Goal: Communication & Community: Answer question/provide support

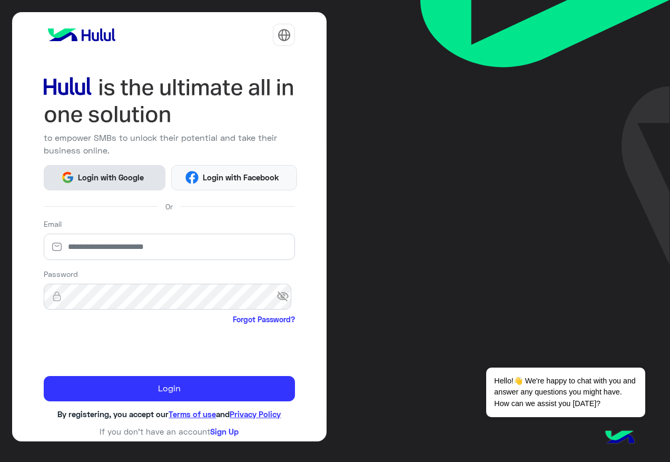
click at [89, 170] on button "Login with Google" at bounding box center [105, 177] width 122 height 25
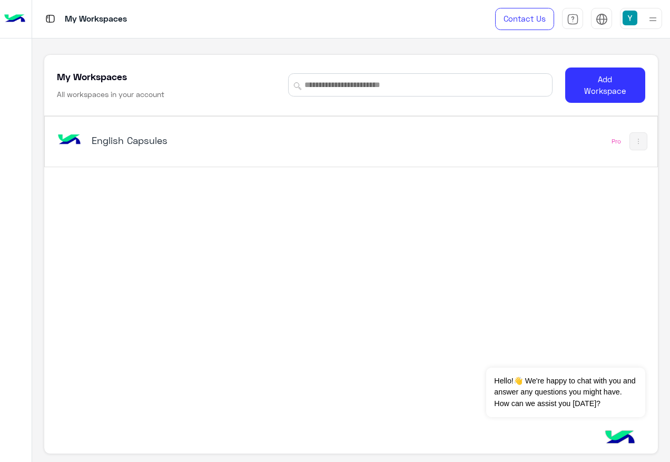
click at [132, 131] on div "English Capsules" at bounding box center [233, 141] width 356 height 31
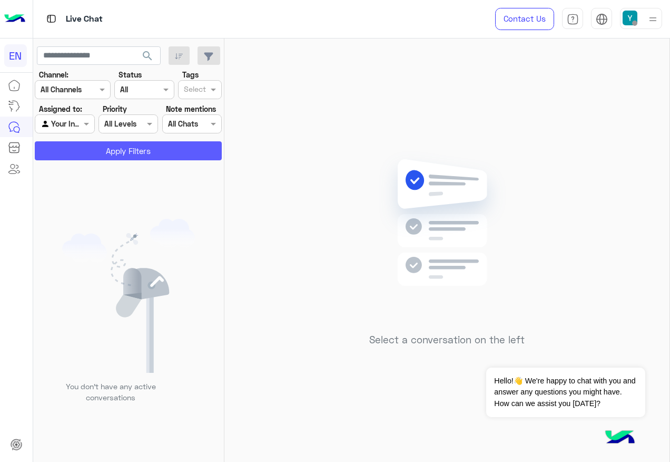
click at [110, 155] on button "Apply Filters" at bounding box center [128, 150] width 187 height 19
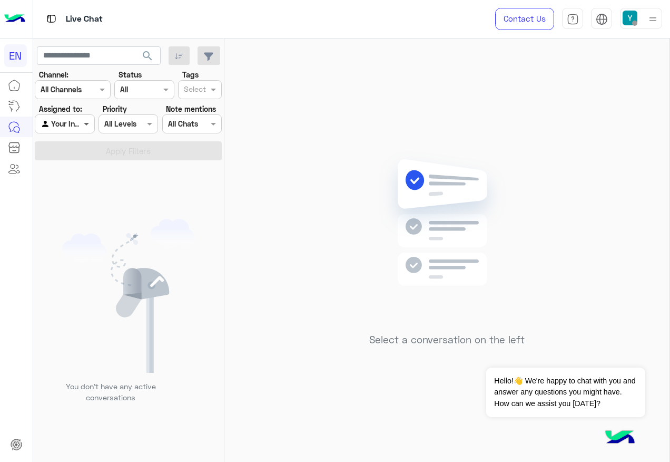
click at [83, 125] on span at bounding box center [87, 123] width 13 height 11
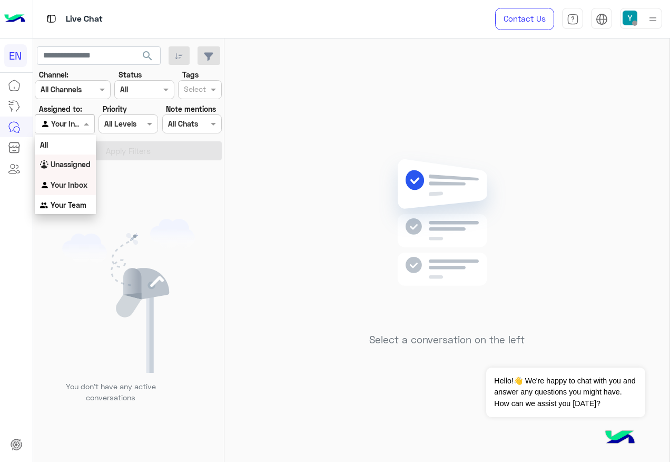
click at [93, 159] on div "Unassigned" at bounding box center [65, 164] width 61 height 21
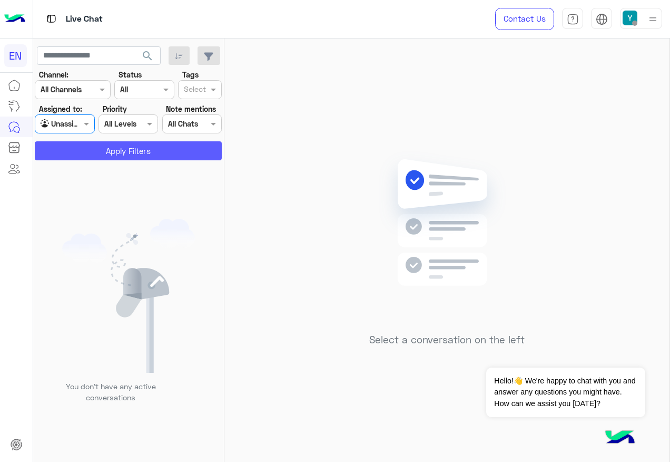
click at [93, 148] on button "Apply Filters" at bounding box center [128, 150] width 187 height 19
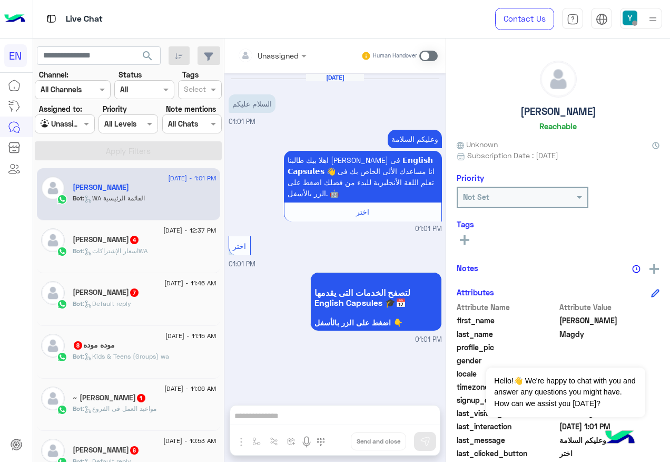
click at [431, 58] on span at bounding box center [428, 56] width 18 height 11
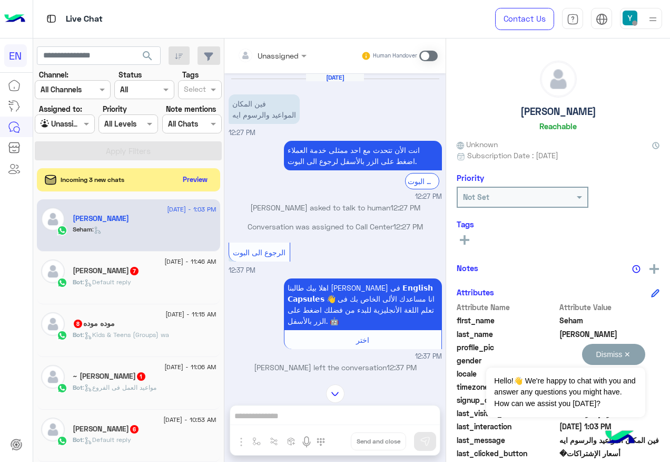
click at [631, 349] on button "Dismiss ✕" at bounding box center [613, 354] width 63 height 21
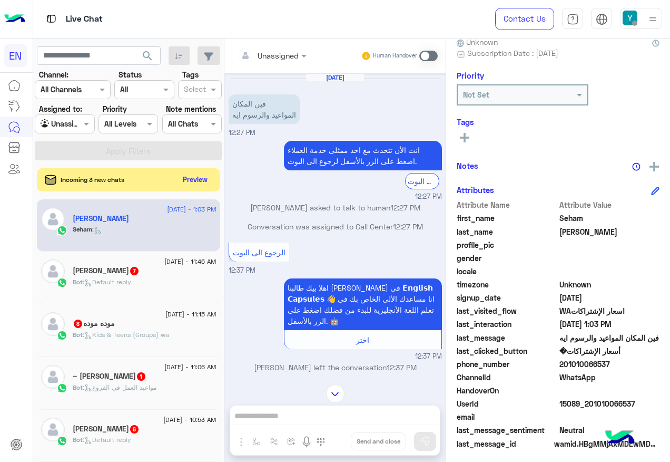
scroll to position [106, 0]
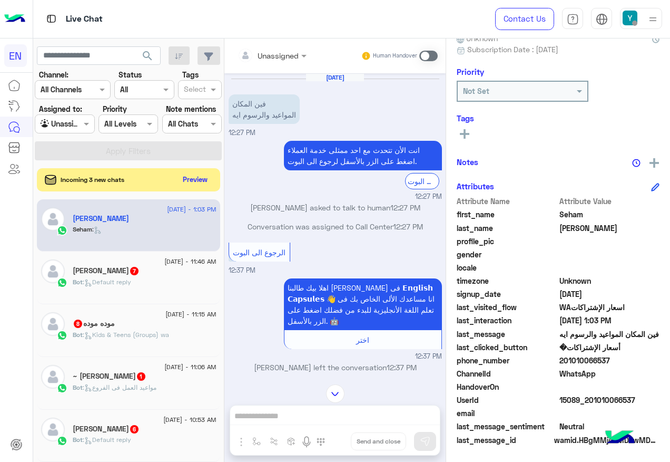
drag, startPoint x: 562, startPoint y: 358, endPoint x: 615, endPoint y: 358, distance: 52.7
click at [615, 358] on span "201010066537" at bounding box center [610, 360] width 101 height 11
drag, startPoint x: 615, startPoint y: 358, endPoint x: 594, endPoint y: 358, distance: 21.1
copy span "01010066537"
click at [264, 57] on input "text" at bounding box center [259, 55] width 43 height 11
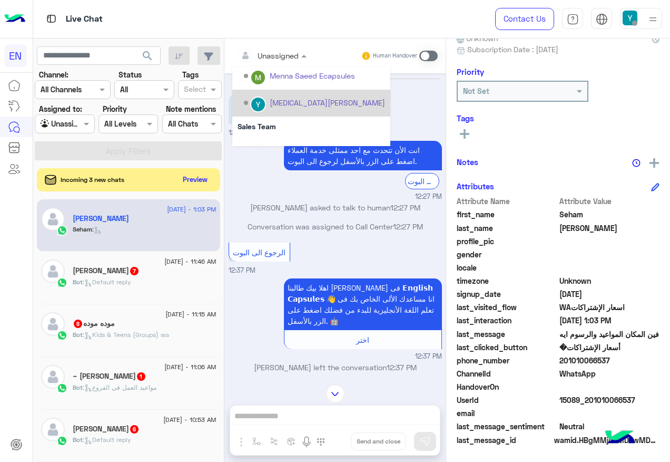
scroll to position [175, 0]
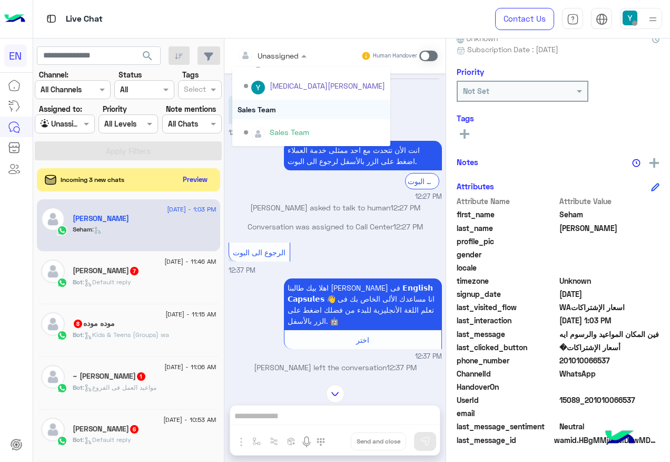
click at [280, 107] on div "Sales Team" at bounding box center [311, 109] width 158 height 19
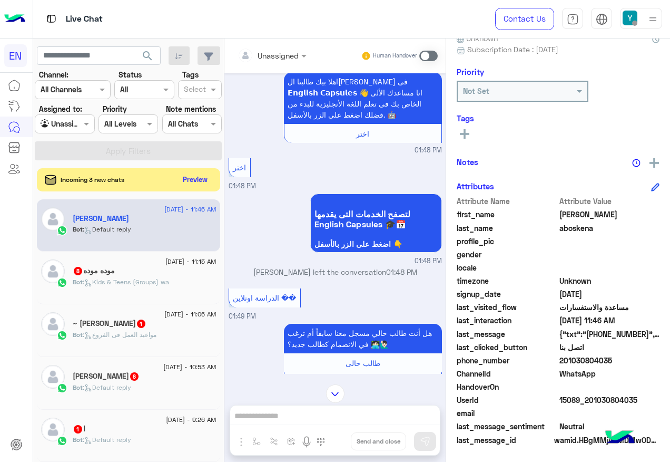
scroll to position [1178, 0]
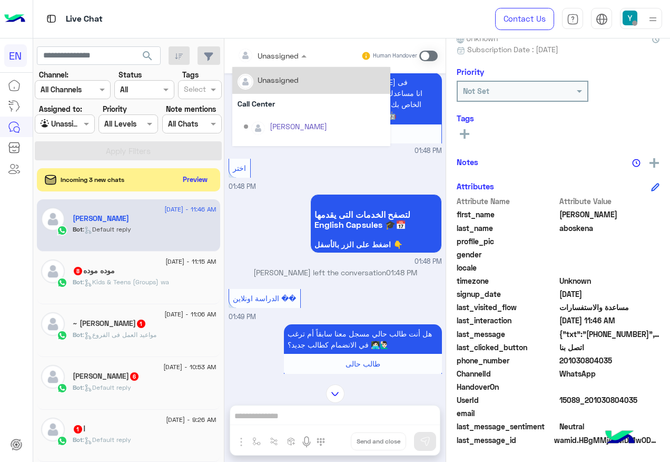
click at [285, 61] on div "Unassigned" at bounding box center [278, 55] width 41 height 11
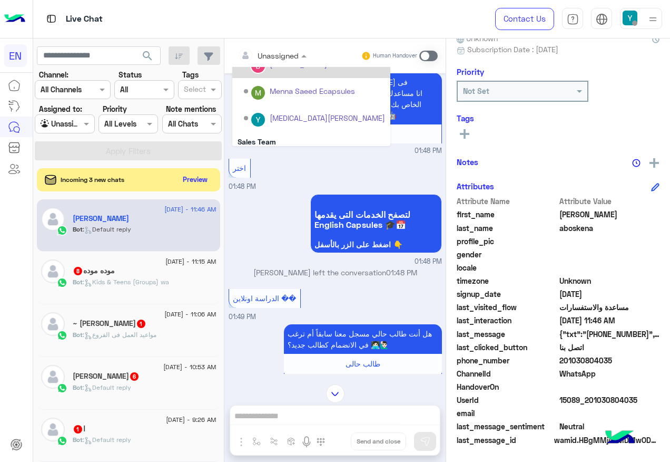
scroll to position [175, 0]
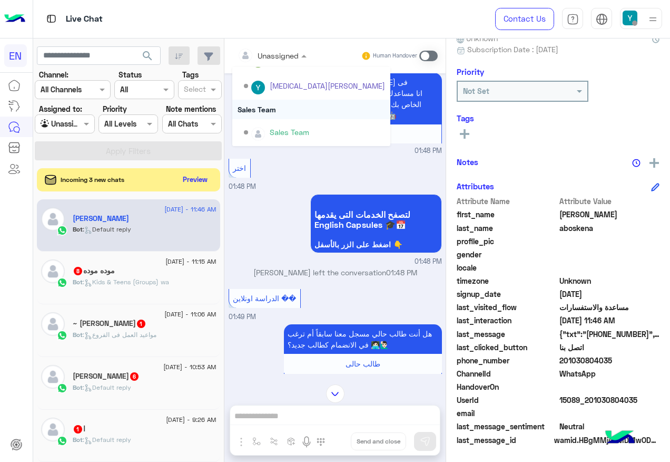
click at [279, 109] on div "Sales Team" at bounding box center [311, 109] width 158 height 19
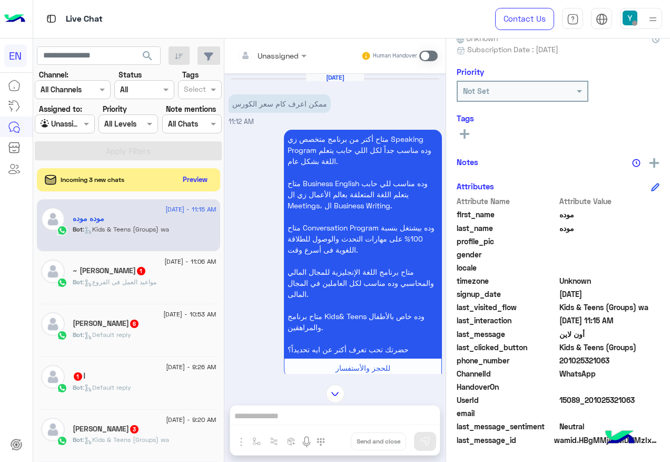
click at [296, 53] on div at bounding box center [272, 55] width 80 height 12
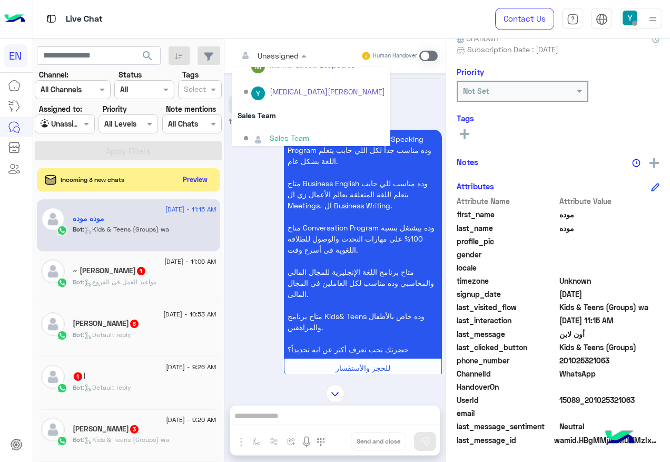
scroll to position [175, 0]
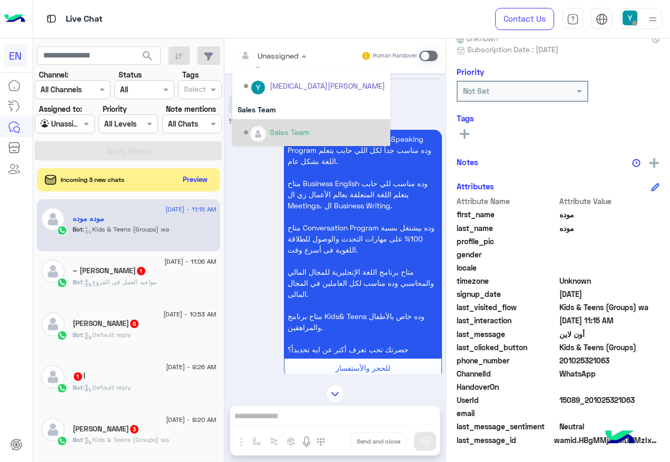
click at [288, 130] on div "Sales Team" at bounding box center [290, 131] width 40 height 11
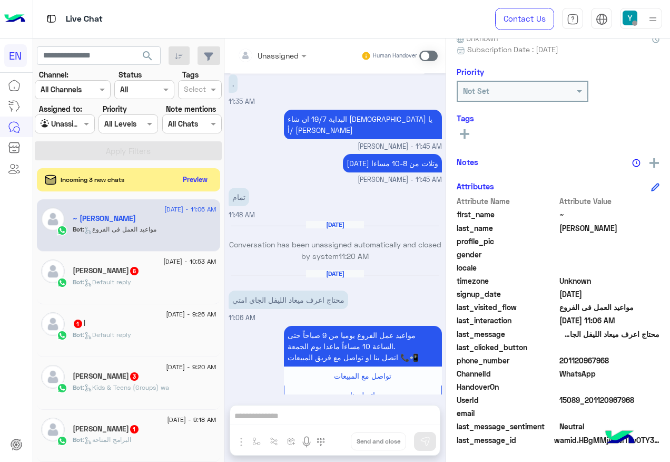
scroll to position [844, 0]
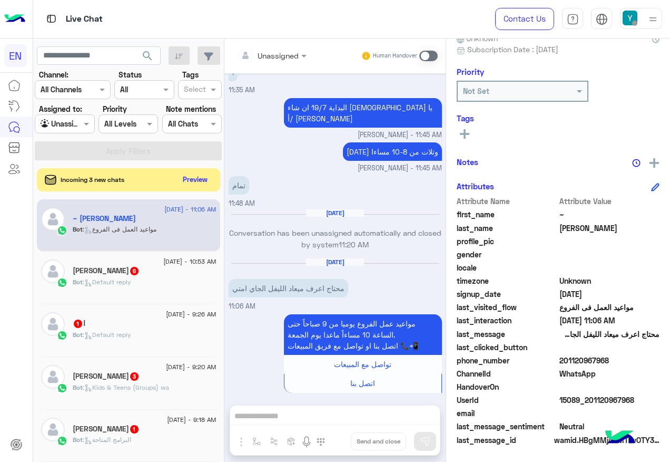
drag, startPoint x: 563, startPoint y: 359, endPoint x: 632, endPoint y: 359, distance: 69.6
click at [632, 359] on span "201120967968" at bounding box center [610, 360] width 101 height 11
drag, startPoint x: 632, startPoint y: 359, endPoint x: 594, endPoint y: 359, distance: 38.5
copy span "01120967968"
click at [428, 58] on span at bounding box center [428, 56] width 18 height 11
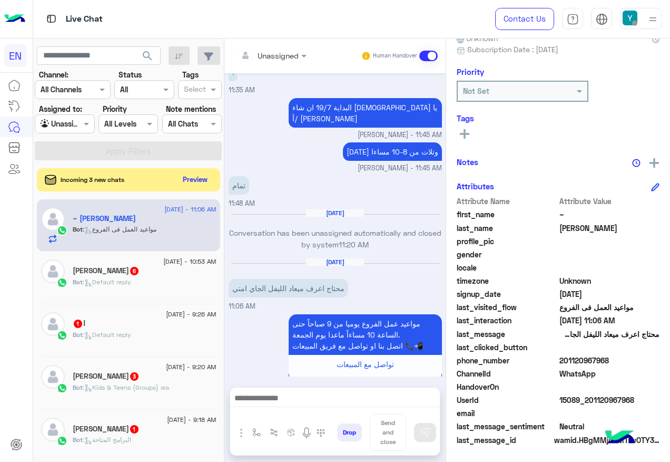
scroll to position [882, 0]
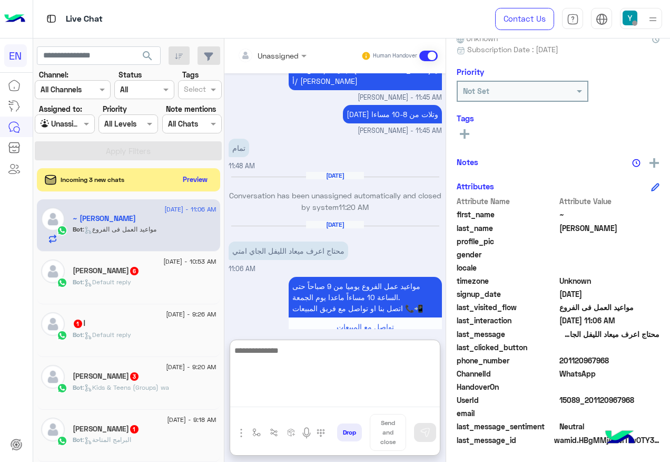
click at [349, 403] on textarea at bounding box center [335, 375] width 210 height 63
type textarea "*"
paste textarea "**********"
type textarea "**********"
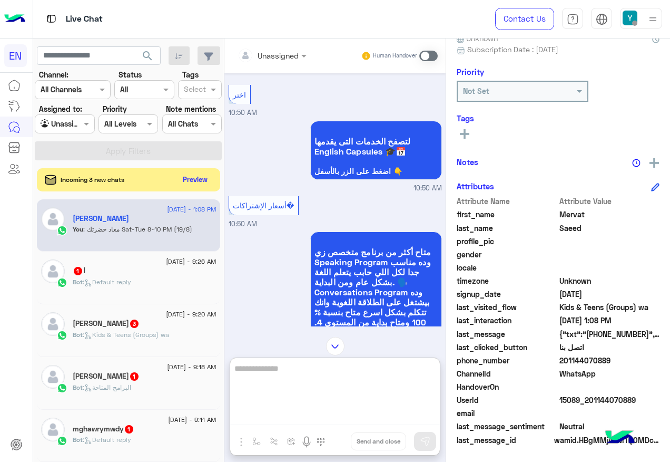
scroll to position [369, 0]
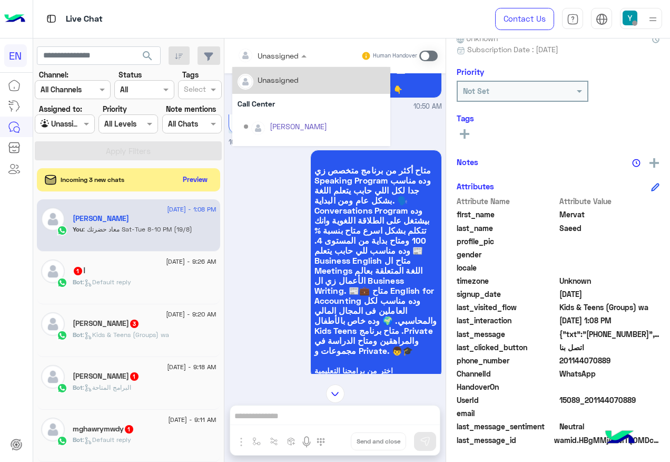
click at [272, 56] on input "text" at bounding box center [259, 55] width 43 height 11
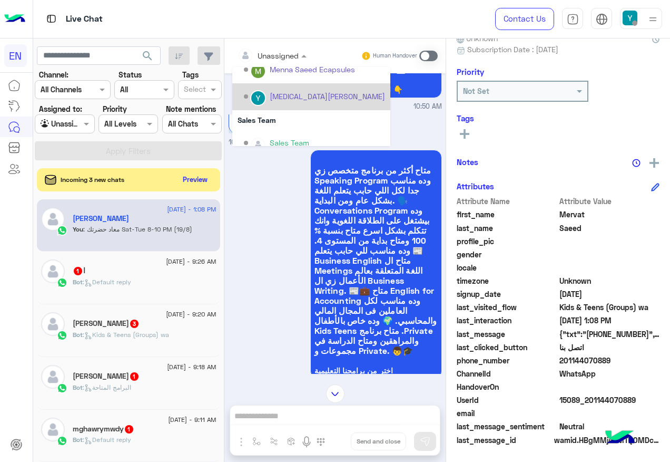
scroll to position [175, 0]
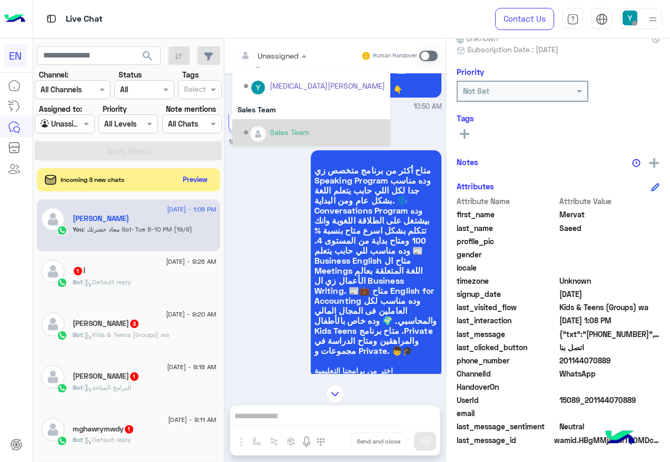
click at [300, 126] on div "Sales Team" at bounding box center [290, 131] width 40 height 11
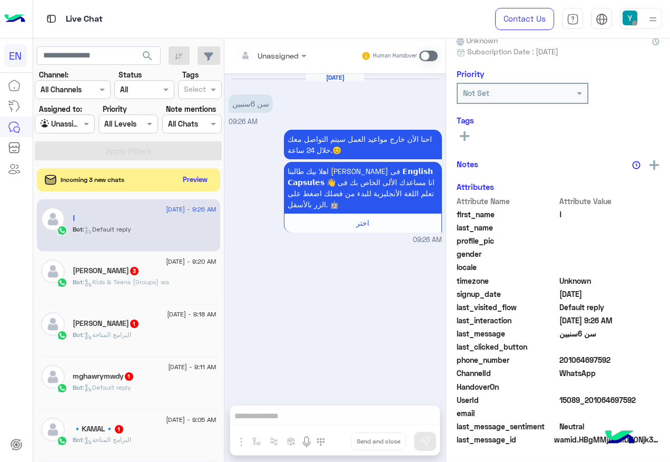
scroll to position [106, 0]
click at [270, 55] on input "text" at bounding box center [259, 55] width 43 height 11
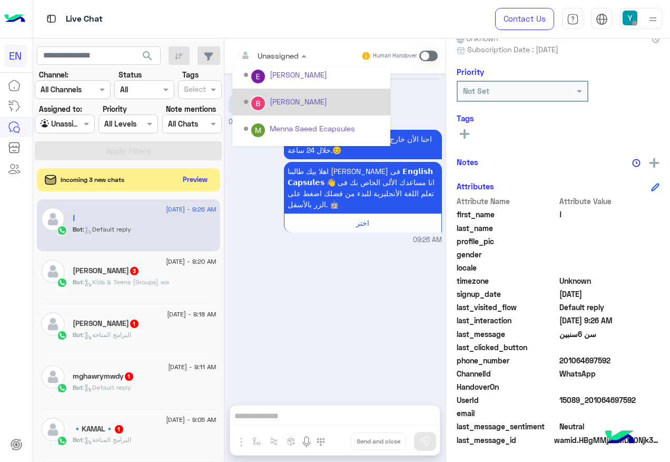
scroll to position [175, 0]
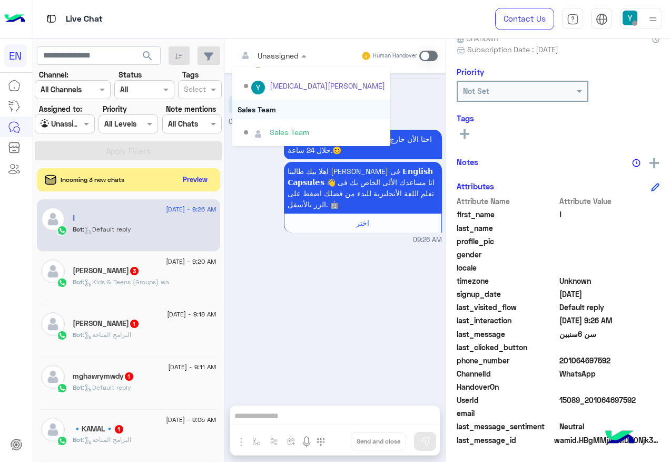
click at [275, 110] on div "Sales Team" at bounding box center [311, 109] width 158 height 19
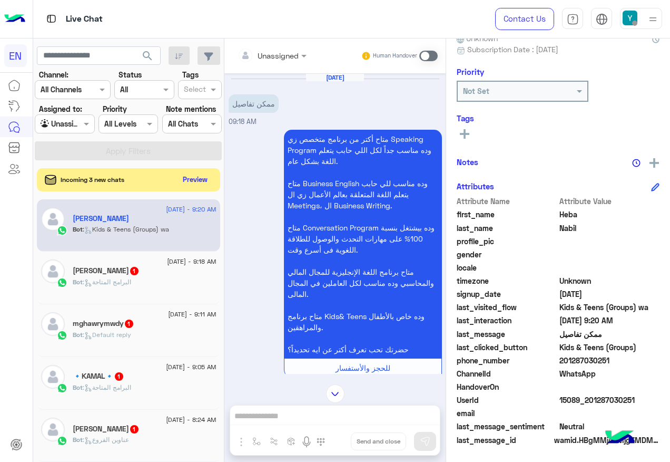
click at [285, 52] on div at bounding box center [272, 55] width 80 height 12
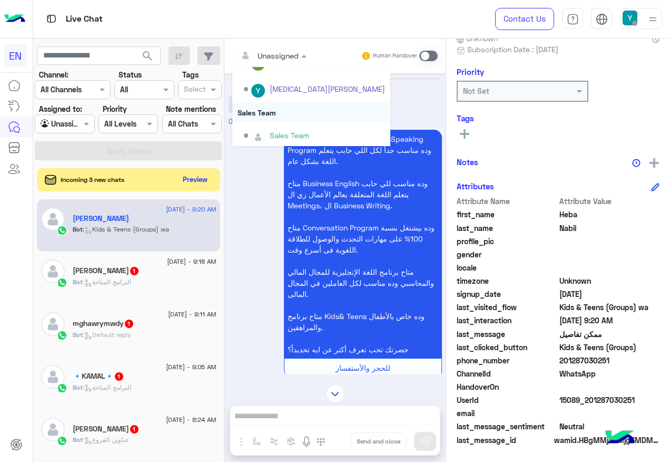
scroll to position [175, 0]
click at [287, 120] on div "Sales Team" at bounding box center [311, 132] width 158 height 27
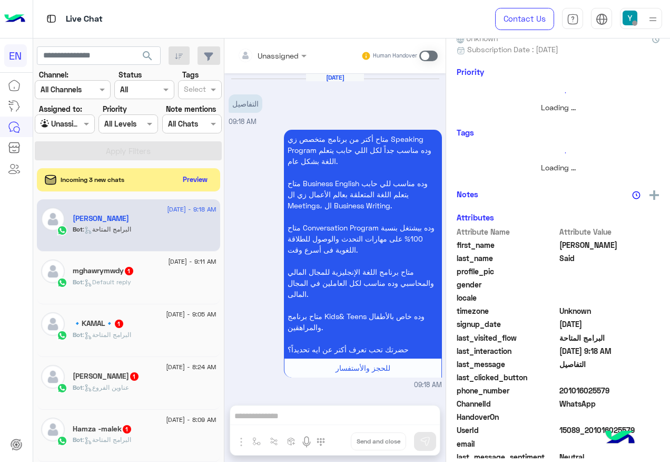
scroll to position [104, 0]
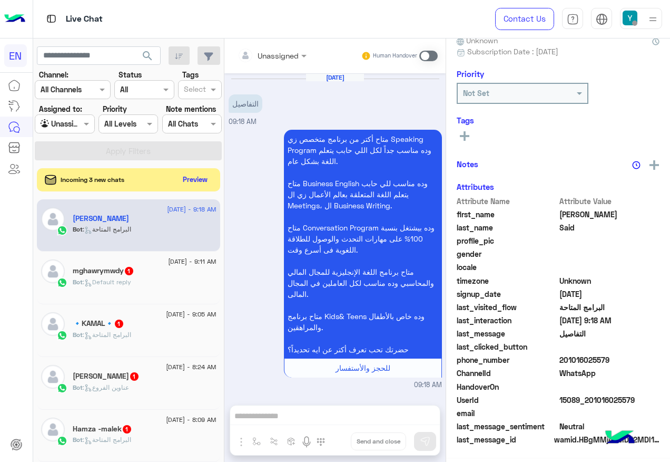
click at [275, 60] on input "text" at bounding box center [259, 55] width 43 height 11
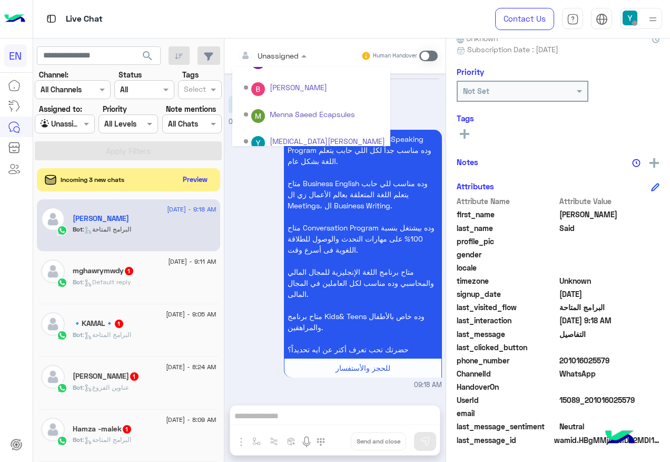
scroll to position [175, 0]
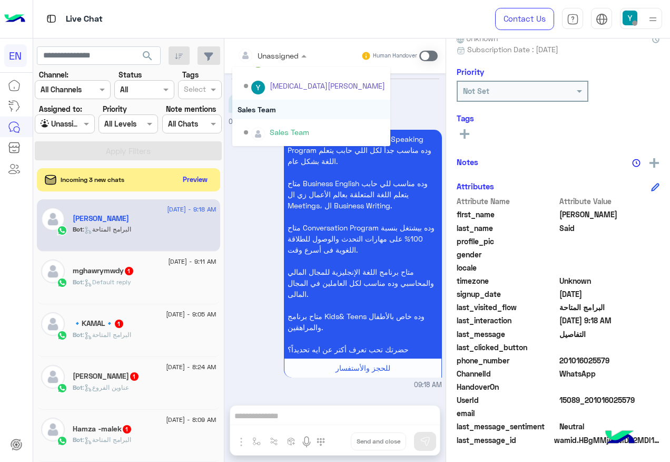
click at [279, 118] on div "Sales Team" at bounding box center [311, 109] width 158 height 19
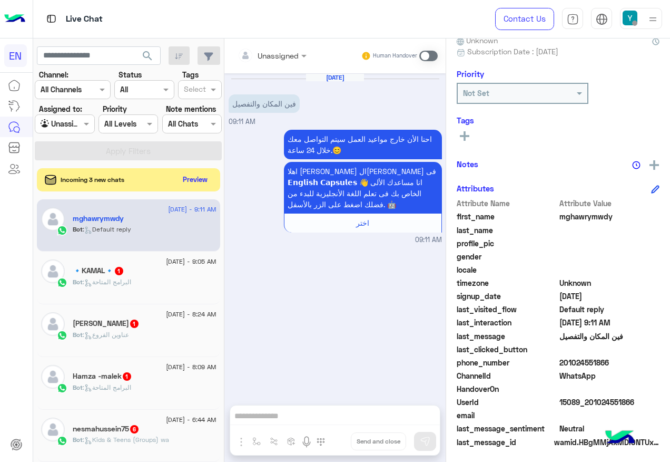
scroll to position [106, 0]
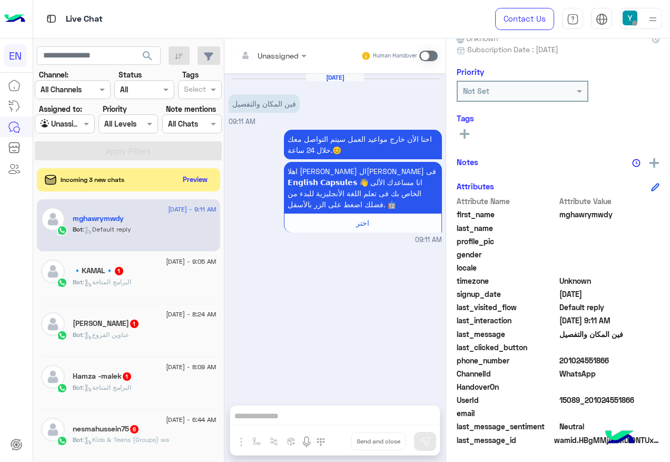
click at [272, 56] on input "text" at bounding box center [259, 55] width 43 height 11
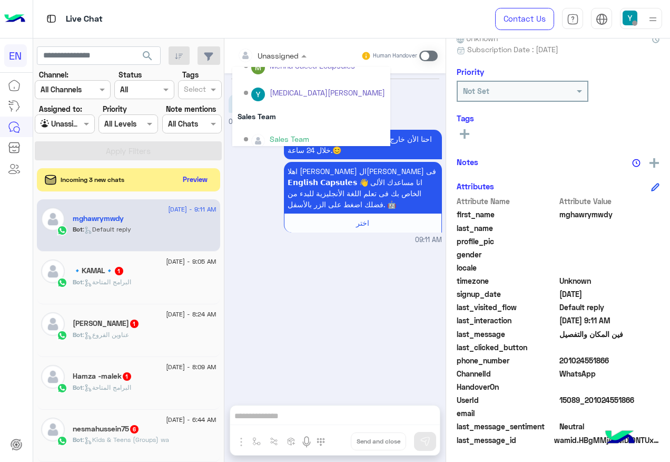
scroll to position [175, 0]
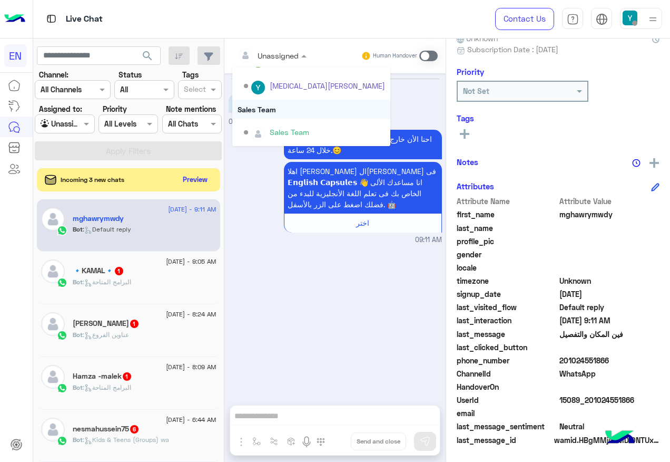
click at [279, 111] on div "Sales Team" at bounding box center [311, 109] width 158 height 19
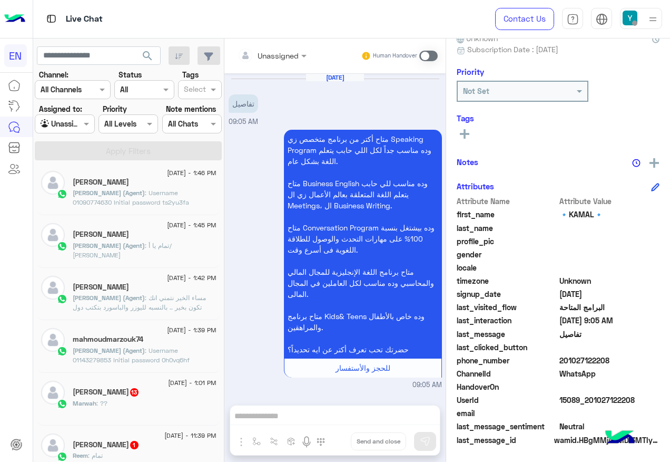
click at [62, 115] on div "Agent Filter Unassigned" at bounding box center [65, 123] width 60 height 19
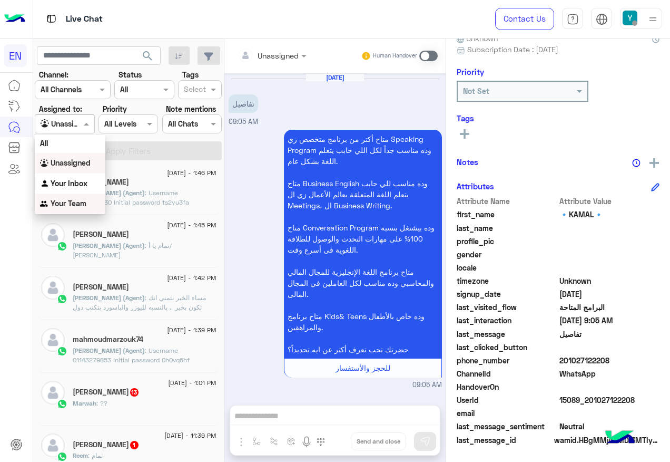
click at [69, 204] on b "Your Team" at bounding box center [69, 203] width 36 height 9
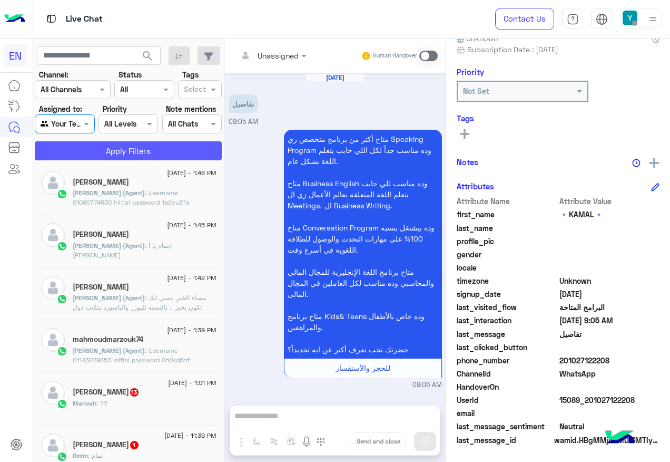
click at [111, 150] on button "Apply Filters" at bounding box center [128, 150] width 187 height 19
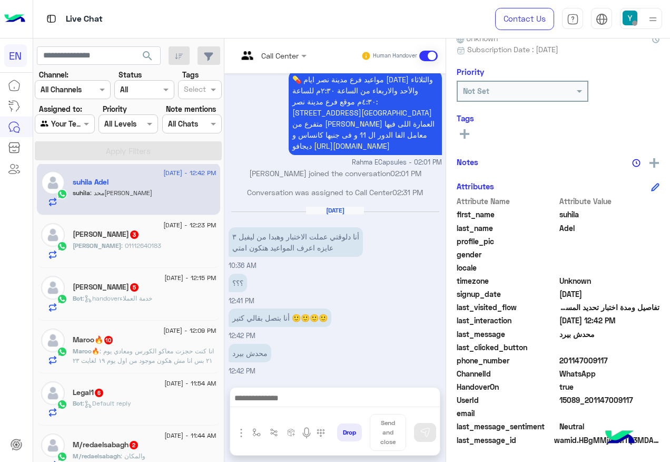
drag, startPoint x: 561, startPoint y: 358, endPoint x: 626, endPoint y: 359, distance: 65.4
click at [626, 359] on span "201147009117" at bounding box center [610, 360] width 101 height 11
drag, startPoint x: 626, startPoint y: 359, endPoint x: 598, endPoint y: 362, distance: 28.6
copy span "01147009117"
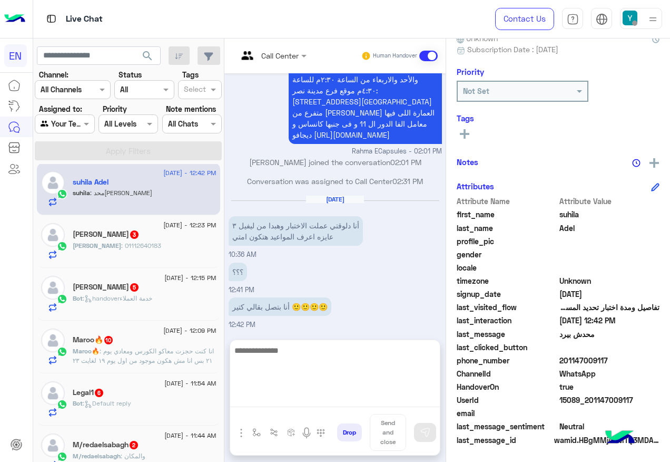
click at [308, 405] on textarea at bounding box center [335, 375] width 210 height 63
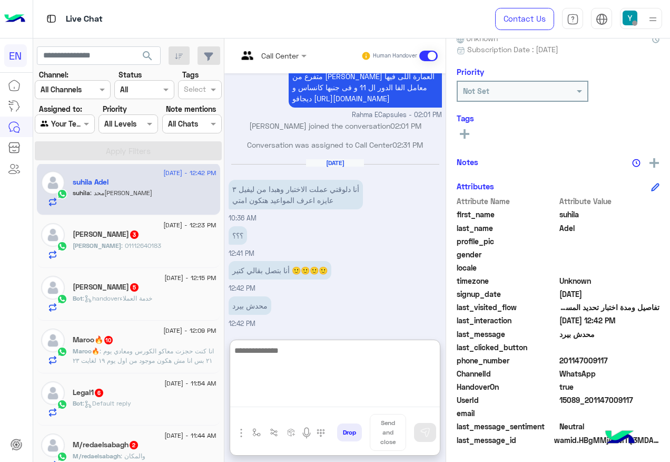
click at [370, 375] on textarea at bounding box center [335, 375] width 210 height 63
click at [275, 358] on textarea at bounding box center [335, 375] width 210 height 63
type textarea "**********"
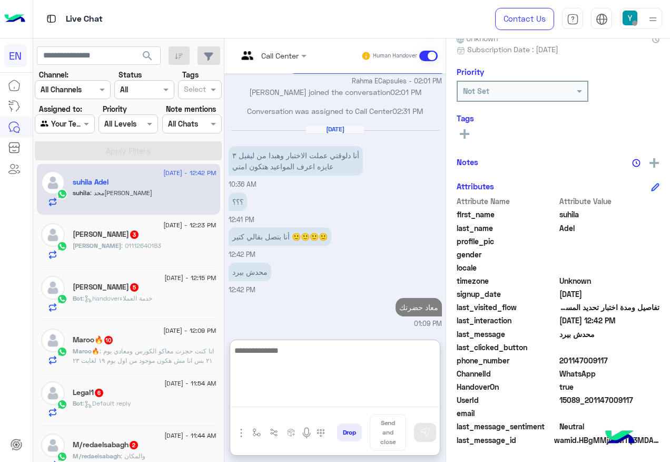
paste textarea "**********"
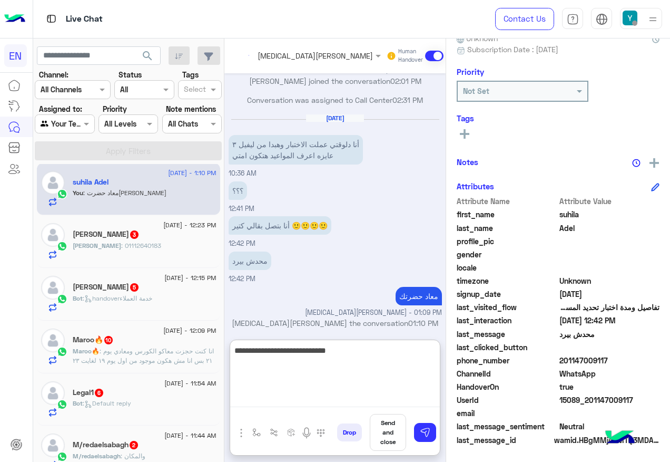
scroll to position [764, 0]
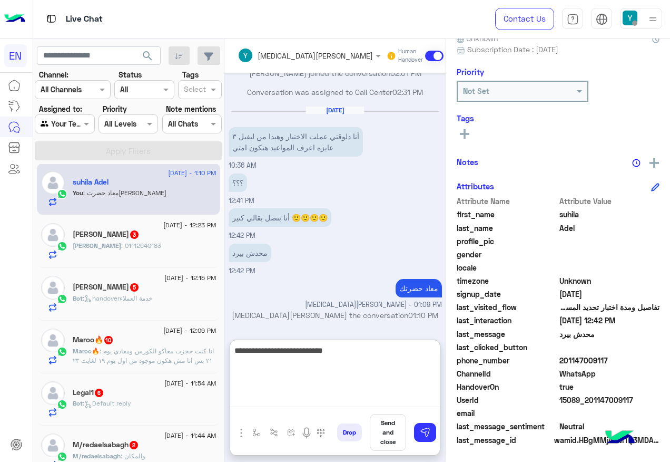
type textarea "**********"
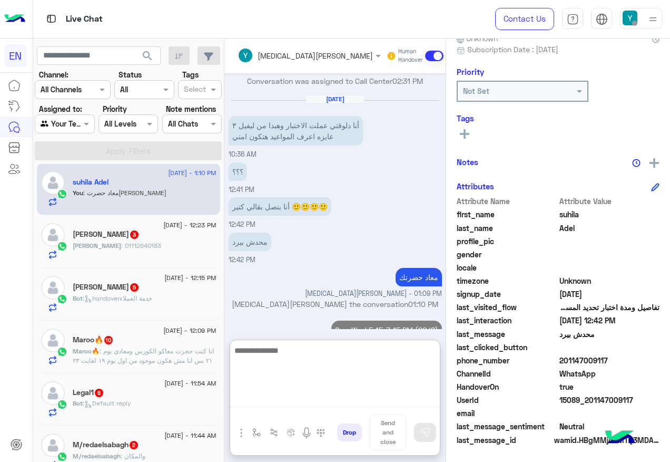
scroll to position [798, 0]
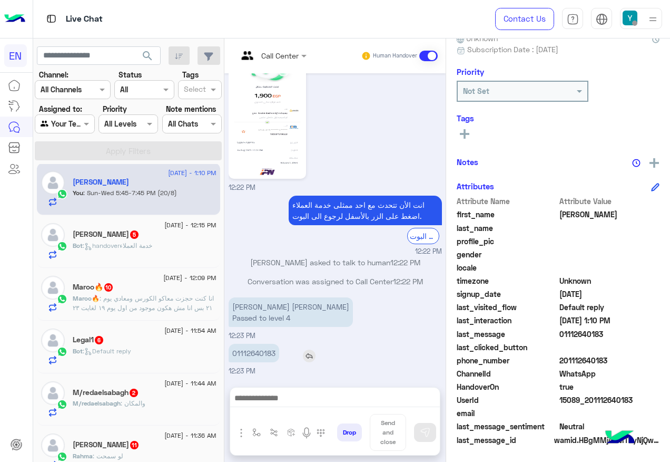
scroll to position [49, 0]
click at [232, 306] on div "Aug 14, 2025 12:22 PM انت الأن تتحدث مع احد ممثلى خدمة العملاء اضغط على الزر با…" at bounding box center [334, 224] width 221 height 303
drag, startPoint x: 231, startPoint y: 349, endPoint x: 276, endPoint y: 357, distance: 45.0
click at [276, 357] on p "01112640183" at bounding box center [254, 353] width 51 height 18
drag, startPoint x: 276, startPoint y: 357, endPoint x: 258, endPoint y: 352, distance: 18.7
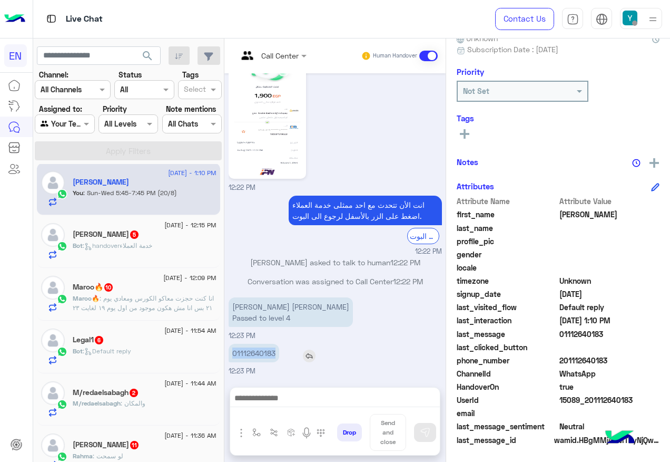
copy p "01112640183"
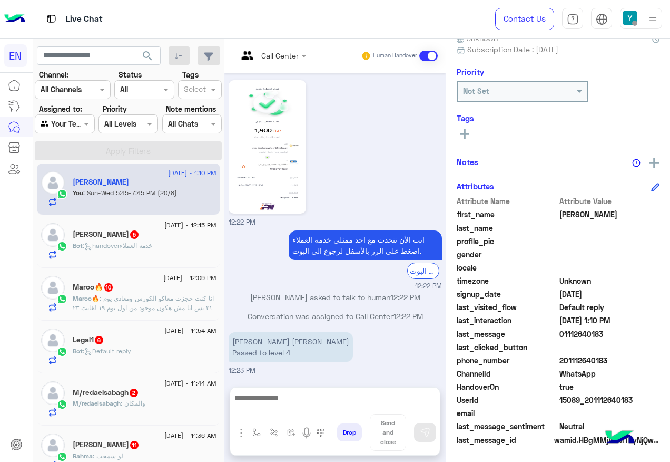
scroll to position [0, 0]
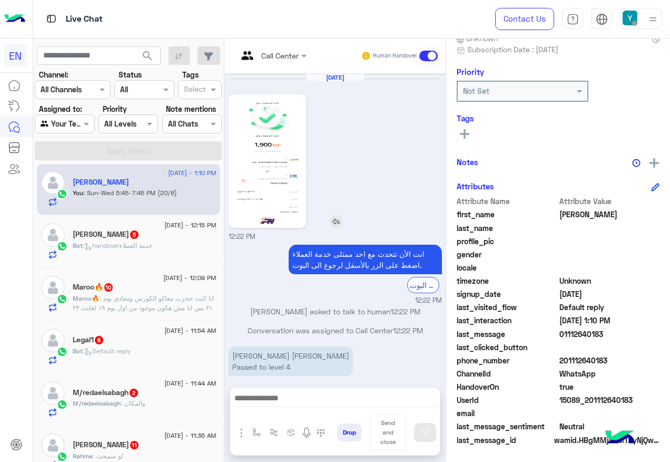
click at [278, 189] on img at bounding box center [267, 161] width 72 height 128
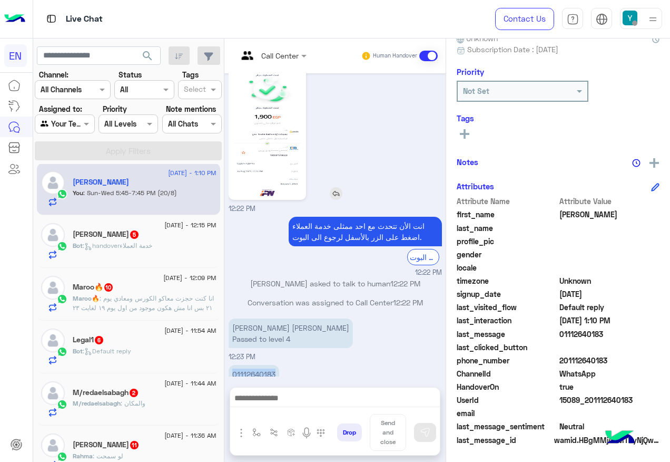
scroll to position [49, 0]
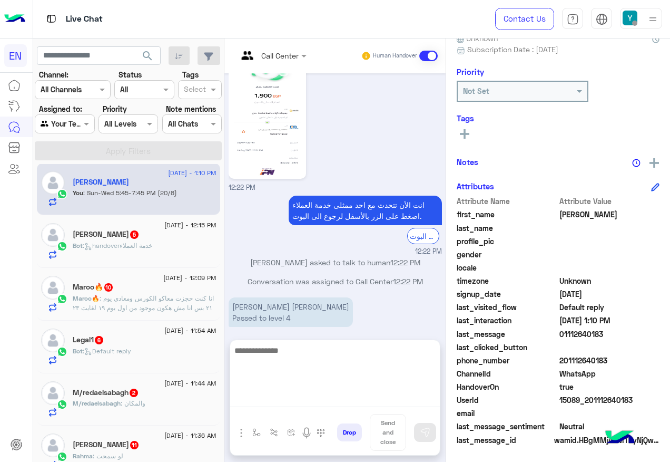
click at [310, 404] on textarea at bounding box center [335, 375] width 210 height 63
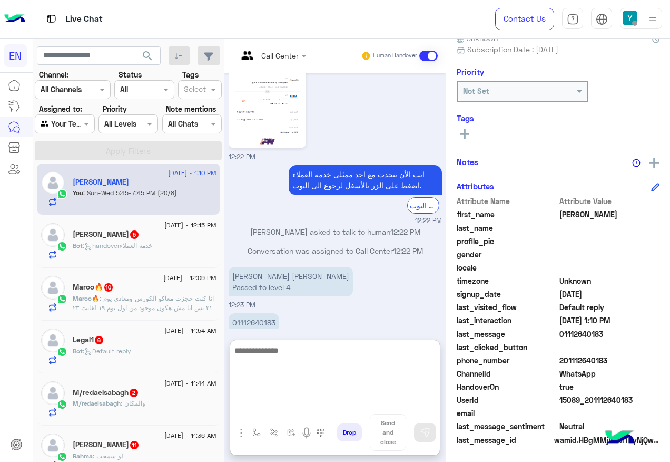
scroll to position [96, 0]
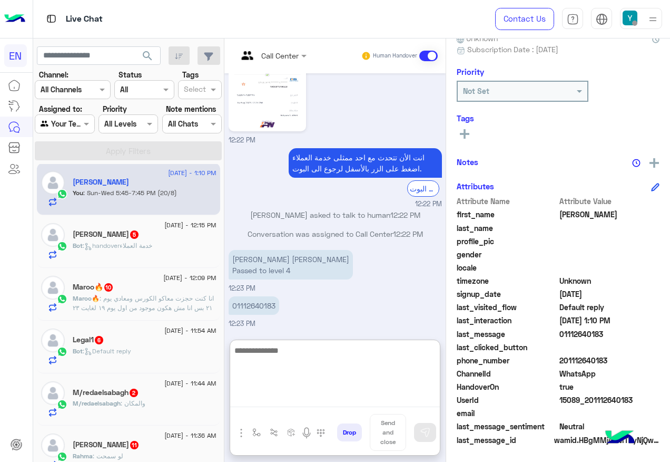
click at [309, 357] on textarea at bounding box center [335, 375] width 210 height 63
type textarea "**********"
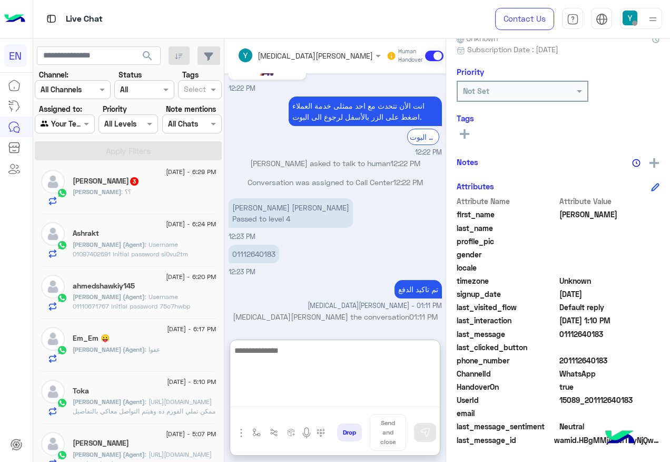
scroll to position [149, 0]
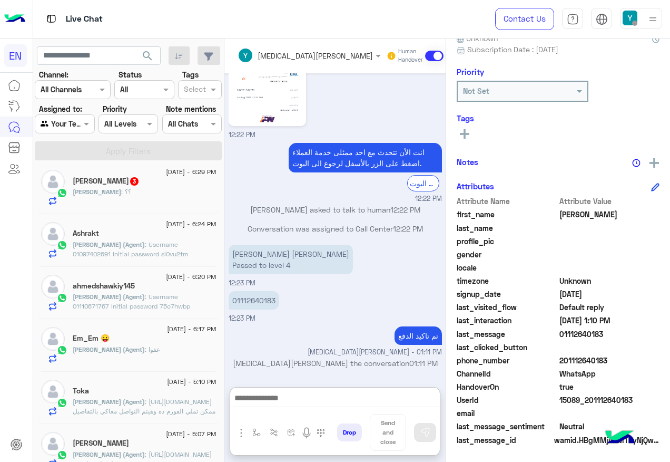
click at [156, 187] on div "mohamed 3" at bounding box center [145, 182] width 144 height 11
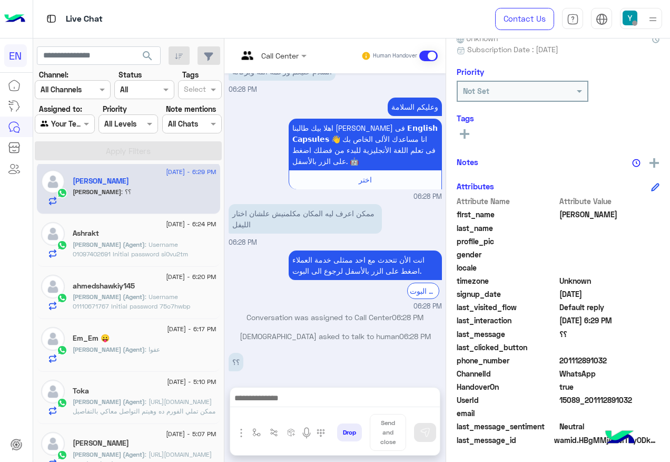
scroll to position [41, 0]
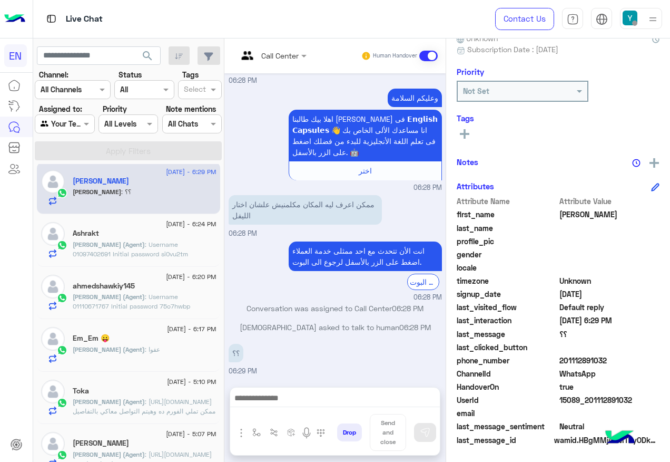
drag, startPoint x: 595, startPoint y: 359, endPoint x: 662, endPoint y: 355, distance: 67.0
click at [660, 355] on span "201112891032" at bounding box center [610, 360] width 101 height 11
drag, startPoint x: 662, startPoint y: 355, endPoint x: 626, endPoint y: 360, distance: 36.2
copy span "01112891032"
click at [319, 408] on div at bounding box center [335, 400] width 210 height 26
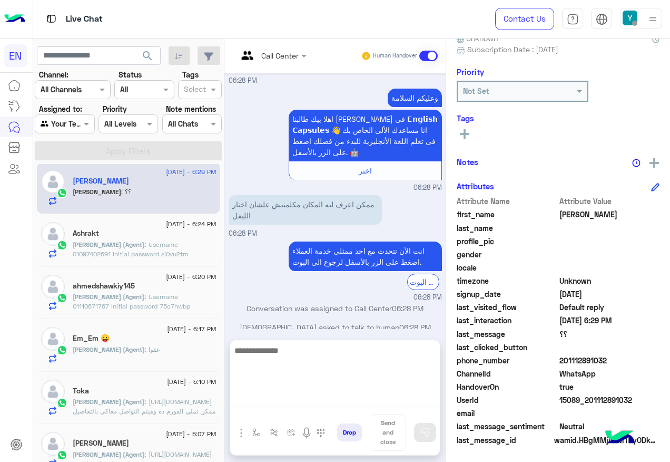
click at [320, 402] on textarea at bounding box center [335, 375] width 210 height 63
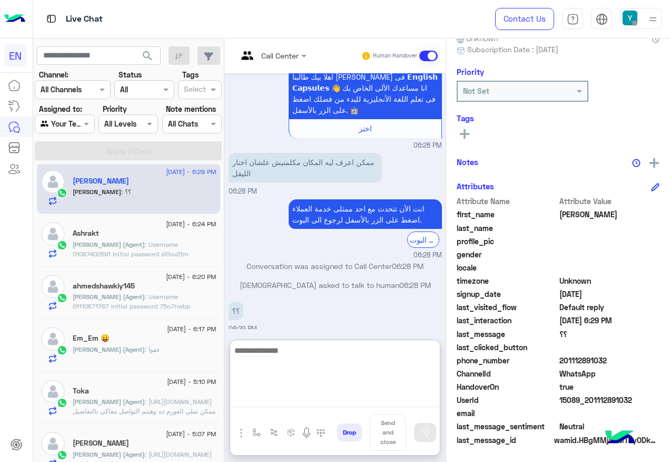
scroll to position [89, 0]
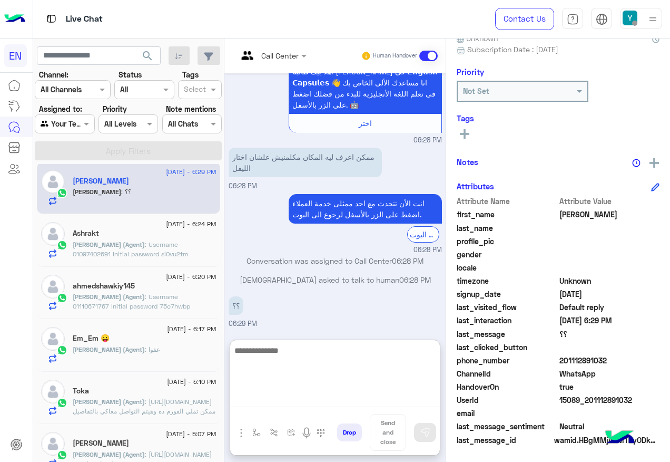
click at [375, 349] on textarea at bounding box center [335, 375] width 210 height 63
paste textarea "**********"
click at [336, 364] on textarea "**********" at bounding box center [335, 375] width 210 height 63
type textarea "**********"
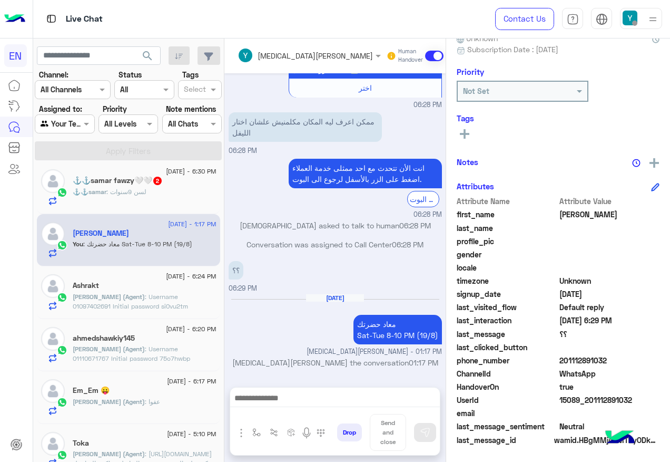
scroll to position [374, 0]
click at [153, 196] on div "⚓⚓samar : لسن 9سنوات" at bounding box center [145, 197] width 144 height 18
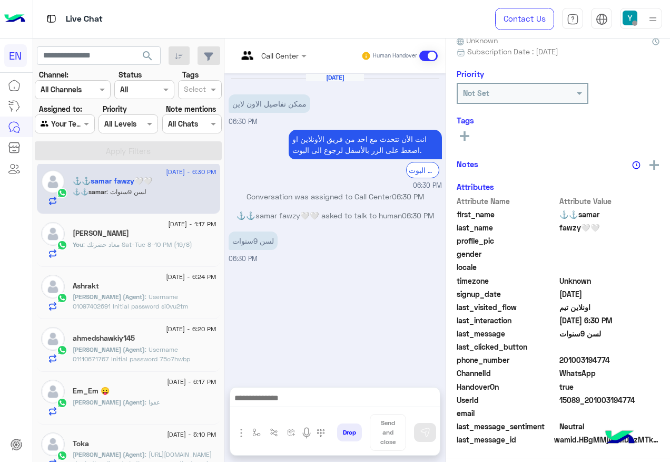
scroll to position [106, 0]
click at [312, 57] on div at bounding box center [272, 55] width 80 height 12
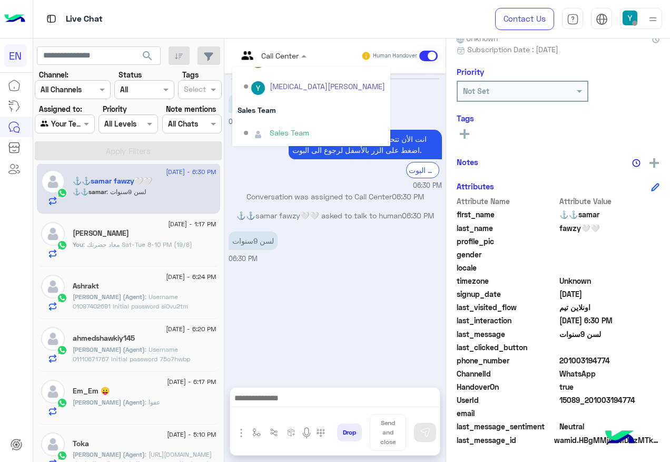
scroll to position [175, 0]
click at [309, 129] on div "Sales Team" at bounding box center [290, 131] width 40 height 11
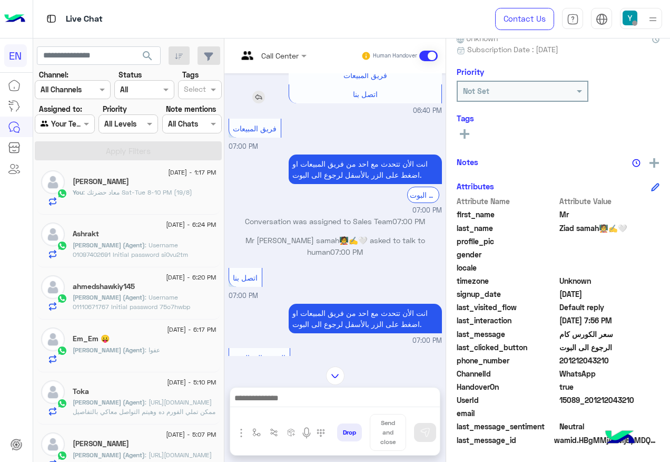
scroll to position [1011, 0]
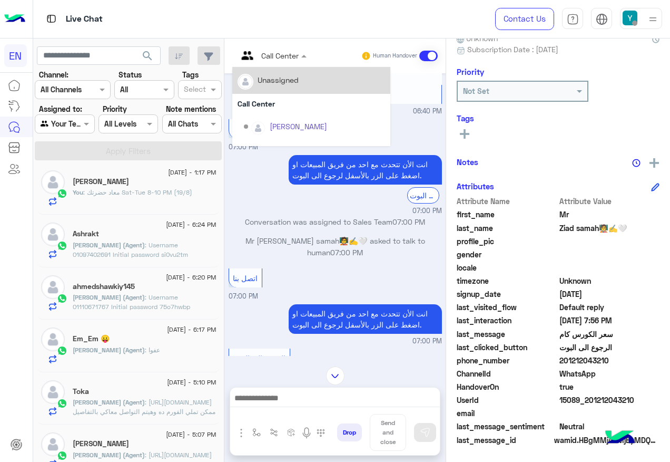
click at [312, 58] on span at bounding box center [305, 55] width 13 height 11
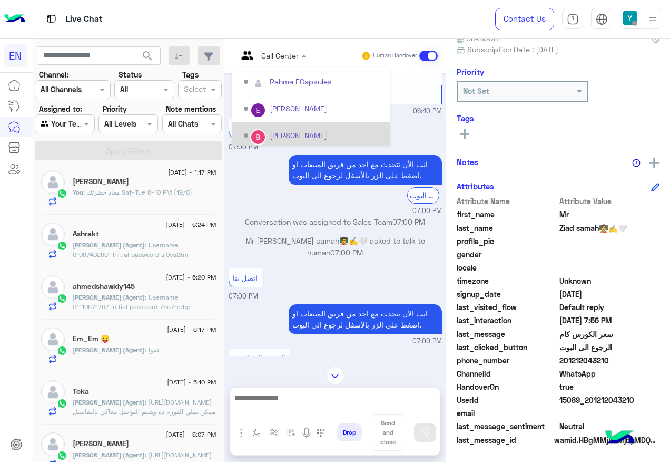
scroll to position [175, 0]
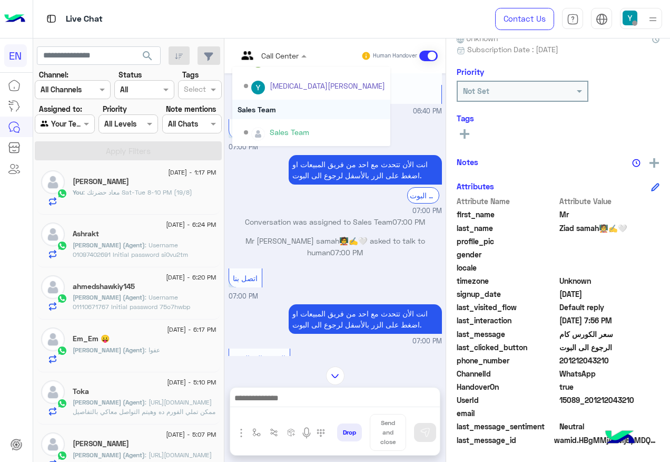
click at [326, 110] on div "Sales Team" at bounding box center [311, 109] width 158 height 19
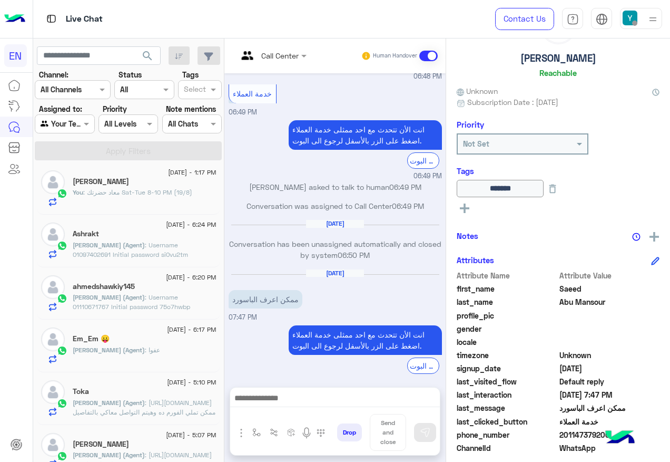
scroll to position [128, 0]
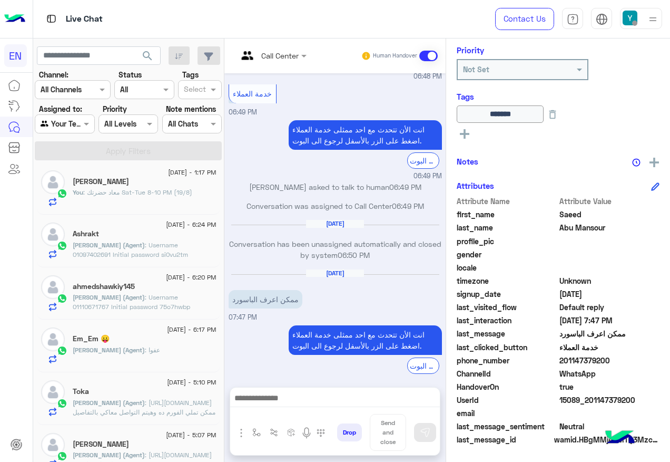
click at [599, 358] on span "201147379200" at bounding box center [610, 360] width 101 height 11
drag, startPoint x: 595, startPoint y: 359, endPoint x: 648, endPoint y: 360, distance: 53.2
click at [648, 360] on span "201147379200" at bounding box center [610, 360] width 101 height 11
drag, startPoint x: 648, startPoint y: 360, endPoint x: 610, endPoint y: 363, distance: 38.6
copy span "01147379200"
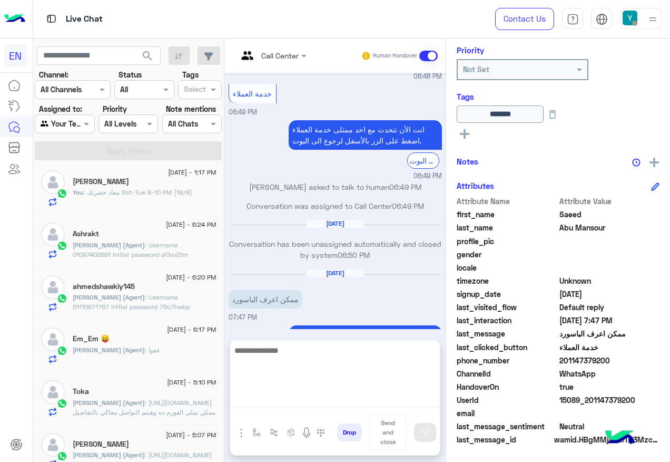
click at [308, 398] on textarea at bounding box center [335, 375] width 210 height 63
paste textarea "**********"
type textarea "**********"
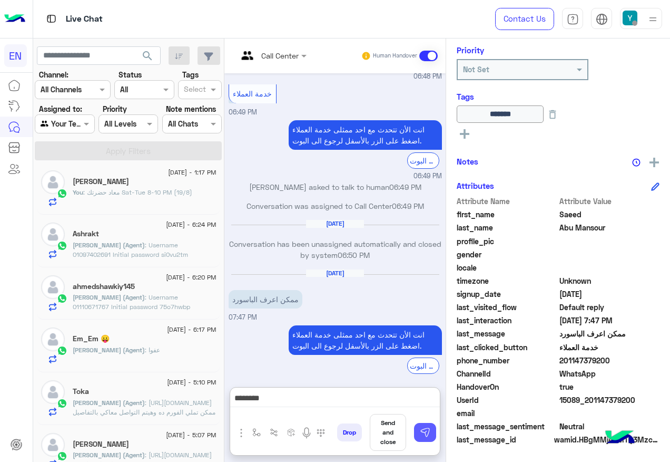
click at [436, 434] on button at bounding box center [425, 432] width 22 height 19
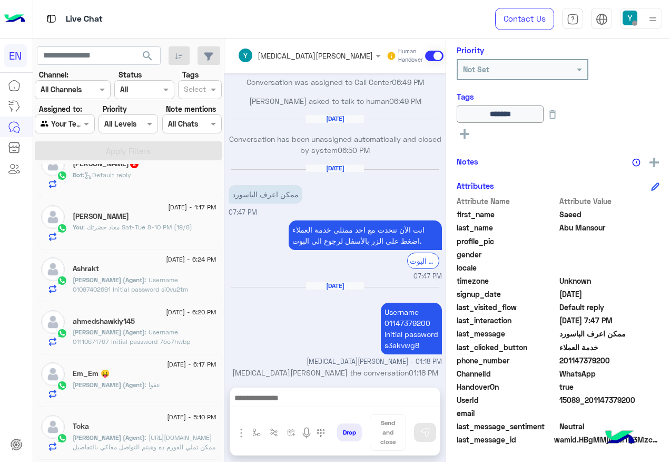
scroll to position [268, 0]
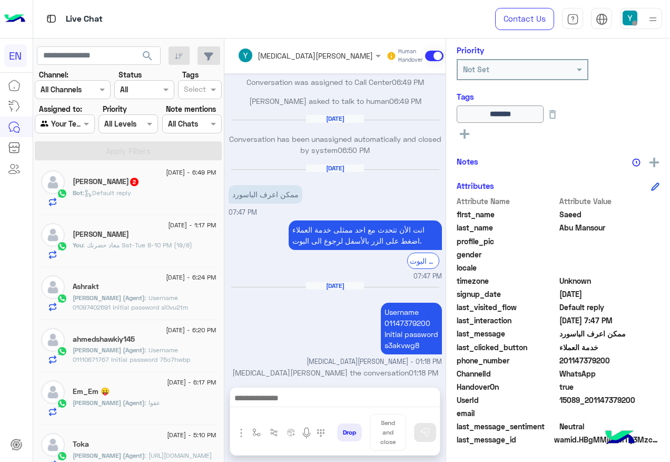
click at [139, 182] on div "Ammar Usama 2" at bounding box center [145, 182] width 144 height 11
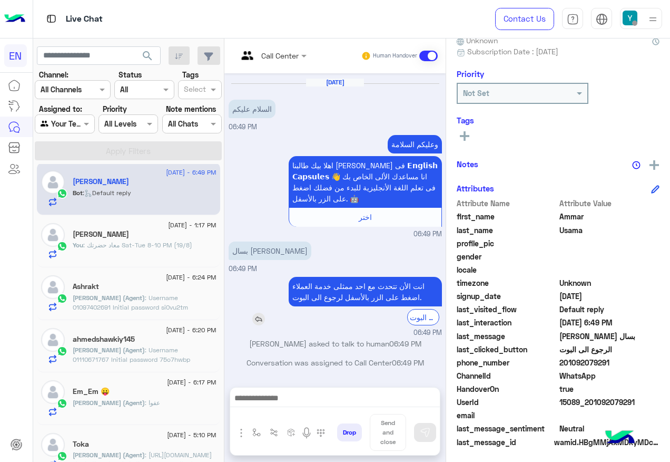
scroll to position [106, 0]
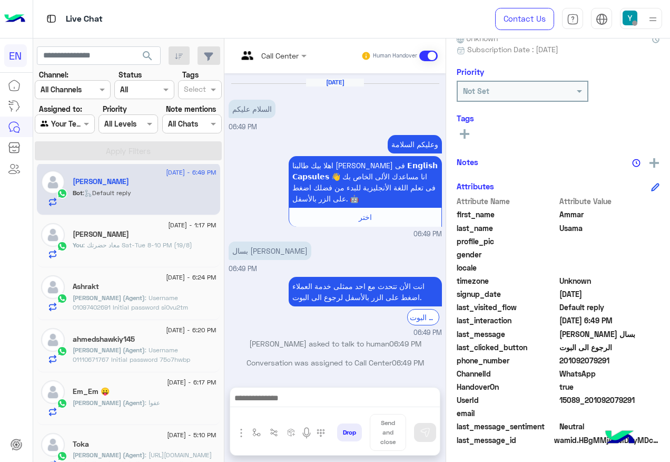
drag, startPoint x: 595, startPoint y: 361, endPoint x: 652, endPoint y: 362, distance: 56.9
click at [652, 362] on span "201092079291" at bounding box center [610, 360] width 101 height 11
drag, startPoint x: 652, startPoint y: 362, endPoint x: 625, endPoint y: 357, distance: 26.8
copy span "01092079291"
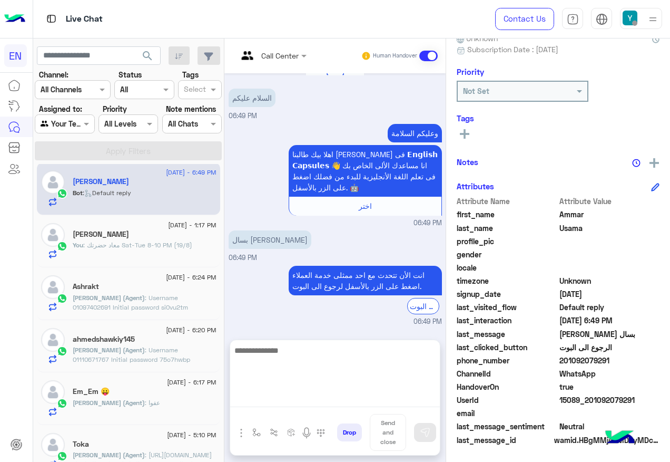
click at [318, 406] on textarea at bounding box center [335, 375] width 210 height 63
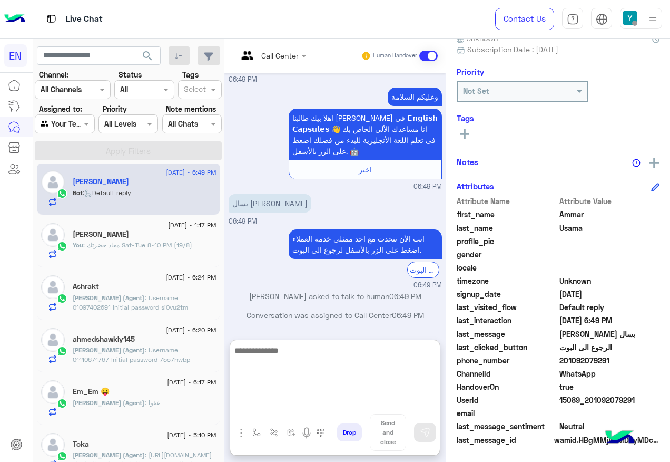
scroll to position [622, 0]
click at [306, 355] on textarea at bounding box center [335, 375] width 210 height 63
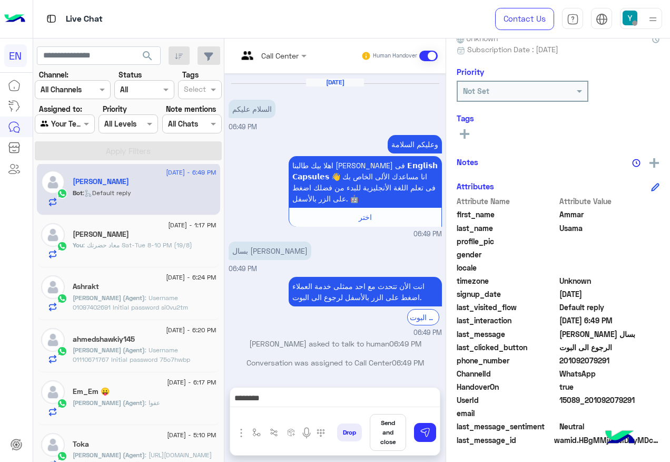
scroll to position [574, 0]
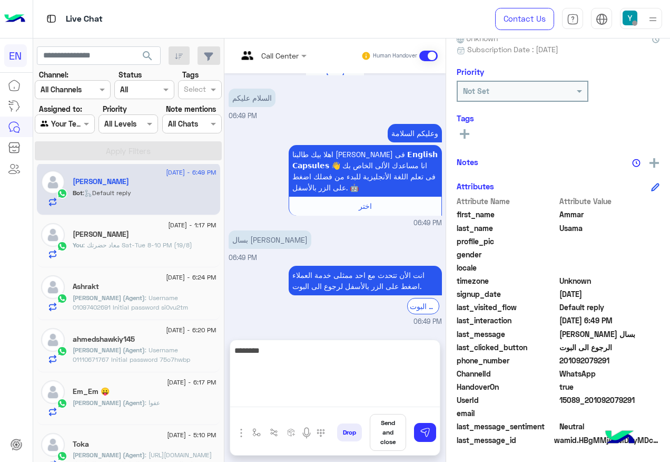
click at [397, 398] on textarea "*******" at bounding box center [335, 375] width 210 height 63
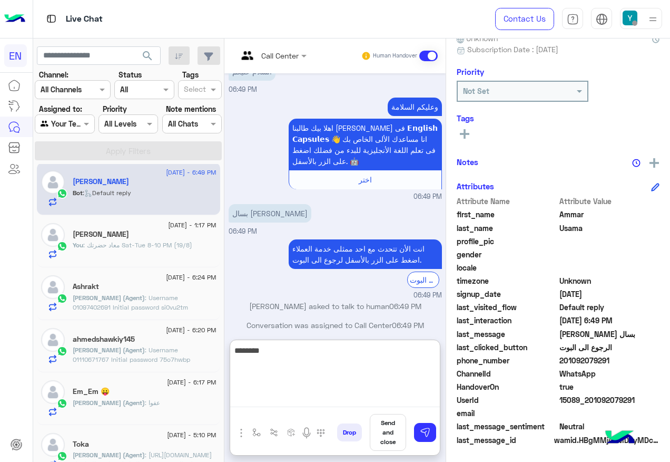
scroll to position [622, 0]
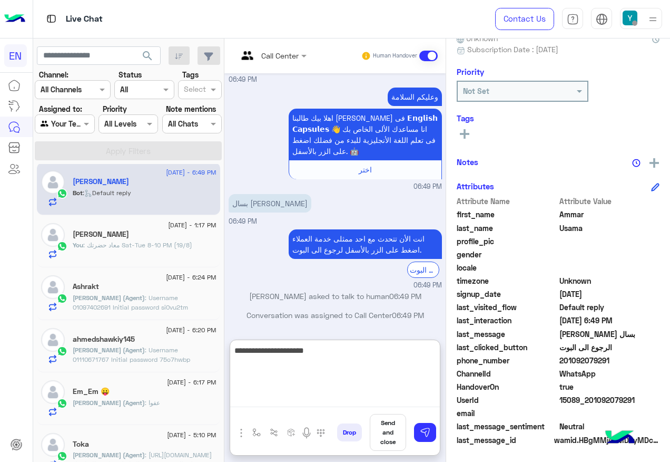
type textarea "**********"
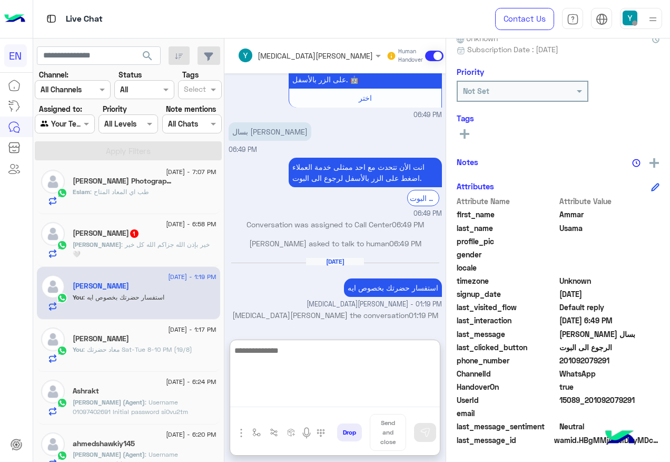
scroll to position [163, 0]
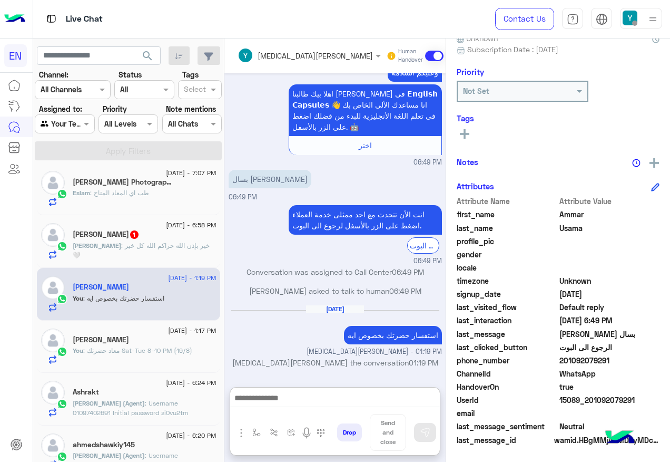
click at [134, 257] on div "Abdullah : خير بإذن الله جزاكم الله كل خير 🤍" at bounding box center [145, 250] width 144 height 18
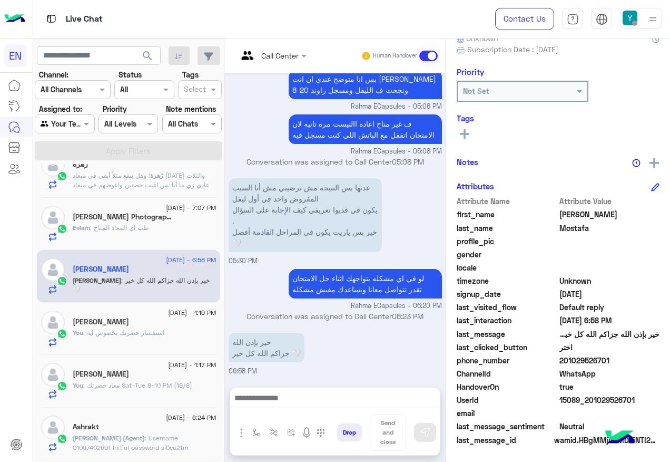
scroll to position [110, 0]
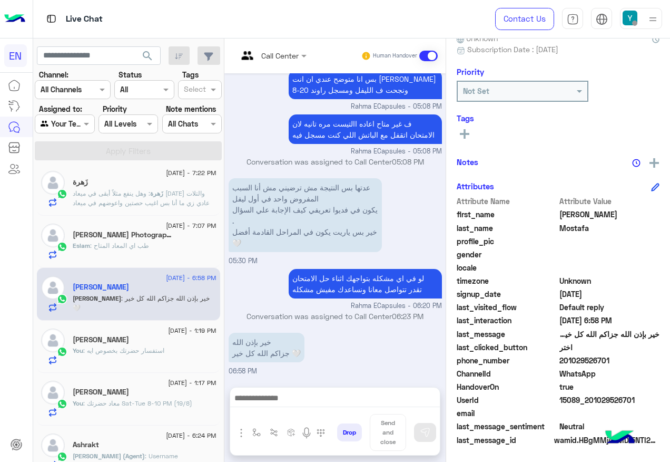
click at [197, 249] on div "Eslam : طب اي المعاد المتاح" at bounding box center [145, 250] width 144 height 18
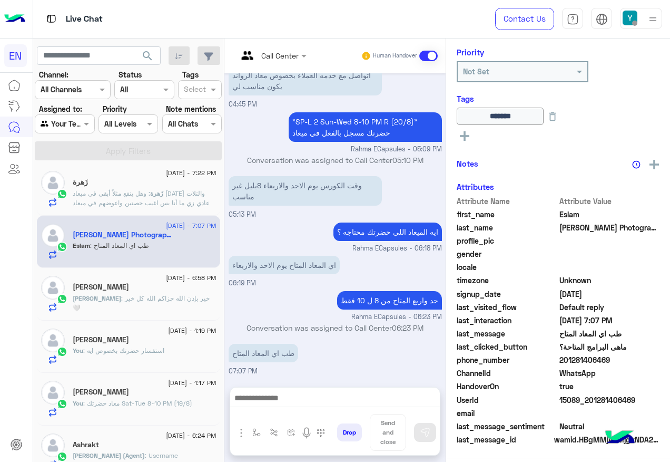
scroll to position [128, 0]
drag, startPoint x: 594, startPoint y: 359, endPoint x: 644, endPoint y: 361, distance: 50.1
click at [644, 361] on span "201281406469" at bounding box center [610, 360] width 101 height 11
drag, startPoint x: 644, startPoint y: 361, endPoint x: 634, endPoint y: 360, distance: 10.1
copy span "01281406469"
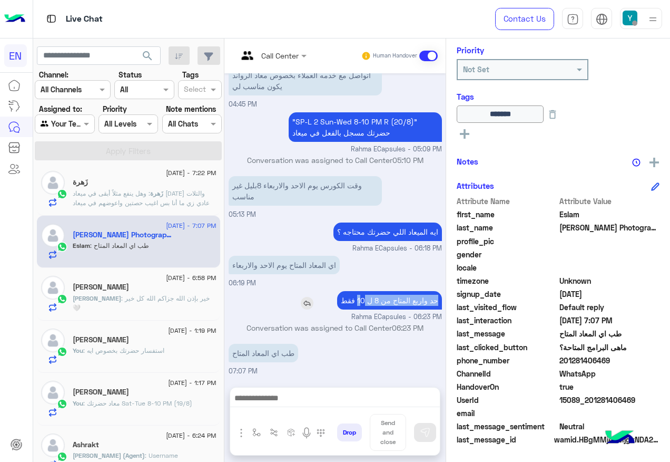
drag, startPoint x: 468, startPoint y: 301, endPoint x: 390, endPoint y: 299, distance: 78.0
click at [390, 299] on p "حد واربع المتاح من 8 ل 10 فقط" at bounding box center [389, 300] width 105 height 18
click at [394, 300] on p "حد واربع المتاح من 8 ل 10 فقط" at bounding box center [389, 300] width 105 height 18
drag, startPoint x: 385, startPoint y: 299, endPoint x: 469, endPoint y: 299, distance: 84.3
click at [442, 299] on p "حد واربع المتاح من 8 ل 10 فقط" at bounding box center [389, 300] width 105 height 18
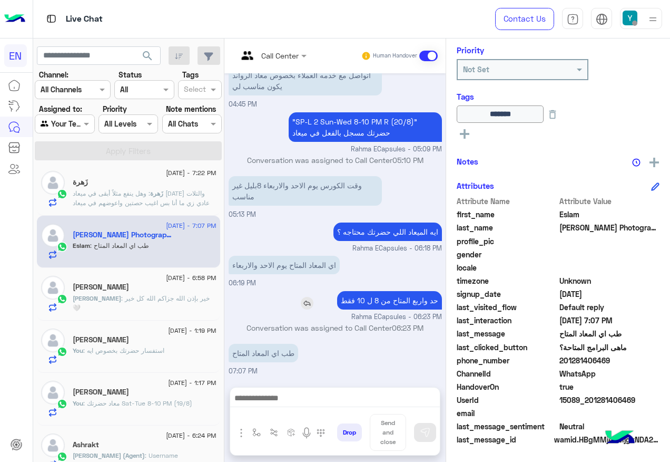
drag, startPoint x: 469, startPoint y: 299, endPoint x: 384, endPoint y: 299, distance: 85.4
click at [384, 299] on p "حد واربع المتاح من 8 ل 10 فقط" at bounding box center [389, 300] width 105 height 18
drag, startPoint x: 385, startPoint y: 299, endPoint x: 468, endPoint y: 295, distance: 82.8
click at [442, 295] on p "حد واربع المتاح من 8 ل 10 فقط" at bounding box center [389, 300] width 105 height 18
drag, startPoint x: 468, startPoint y: 295, endPoint x: 438, endPoint y: 303, distance: 31.1
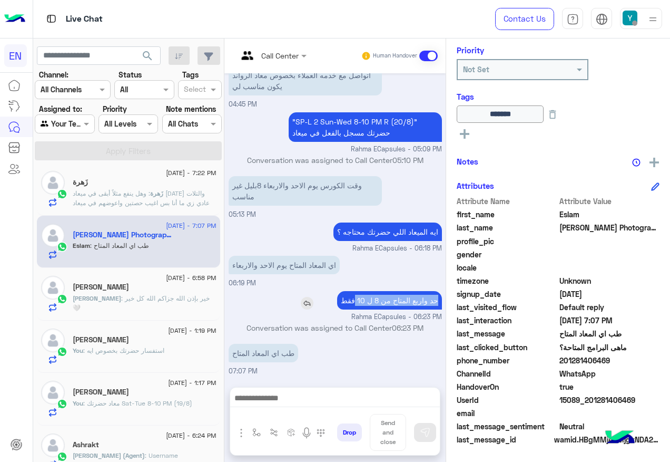
copy p "حد واربع المتاح من 8 ل 10"
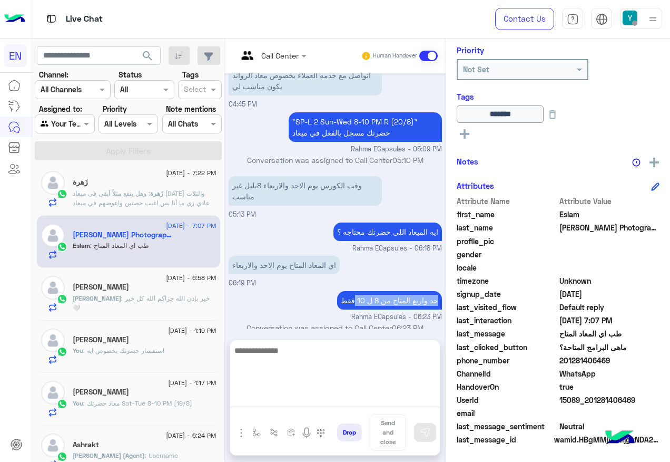
click at [406, 398] on textarea at bounding box center [335, 375] width 210 height 63
paste textarea "**********"
type textarea "**********"
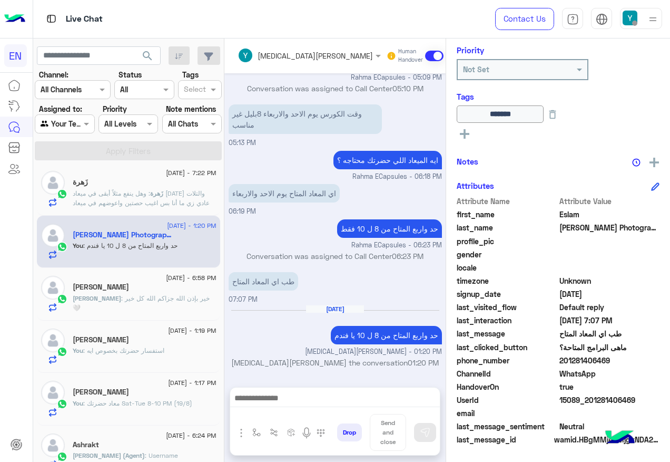
scroll to position [546, 0]
click at [168, 213] on div "13 August - 7:22 PM زَهرة زَهرة : وهل ينفع مثلاً أبقى في ميعاد السبت والتلات عا…" at bounding box center [128, 189] width 183 height 53
click at [180, 189] on span ": وهل ينفع مثلاً أبقى في ميعاد السبت والتلات عادي زي ما أنا بس اغيب حصتين واعوض…" at bounding box center [141, 202] width 137 height 27
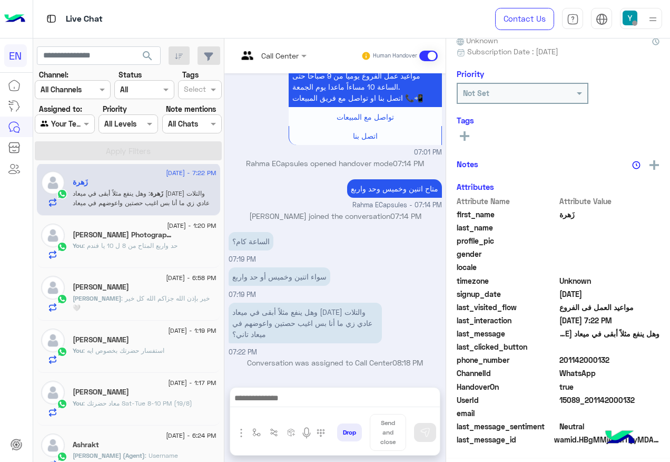
scroll to position [106, 0]
drag, startPoint x: 615, startPoint y: 359, endPoint x: 661, endPoint y: 355, distance: 46.5
click at [660, 355] on span "201142000132" at bounding box center [610, 360] width 101 height 11
drag, startPoint x: 661, startPoint y: 355, endPoint x: 622, endPoint y: 360, distance: 39.3
copy span "01142000132"
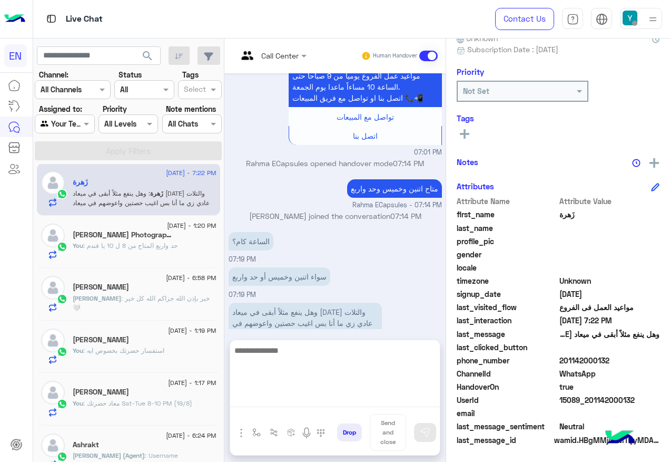
click at [316, 391] on textarea at bounding box center [335, 375] width 210 height 63
type textarea "*"
type textarea "**********"
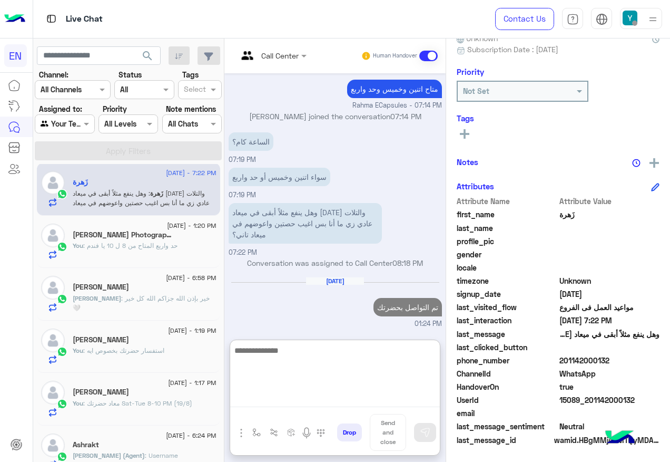
scroll to position [597, 0]
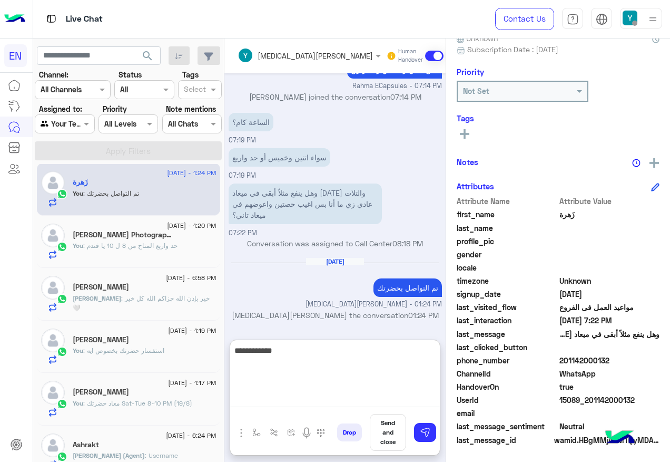
paste textarea "**********"
click at [356, 361] on textarea "**********" at bounding box center [335, 375] width 210 height 63
type textarea "**********"
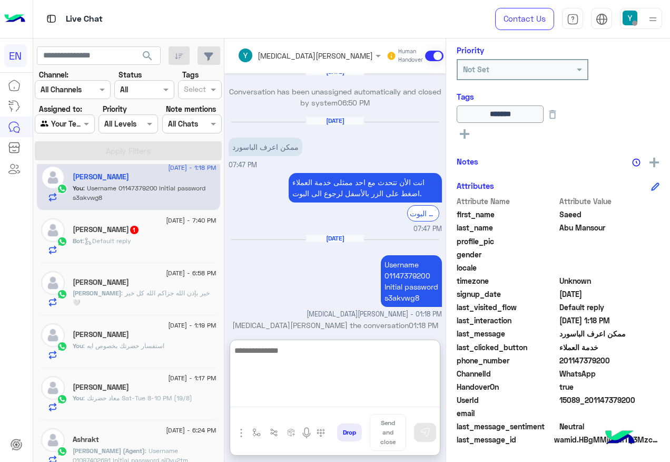
scroll to position [5, 0]
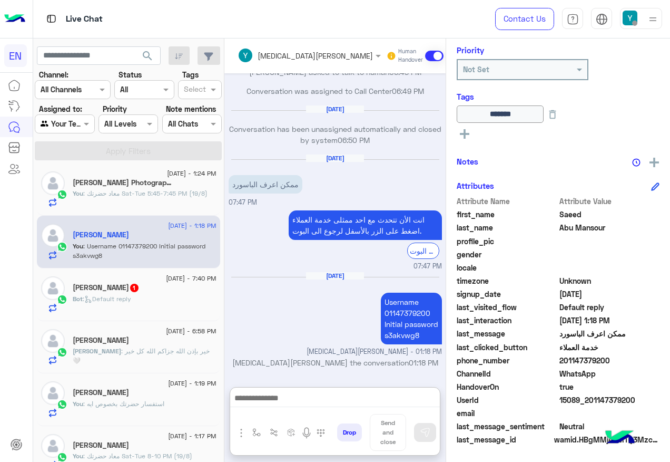
click at [217, 188] on div "[PERSON_NAME] Photography" at bounding box center [145, 183] width 144 height 11
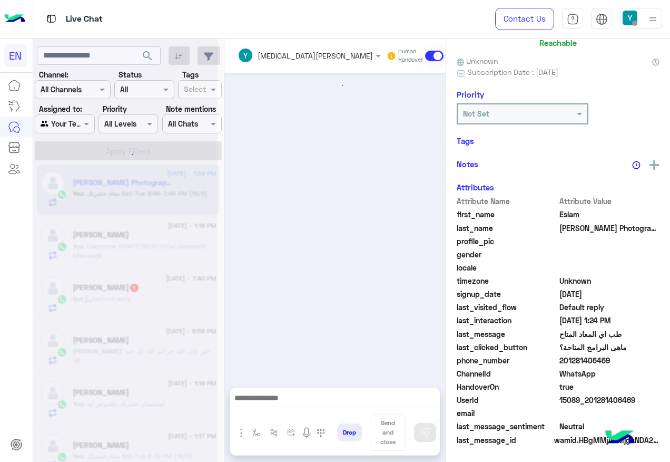
scroll to position [463, 0]
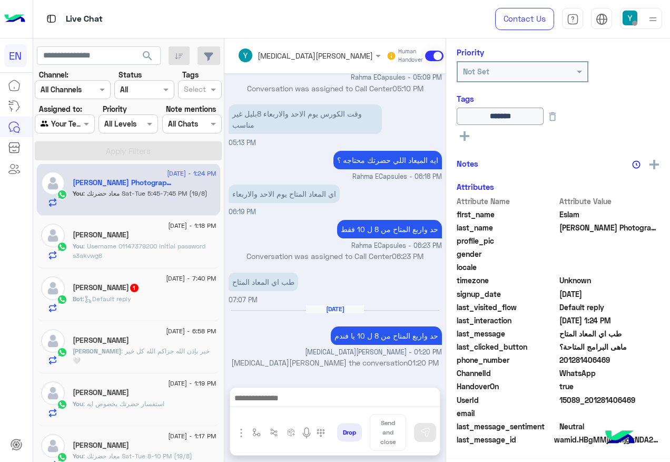
click at [214, 294] on div "Bot : Default reply" at bounding box center [145, 303] width 144 height 18
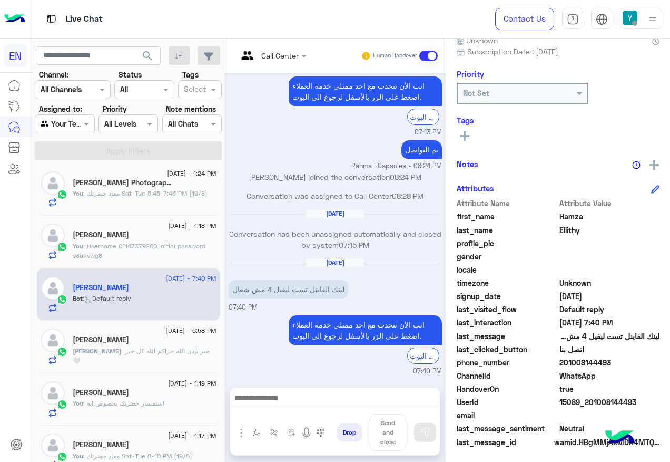
scroll to position [106, 0]
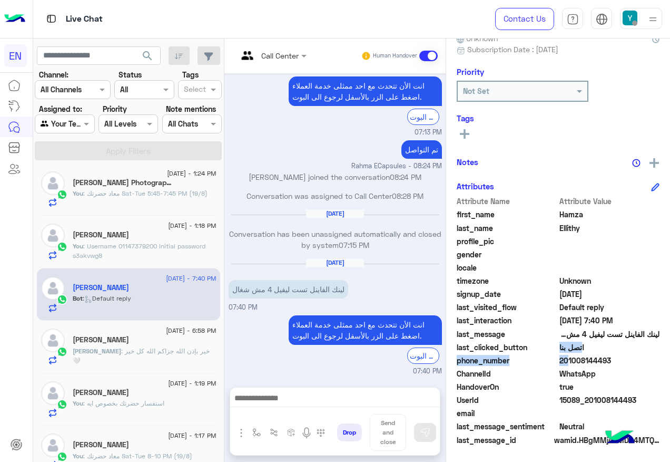
drag, startPoint x: 595, startPoint y: 358, endPoint x: 654, endPoint y: 354, distance: 59.2
click at [654, 354] on div "Attribute Name Attribute Value first_name Hamza last_name Ellithy profile_pic g…" at bounding box center [558, 320] width 203 height 251
drag, startPoint x: 654, startPoint y: 354, endPoint x: 640, endPoint y: 356, distance: 13.9
click at [641, 356] on span "201008144493" at bounding box center [610, 360] width 101 height 11
click at [640, 356] on span "201008144493" at bounding box center [610, 360] width 101 height 11
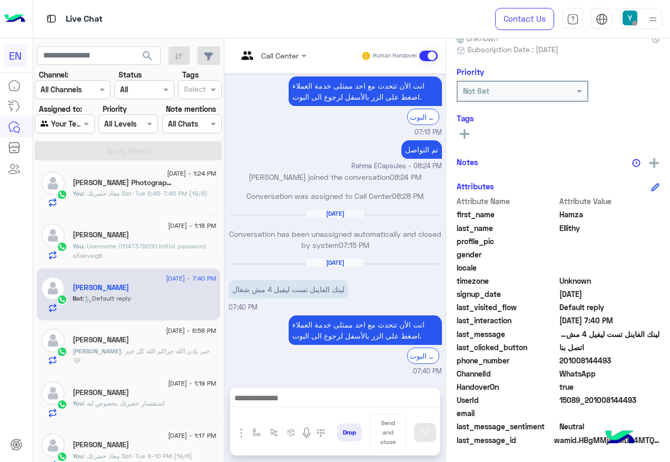
click at [640, 356] on span "201008144493" at bounding box center [610, 360] width 101 height 11
click at [607, 364] on span "201008144493" at bounding box center [610, 360] width 101 height 11
drag, startPoint x: 607, startPoint y: 364, endPoint x: 593, endPoint y: 371, distance: 16.3
click at [593, 371] on span "WhatsApp" at bounding box center [610, 373] width 101 height 11
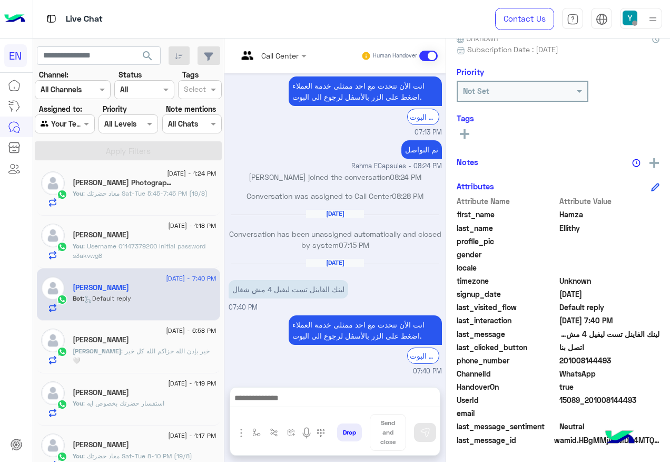
click at [602, 358] on span "201008144493" at bounding box center [610, 360] width 101 height 11
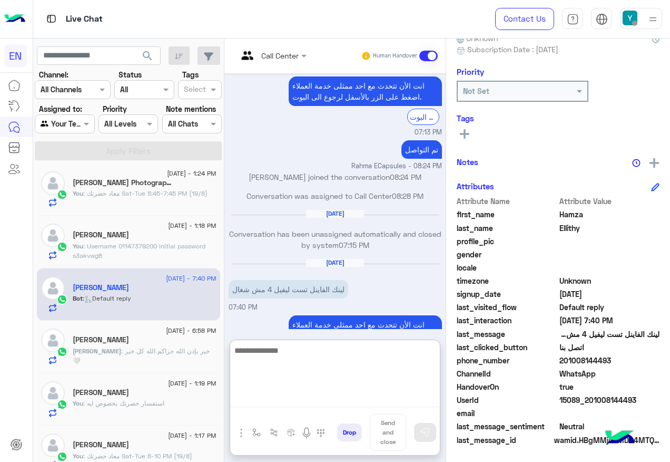
click at [329, 406] on textarea at bounding box center [335, 375] width 210 height 63
paste textarea "**********"
type textarea "**********"
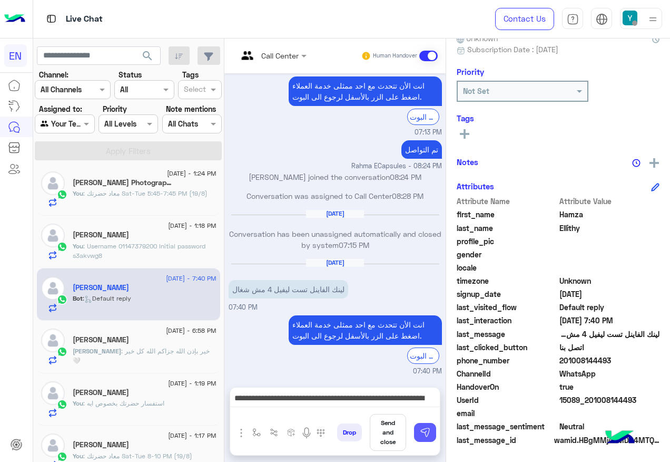
click at [431, 434] on img at bounding box center [425, 432] width 11 height 11
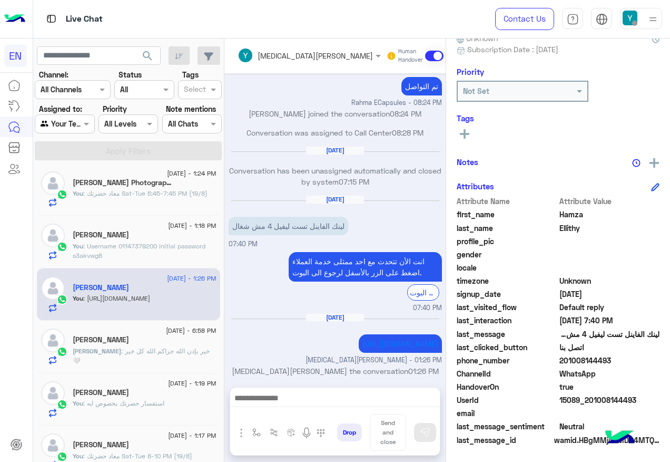
scroll to position [904, 0]
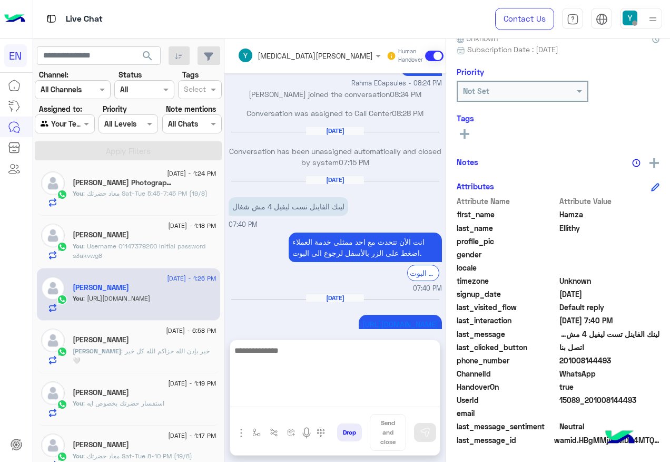
click at [321, 394] on textarea at bounding box center [335, 375] width 210 height 63
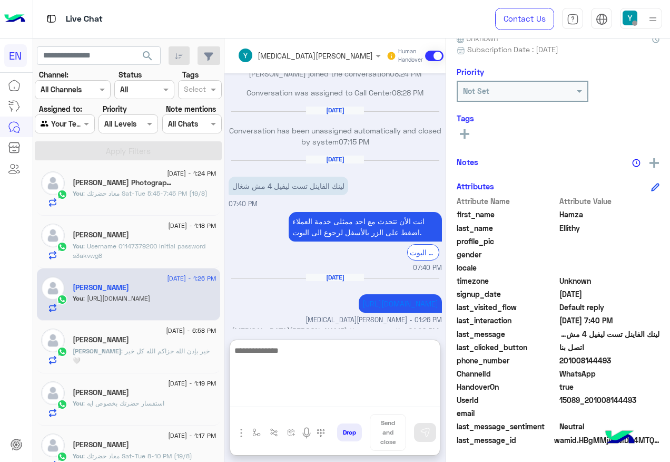
paste textarea "**********"
type textarea "**********"
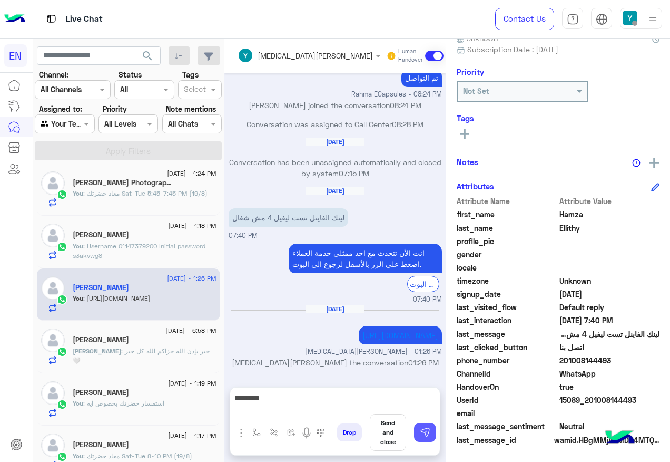
click at [431, 427] on img at bounding box center [425, 432] width 11 height 11
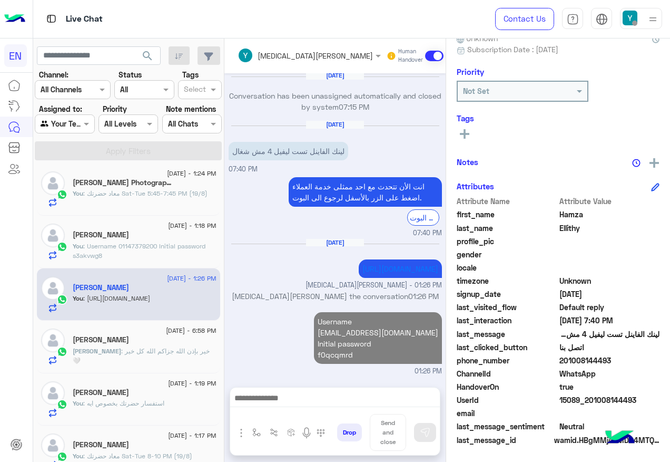
scroll to position [970, 0]
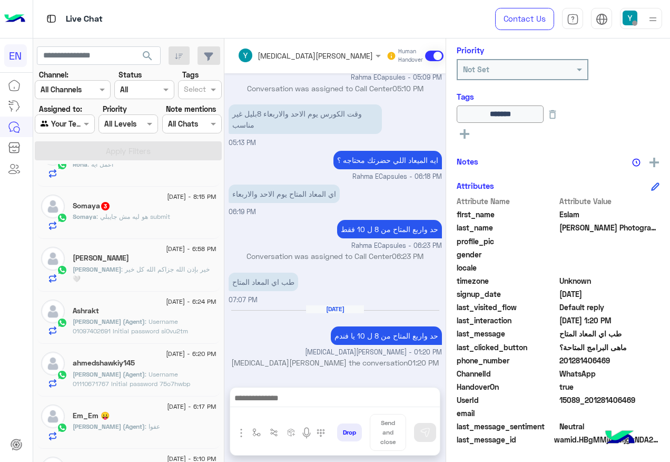
scroll to position [269, 0]
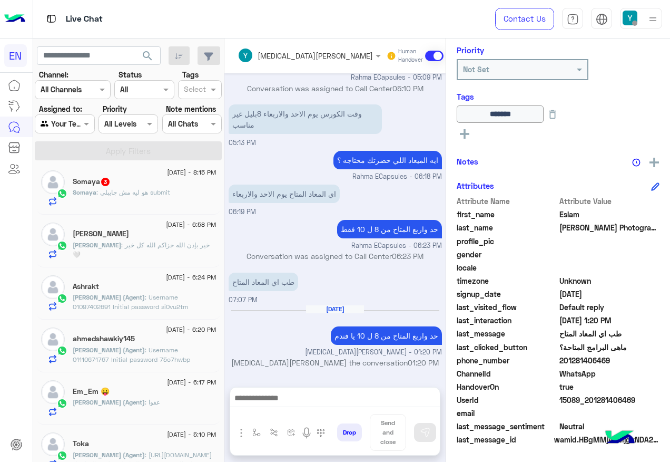
click at [145, 197] on p "Somaya : هو ليه مش جايبلي submit" at bounding box center [121, 192] width 97 height 9
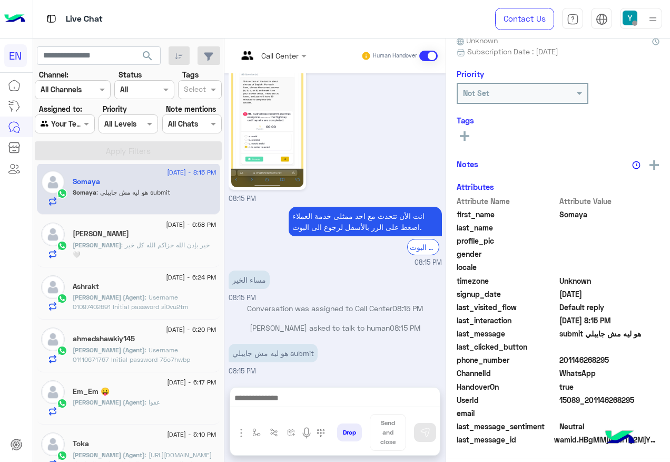
scroll to position [106, 0]
drag, startPoint x: 327, startPoint y: 353, endPoint x: 348, endPoint y: 354, distance: 21.6
click at [318, 354] on p "هو ليه مش جايبلي submit" at bounding box center [273, 353] width 89 height 18
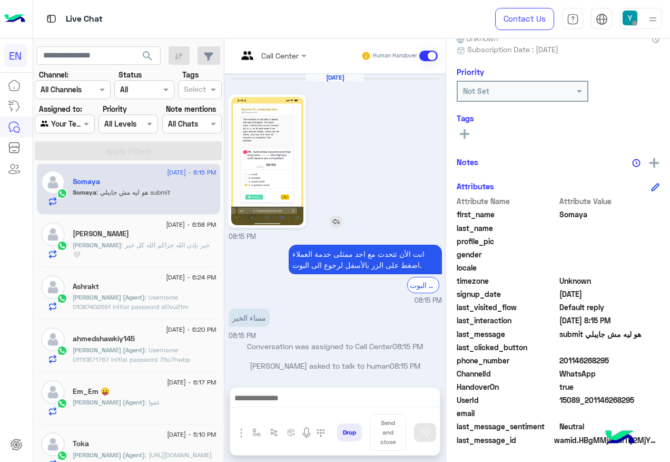
click at [304, 180] on img at bounding box center [267, 161] width 72 height 128
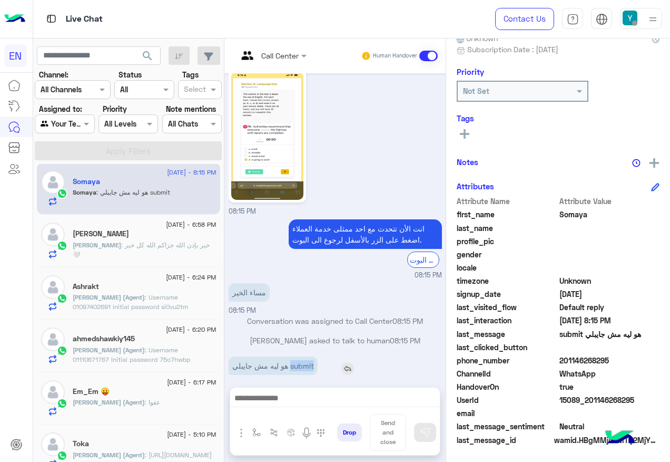
scroll to position [38, 0]
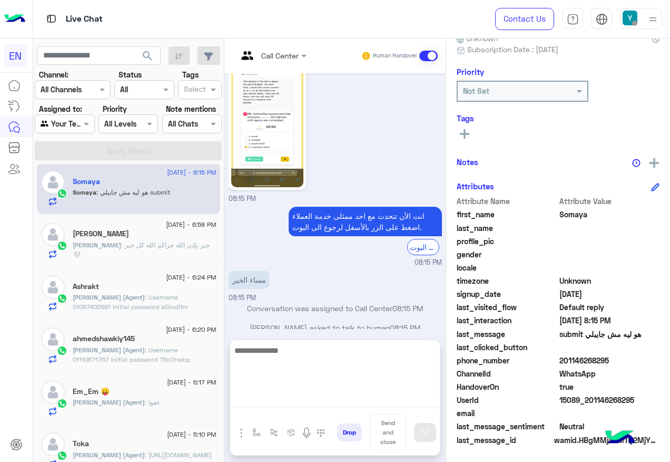
click at [315, 403] on textarea at bounding box center [335, 375] width 210 height 63
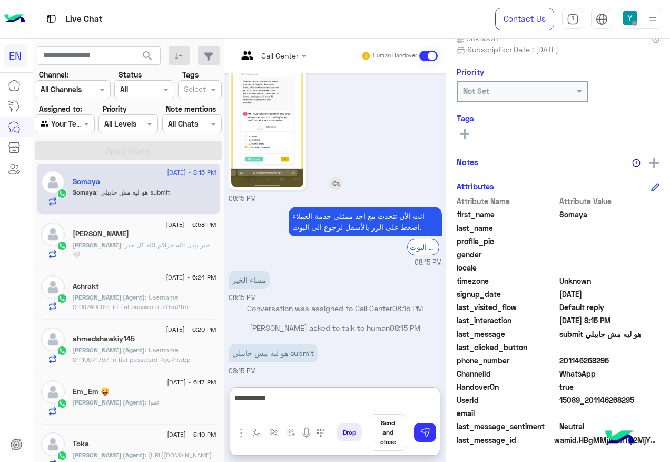
click at [301, 140] on img at bounding box center [267, 123] width 72 height 128
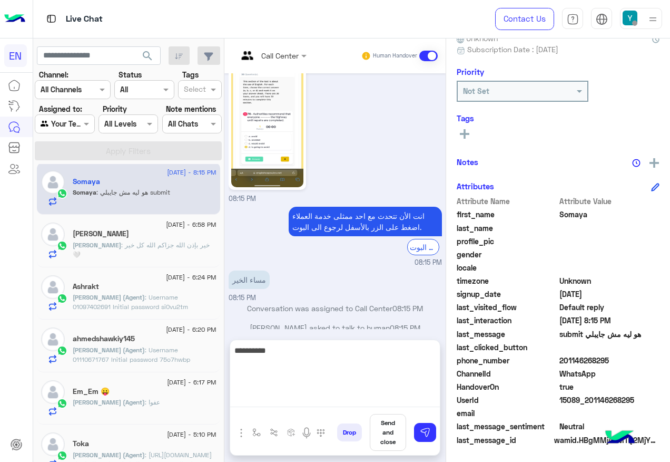
click at [302, 393] on textarea "**********" at bounding box center [335, 375] width 210 height 63
type textarea "**********"
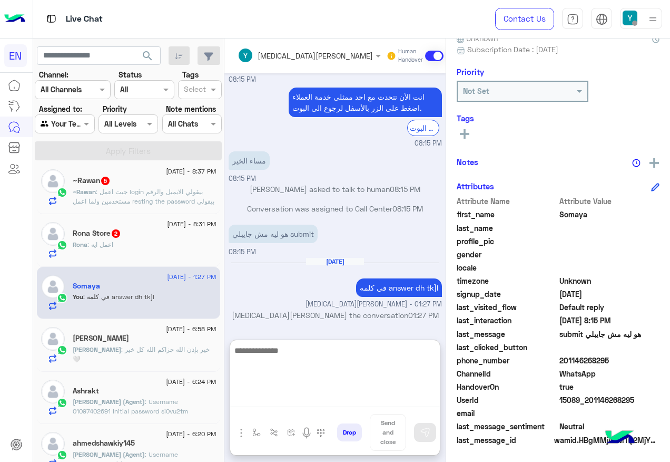
scroll to position [163, 0]
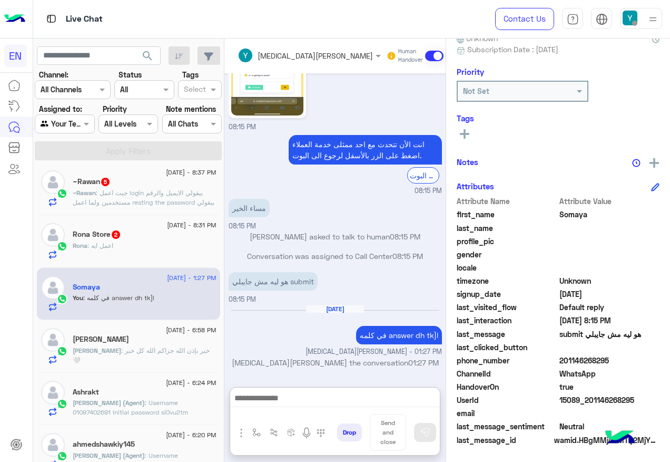
click at [143, 259] on div "13 August - 8:31 PM Rona Store 2 Rona : اعمل ايه" at bounding box center [128, 241] width 183 height 53
click at [144, 259] on div "Rona : اعمل ايه" at bounding box center [145, 250] width 144 height 18
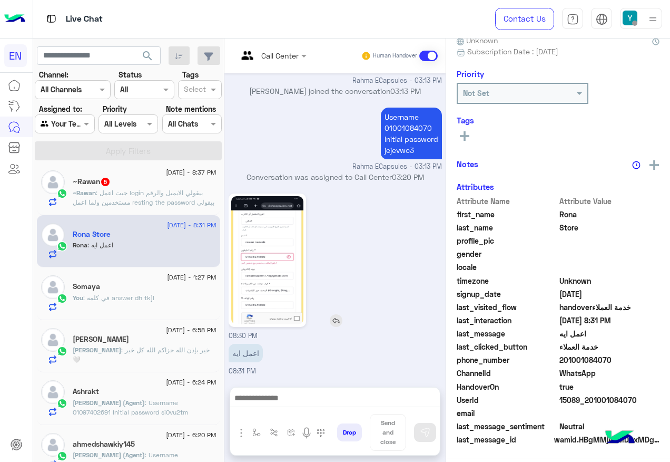
scroll to position [106, 0]
click at [295, 283] on img at bounding box center [267, 260] width 72 height 128
click at [304, 314] on img at bounding box center [267, 260] width 72 height 128
drag, startPoint x: 594, startPoint y: 358, endPoint x: 649, endPoint y: 358, distance: 54.3
click at [649, 358] on span "201001084070" at bounding box center [610, 360] width 101 height 11
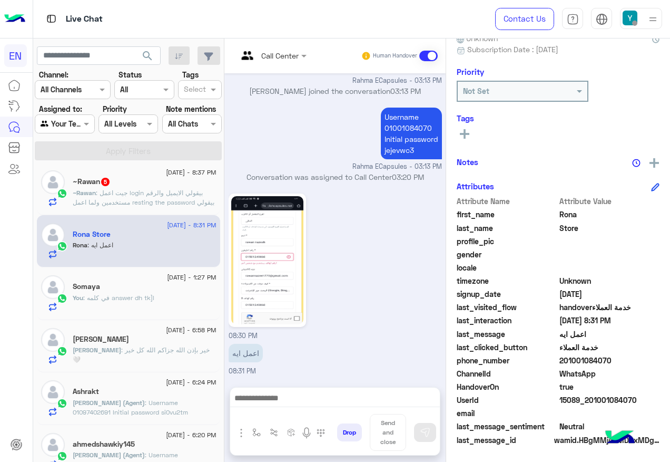
drag, startPoint x: 649, startPoint y: 358, endPoint x: 621, endPoint y: 359, distance: 27.9
click at [304, 289] on img at bounding box center [267, 260] width 72 height 128
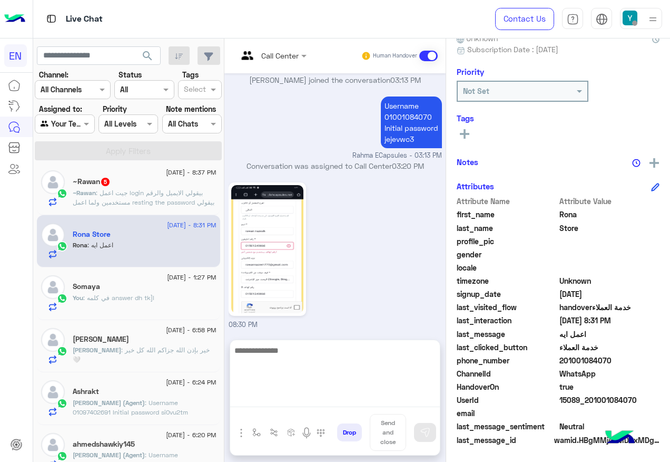
click at [344, 399] on textarea at bounding box center [335, 375] width 210 height 63
type textarea "*"
paste textarea "**********"
type textarea "**********"
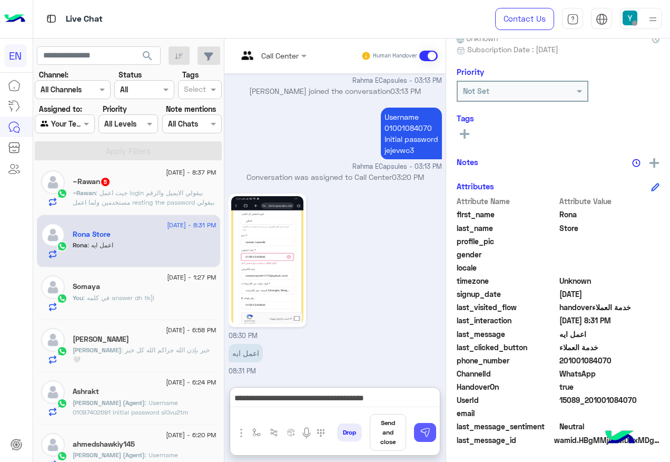
click at [431, 434] on img at bounding box center [425, 432] width 11 height 11
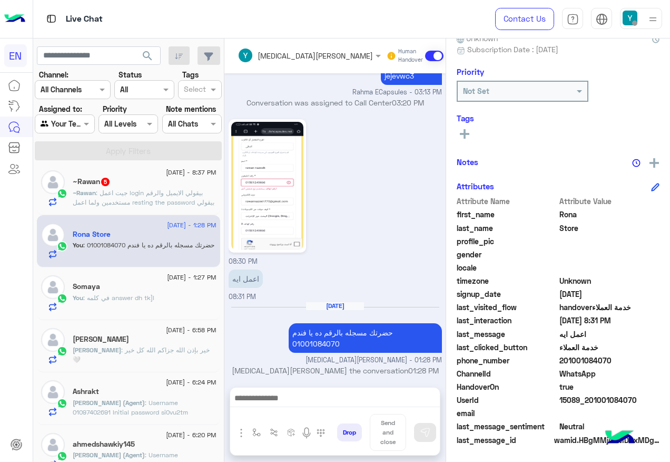
scroll to position [918, 0]
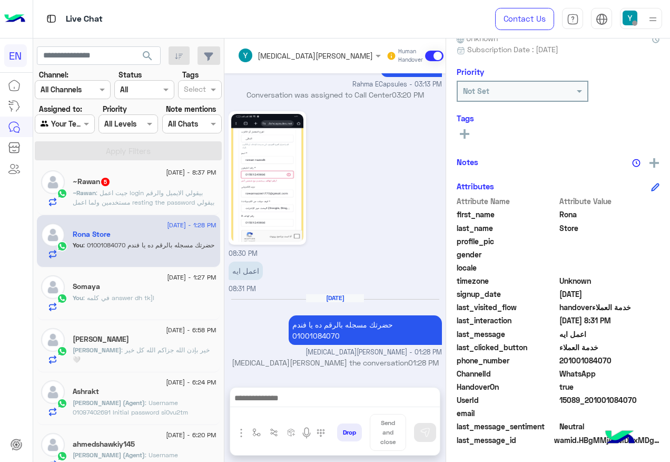
click at [186, 197] on p "~Rawan : جيت اعمل login بيقولي الايميل والرقم مستخدمين ولما اعمل resting the pa…" at bounding box center [145, 202] width 144 height 28
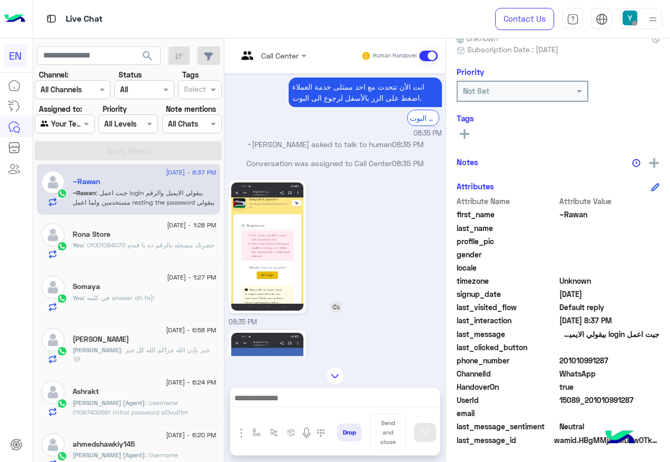
scroll to position [310, 0]
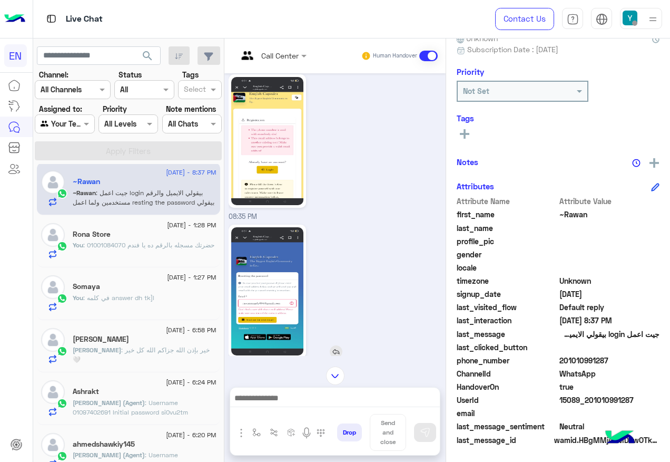
click at [289, 293] on img at bounding box center [267, 291] width 72 height 128
drag, startPoint x: 595, startPoint y: 360, endPoint x: 658, endPoint y: 363, distance: 62.7
click at [658, 363] on span "201010991287" at bounding box center [610, 360] width 101 height 11
drag, startPoint x: 658, startPoint y: 363, endPoint x: 634, endPoint y: 360, distance: 23.8
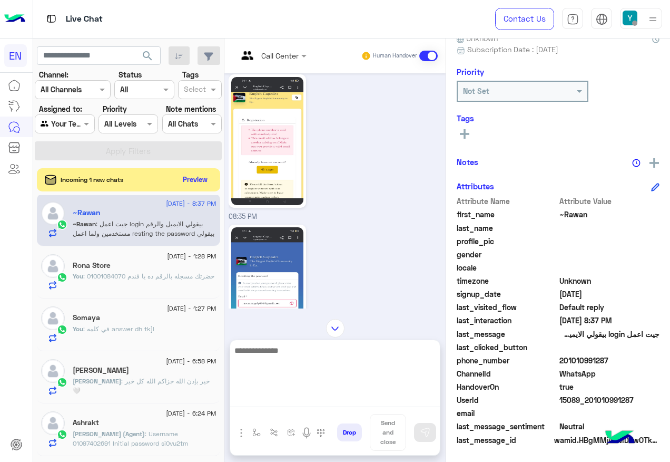
click at [298, 399] on textarea at bounding box center [335, 375] width 210 height 63
paste textarea "**********"
type textarea "**********"
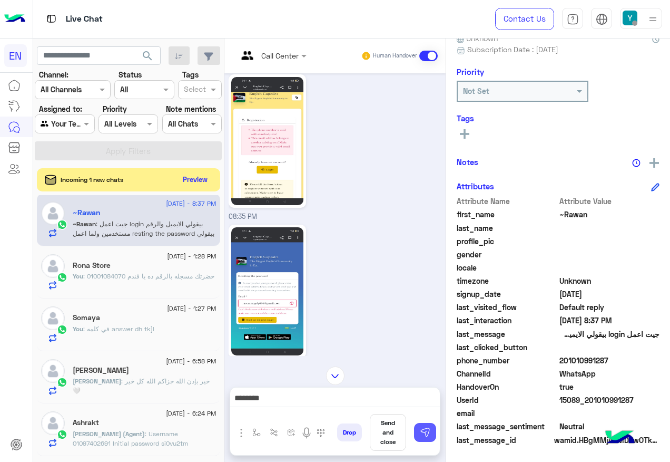
click at [431, 436] on img at bounding box center [425, 432] width 11 height 11
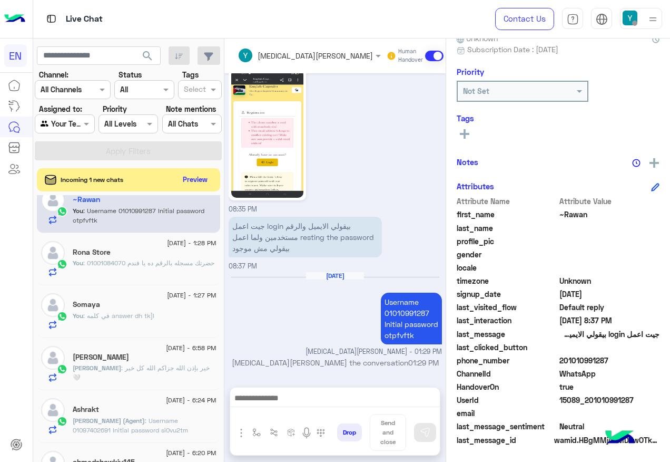
scroll to position [111, 0]
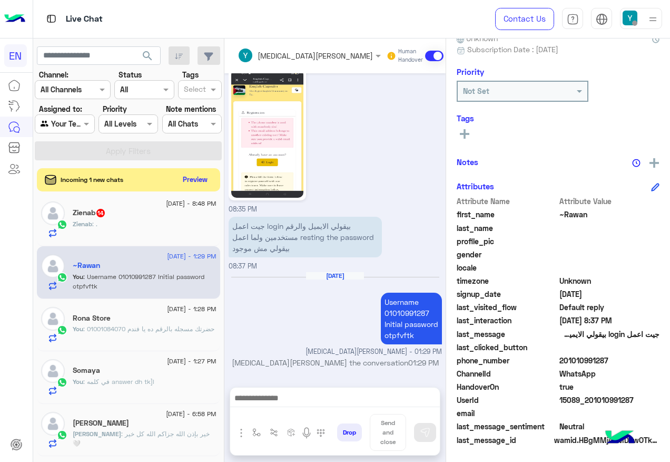
click at [135, 231] on div "Zienab : ." at bounding box center [145, 228] width 144 height 18
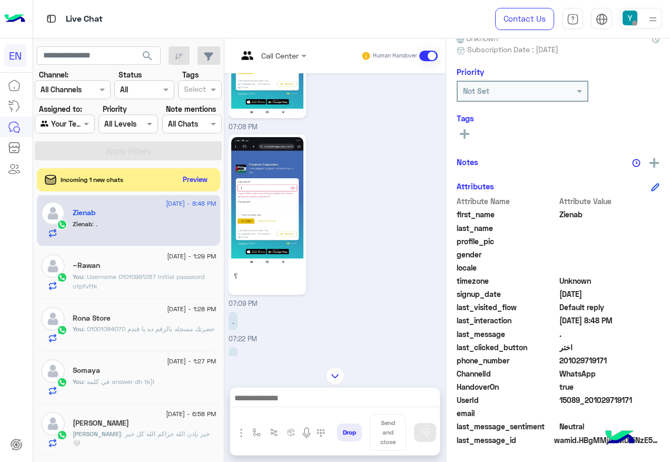
scroll to position [1051, 0]
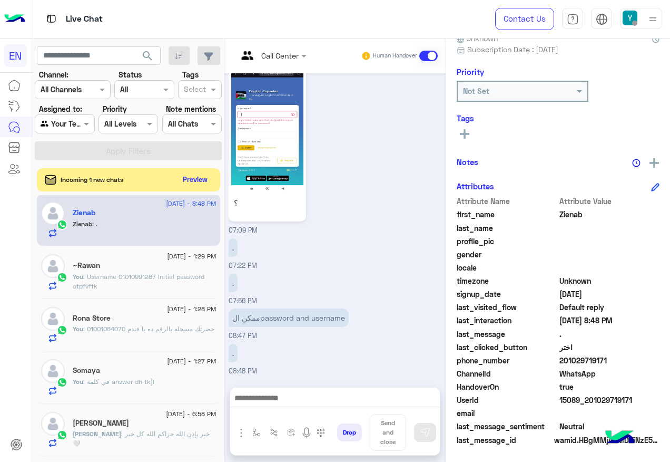
drag, startPoint x: 594, startPoint y: 360, endPoint x: 642, endPoint y: 360, distance: 48.0
click at [642, 360] on span "201029719171" at bounding box center [610, 360] width 101 height 11
drag, startPoint x: 642, startPoint y: 360, endPoint x: 630, endPoint y: 360, distance: 12.1
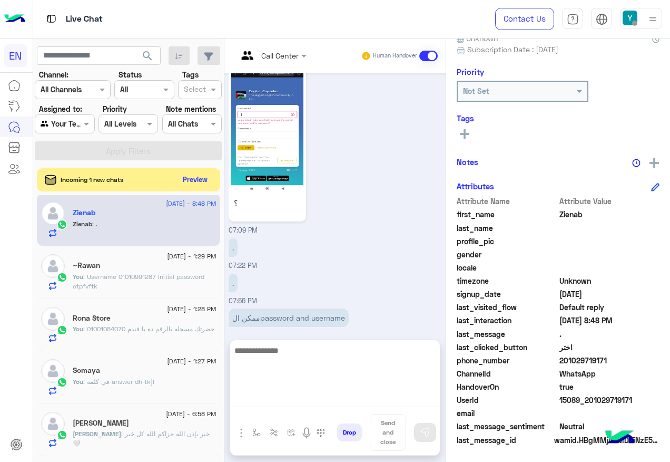
click at [354, 405] on textarea at bounding box center [335, 375] width 210 height 63
paste textarea "**********"
type textarea "**********"
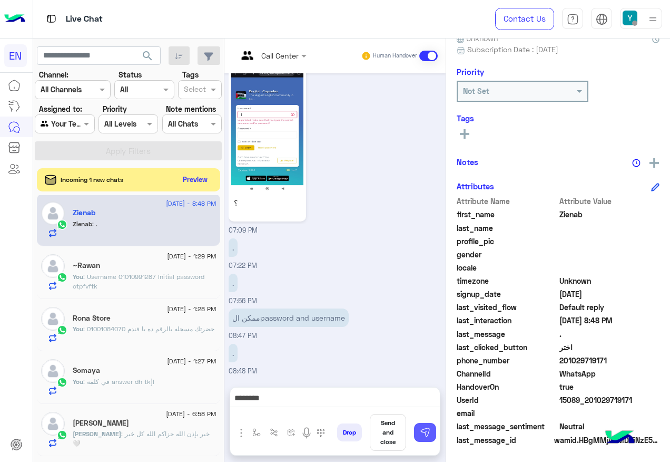
click at [436, 435] on button at bounding box center [425, 432] width 22 height 19
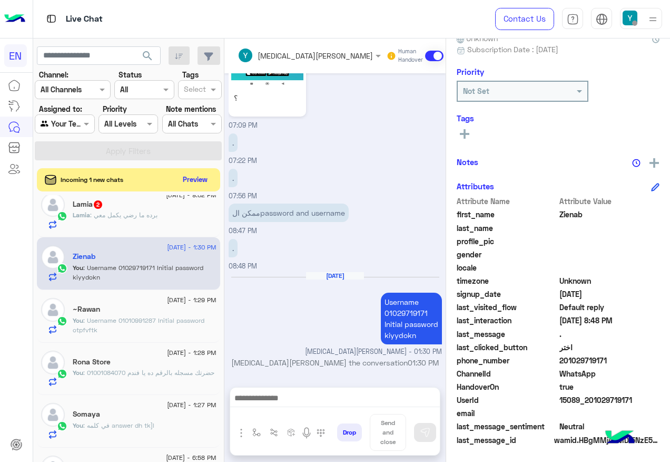
scroll to position [58, 0]
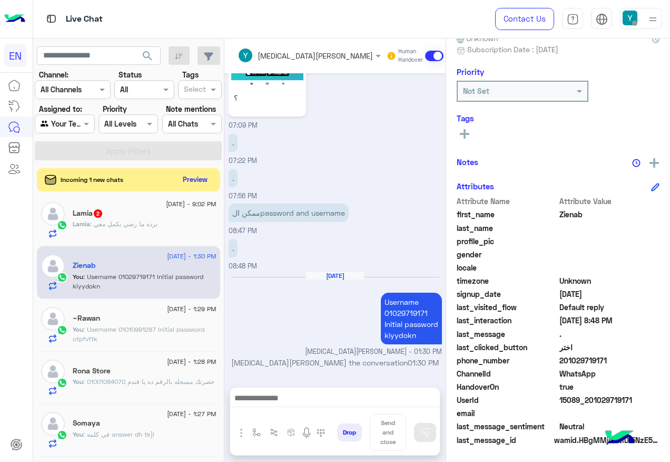
click at [199, 216] on div "Lamia 2" at bounding box center [145, 214] width 144 height 11
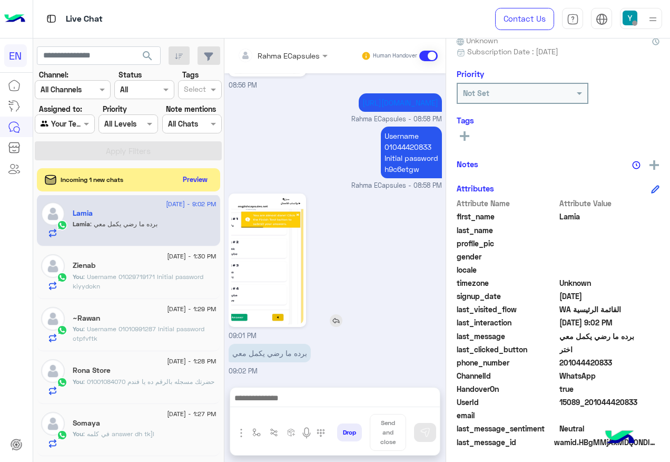
scroll to position [106, 0]
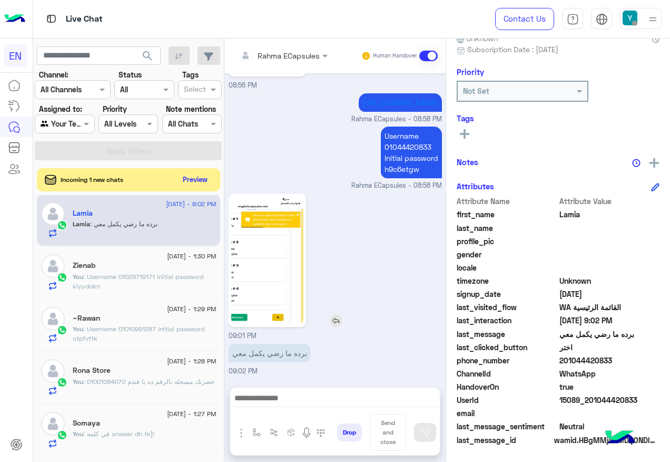
click at [304, 271] on img at bounding box center [267, 260] width 72 height 128
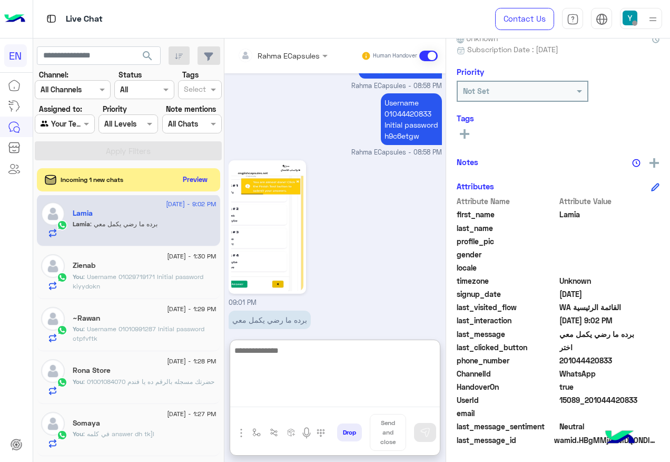
click at [317, 397] on textarea at bounding box center [335, 375] width 210 height 63
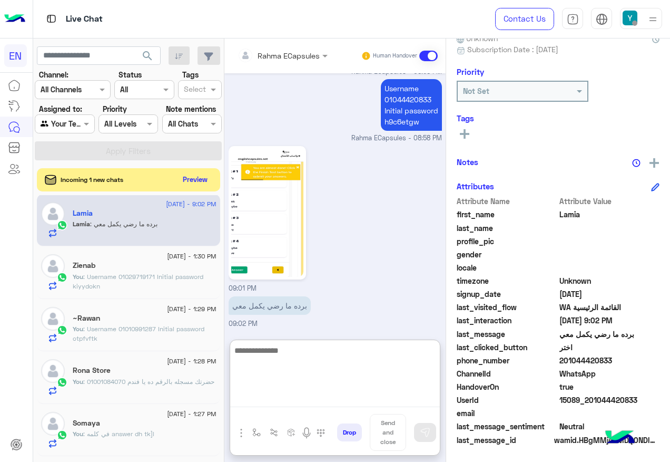
scroll to position [859, 0]
click at [375, 356] on textarea at bounding box center [335, 375] width 210 height 63
type textarea "*****"
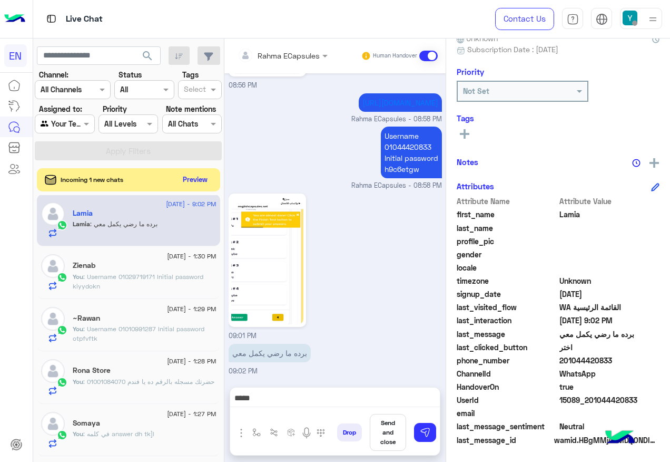
scroll to position [812, 0]
drag, startPoint x: 594, startPoint y: 358, endPoint x: 651, endPoint y: 357, distance: 56.9
click at [651, 357] on span "201044420833" at bounding box center [610, 360] width 101 height 11
drag, startPoint x: 651, startPoint y: 357, endPoint x: 624, endPoint y: 360, distance: 27.6
click at [438, 52] on span at bounding box center [428, 56] width 18 height 11
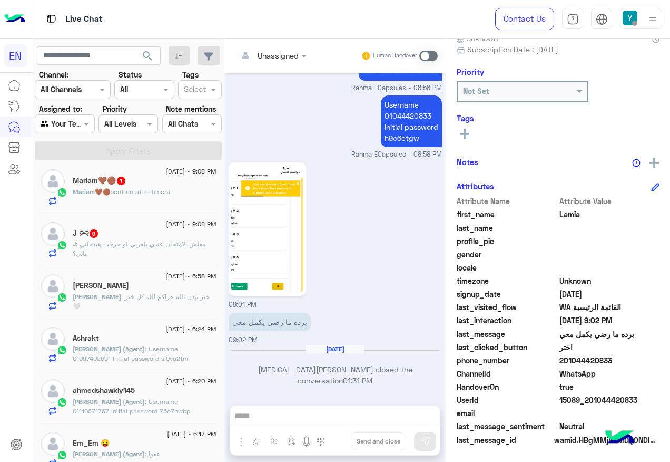
scroll to position [216, 0]
click at [164, 241] on span ": معلش الامتحان عندي بلعربي لو خرجت هيدخلني تاني؟" at bounding box center [139, 249] width 133 height 17
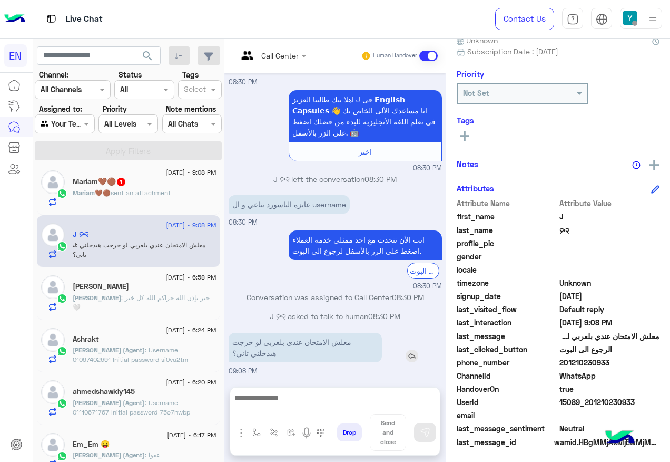
scroll to position [106, 0]
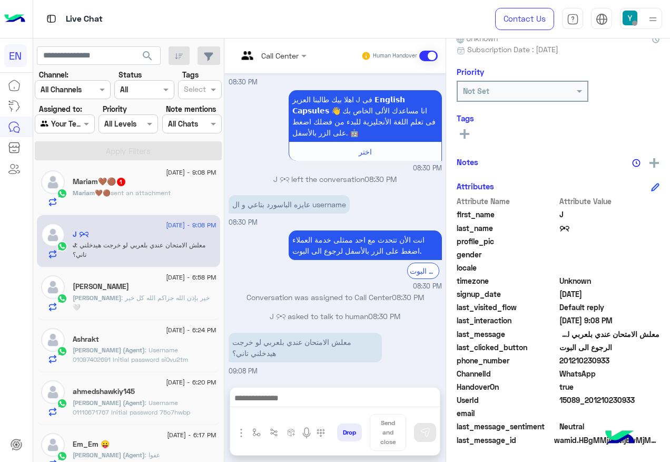
drag, startPoint x: 593, startPoint y: 360, endPoint x: 668, endPoint y: 361, distance: 75.4
click at [660, 361] on span "201210230933" at bounding box center [610, 360] width 101 height 11
drag, startPoint x: 668, startPoint y: 361, endPoint x: 632, endPoint y: 357, distance: 36.5
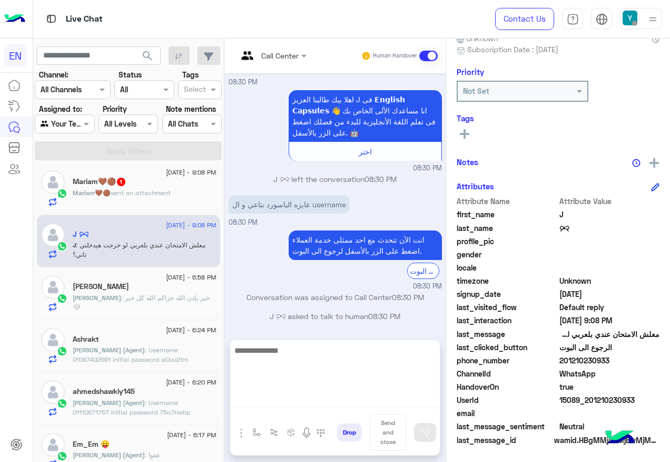
click at [376, 397] on textarea at bounding box center [335, 375] width 210 height 63
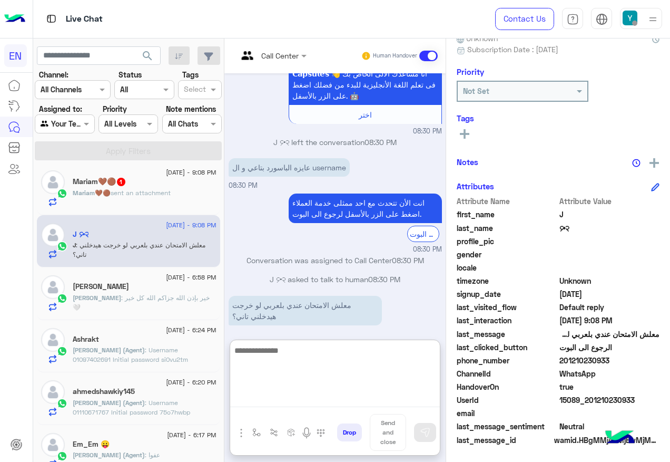
scroll to position [577, 0]
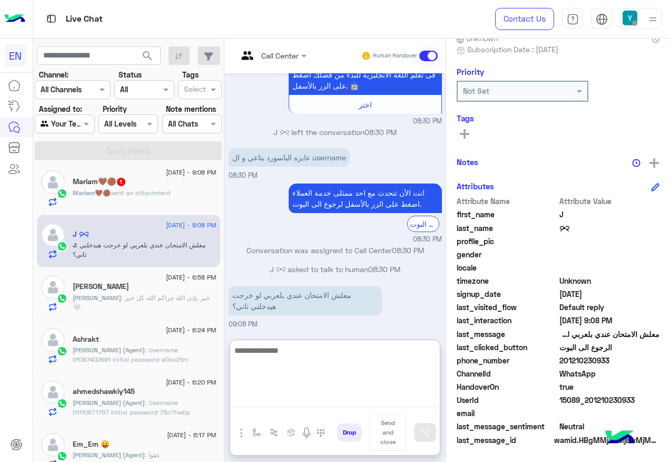
click at [402, 370] on textarea at bounding box center [335, 375] width 210 height 63
type textarea "*"
type textarea "**********"
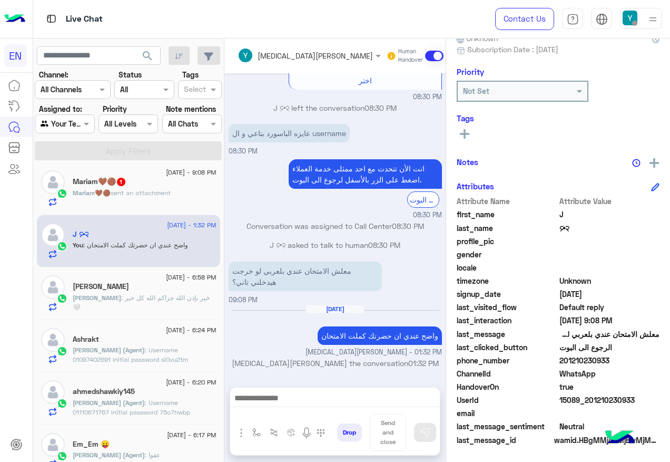
scroll to position [601, 0]
click at [153, 196] on span "sent an attachment" at bounding box center [141, 193] width 60 height 8
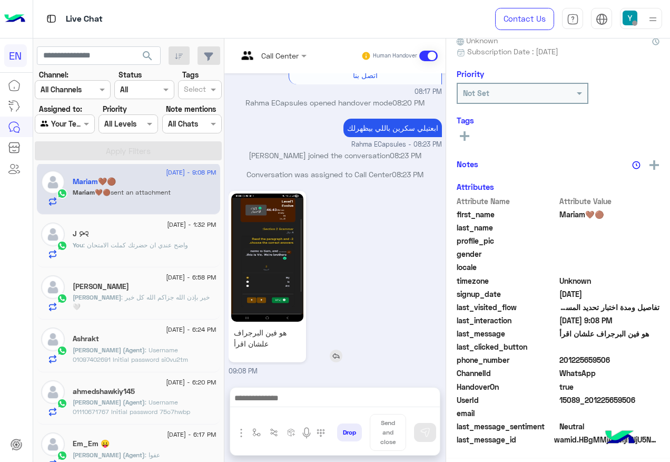
scroll to position [106, 0]
click at [302, 307] on img at bounding box center [267, 257] width 72 height 128
drag, startPoint x: 594, startPoint y: 360, endPoint x: 653, endPoint y: 360, distance: 59.5
click at [653, 360] on span "201225659506" at bounding box center [610, 360] width 101 height 11
drag, startPoint x: 653, startPoint y: 360, endPoint x: 635, endPoint y: 359, distance: 17.9
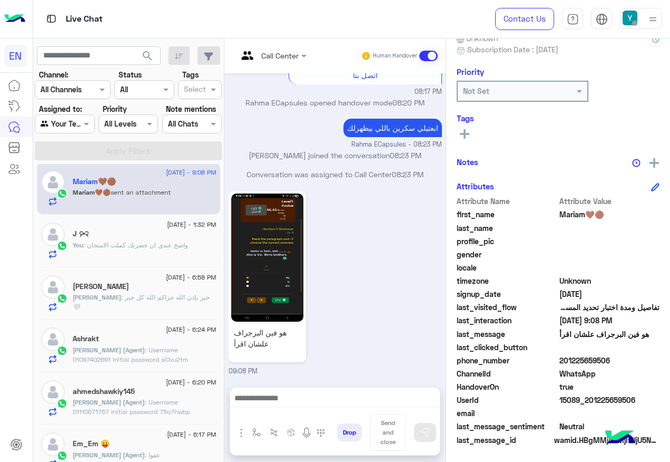
click at [635, 359] on span "201225659506" at bounding box center [610, 360] width 101 height 11
drag, startPoint x: 595, startPoint y: 361, endPoint x: 640, endPoint y: 361, distance: 44.3
click at [640, 361] on span "201225659506" at bounding box center [610, 360] width 101 height 11
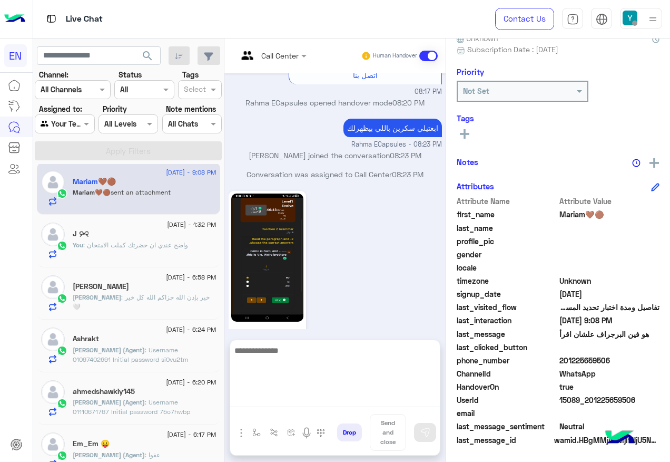
click at [344, 401] on textarea at bounding box center [335, 375] width 210 height 63
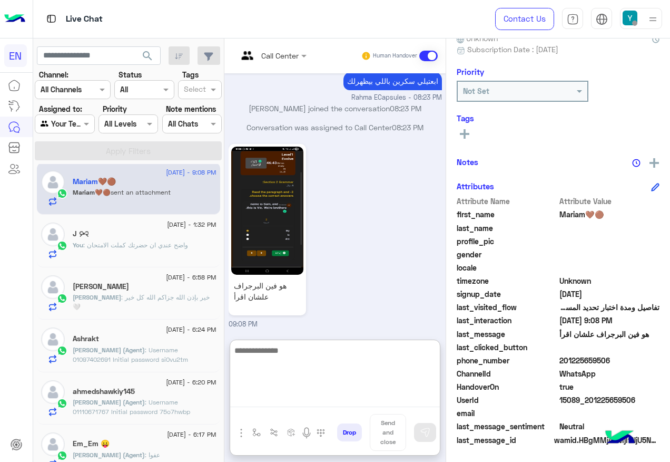
click at [310, 363] on textarea at bounding box center [335, 375] width 210 height 63
type textarea "**********"
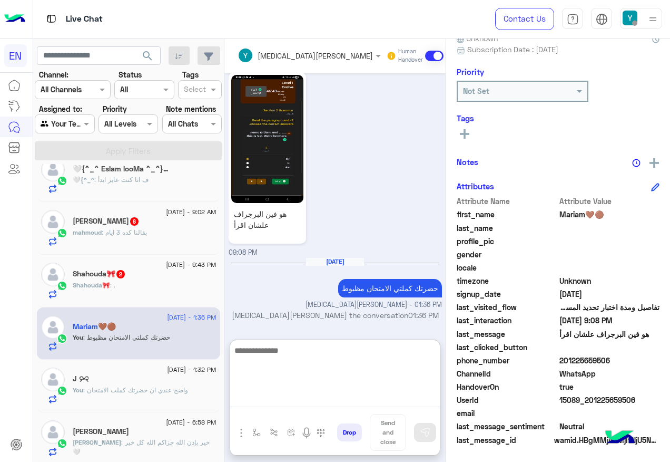
scroll to position [58, 0]
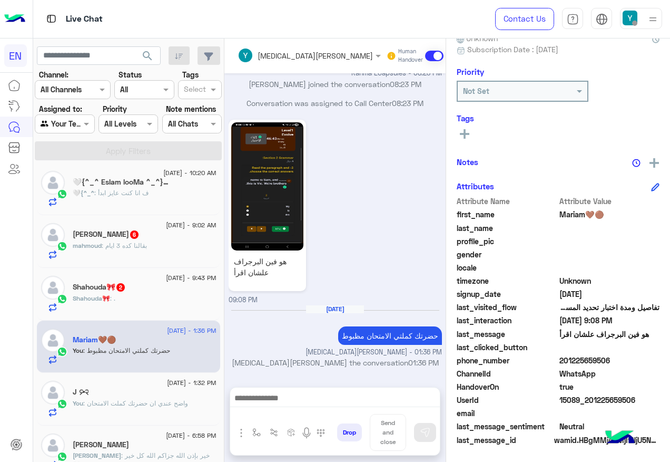
click at [203, 298] on div "Shahouda🎀 : ." at bounding box center [145, 303] width 144 height 18
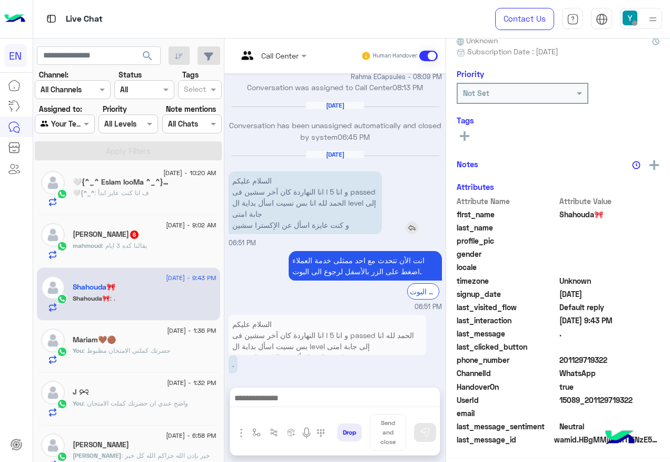
scroll to position [106, 0]
drag, startPoint x: 595, startPoint y: 357, endPoint x: 642, endPoint y: 357, distance: 47.4
click at [642, 357] on span "201129719322" at bounding box center [610, 360] width 101 height 11
drag, startPoint x: 642, startPoint y: 357, endPoint x: 618, endPoint y: 363, distance: 25.3
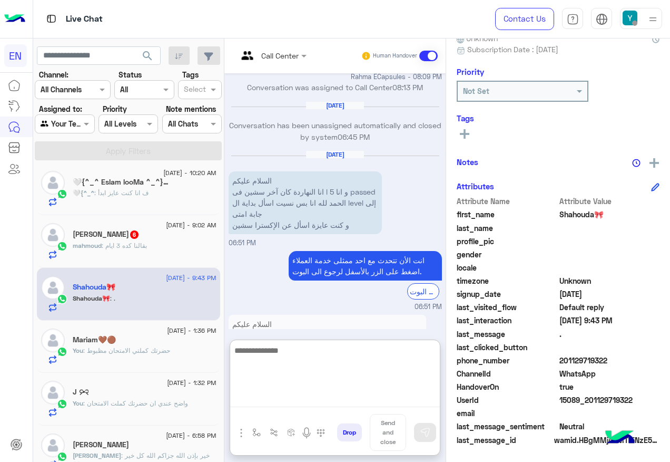
click at [336, 406] on textarea at bounding box center [335, 375] width 210 height 63
paste textarea "**********"
type textarea "**********"
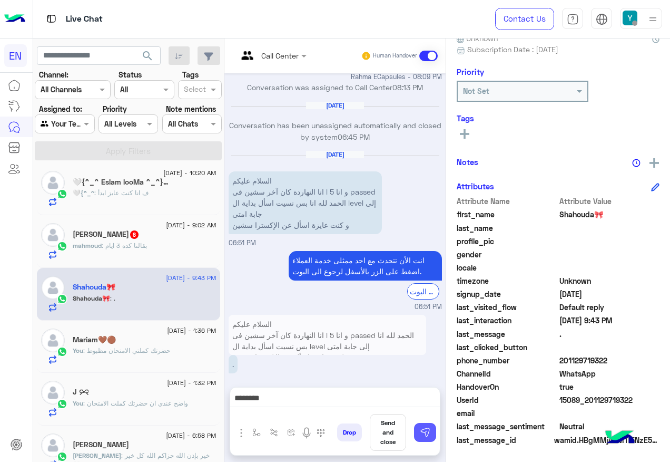
click at [431, 428] on img at bounding box center [425, 432] width 11 height 11
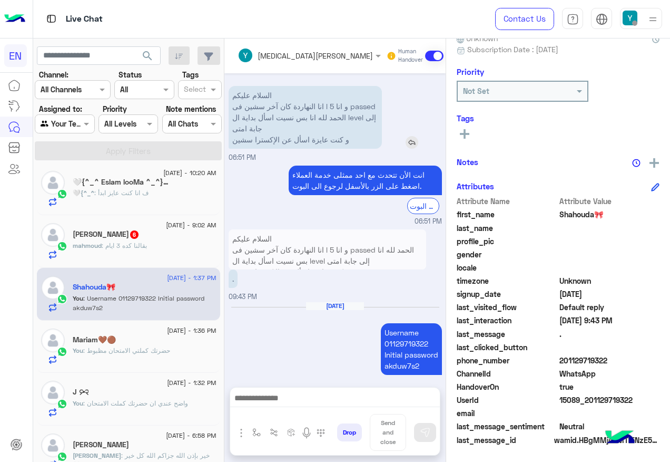
scroll to position [635, 0]
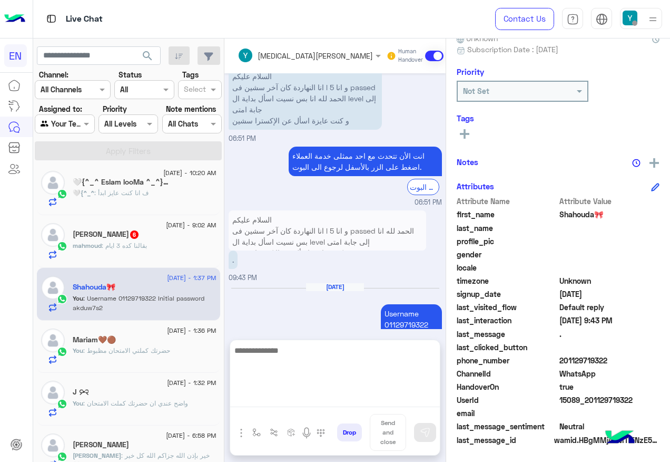
click at [371, 402] on textarea at bounding box center [335, 375] width 210 height 63
click at [322, 403] on textarea "**********" at bounding box center [335, 375] width 210 height 63
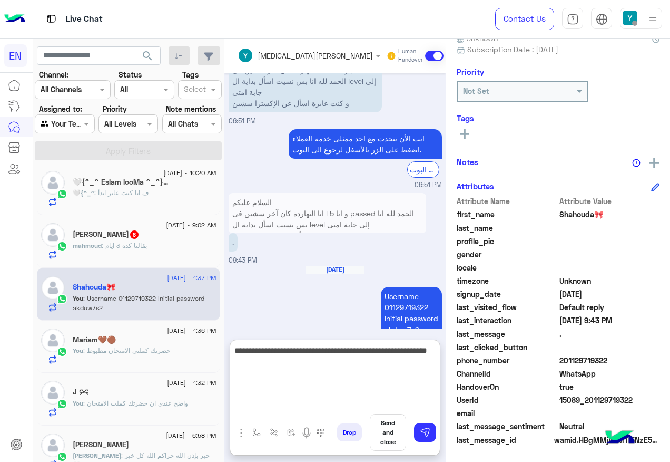
type textarea "**********"
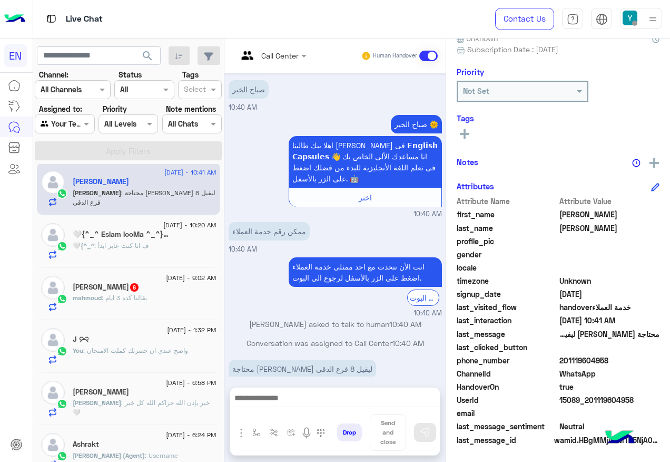
scroll to position [474, 0]
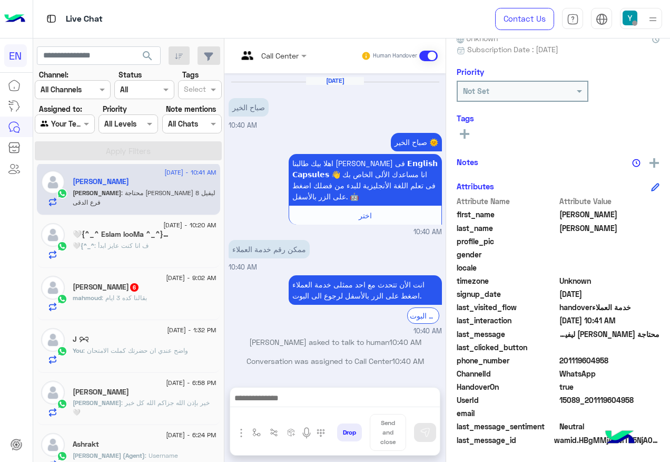
drag, startPoint x: 595, startPoint y: 358, endPoint x: 670, endPoint y: 357, distance: 74.8
click at [660, 357] on span "201119604958" at bounding box center [610, 360] width 101 height 11
drag, startPoint x: 670, startPoint y: 357, endPoint x: 635, endPoint y: 360, distance: 34.9
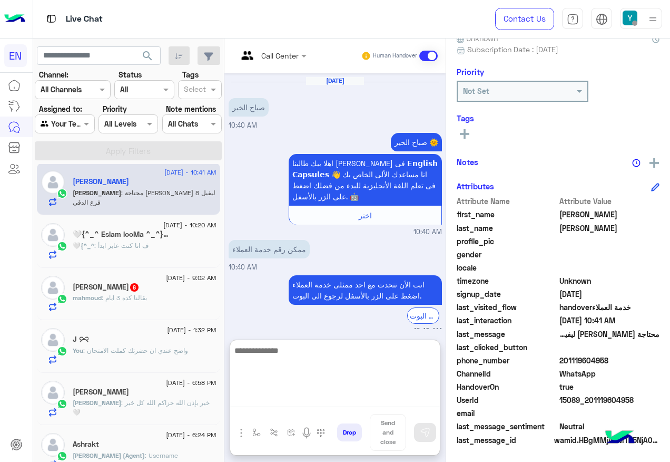
click at [304, 397] on textarea at bounding box center [335, 375] width 210 height 63
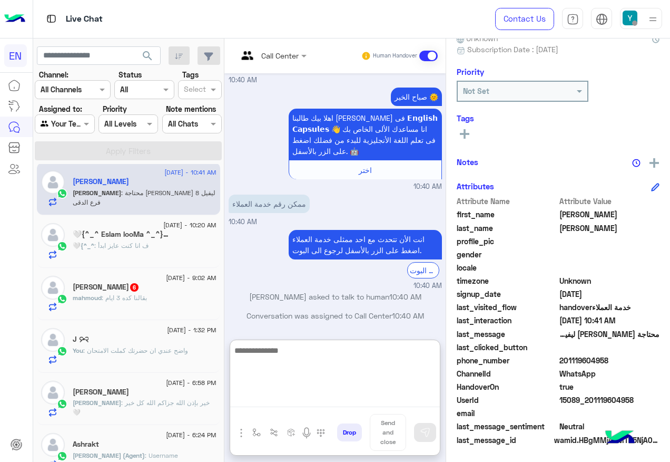
scroll to position [522, 0]
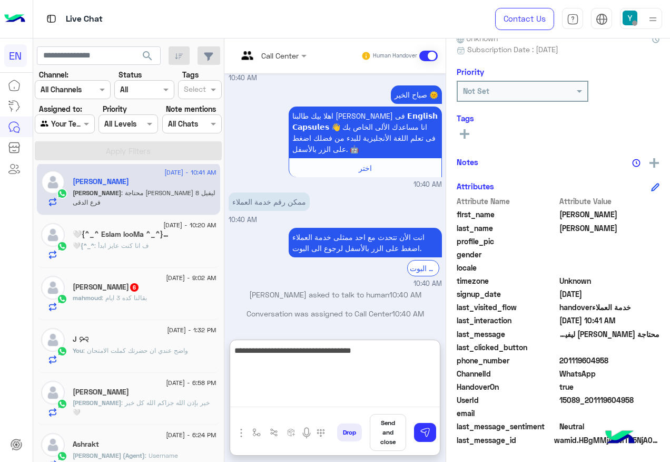
type textarea "**********"
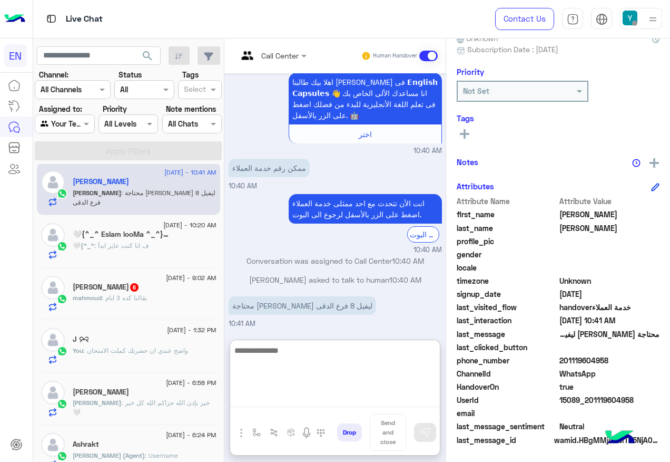
scroll to position [575, 0]
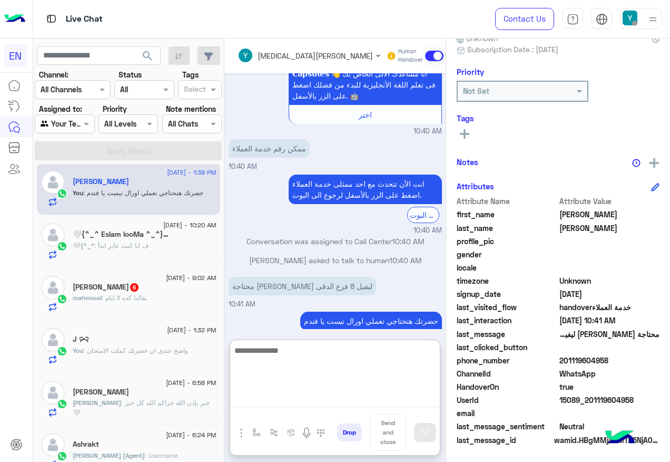
click at [308, 364] on textarea at bounding box center [335, 375] width 210 height 63
paste textarea "**********"
type textarea "**********"
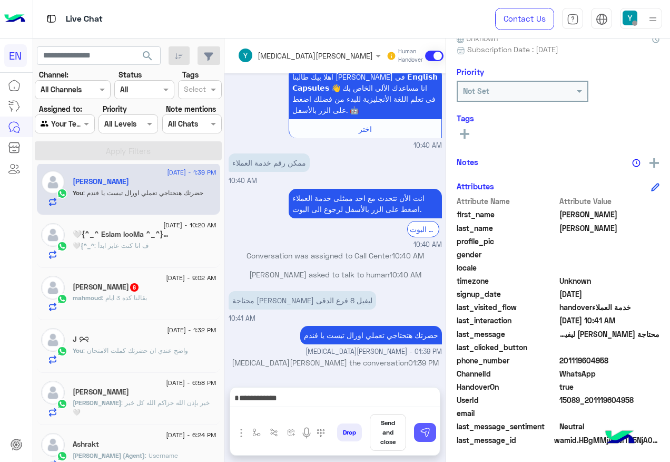
click at [436, 441] on button at bounding box center [425, 432] width 22 height 19
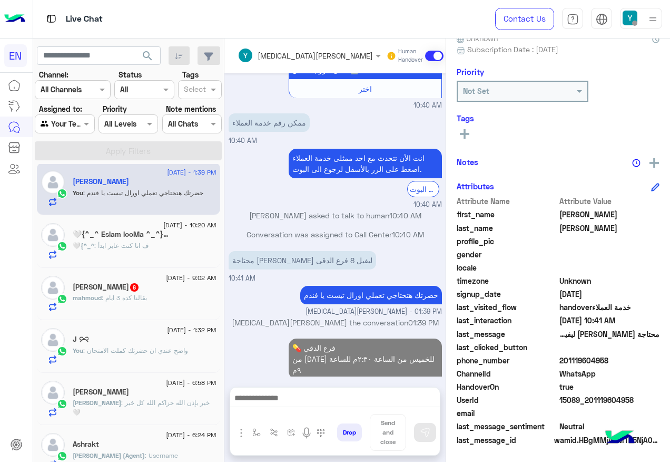
scroll to position [583, 0]
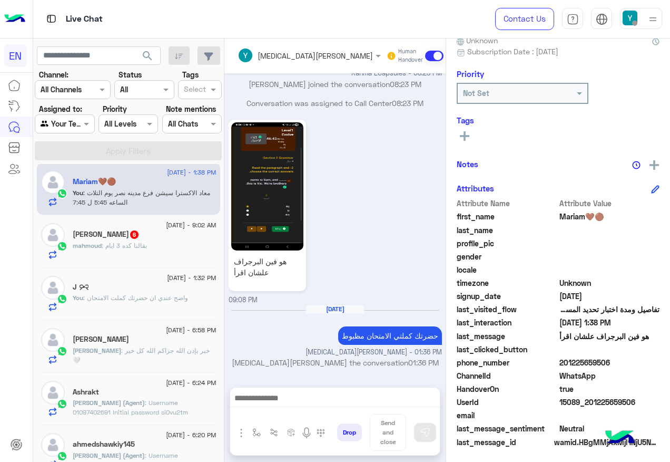
scroll to position [106, 0]
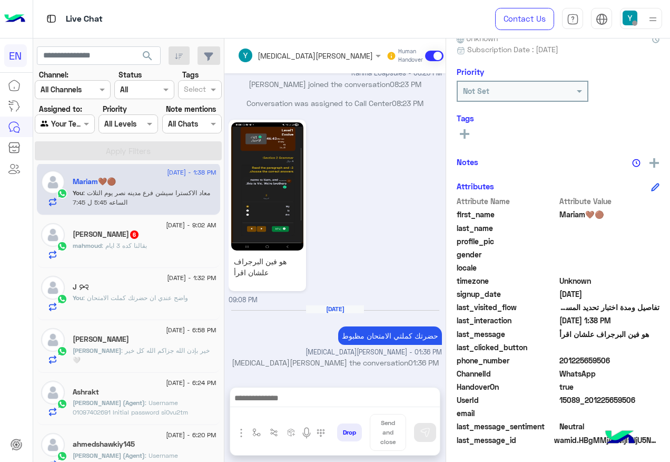
click at [155, 247] on div "mahmoud : بقالنا كده 3 ايام" at bounding box center [145, 250] width 144 height 18
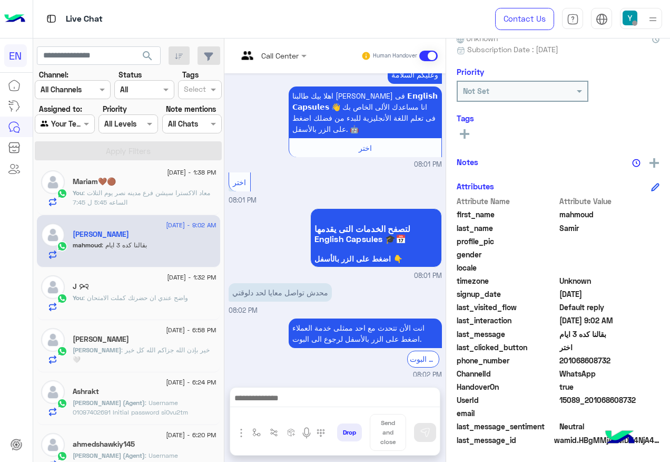
scroll to position [566, 0]
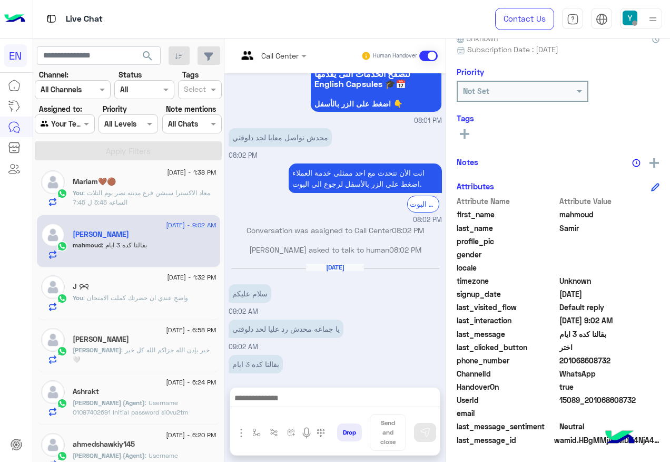
click at [601, 360] on span "201068608732" at bounding box center [610, 360] width 101 height 11
drag, startPoint x: 594, startPoint y: 358, endPoint x: 638, endPoint y: 357, distance: 44.3
click at [638, 357] on span "201068608732" at bounding box center [610, 360] width 101 height 11
drag, startPoint x: 638, startPoint y: 357, endPoint x: 612, endPoint y: 356, distance: 26.4
click at [612, 356] on span "201068608732" at bounding box center [610, 360] width 101 height 11
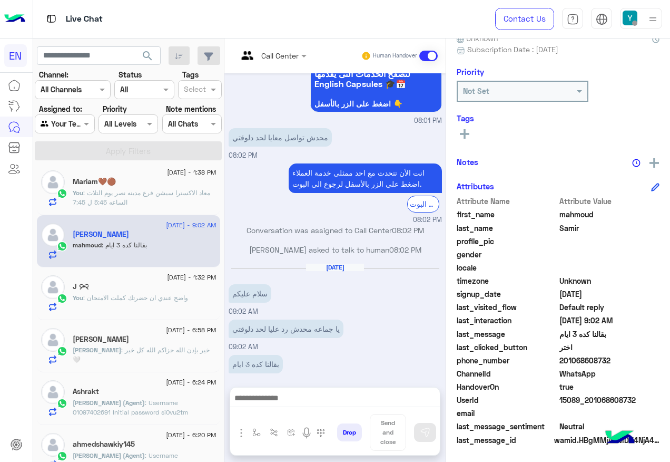
click at [612, 356] on span "201068608732" at bounding box center [610, 360] width 101 height 11
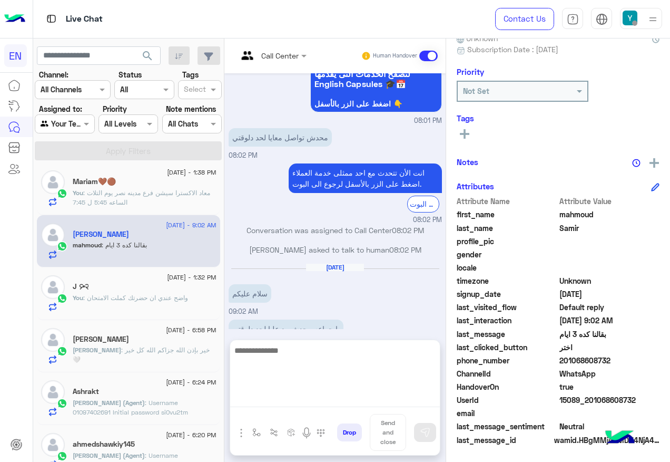
click at [302, 401] on textarea at bounding box center [335, 375] width 210 height 63
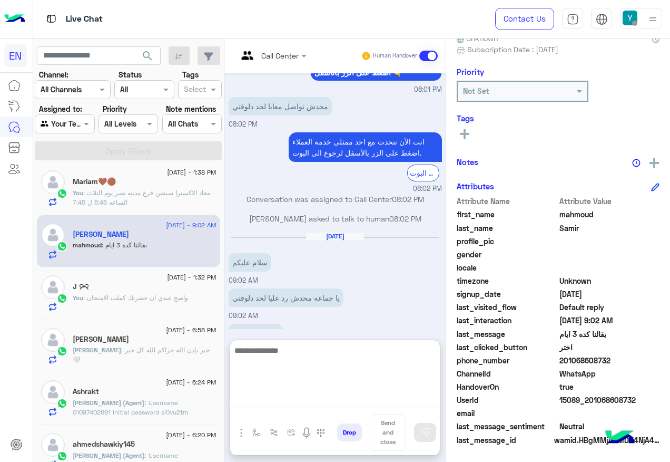
scroll to position [613, 0]
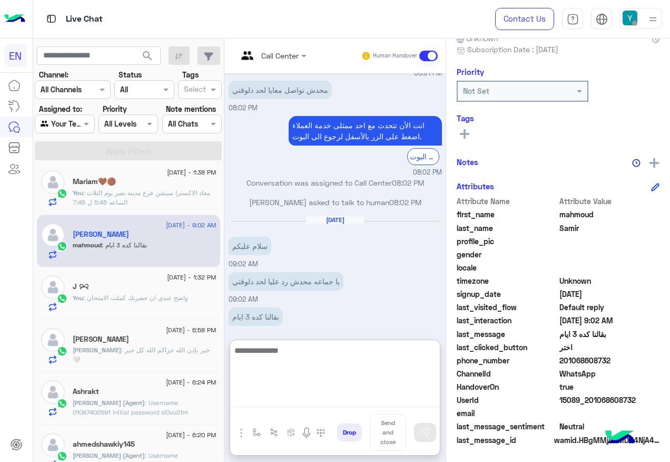
click at [318, 372] on textarea at bounding box center [335, 375] width 210 height 63
type textarea "**********"
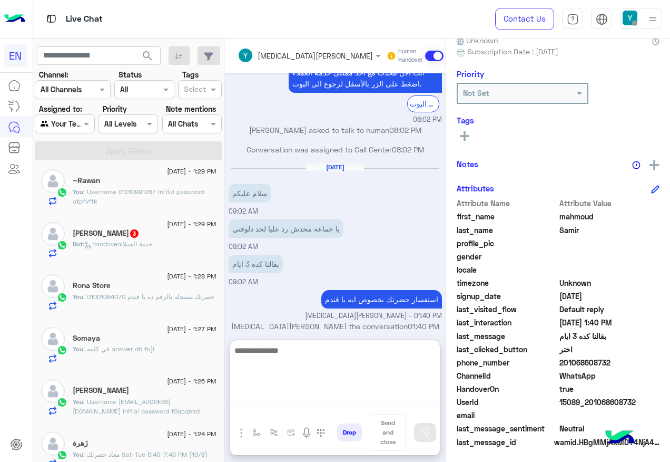
scroll to position [106, 0]
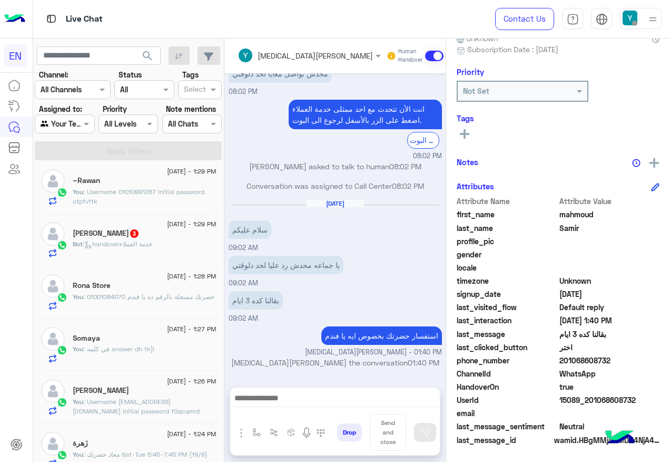
click at [154, 236] on div "Nermeen Ashraf 3" at bounding box center [145, 234] width 144 height 11
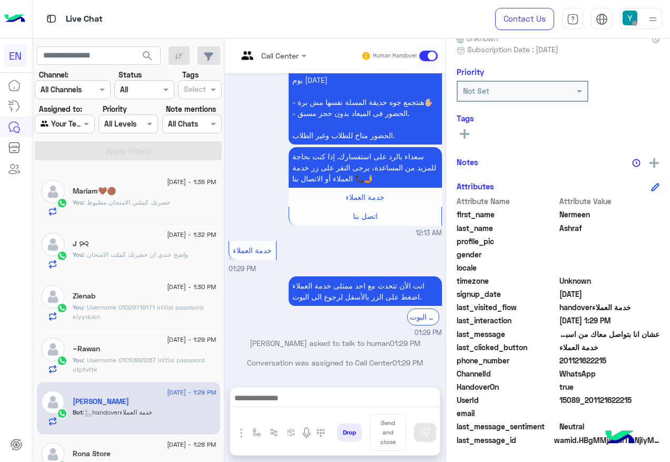
scroll to position [53, 0]
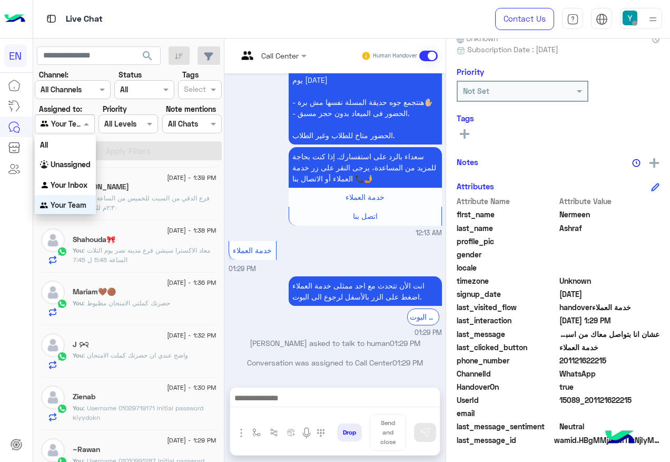
click at [69, 129] on div "Your Team" at bounding box center [61, 124] width 40 height 12
click at [83, 178] on div "Your Inbox" at bounding box center [65, 184] width 61 height 21
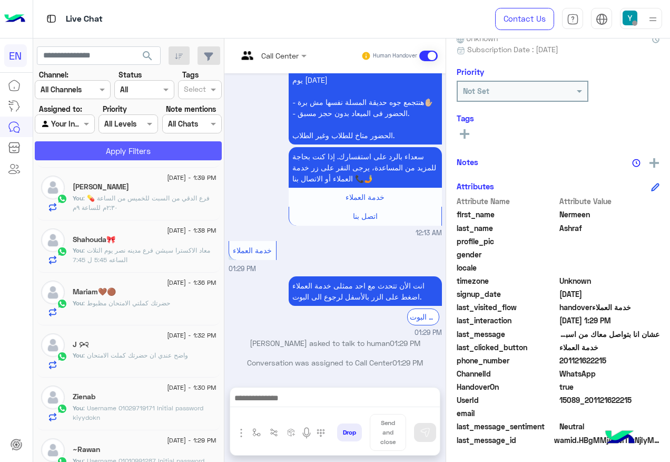
click at [93, 150] on button "Apply Filters" at bounding box center [128, 150] width 187 height 19
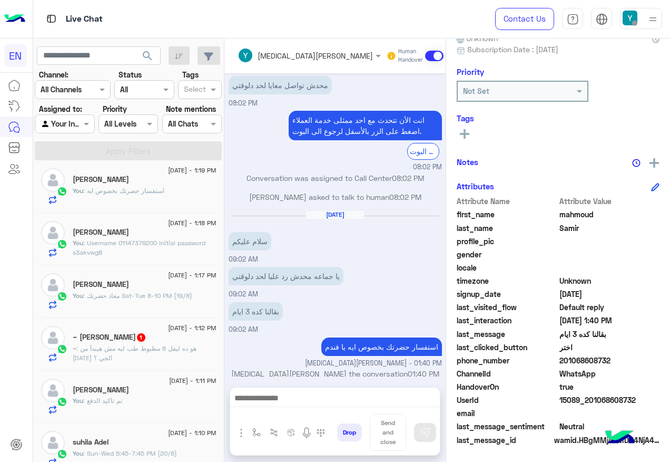
scroll to position [690, 0]
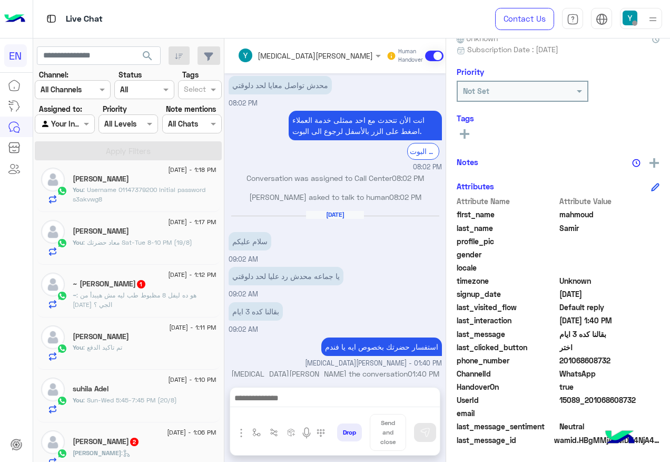
click at [147, 285] on div "~ Hassan Ahmed 1" at bounding box center [145, 284] width 144 height 11
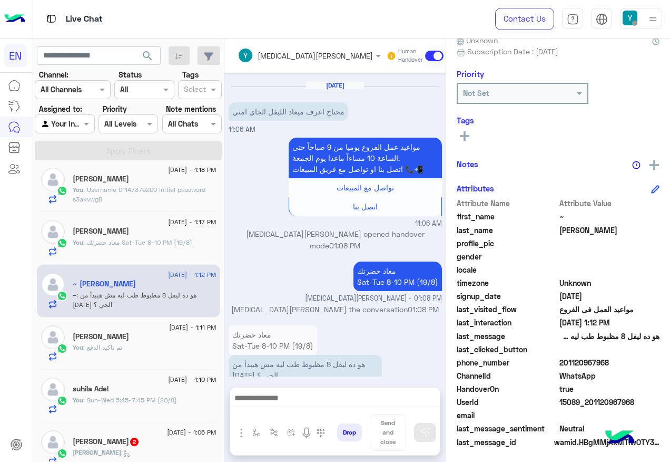
scroll to position [106, 0]
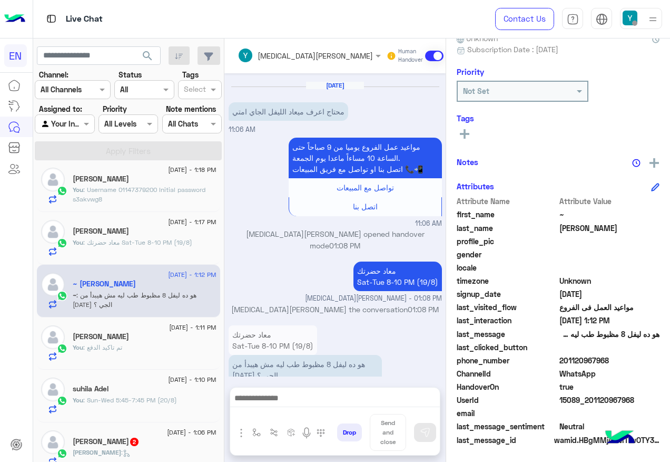
drag, startPoint x: 561, startPoint y: 361, endPoint x: 611, endPoint y: 359, distance: 50.1
click at [611, 359] on span "201120967968" at bounding box center [610, 360] width 101 height 11
drag, startPoint x: 611, startPoint y: 359, endPoint x: 590, endPoint y: 360, distance: 21.6
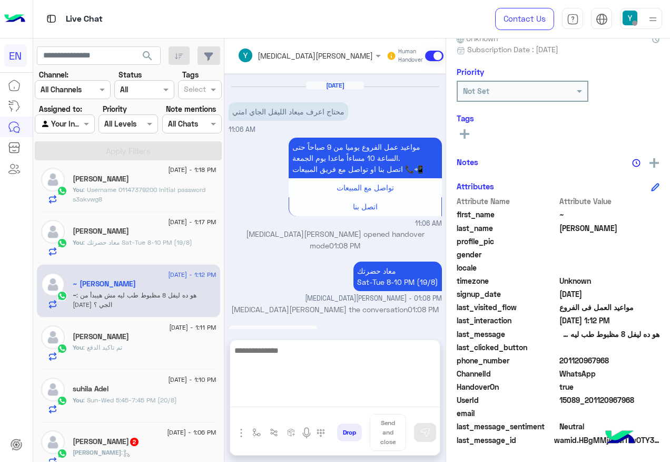
click at [311, 396] on textarea at bounding box center [335, 375] width 210 height 63
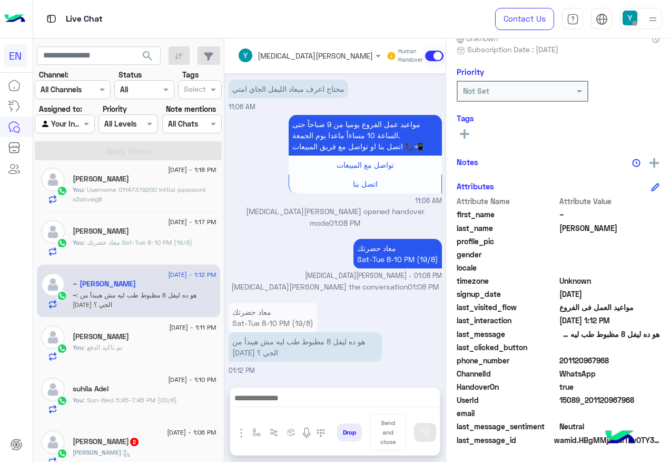
click at [376, 342] on div "Yasmin Saeed Human Handover Sep 13, 2024 ~ Hassan Ahmed asked to talk to human …" at bounding box center [334, 251] width 221 height 427
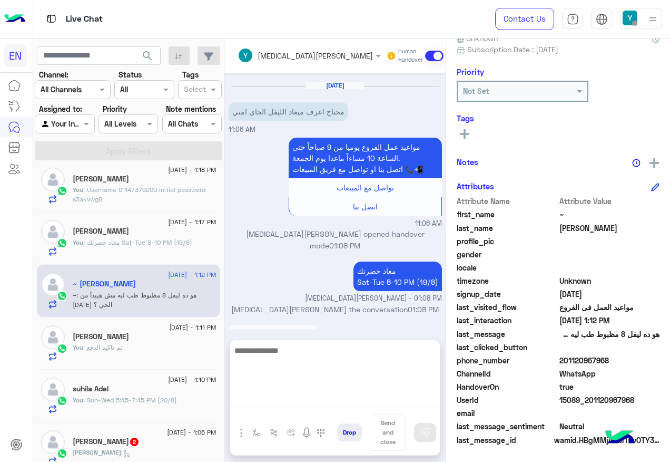
click at [365, 395] on textarea at bounding box center [335, 375] width 210 height 63
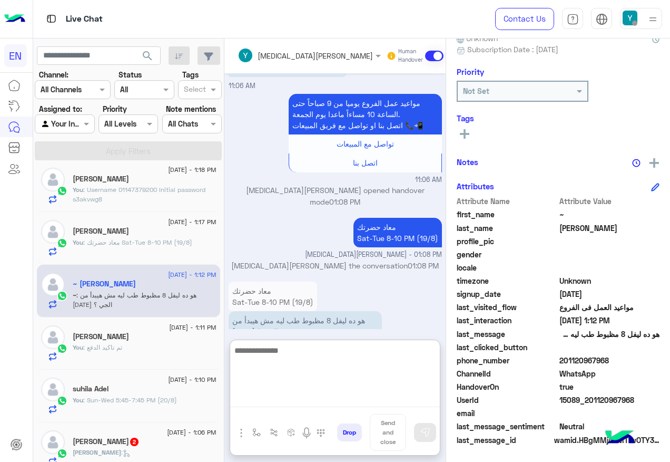
scroll to position [671, 0]
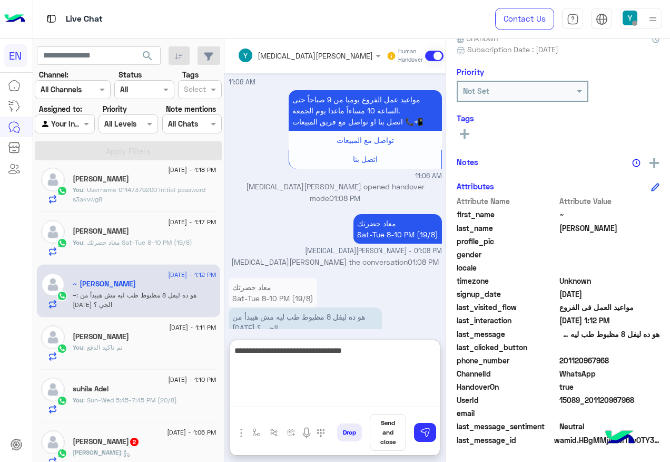
type textarea "**********"
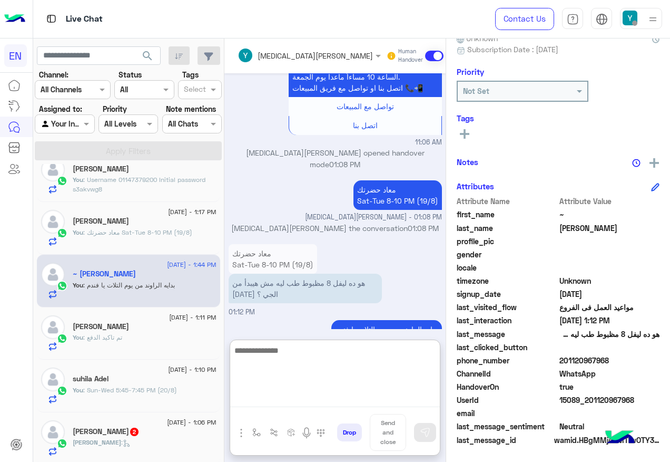
scroll to position [703, 0]
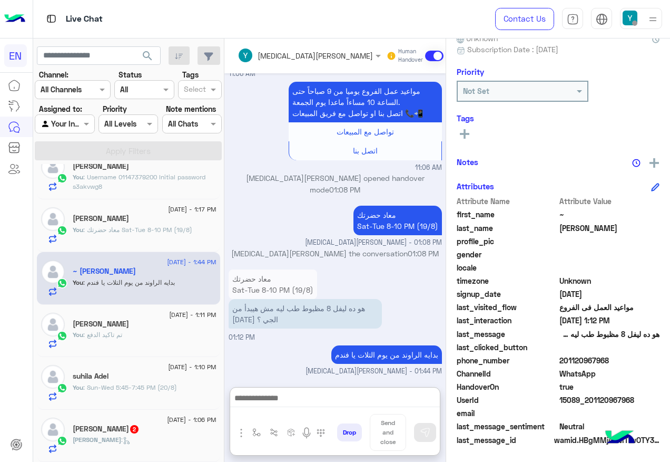
click at [139, 438] on div "Youssef :" at bounding box center [145, 444] width 144 height 18
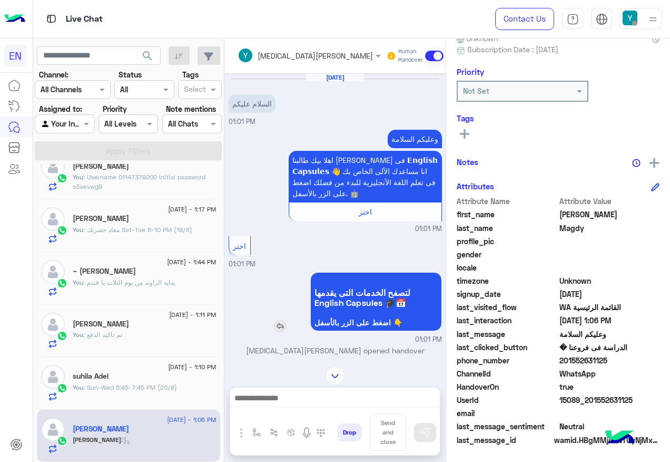
scroll to position [58, 0]
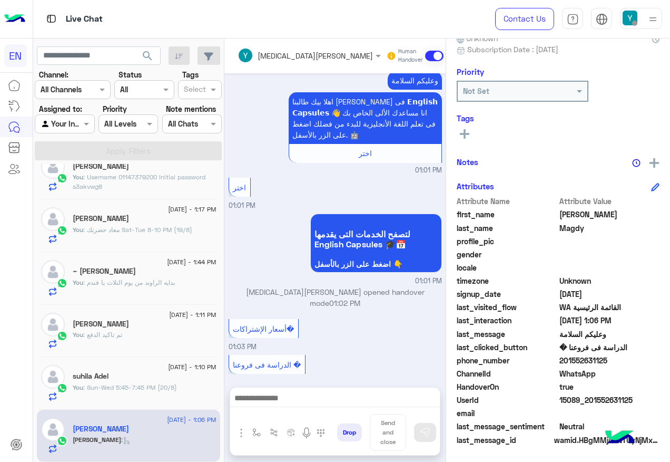
click at [295, 49] on div at bounding box center [309, 55] width 154 height 12
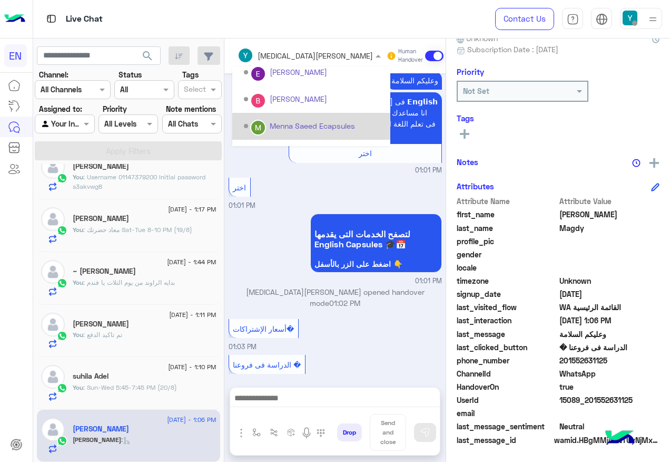
scroll to position [175, 0]
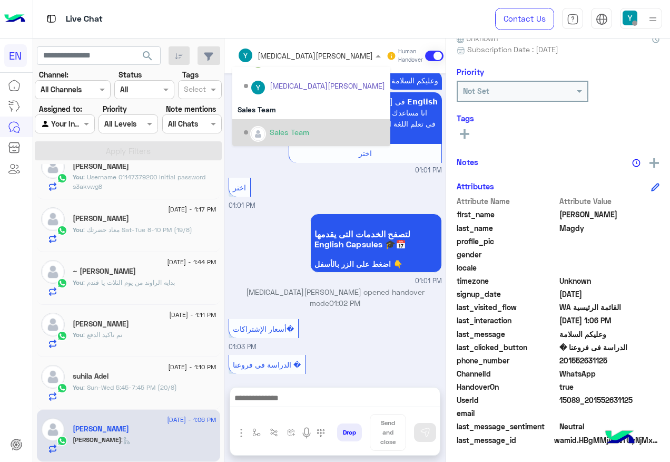
click at [275, 126] on div "Sales Team" at bounding box center [290, 131] width 40 height 11
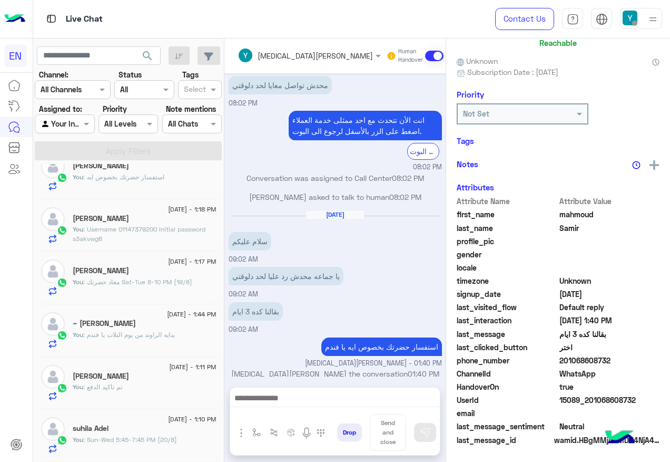
scroll to position [104, 0]
click at [61, 126] on input "text" at bounding box center [53, 124] width 24 height 11
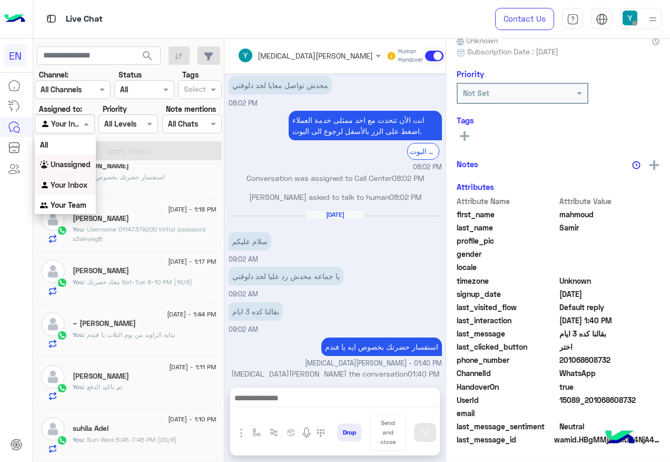
drag, startPoint x: 85, startPoint y: 158, endPoint x: 77, endPoint y: 154, distance: 8.7
click at [83, 158] on div "Unassigned" at bounding box center [65, 164] width 61 height 21
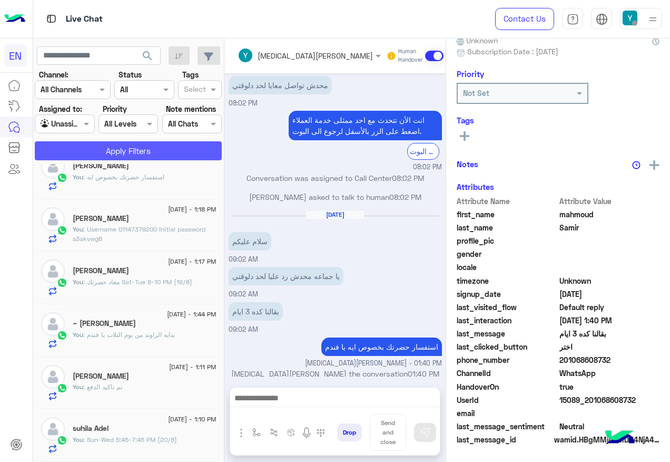
click at [77, 154] on button "Apply Filters" at bounding box center [128, 150] width 187 height 19
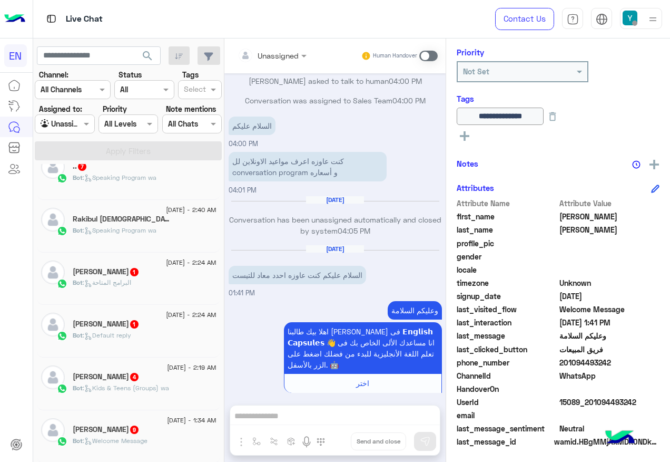
scroll to position [128, 0]
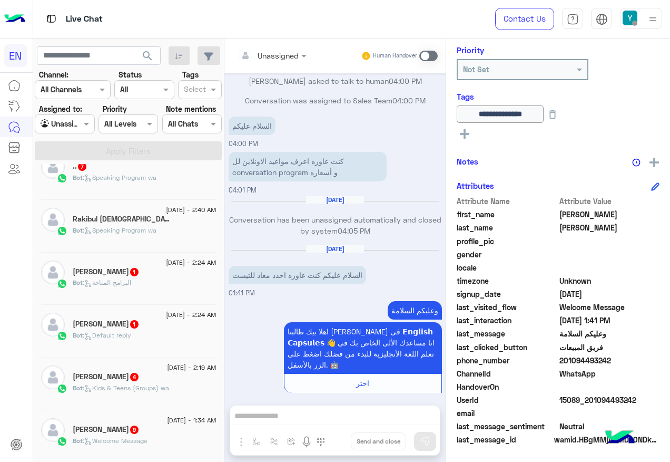
drag, startPoint x: 563, startPoint y: 359, endPoint x: 613, endPoint y: 359, distance: 50.6
click at [613, 359] on span "201094493242" at bounding box center [610, 360] width 101 height 11
drag, startPoint x: 613, startPoint y: 359, endPoint x: 601, endPoint y: 356, distance: 13.2
click at [425, 56] on span at bounding box center [428, 56] width 18 height 11
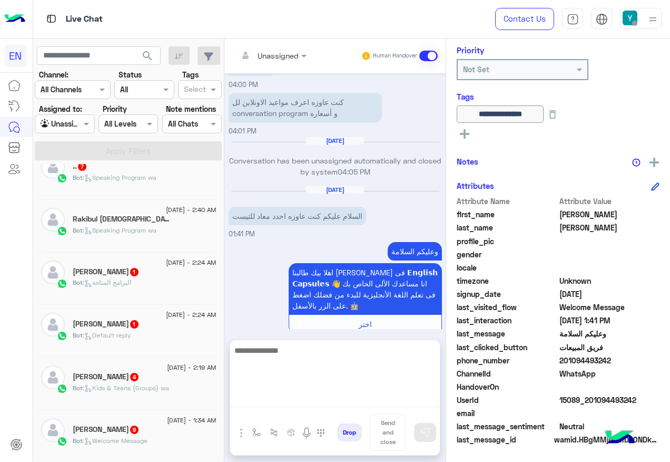
click at [308, 407] on textarea at bounding box center [335, 375] width 210 height 63
paste textarea "**********"
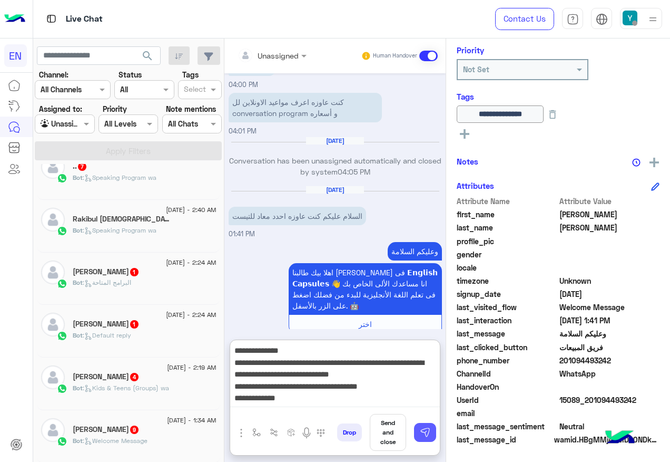
type textarea "**********"
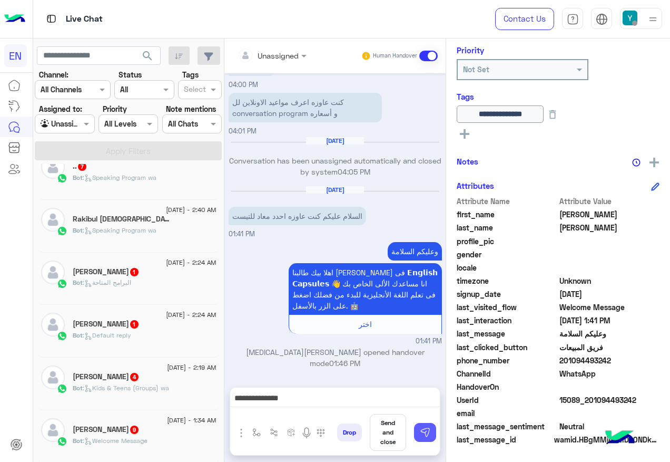
click at [422, 435] on img at bounding box center [425, 432] width 11 height 11
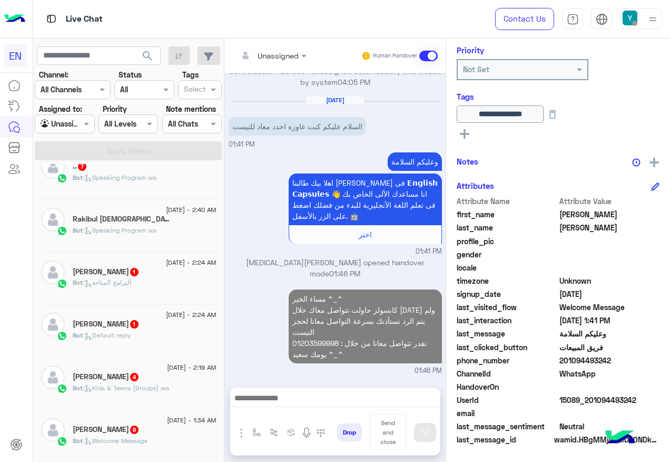
scroll to position [1551, 0]
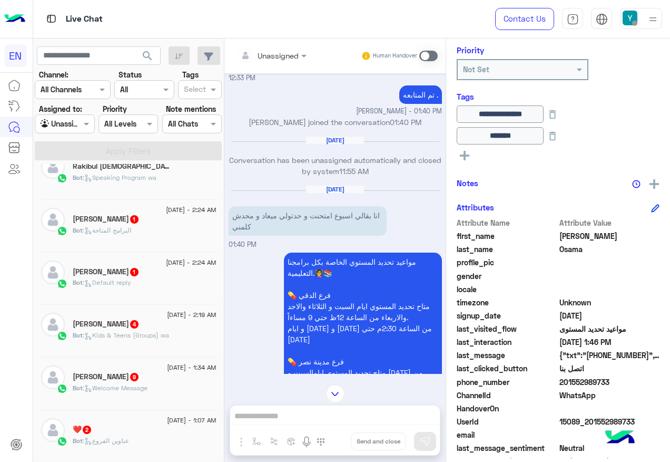
scroll to position [753, 0]
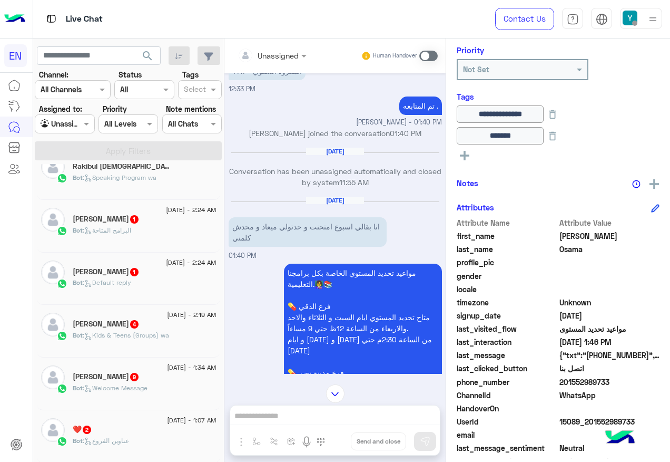
click at [576, 382] on span "201552989733" at bounding box center [610, 381] width 101 height 11
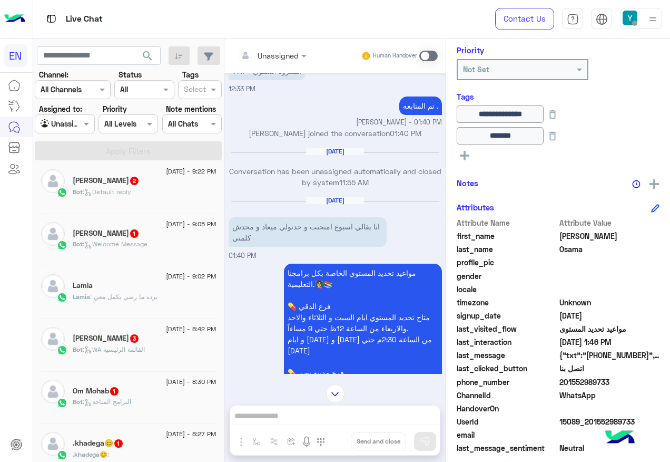
scroll to position [743, 0]
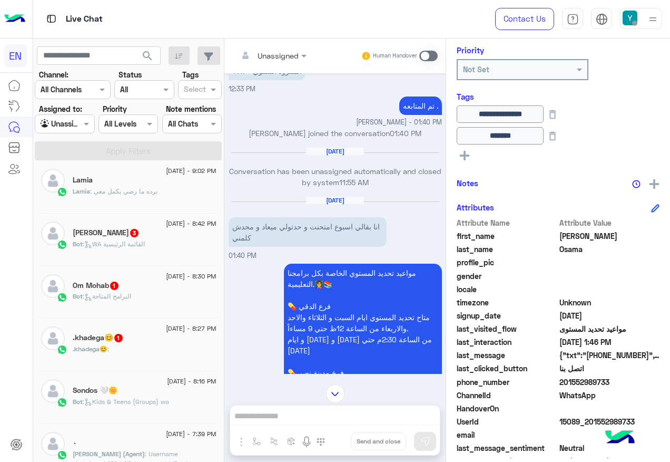
click at [135, 339] on div ".khadega😊 1" at bounding box center [145, 338] width 144 height 11
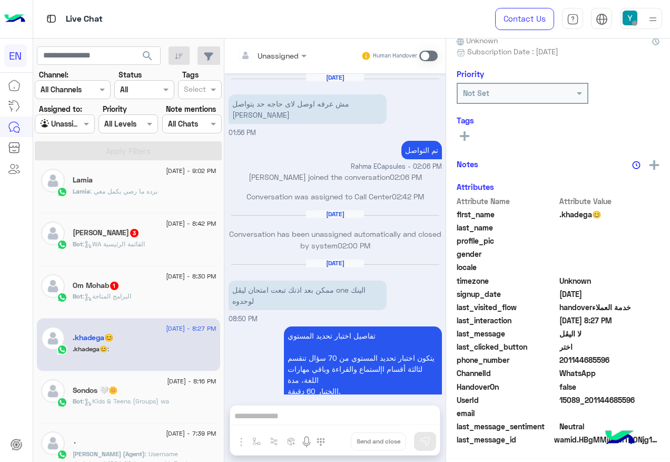
scroll to position [701, 0]
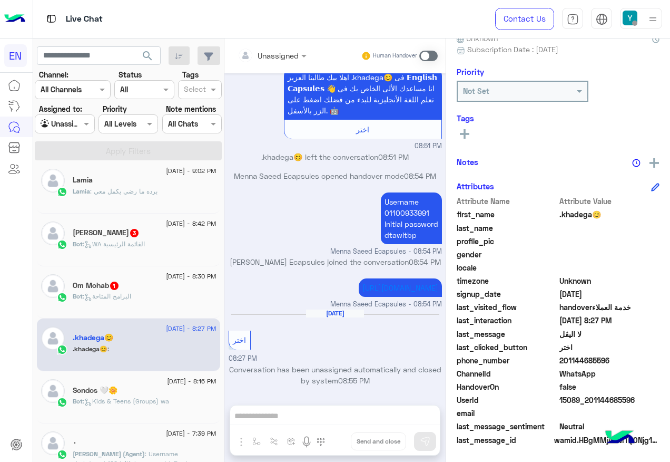
click at [145, 297] on div "Bot : البرامج المتاحة" at bounding box center [145, 300] width 144 height 18
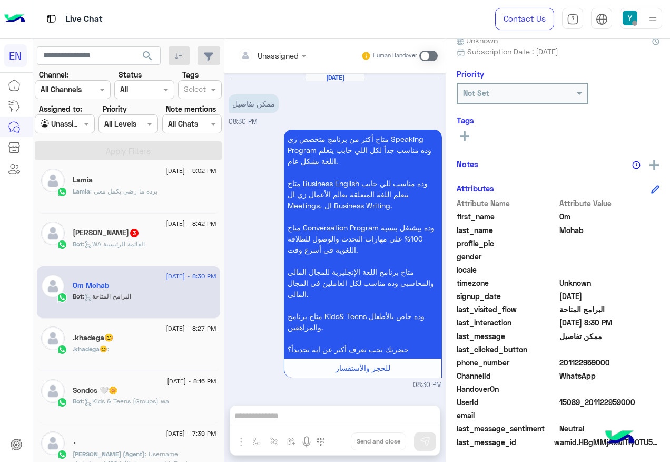
scroll to position [106, 0]
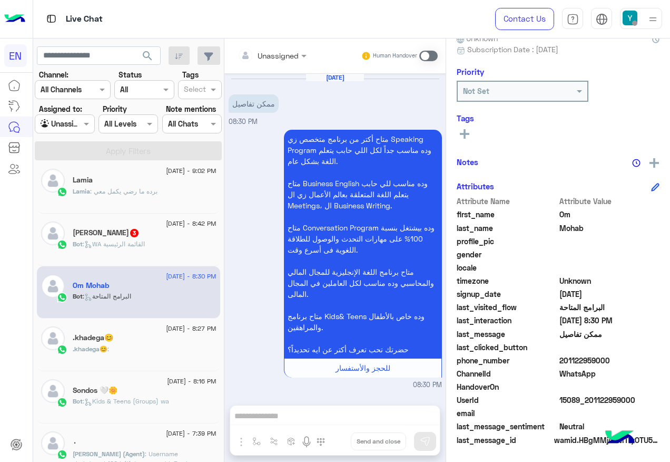
click at [269, 62] on div "Unassigned" at bounding box center [268, 55] width 61 height 21
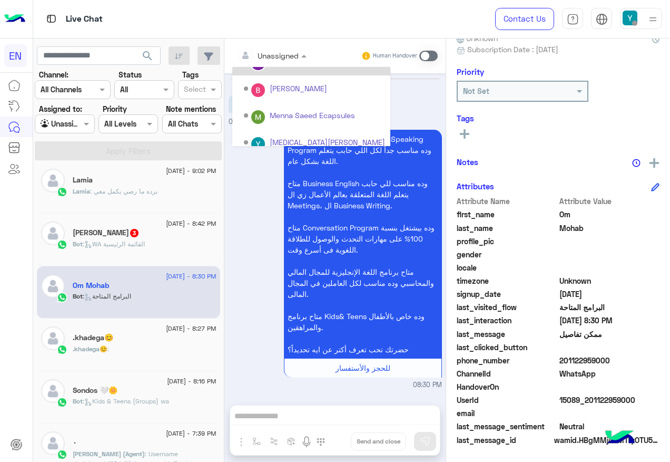
scroll to position [175, 0]
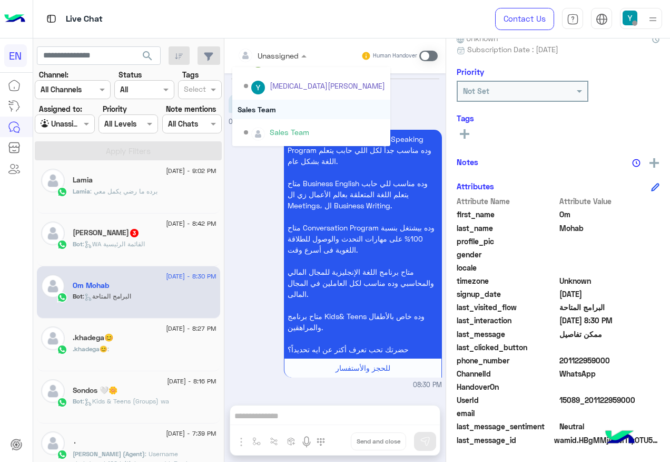
click at [274, 112] on div "Sales Team" at bounding box center [311, 109] width 158 height 19
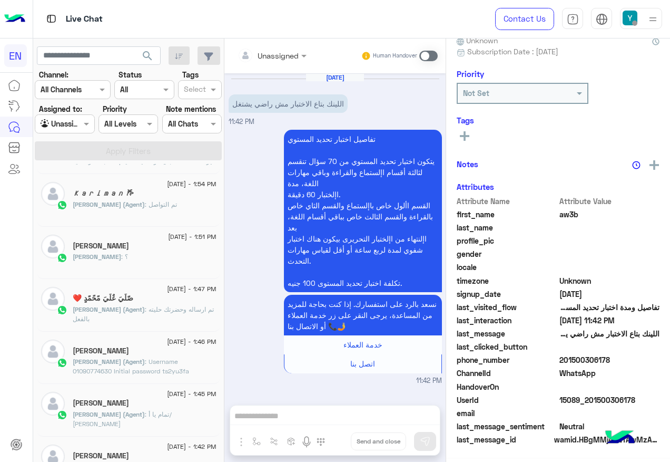
scroll to position [111, 0]
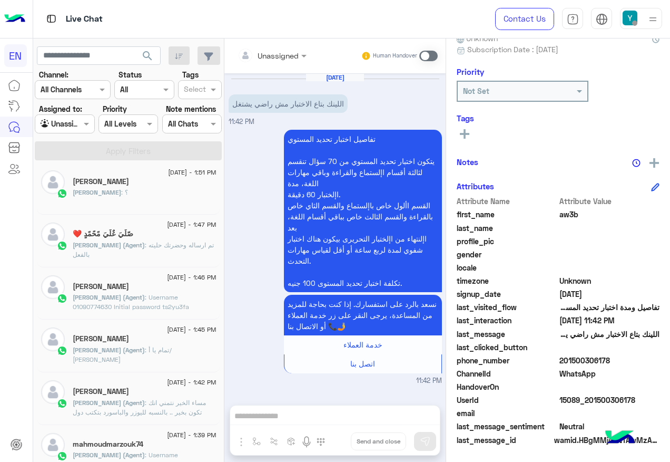
click at [211, 173] on span "[DATE] - 1:51 PM" at bounding box center [192, 172] width 48 height 9
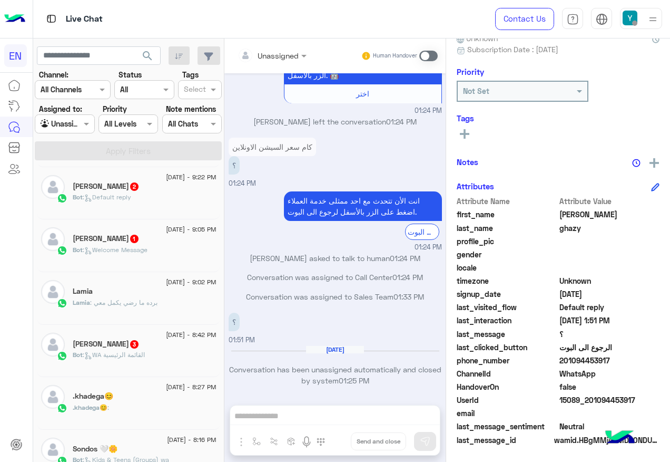
scroll to position [638, 0]
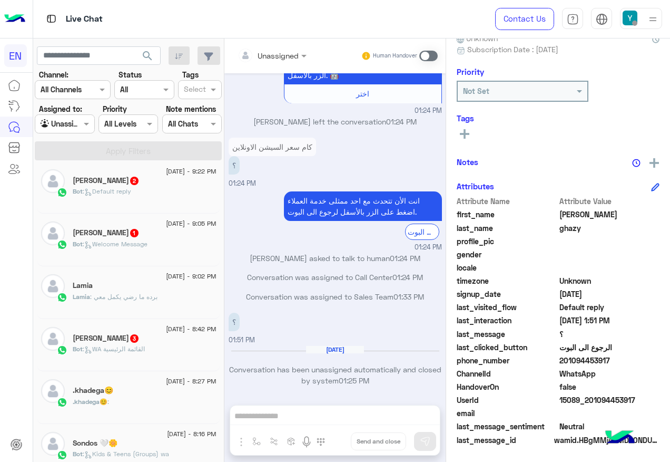
click at [159, 344] on div "Menna Ahmed 3" at bounding box center [145, 339] width 144 height 11
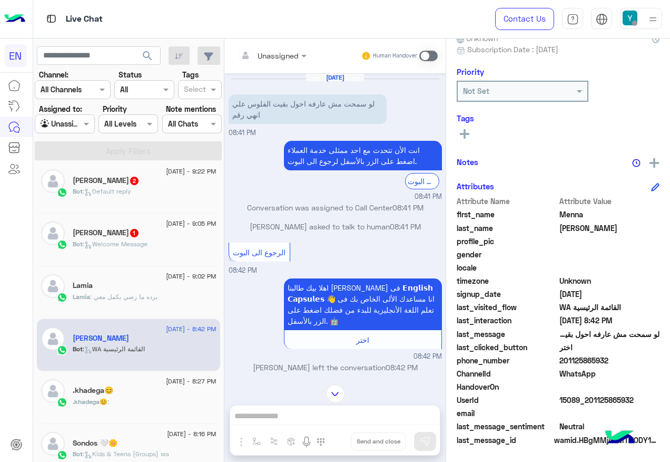
drag, startPoint x: 561, startPoint y: 360, endPoint x: 612, endPoint y: 363, distance: 51.2
click at [612, 363] on span "201125865932" at bounding box center [610, 360] width 101 height 11
drag, startPoint x: 612, startPoint y: 363, endPoint x: 600, endPoint y: 362, distance: 12.1
click at [426, 57] on span at bounding box center [428, 56] width 18 height 11
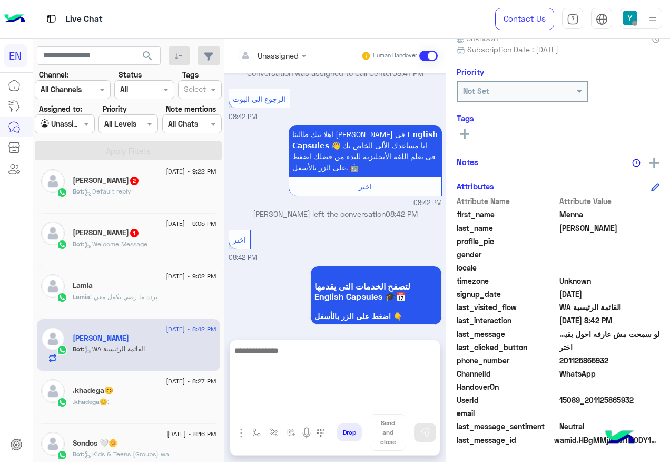
click at [307, 398] on textarea at bounding box center [335, 375] width 210 height 63
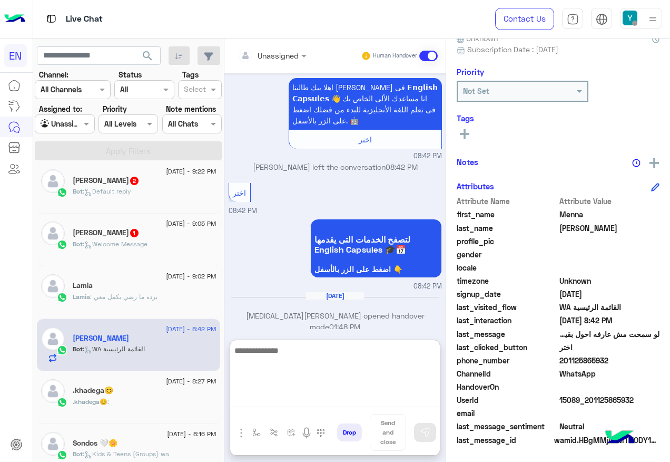
click at [317, 357] on textarea at bounding box center [335, 375] width 210 height 63
type textarea "**********"
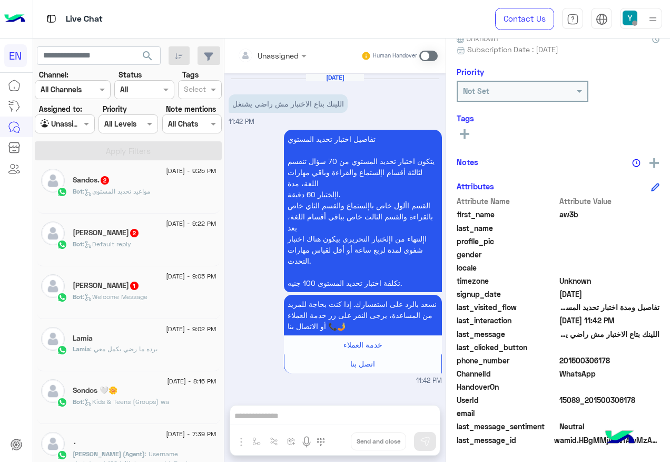
drag, startPoint x: 562, startPoint y: 359, endPoint x: 625, endPoint y: 357, distance: 63.8
click at [625, 357] on span "201500306178" at bounding box center [610, 360] width 101 height 11
drag, startPoint x: 625, startPoint y: 357, endPoint x: 601, endPoint y: 364, distance: 25.1
click at [419, 55] on div "Human Handover" at bounding box center [399, 55] width 77 height 19
click at [425, 60] on span at bounding box center [428, 56] width 18 height 11
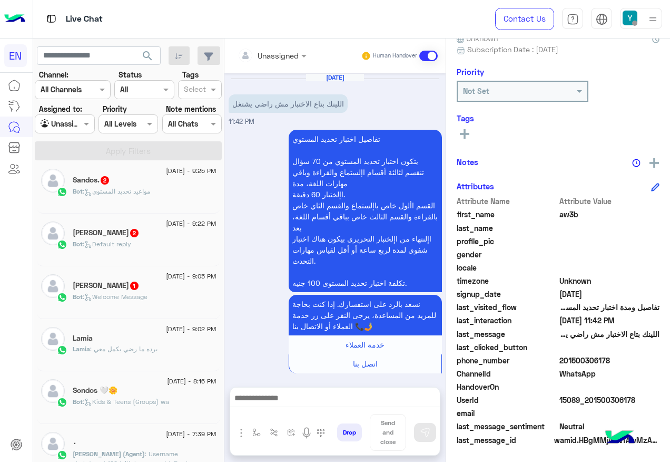
scroll to position [47, 0]
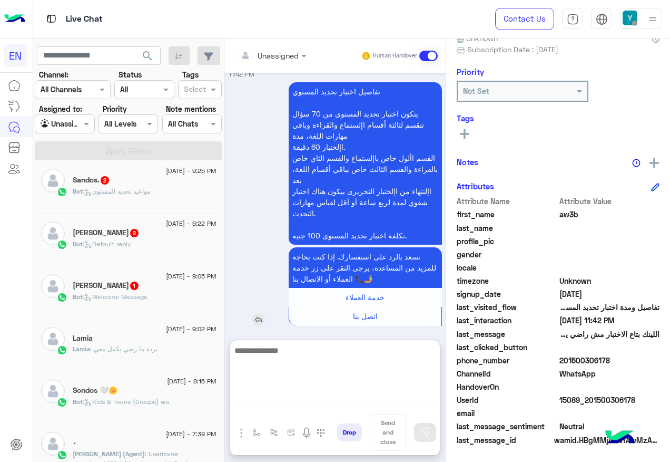
drag, startPoint x: 308, startPoint y: 398, endPoint x: 331, endPoint y: 307, distance: 94.6
click at [309, 398] on textarea at bounding box center [335, 375] width 210 height 63
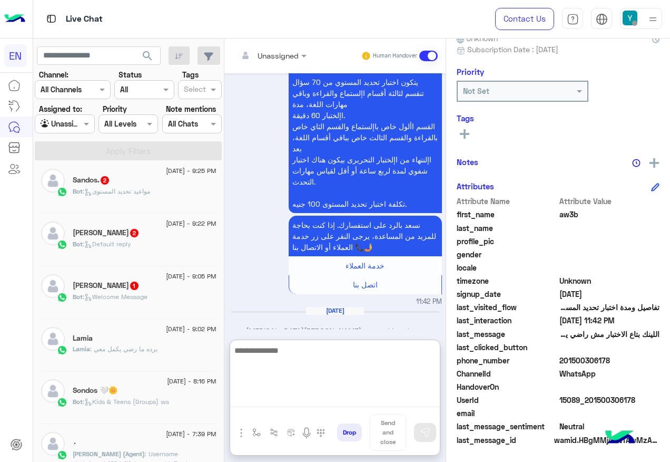
scroll to position [94, 0]
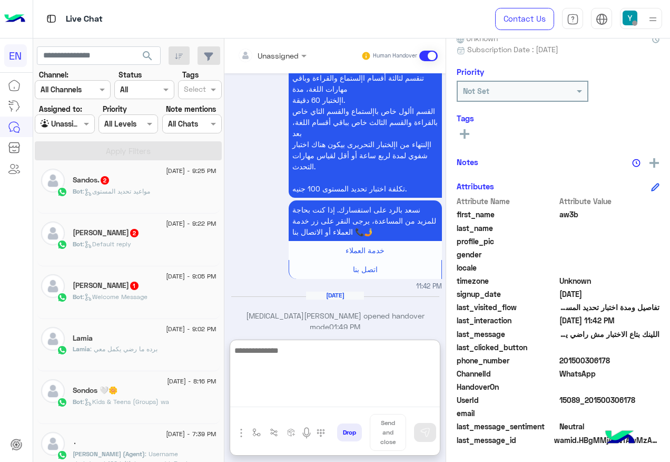
click at [322, 358] on textarea at bounding box center [335, 375] width 210 height 63
type textarea "**********"
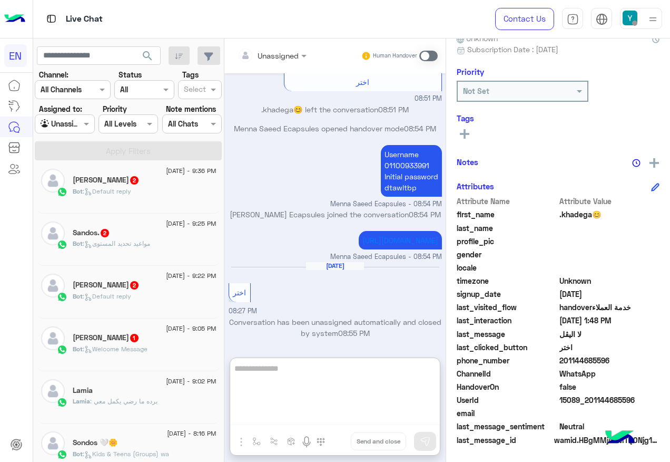
scroll to position [532, 0]
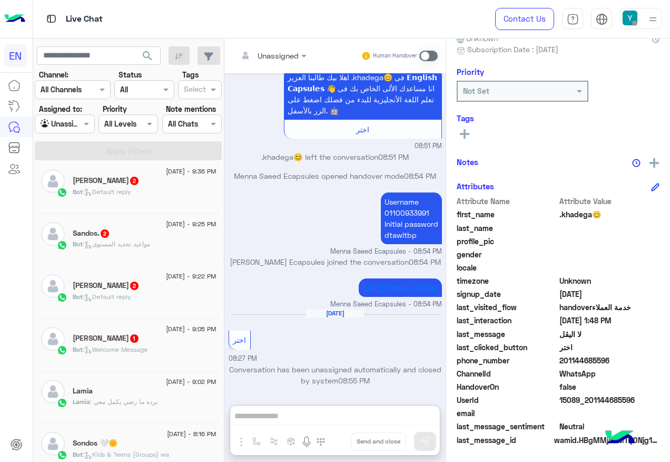
click at [120, 345] on span "Bot : Welcome Message" at bounding box center [110, 349] width 75 height 8
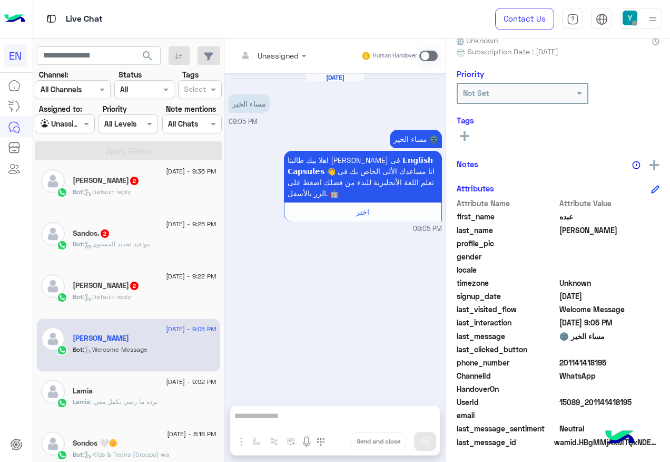
scroll to position [106, 0]
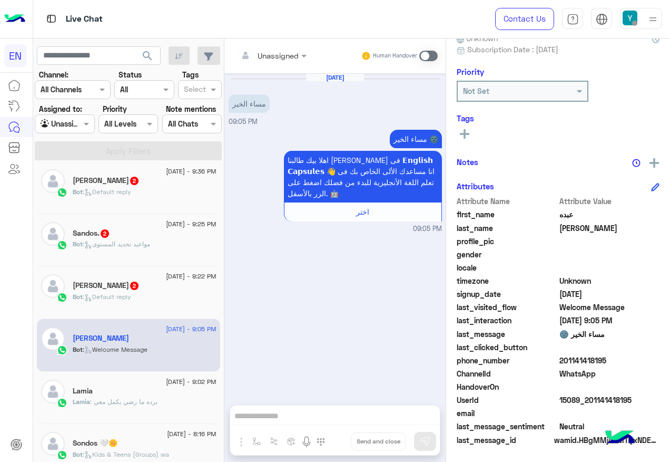
click at [431, 54] on span at bounding box center [428, 56] width 18 height 11
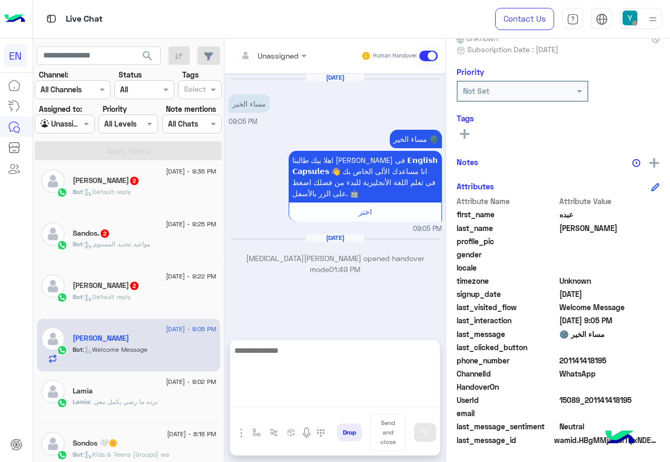
drag, startPoint x: 292, startPoint y: 402, endPoint x: 311, endPoint y: 346, distance: 59.0
click at [292, 401] on textarea at bounding box center [335, 375] width 210 height 63
click at [310, 372] on textarea at bounding box center [335, 375] width 210 height 63
type textarea "**********"
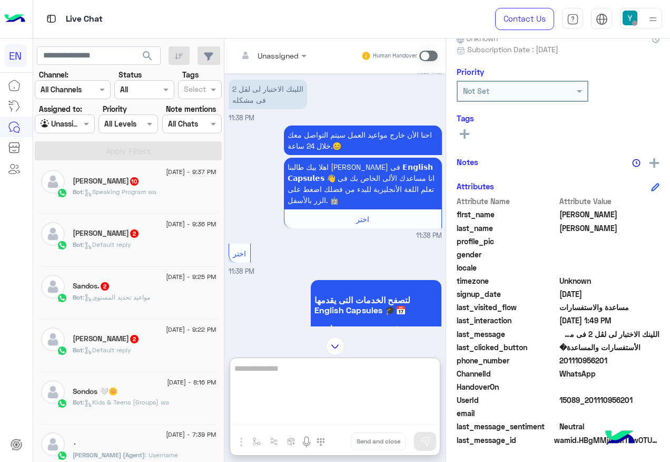
scroll to position [190, 0]
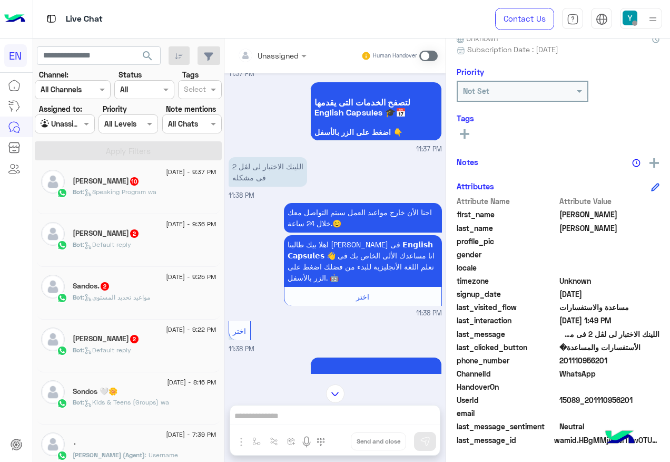
drag, startPoint x: 560, startPoint y: 359, endPoint x: 615, endPoint y: 359, distance: 55.3
click at [615, 359] on span "201110956201" at bounding box center [610, 360] width 101 height 11
drag, startPoint x: 615, startPoint y: 359, endPoint x: 596, endPoint y: 361, distance: 19.0
click at [115, 344] on div "Tasneem Magdy 2" at bounding box center [145, 339] width 144 height 11
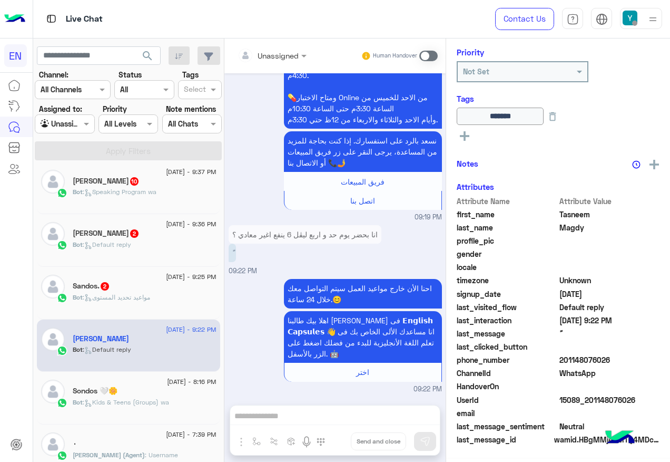
scroll to position [128, 0]
drag, startPoint x: 561, startPoint y: 359, endPoint x: 613, endPoint y: 365, distance: 51.9
click at [613, 365] on span "201148076026" at bounding box center [610, 360] width 101 height 11
drag, startPoint x: 613, startPoint y: 365, endPoint x: 572, endPoint y: 361, distance: 41.3
click at [429, 57] on span at bounding box center [428, 56] width 18 height 11
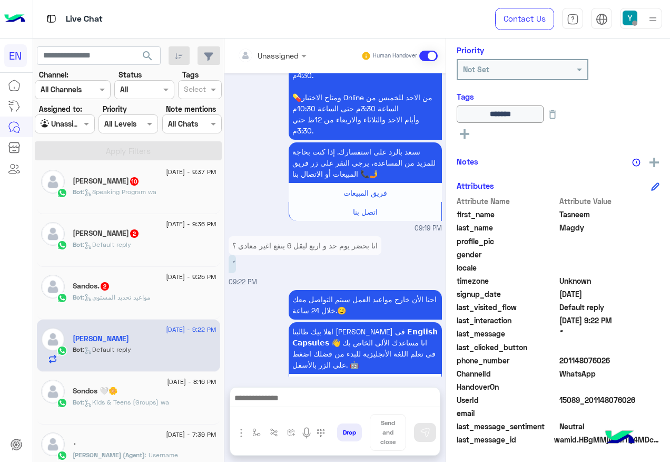
scroll to position [742, 0]
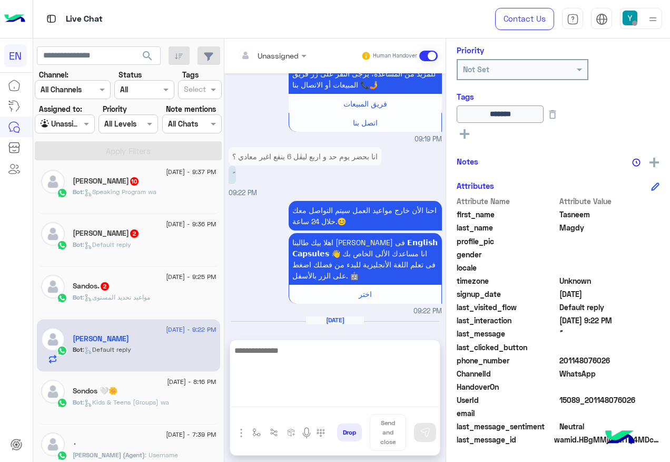
click at [317, 398] on textarea at bounding box center [335, 375] width 210 height 63
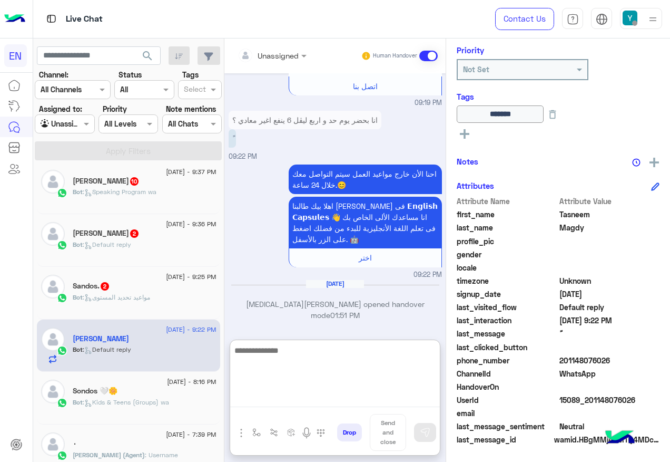
scroll to position [789, 0]
click at [305, 359] on textarea at bounding box center [335, 375] width 210 height 63
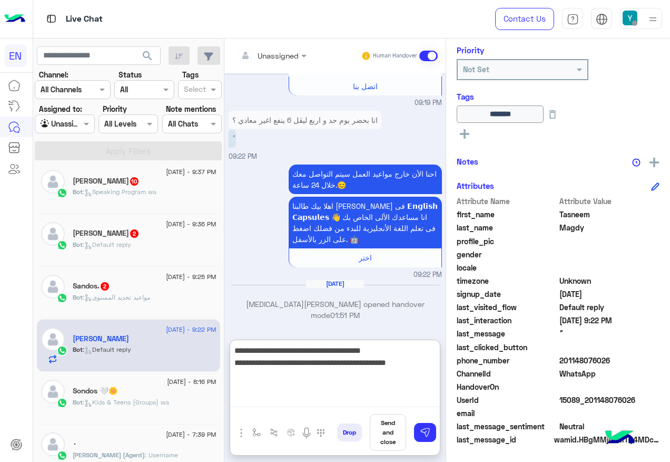
type textarea "**********"
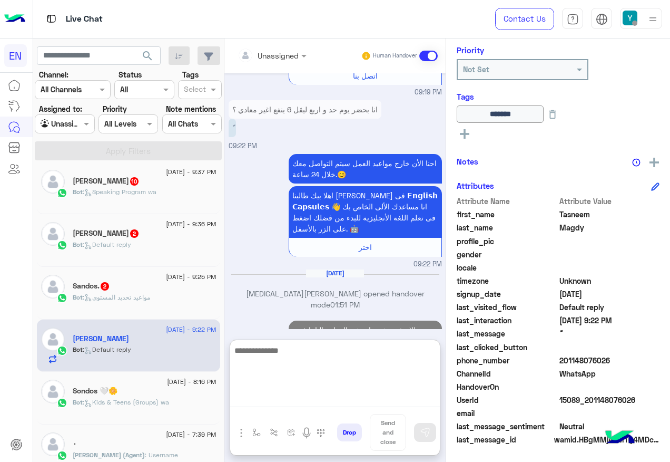
scroll to position [845, 0]
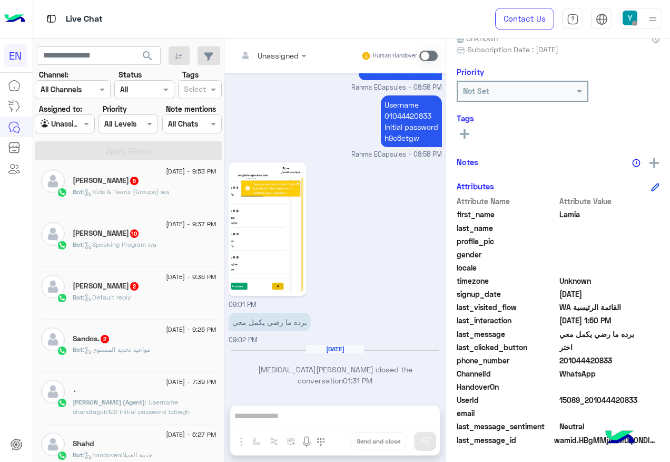
scroll to position [780, 0]
click at [161, 335] on div "Sandos. 2" at bounding box center [145, 339] width 144 height 11
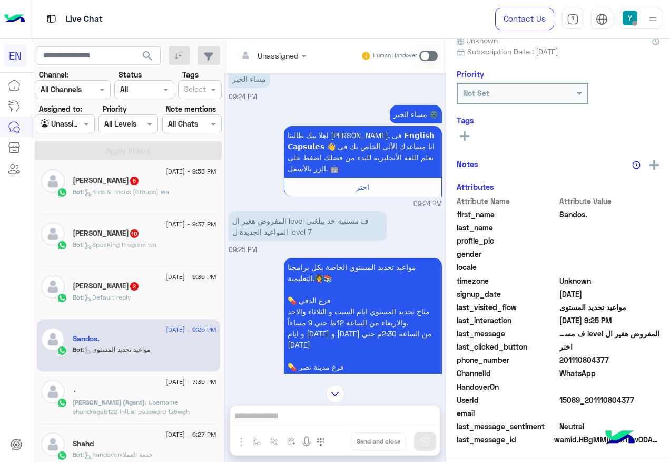
scroll to position [106, 0]
click at [564, 359] on span "201110804377" at bounding box center [610, 360] width 101 height 11
drag, startPoint x: 562, startPoint y: 359, endPoint x: 619, endPoint y: 357, distance: 56.9
click at [619, 357] on span "201110804377" at bounding box center [610, 360] width 101 height 11
drag, startPoint x: 619, startPoint y: 357, endPoint x: 588, endPoint y: 357, distance: 31.6
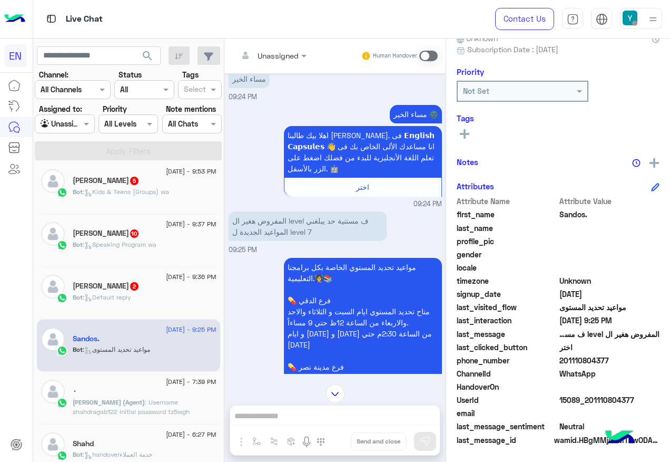
scroll to position [1050, 0]
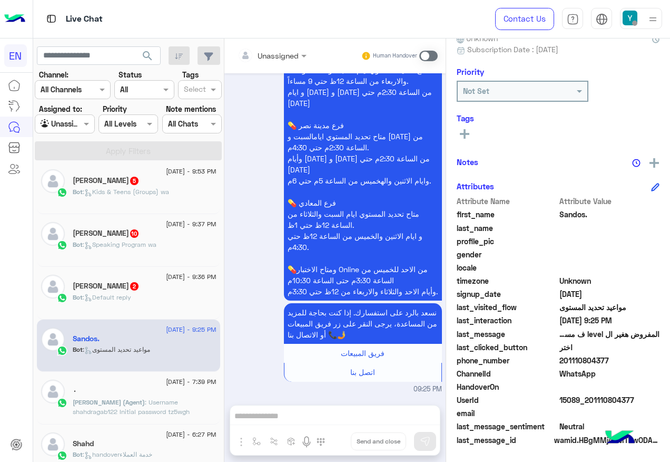
click at [130, 284] on span "2" at bounding box center [134, 286] width 8 height 8
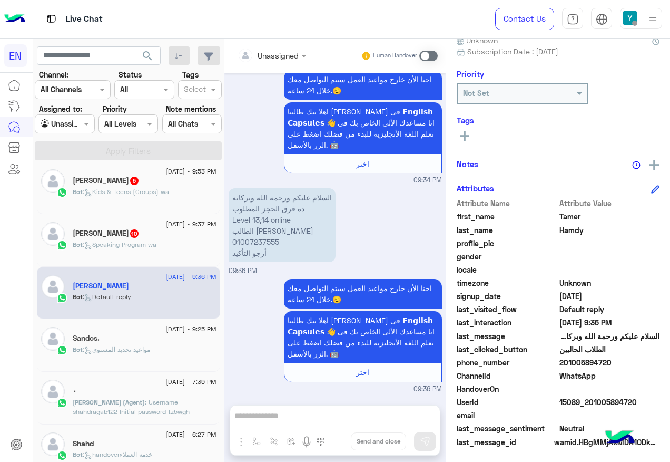
scroll to position [106, 0]
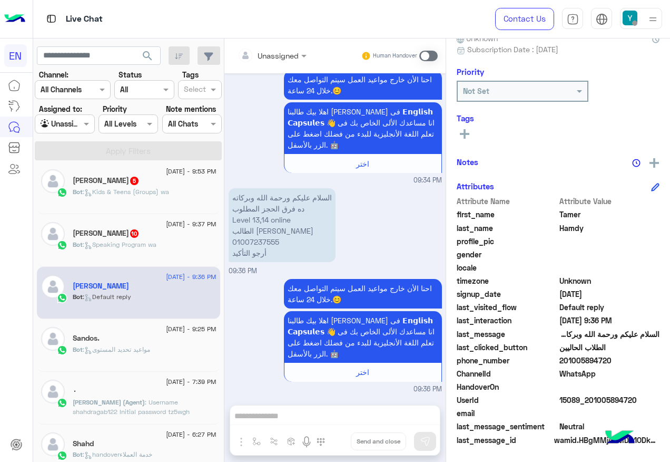
click at [262, 239] on p "السلام عليكم ورحمة الله وبركاته ده فرق الحجز المطلوب Level 13,14 online الطالب …" at bounding box center [282, 225] width 107 height 74
click at [259, 242] on p "السلام عليكم ورحمة الله وبركاته ده فرق الحجز المطلوب Level 13,14 online الطالب …" at bounding box center [282, 225] width 107 height 74
click at [429, 52] on span at bounding box center [428, 56] width 18 height 11
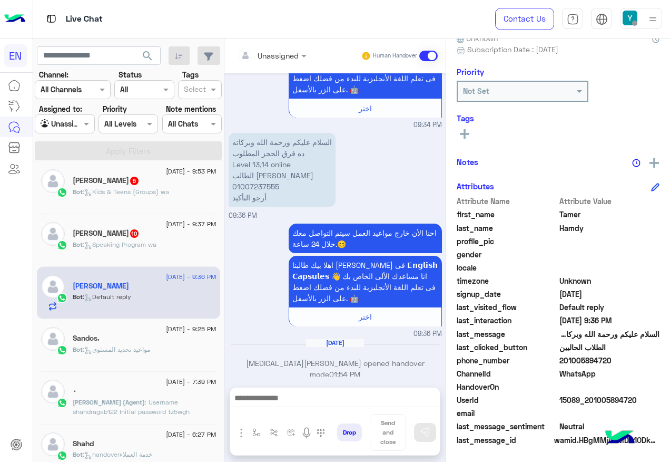
click at [297, 416] on div "Drop Send and close" at bounding box center [335, 434] width 210 height 41
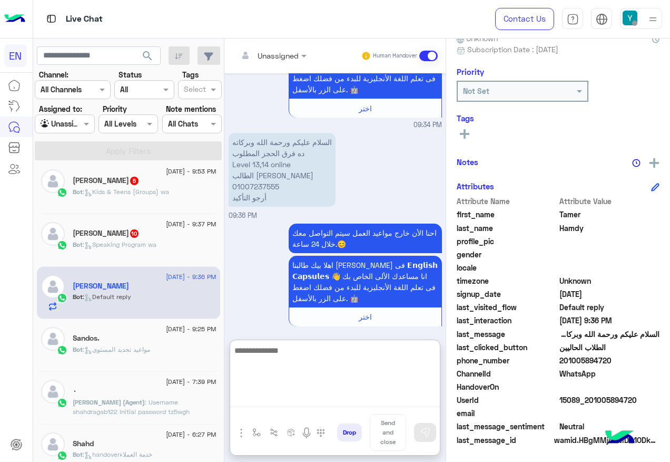
click at [298, 402] on textarea at bounding box center [335, 375] width 210 height 63
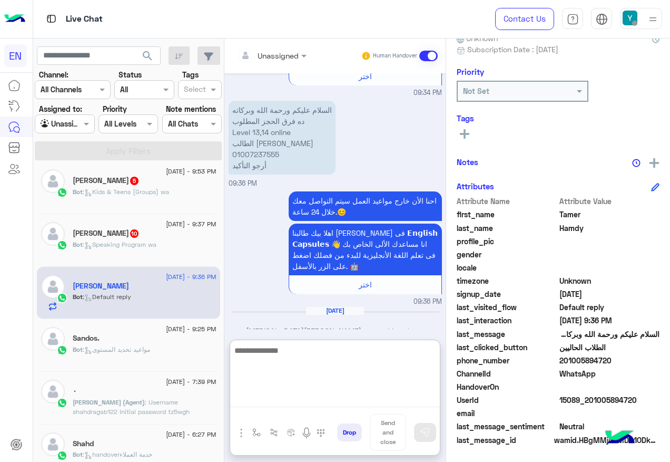
scroll to position [1036, 0]
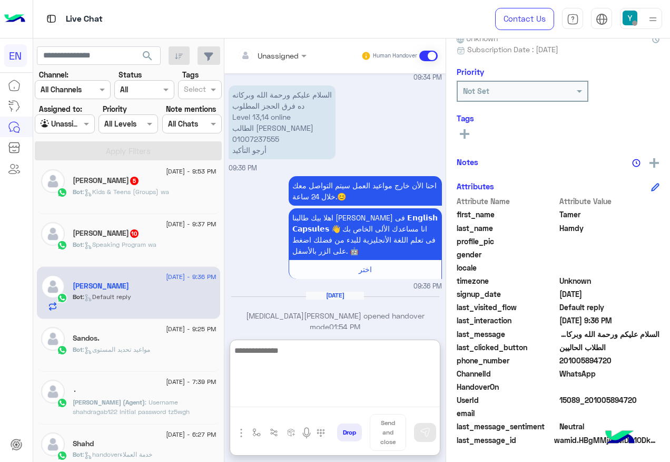
click at [313, 371] on textarea at bounding box center [335, 375] width 210 height 63
type textarea "*"
type textarea "**********"
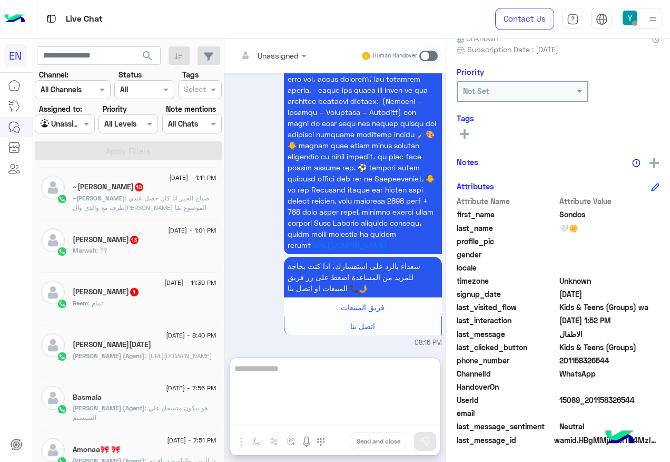
scroll to position [216, 0]
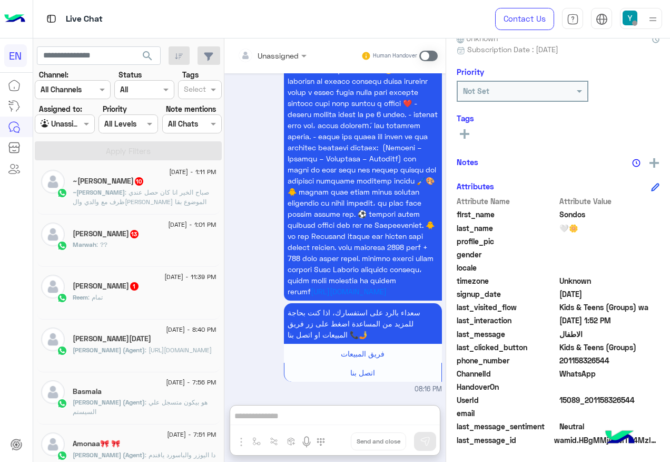
click at [150, 296] on div "Reem : تمام" at bounding box center [145, 301] width 144 height 18
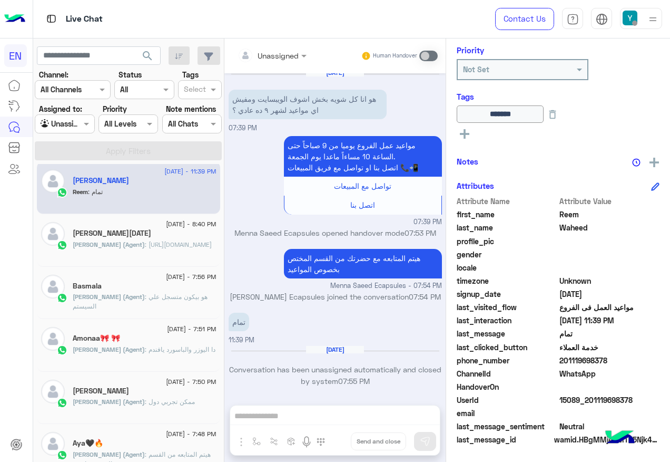
scroll to position [216, 0]
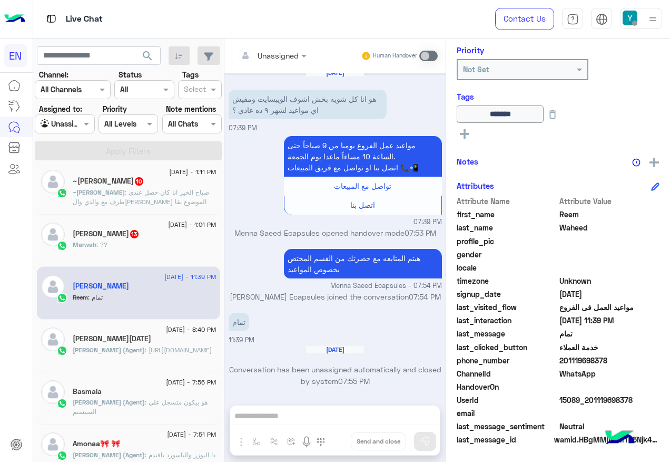
click at [142, 249] on div "Marwah : ??" at bounding box center [145, 249] width 144 height 18
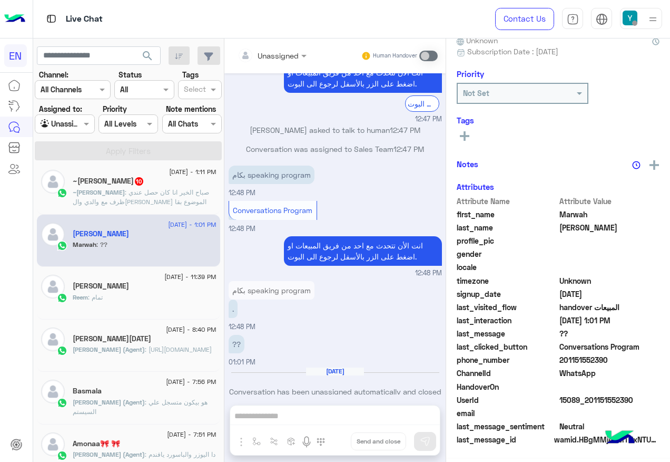
scroll to position [106, 0]
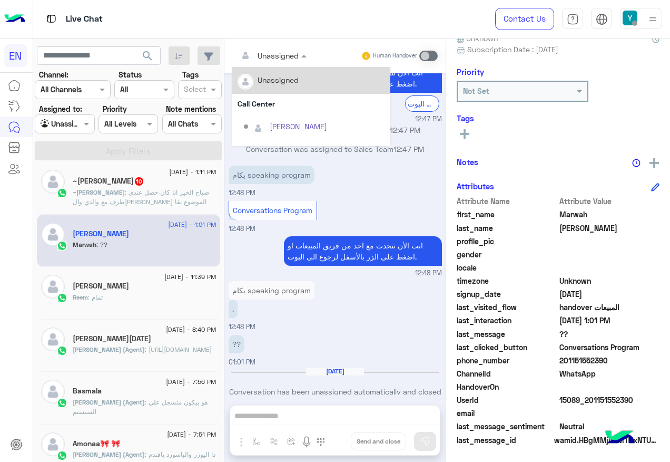
click at [299, 62] on div "Unassigned" at bounding box center [268, 55] width 61 height 21
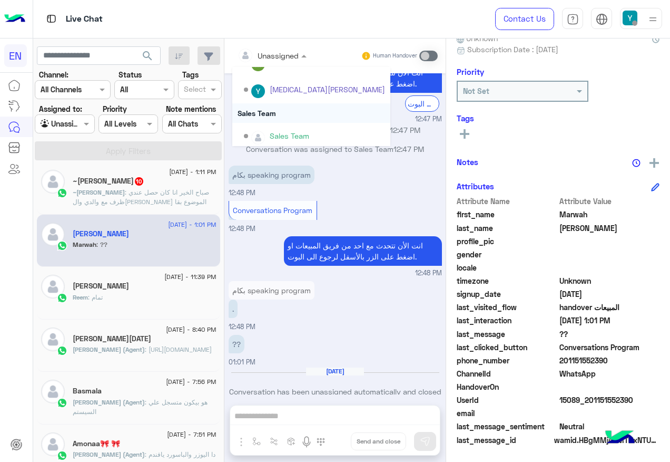
scroll to position [175, 0]
click at [320, 124] on div "Sales Team" at bounding box center [314, 132] width 141 height 18
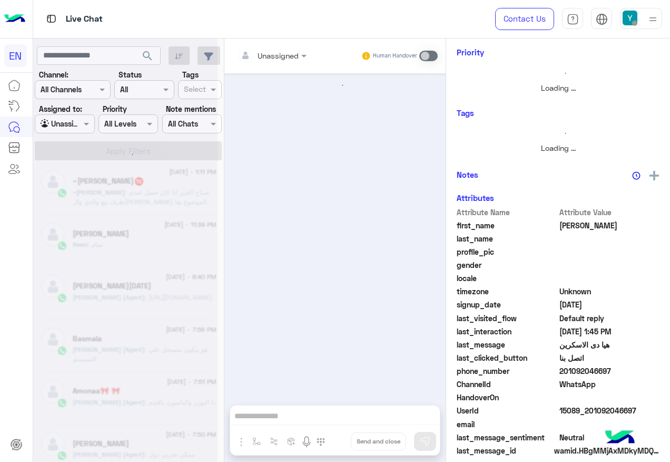
scroll to position [775, 0]
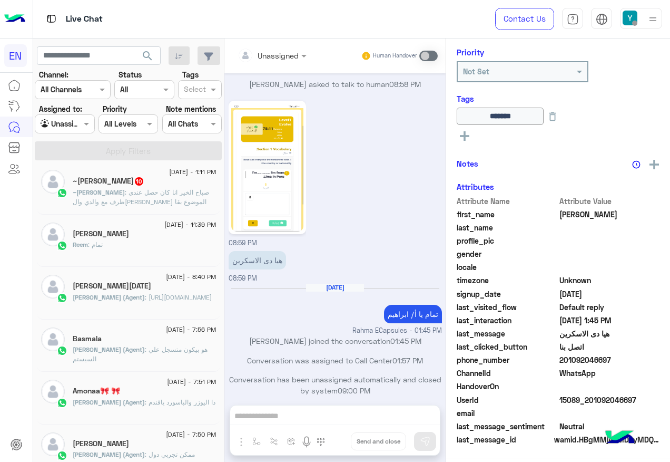
click at [191, 195] on span ": صباح الخير انا كان حصل عندي ظرف مع والدي والحمدلله الموضوع بقا وحابب ارجع تان…" at bounding box center [141, 206] width 136 height 36
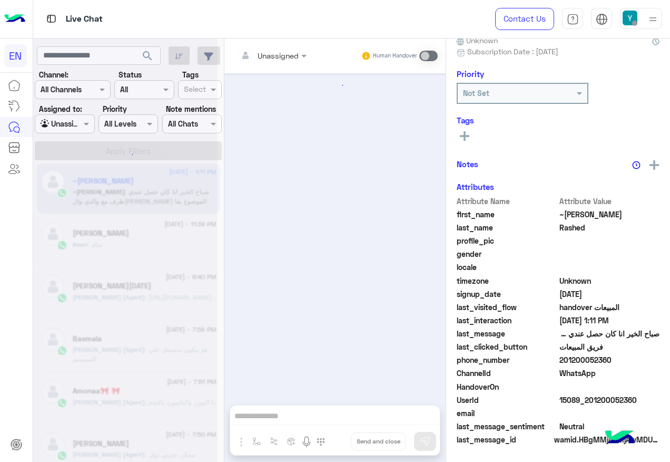
scroll to position [104, 0]
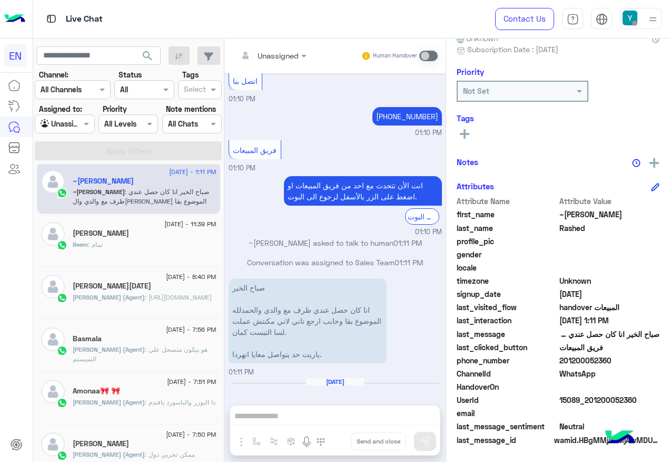
drag, startPoint x: 594, startPoint y: 358, endPoint x: 665, endPoint y: 360, distance: 71.2
click at [660, 360] on span "201200052360" at bounding box center [610, 360] width 101 height 11
drag, startPoint x: 665, startPoint y: 360, endPoint x: 605, endPoint y: 358, distance: 59.6
click at [605, 358] on span "201200052360" at bounding box center [610, 360] width 101 height 11
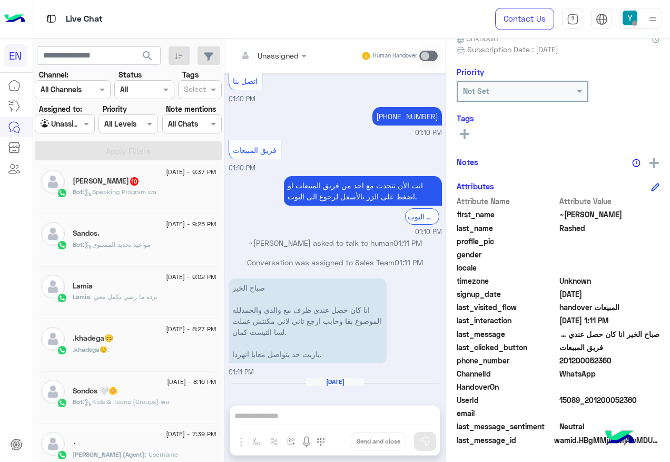
click at [122, 205] on div "Bot : Speaking Program wa" at bounding box center [145, 196] width 144 height 18
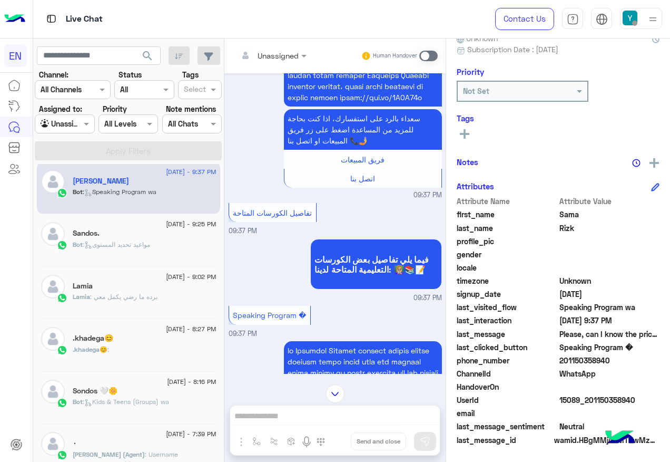
scroll to position [1821, 0]
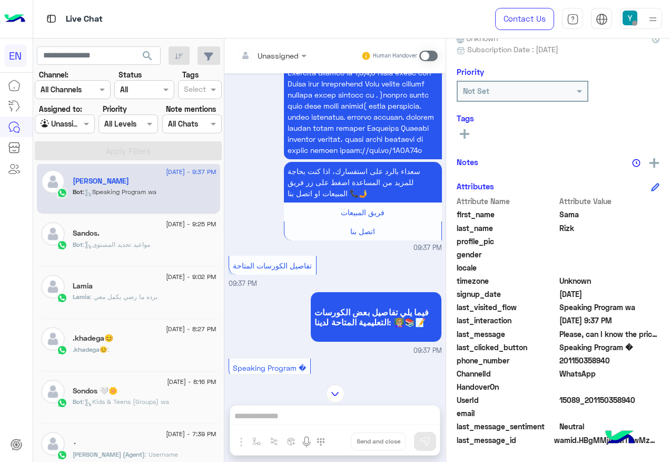
click at [297, 50] on div at bounding box center [272, 55] width 80 height 12
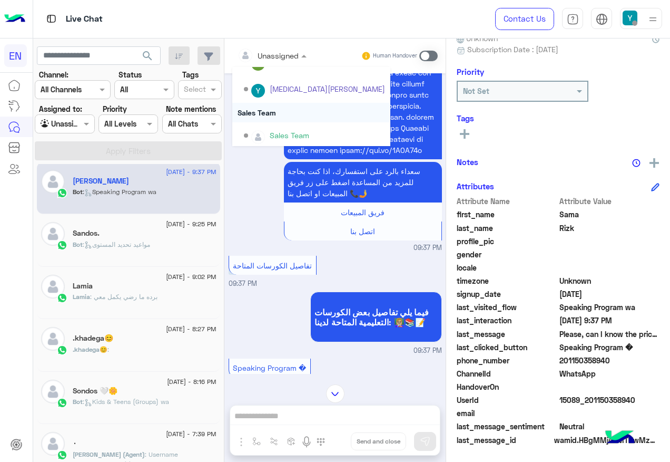
scroll to position [175, 0]
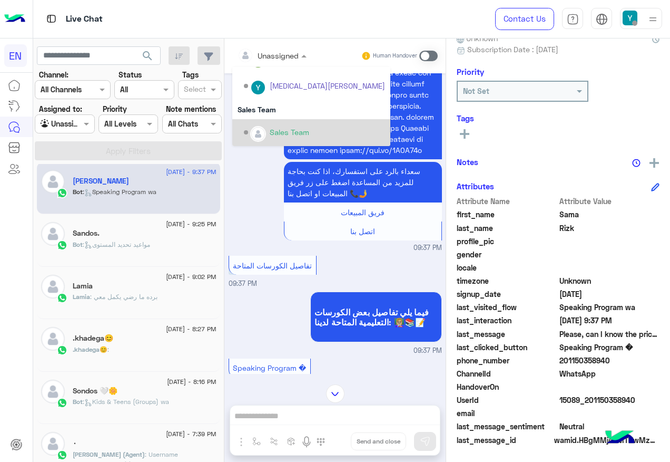
click at [286, 123] on div "Sales Team" at bounding box center [314, 132] width 141 height 18
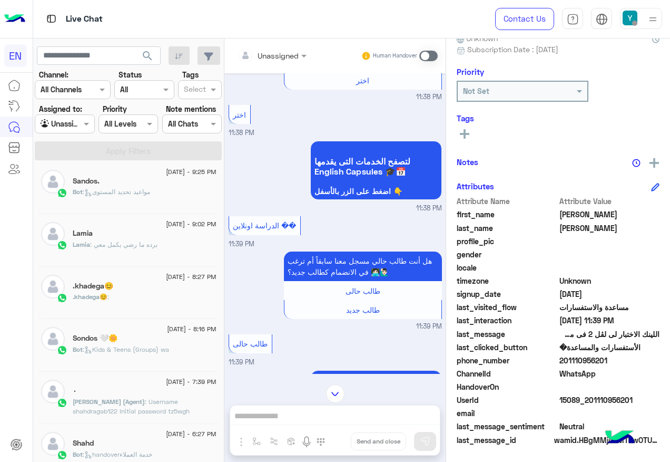
scroll to position [354, 0]
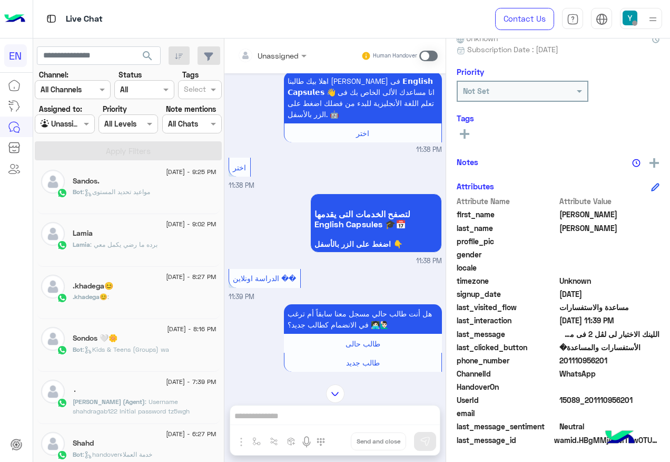
drag, startPoint x: 559, startPoint y: 358, endPoint x: 625, endPoint y: 358, distance: 65.9
click at [625, 358] on span "201110956201" at bounding box center [610, 360] width 101 height 11
drag, startPoint x: 625, startPoint y: 358, endPoint x: 588, endPoint y: 361, distance: 37.5
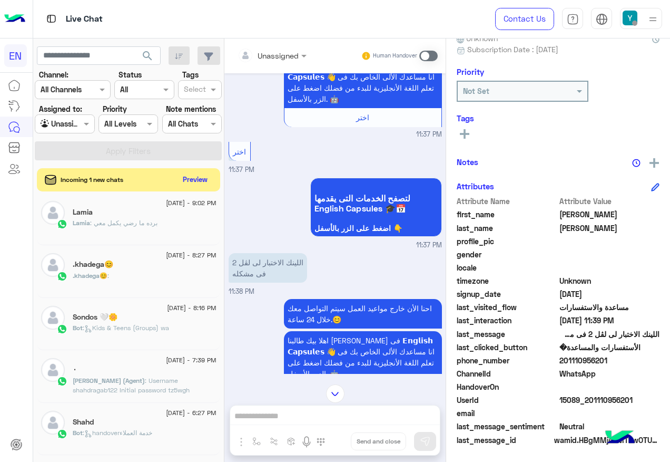
scroll to position [90, 0]
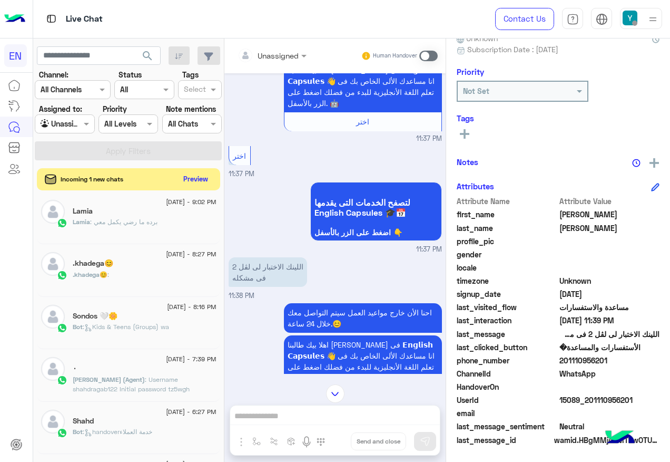
click at [192, 177] on button "Preview" at bounding box center [196, 179] width 33 height 14
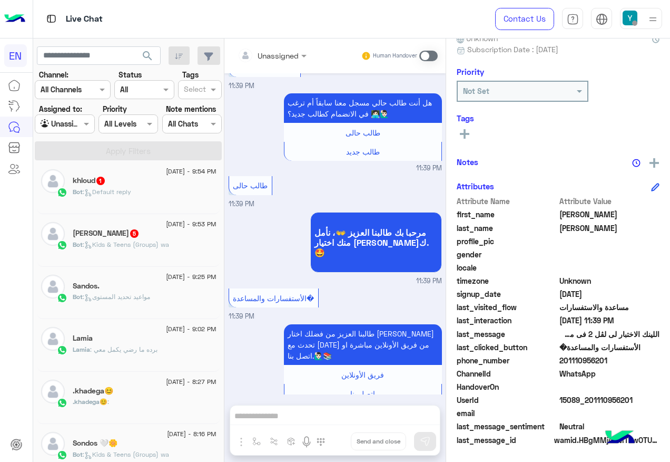
scroll to position [269, 0]
click at [131, 252] on div "Bot : Kids & Teens (Groups) wa" at bounding box center [145, 249] width 144 height 18
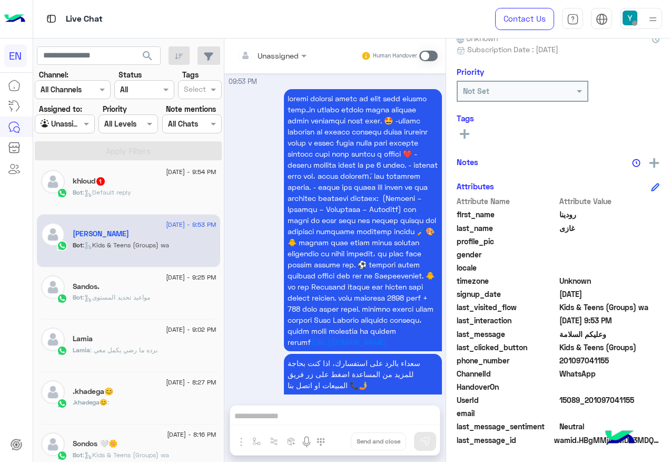
scroll to position [787, 0]
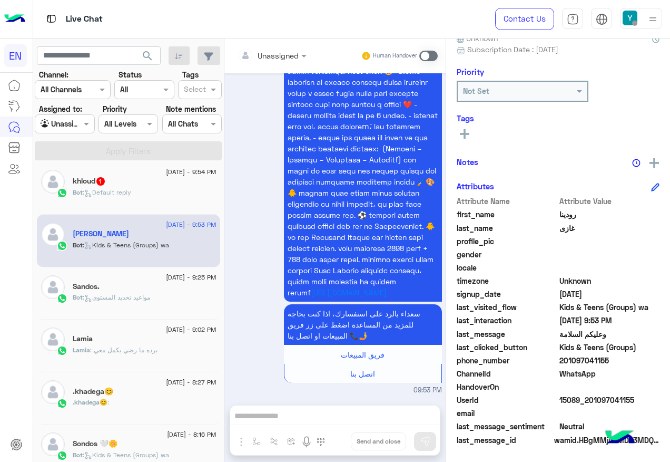
drag, startPoint x: 561, startPoint y: 358, endPoint x: 617, endPoint y: 363, distance: 55.5
click at [617, 363] on span "201097041155" at bounding box center [610, 360] width 101 height 11
drag, startPoint x: 617, startPoint y: 363, endPoint x: 598, endPoint y: 361, distance: 18.5
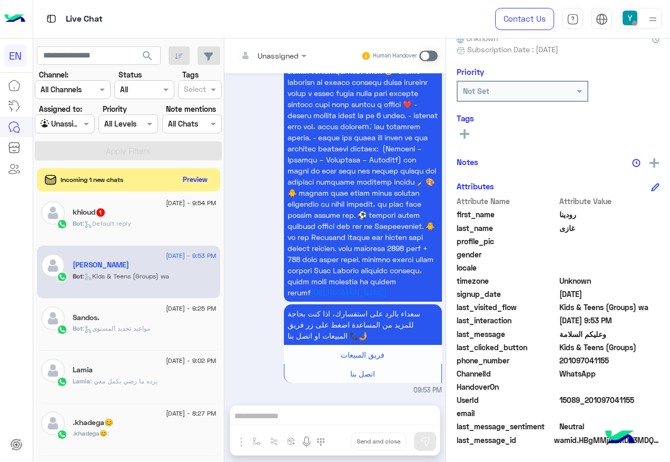
click at [272, 64] on div "Unassigned" at bounding box center [268, 55] width 61 height 21
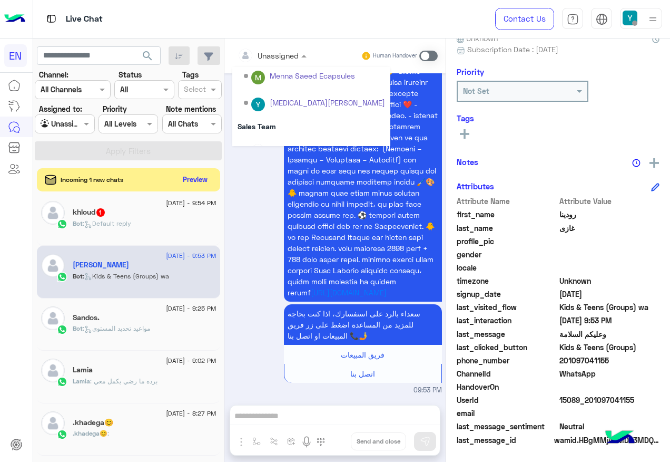
scroll to position [175, 0]
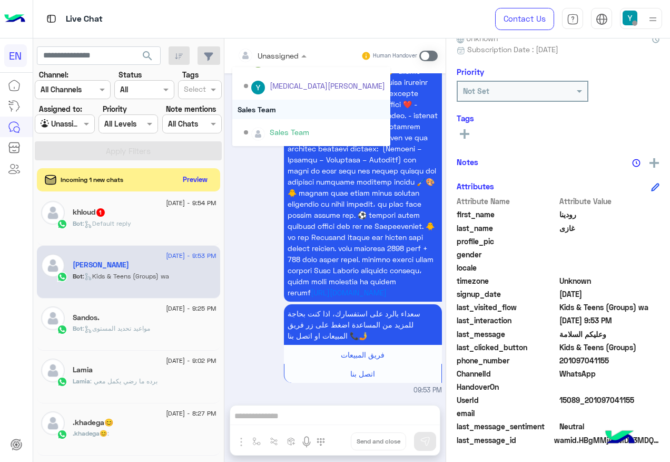
click at [271, 103] on div "Sales Team" at bounding box center [311, 109] width 158 height 19
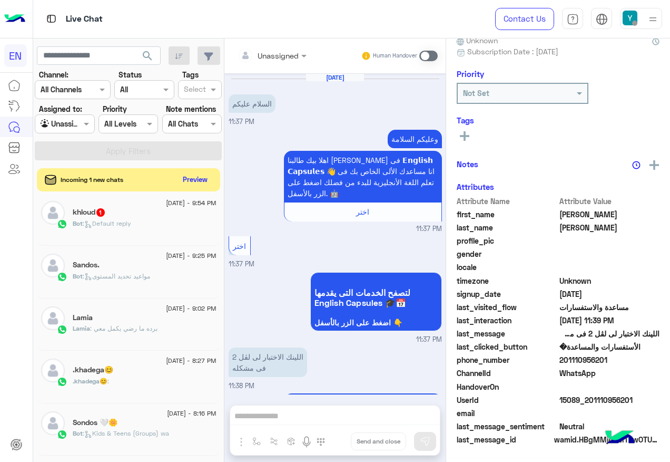
scroll to position [564, 0]
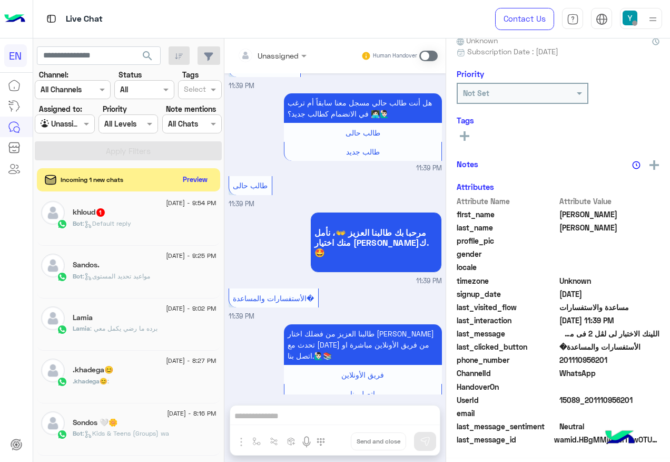
click at [116, 223] on span ": Default reply" at bounding box center [107, 223] width 48 height 8
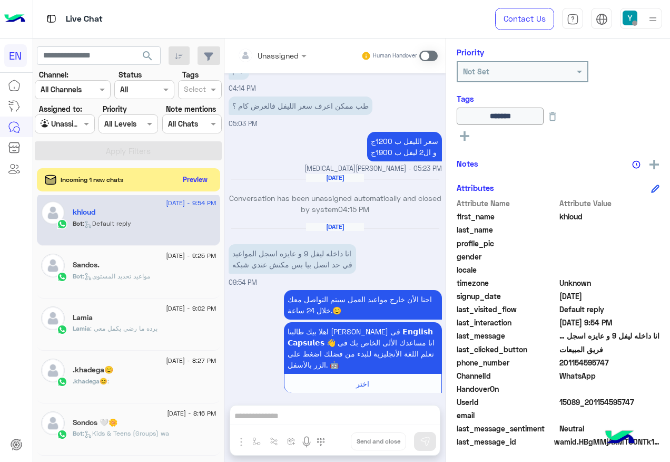
scroll to position [128, 0]
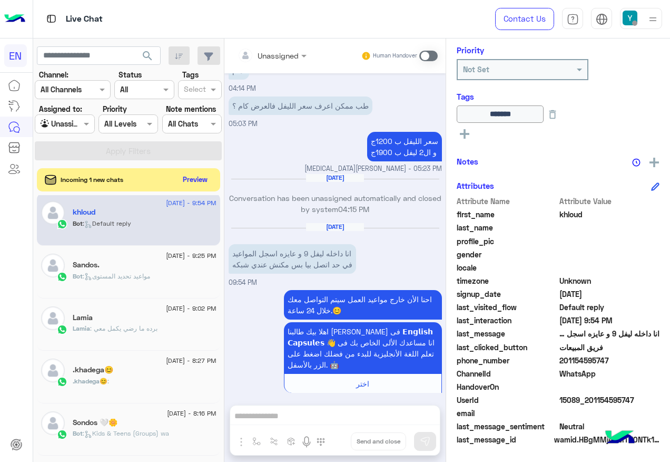
drag, startPoint x: 562, startPoint y: 358, endPoint x: 643, endPoint y: 361, distance: 81.7
click at [643, 361] on span "201154595747" at bounding box center [610, 360] width 101 height 11
drag, startPoint x: 643, startPoint y: 361, endPoint x: 598, endPoint y: 362, distance: 45.3
click at [428, 60] on span at bounding box center [428, 56] width 18 height 11
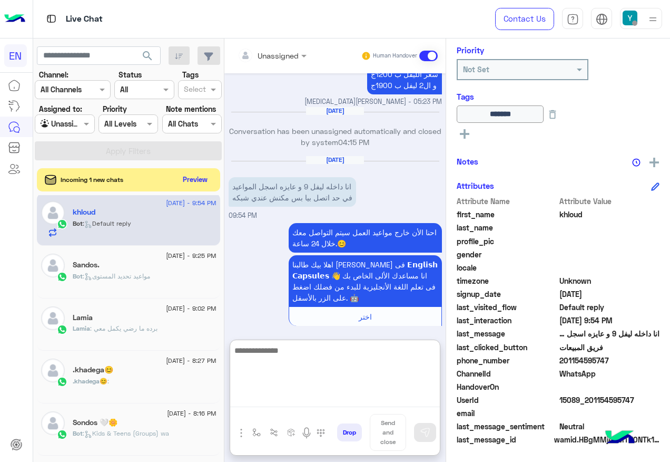
click at [350, 394] on textarea at bounding box center [335, 375] width 210 height 63
paste textarea "**********"
click at [311, 364] on textarea "**********" at bounding box center [335, 375] width 210 height 63
type textarea "**********"
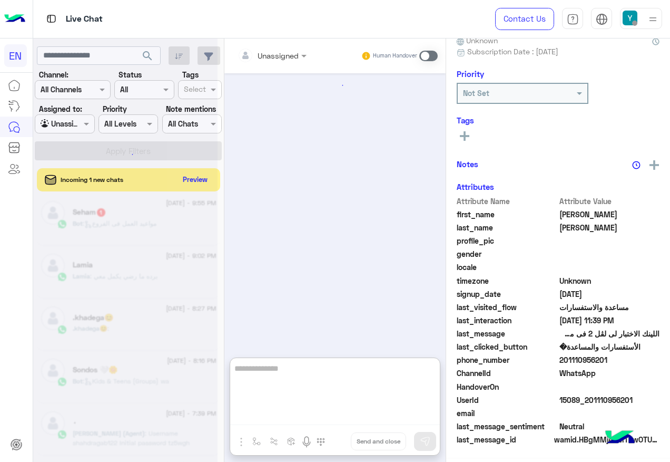
scroll to position [612, 0]
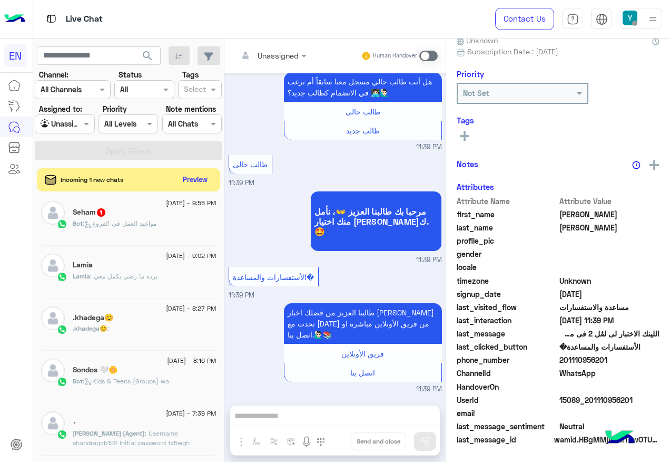
click at [112, 212] on div "Seham 1" at bounding box center [145, 213] width 144 height 11
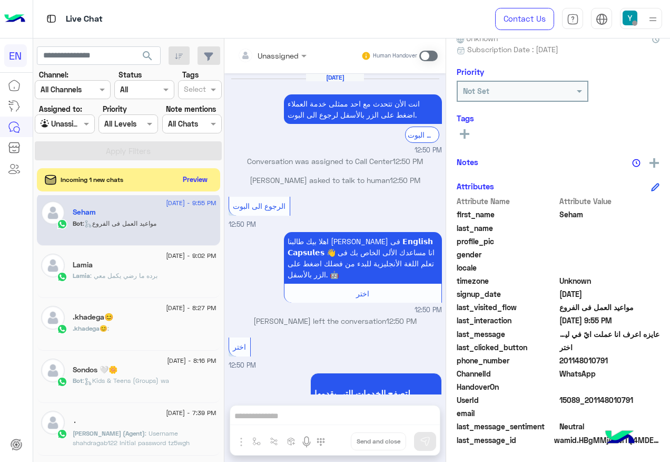
scroll to position [621, 0]
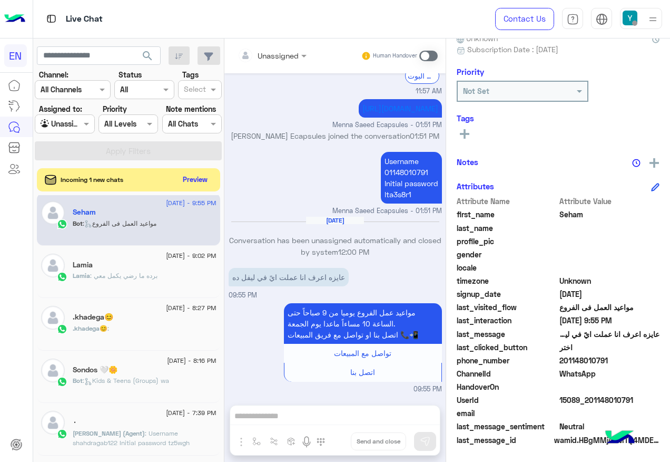
drag, startPoint x: 561, startPoint y: 359, endPoint x: 635, endPoint y: 361, distance: 73.8
click at [635, 361] on span "201148010791" at bounding box center [610, 360] width 101 height 11
drag, startPoint x: 635, startPoint y: 361, endPoint x: 597, endPoint y: 363, distance: 38.0
click at [431, 53] on span at bounding box center [428, 56] width 18 height 11
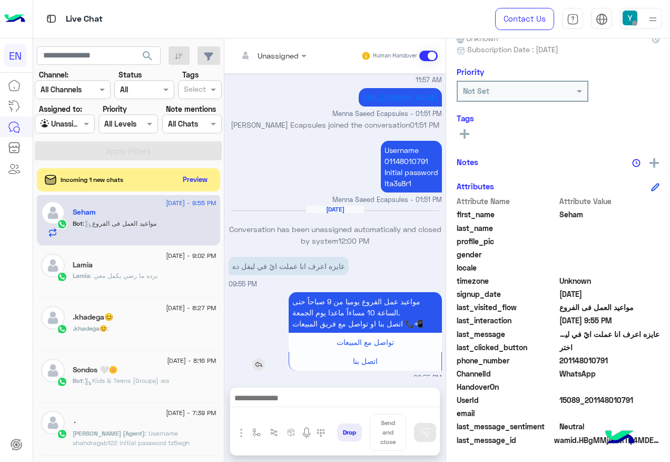
scroll to position [676, 0]
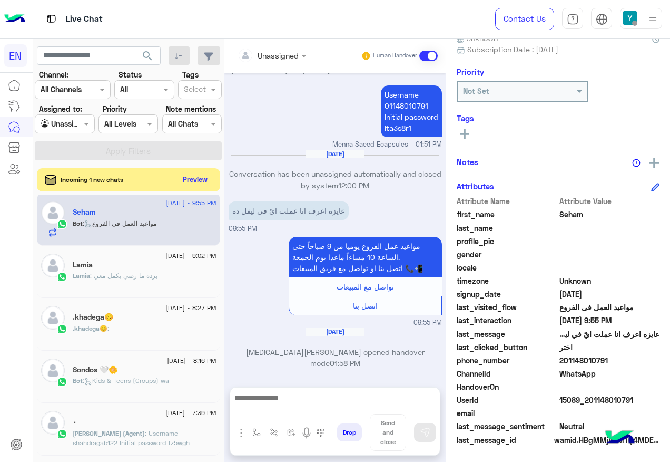
drag, startPoint x: 325, startPoint y: 390, endPoint x: 326, endPoint y: 377, distance: 13.2
click at [325, 390] on div at bounding box center [335, 400] width 210 height 26
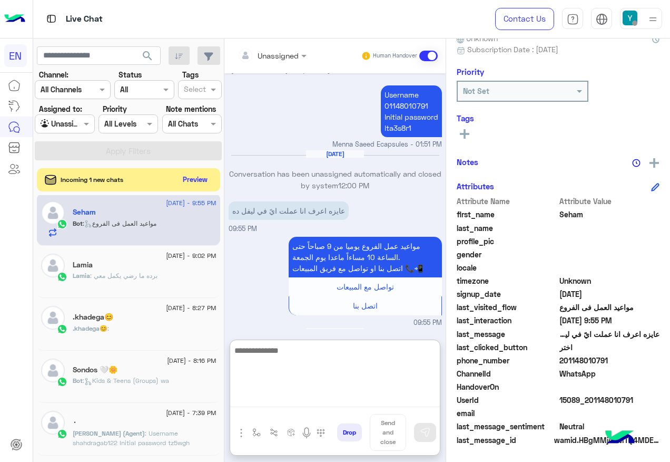
click at [308, 399] on textarea at bounding box center [335, 375] width 210 height 63
paste textarea "**********"
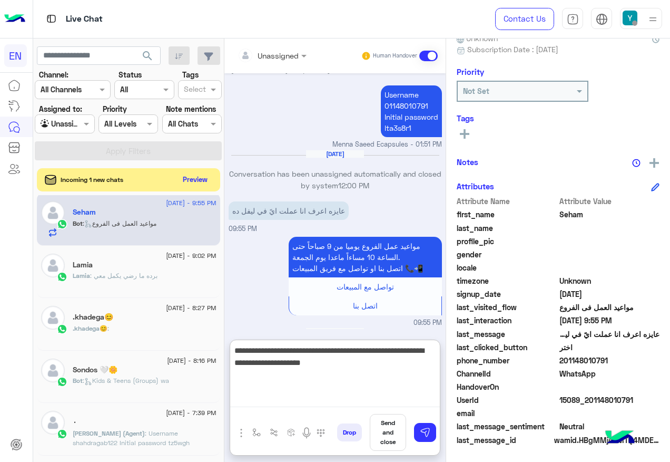
click at [412, 360] on textarea "**********" at bounding box center [335, 375] width 210 height 63
type textarea "**********"
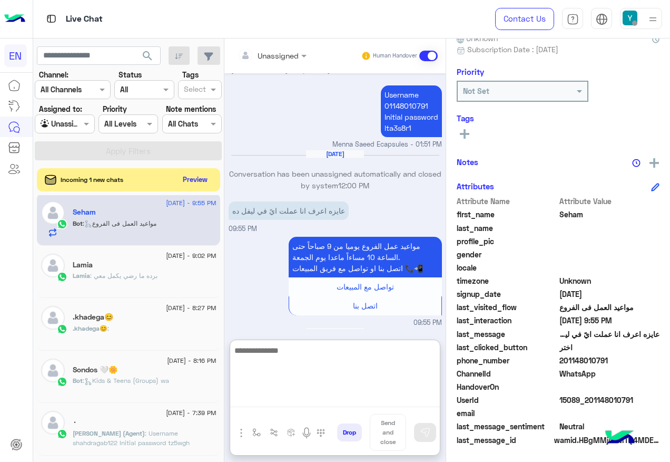
scroll to position [768, 0]
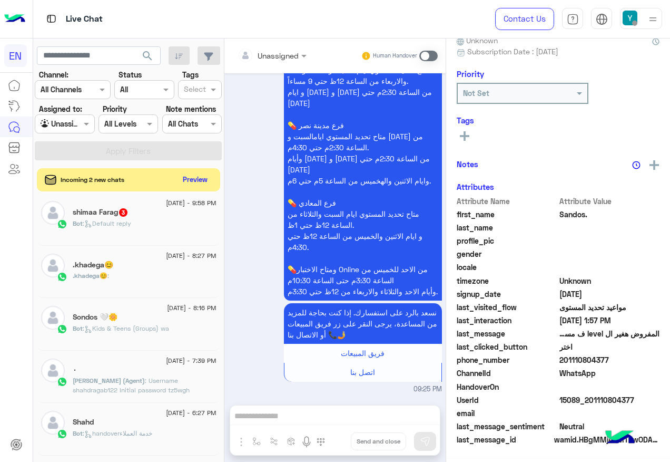
scroll to position [1078, 0]
click at [148, 218] on div "shimaa Farag 3" at bounding box center [145, 213] width 144 height 11
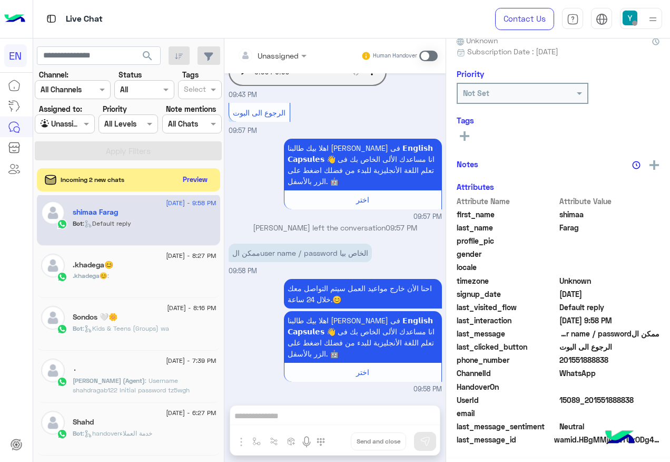
scroll to position [106, 0]
drag, startPoint x: 561, startPoint y: 359, endPoint x: 621, endPoint y: 355, distance: 59.7
click at [621, 355] on span "201551888838" at bounding box center [610, 360] width 101 height 11
drag, startPoint x: 621, startPoint y: 355, endPoint x: 588, endPoint y: 360, distance: 33.5
click at [422, 58] on span at bounding box center [428, 56] width 18 height 11
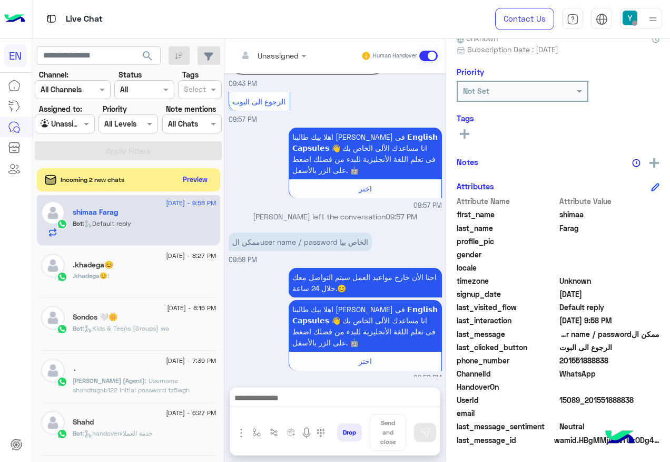
scroll to position [611, 0]
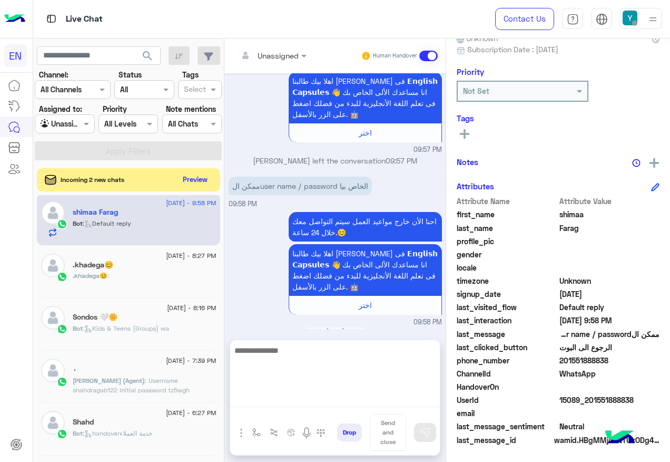
click at [283, 401] on textarea at bounding box center [335, 375] width 210 height 63
paste textarea "**********"
type textarea "**********"
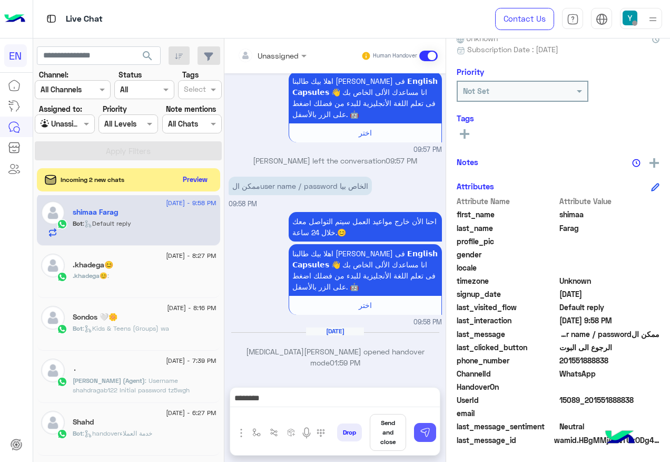
click at [426, 432] on img at bounding box center [425, 432] width 11 height 11
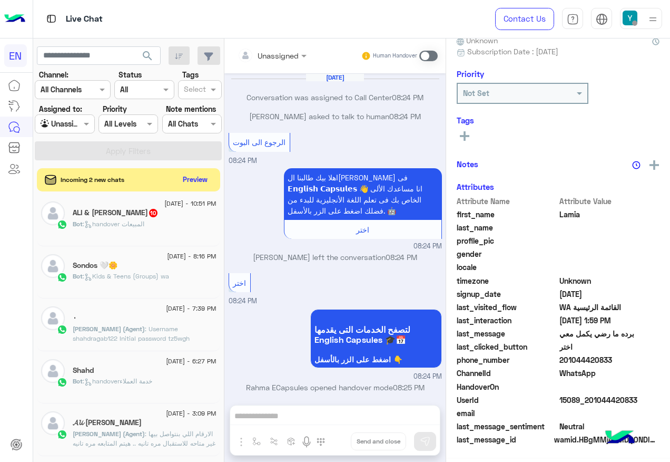
scroll to position [757, 0]
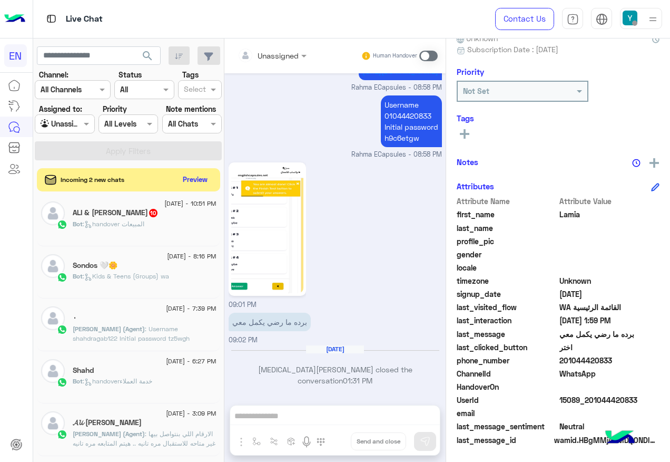
click at [199, 222] on div "Bot : handover المبيعات" at bounding box center [145, 228] width 144 height 18
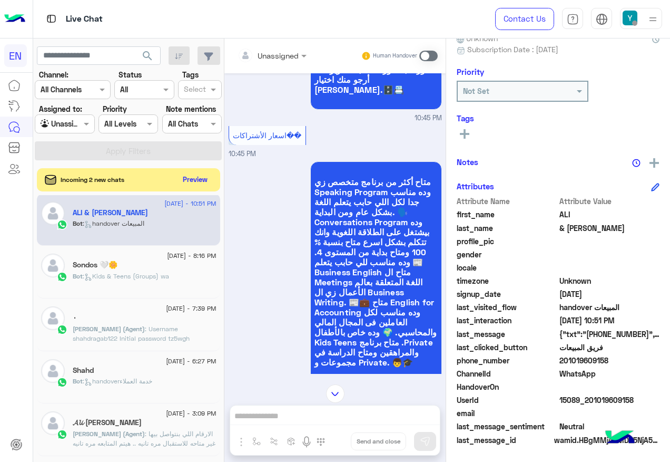
scroll to position [522, 0]
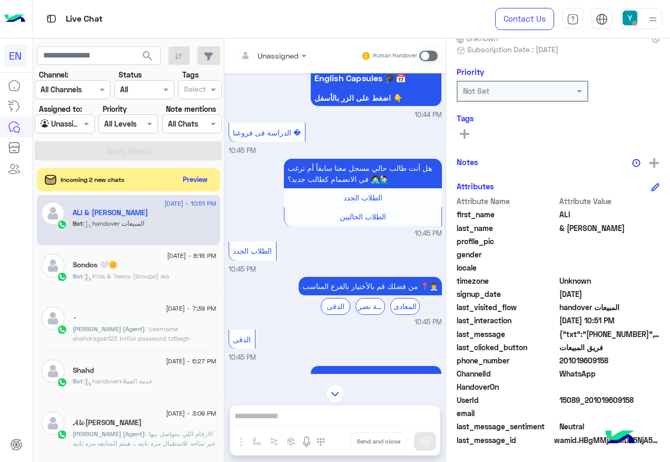
click at [281, 67] on div "Unassigned Human Handover" at bounding box center [334, 55] width 221 height 35
click at [283, 61] on div "Unassigned" at bounding box center [278, 55] width 41 height 11
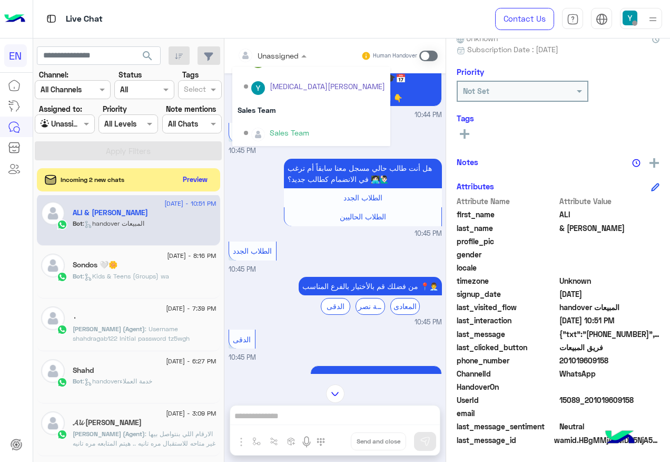
scroll to position [175, 0]
click at [277, 105] on div "Sales Team" at bounding box center [311, 109] width 158 height 19
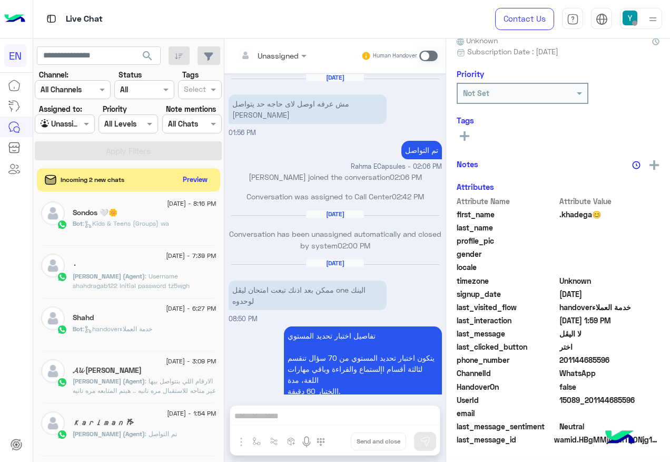
scroll to position [701, 0]
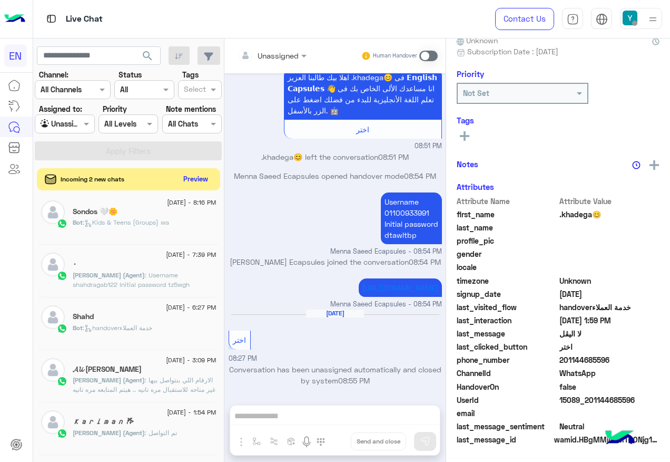
click at [202, 181] on button "Preview" at bounding box center [196, 179] width 33 height 14
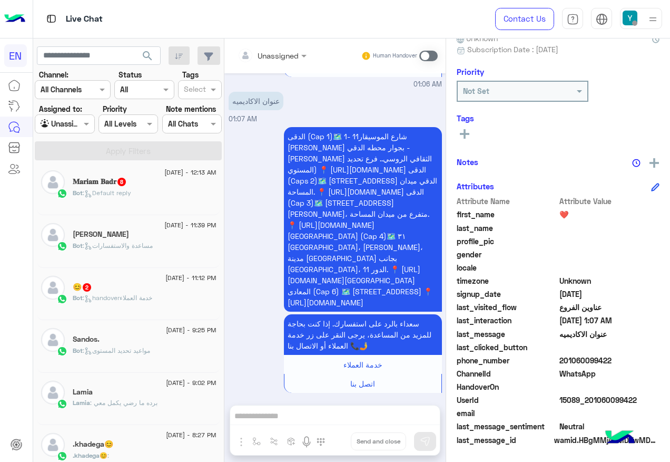
click at [155, 290] on div "😊 2" at bounding box center [145, 287] width 144 height 11
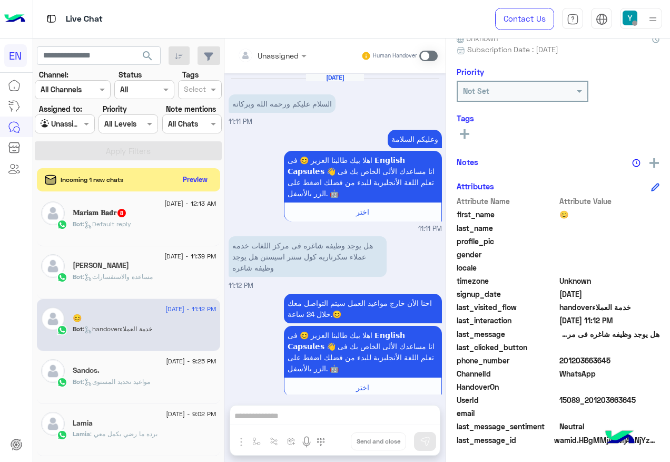
click at [433, 55] on span at bounding box center [428, 56] width 18 height 11
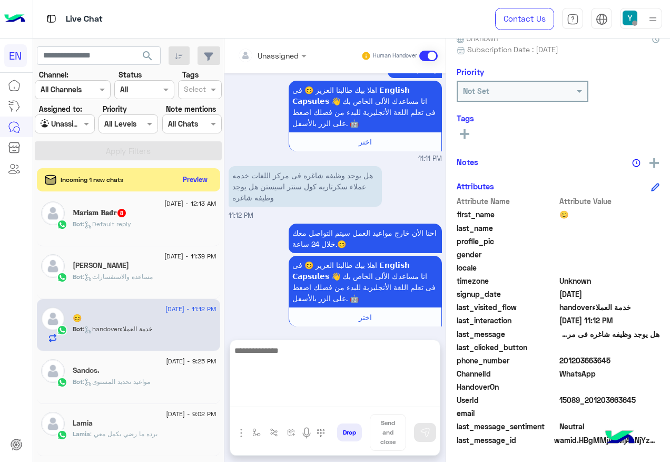
click at [292, 396] on textarea at bounding box center [335, 375] width 210 height 63
paste textarea "**********"
type textarea "**********"
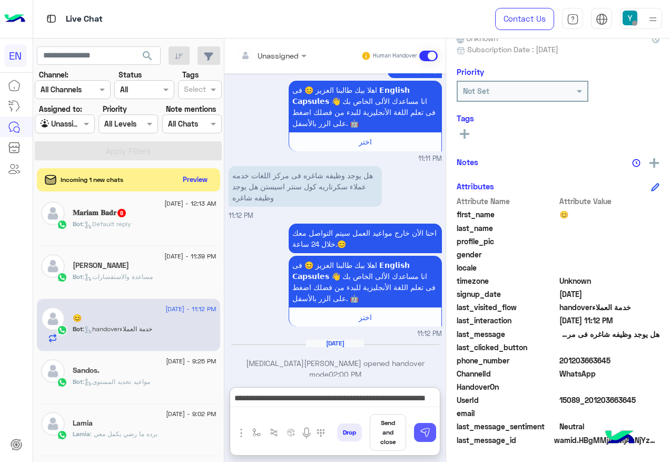
click at [424, 431] on img at bounding box center [425, 432] width 11 height 11
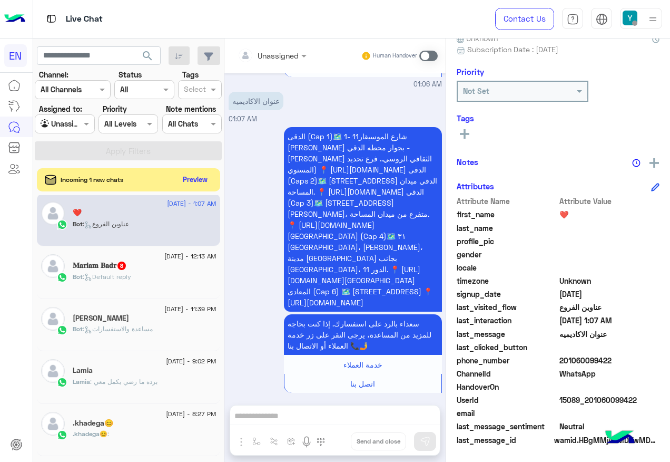
click at [153, 325] on span ": مساعدة والاستفسارات" at bounding box center [118, 329] width 70 height 8
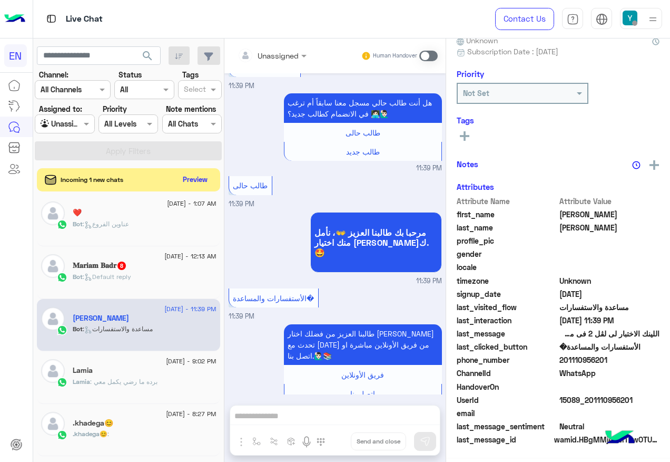
click at [171, 289] on div "Bot : Default reply" at bounding box center [145, 281] width 144 height 18
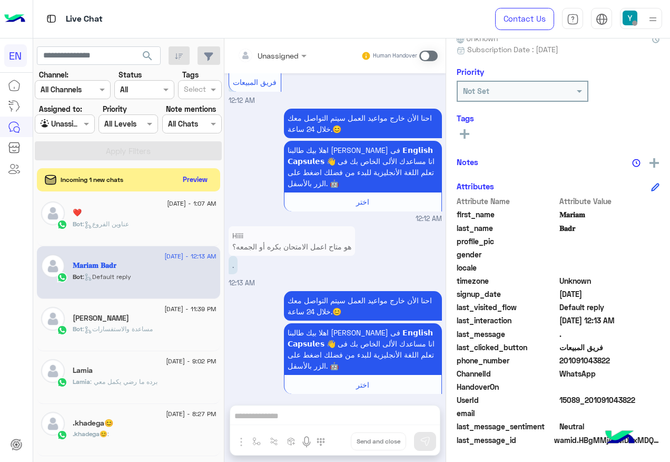
click at [429, 55] on span at bounding box center [428, 56] width 18 height 11
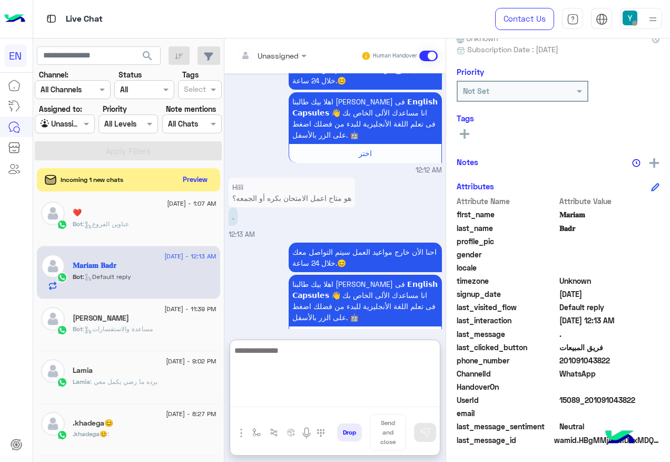
click at [286, 403] on textarea at bounding box center [335, 375] width 210 height 63
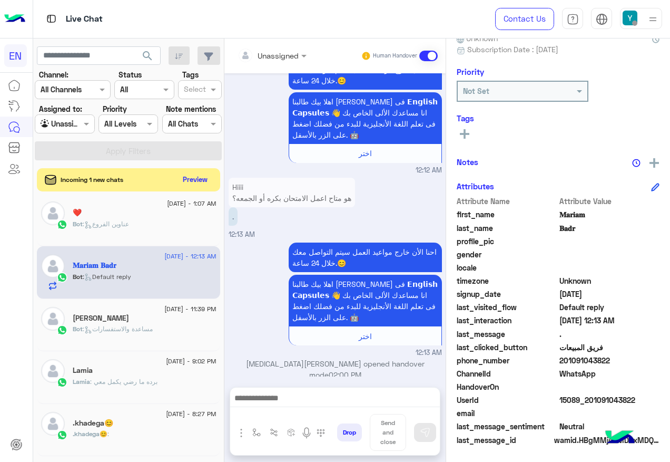
drag, startPoint x: 561, startPoint y: 358, endPoint x: 631, endPoint y: 359, distance: 70.6
click at [631, 359] on span "201091043822" at bounding box center [610, 360] width 101 height 11
drag, startPoint x: 631, startPoint y: 359, endPoint x: 591, endPoint y: 360, distance: 40.1
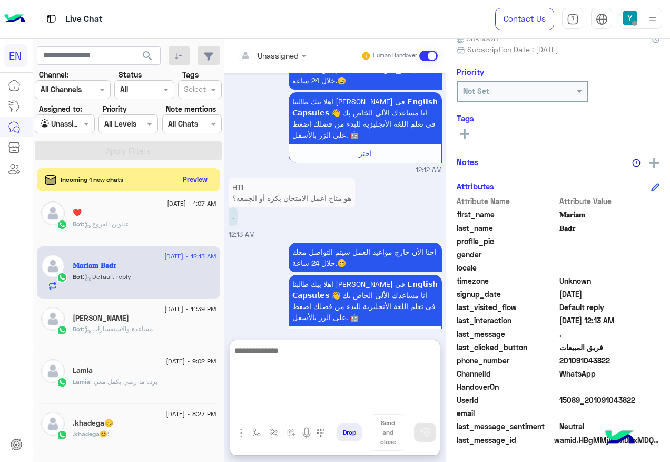
click at [326, 391] on textarea at bounding box center [335, 375] width 210 height 63
paste textarea "**********"
click at [413, 364] on textarea "**********" at bounding box center [335, 375] width 210 height 63
type textarea "**********"
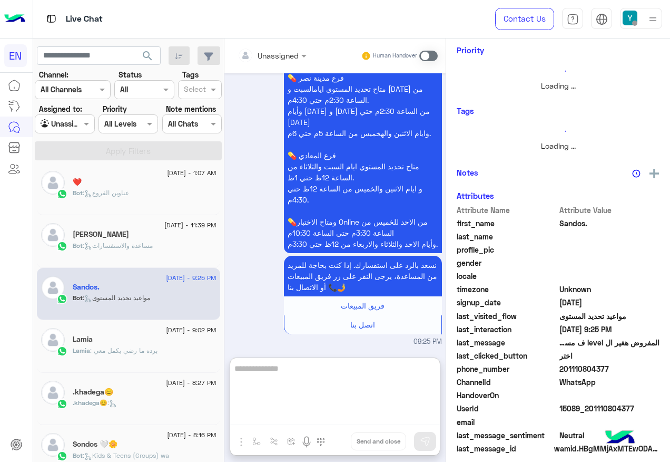
scroll to position [104, 0]
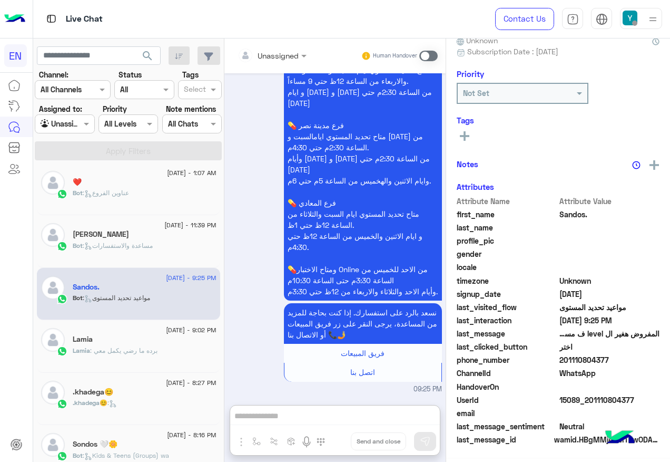
click at [162, 185] on div "❤️" at bounding box center [145, 183] width 144 height 11
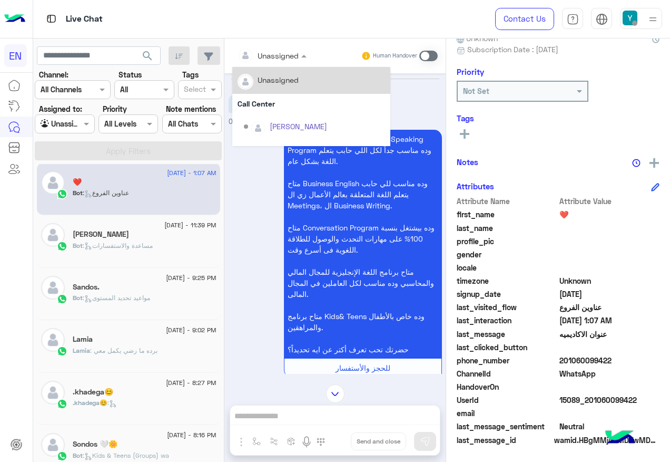
click at [286, 47] on div "Unassigned" at bounding box center [268, 55] width 61 height 21
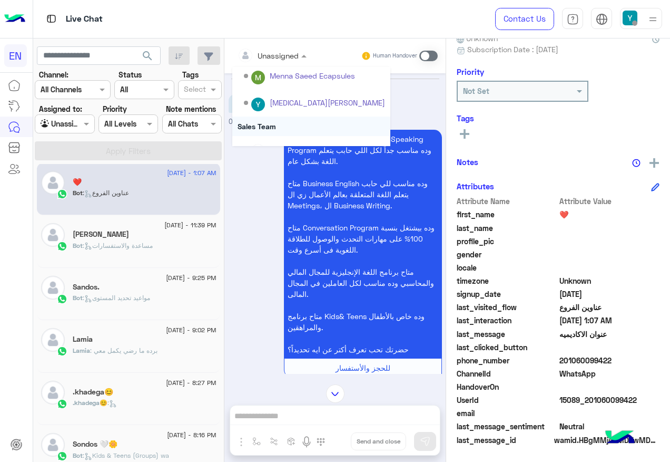
scroll to position [175, 0]
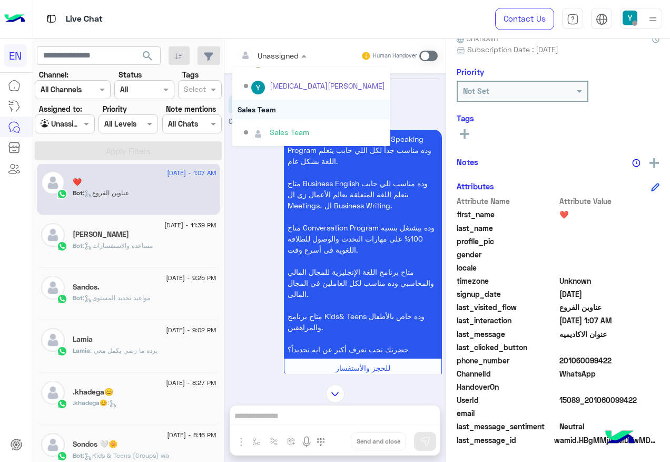
click at [289, 117] on div "Sales Team" at bounding box center [311, 109] width 158 height 19
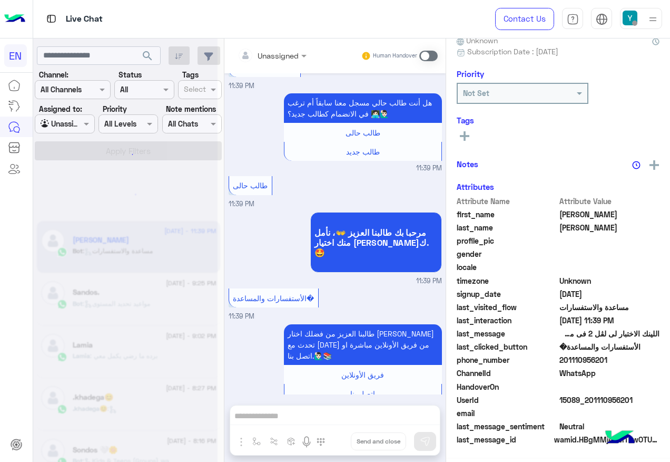
scroll to position [5, 0]
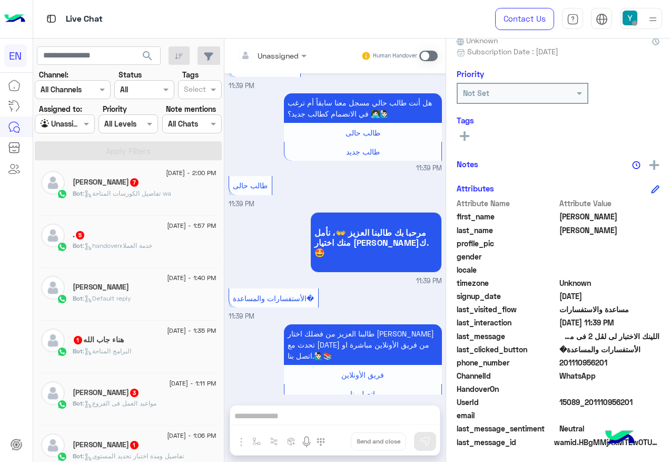
click at [87, 261] on div "14 August - 1:57 PM . 5 Bot : handoverخدمة العملاء" at bounding box center [128, 242] width 183 height 53
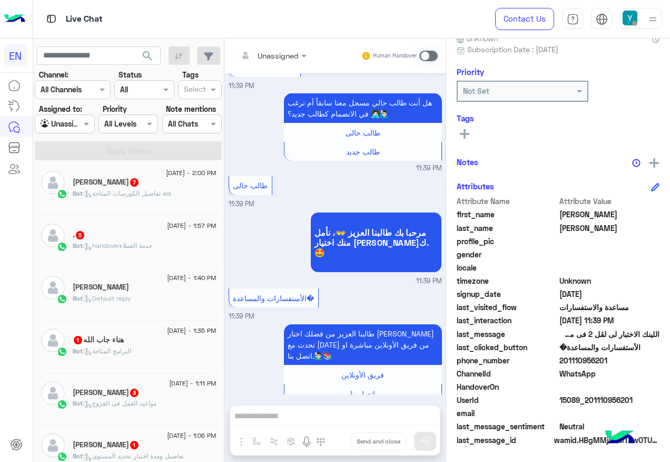
click at [143, 289] on div "[PERSON_NAME]" at bounding box center [145, 287] width 144 height 11
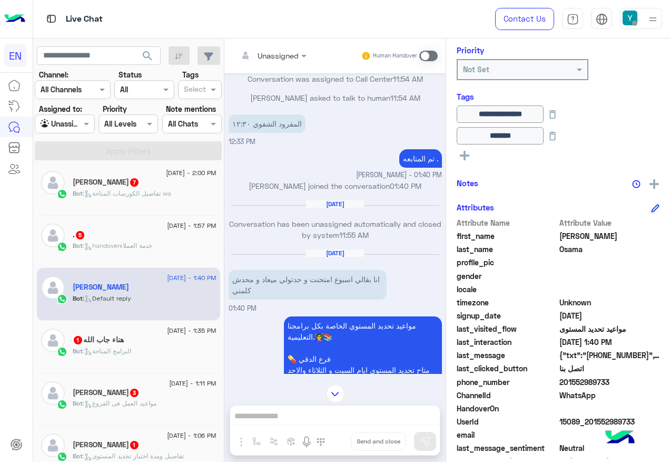
click at [140, 213] on div "14 August - 2:00 PM Mostafa Gomaa 7 Bot : تفاصيل الكورسات المتاحة wa" at bounding box center [128, 189] width 183 height 53
click at [154, 203] on div "Bot : تفاصيل الكورسات المتاحة wa" at bounding box center [145, 198] width 144 height 18
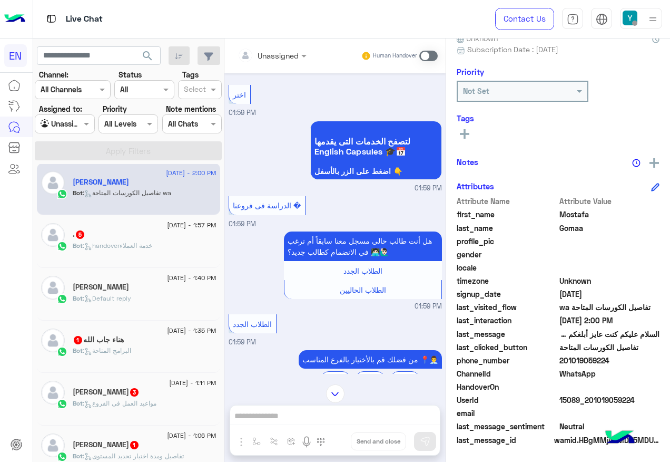
click at [267, 51] on input "text" at bounding box center [259, 55] width 43 height 11
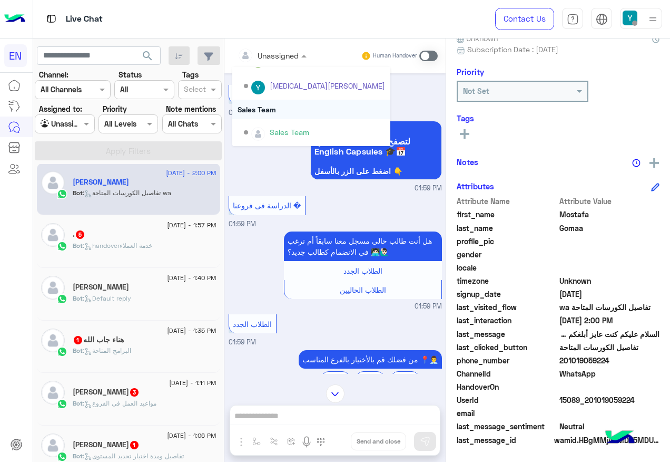
click at [275, 111] on div "Sales Team" at bounding box center [311, 109] width 158 height 19
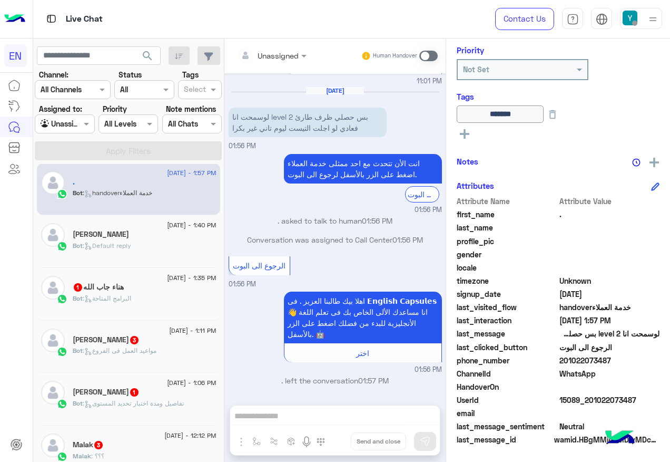
click at [104, 284] on h5 "هناء جاب الله 1" at bounding box center [98, 286] width 51 height 9
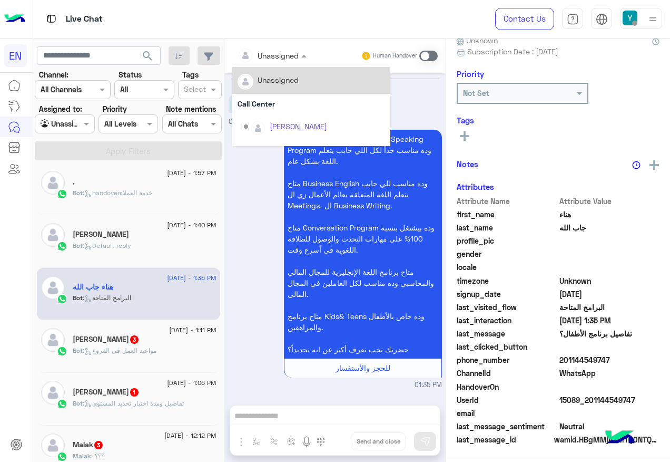
click at [286, 49] on div at bounding box center [272, 55] width 80 height 12
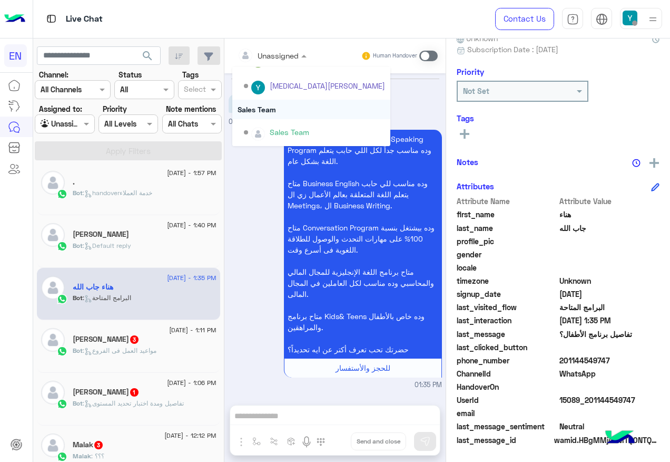
click at [296, 109] on div "Sales Team" at bounding box center [311, 109] width 158 height 19
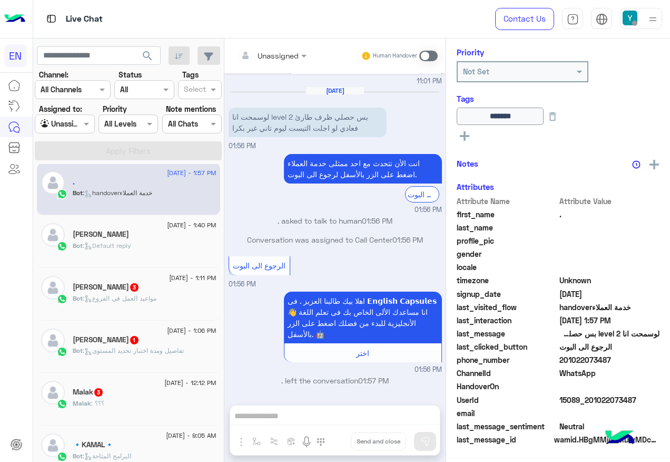
click at [122, 292] on div "Ahmed Mohamed 3" at bounding box center [145, 287] width 144 height 11
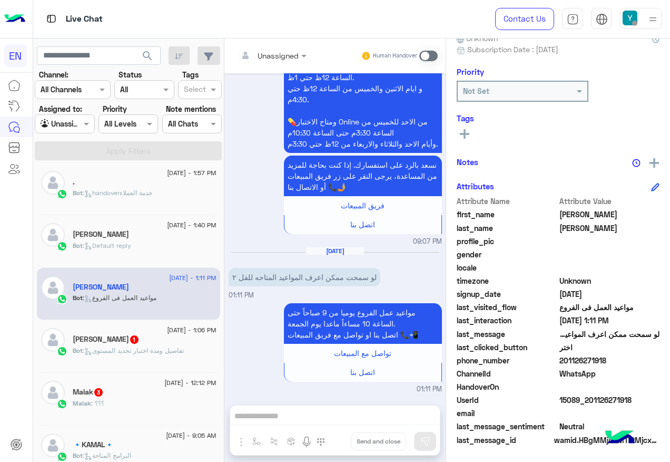
drag, startPoint x: 591, startPoint y: 359, endPoint x: 613, endPoint y: 359, distance: 22.7
click at [613, 359] on span "201126271918" at bounding box center [610, 360] width 101 height 11
drag, startPoint x: 613, startPoint y: 359, endPoint x: 596, endPoint y: 356, distance: 17.1
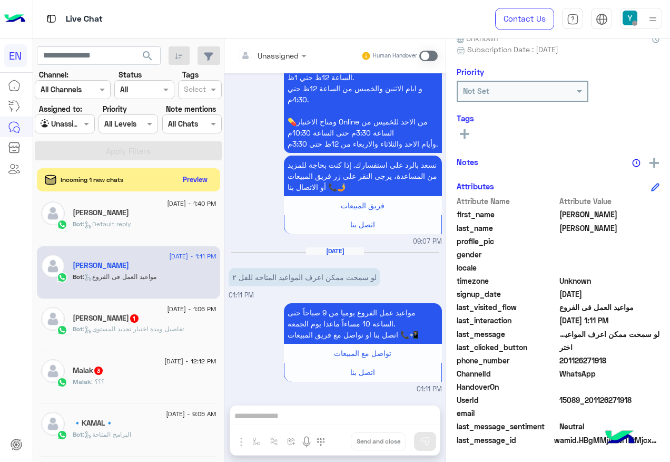
click at [145, 322] on div "Rania Hany 1" at bounding box center [145, 319] width 144 height 11
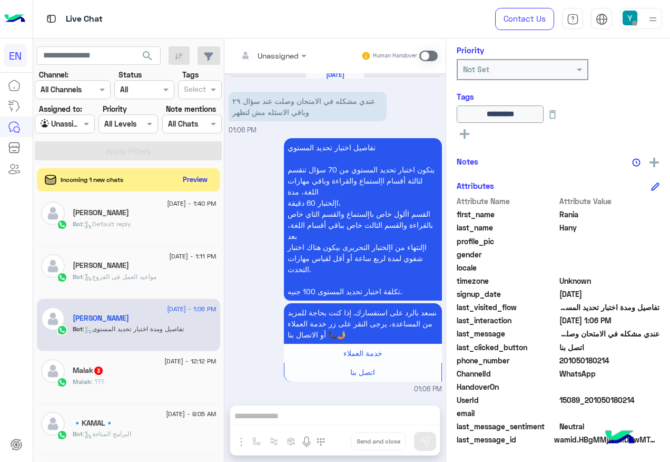
drag, startPoint x: 561, startPoint y: 360, endPoint x: 620, endPoint y: 359, distance: 59.5
click at [620, 359] on span "201050180214" at bounding box center [610, 360] width 101 height 11
drag, startPoint x: 620, startPoint y: 359, endPoint x: 591, endPoint y: 360, distance: 29.5
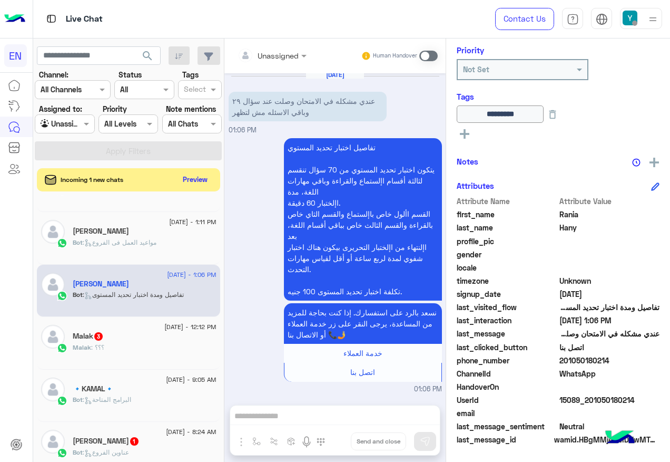
scroll to position [111, 0]
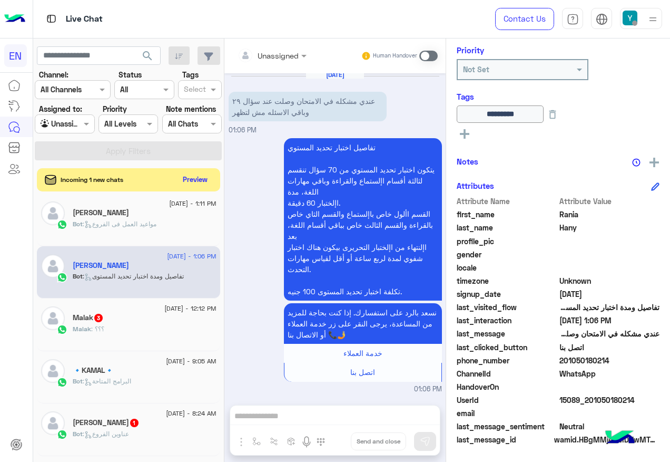
click at [130, 309] on div "[DATE] - 12:12 PM" at bounding box center [145, 309] width 144 height 7
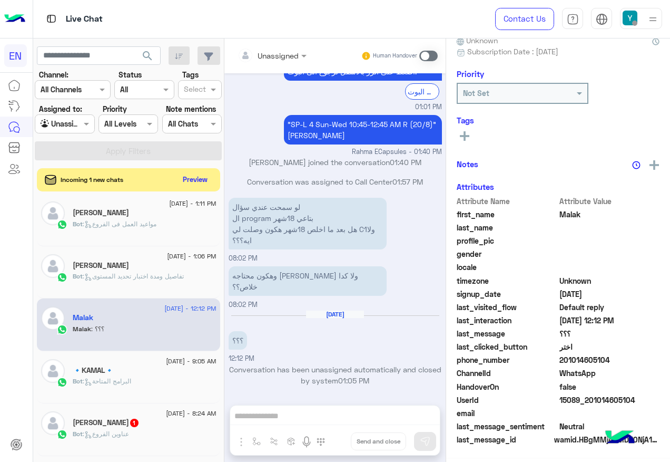
scroll to position [106, 0]
drag, startPoint x: 563, startPoint y: 359, endPoint x: 613, endPoint y: 361, distance: 50.1
click at [613, 361] on span "201014605104" at bounding box center [610, 360] width 101 height 11
drag, startPoint x: 613, startPoint y: 361, endPoint x: 594, endPoint y: 361, distance: 18.4
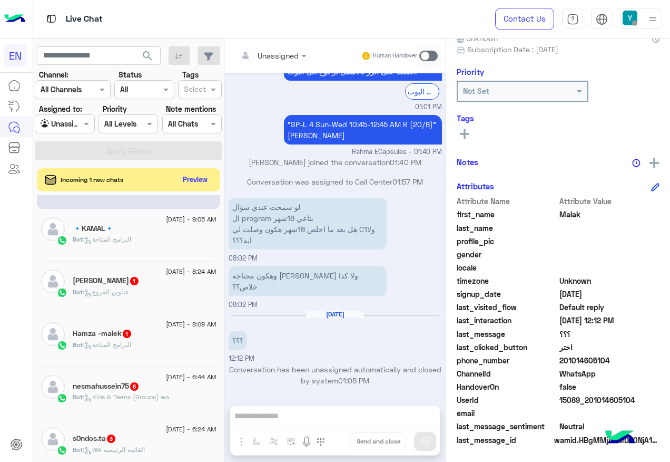
scroll to position [269, 0]
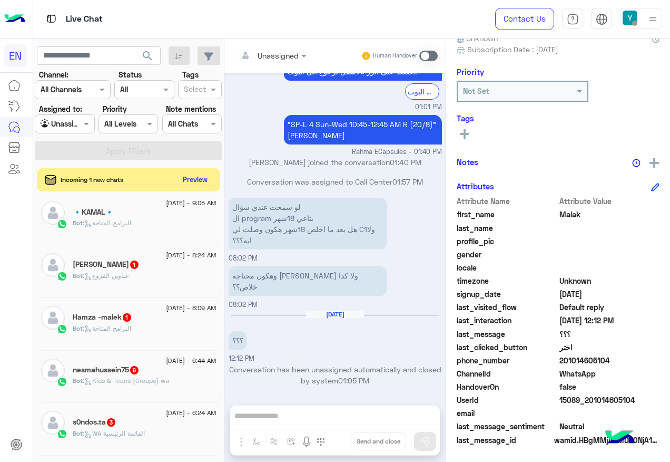
click at [147, 280] on div "Bot : عناوين الفروع" at bounding box center [145, 280] width 144 height 18
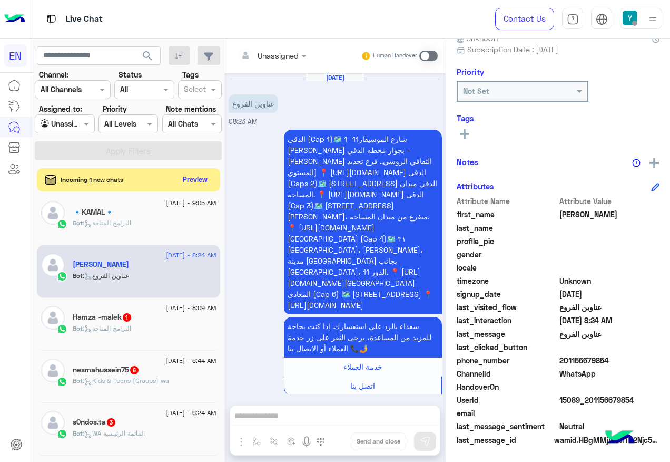
click at [273, 57] on input "text" at bounding box center [259, 55] width 43 height 11
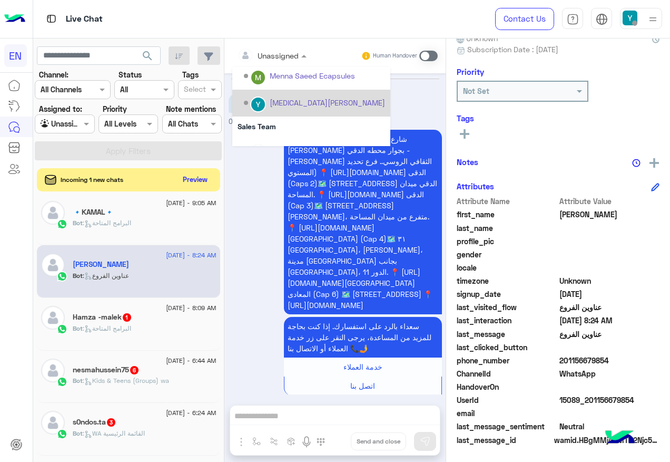
scroll to position [175, 0]
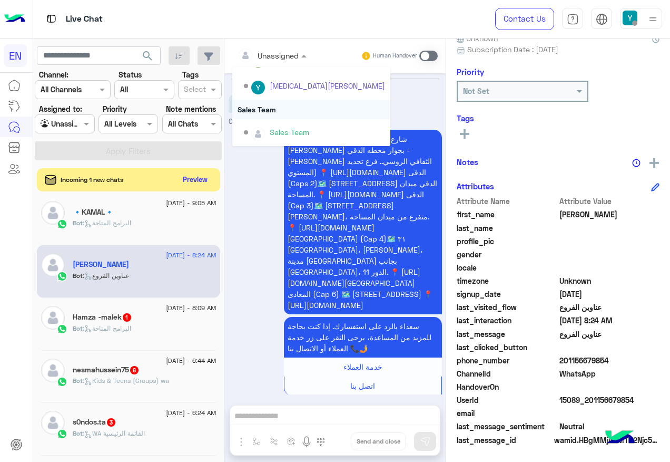
click at [285, 111] on div "Sales Team" at bounding box center [311, 109] width 158 height 19
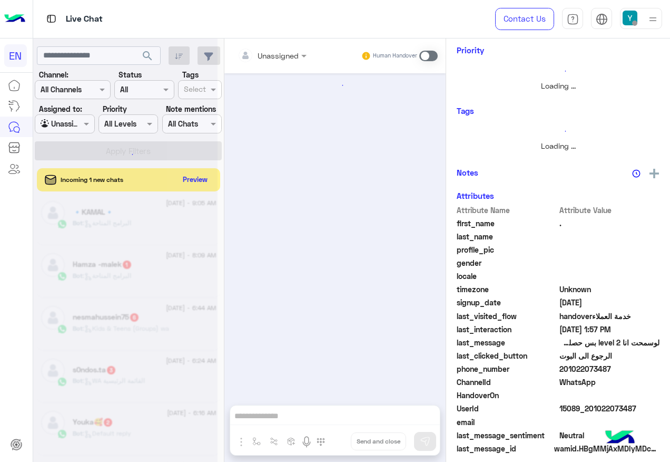
scroll to position [797, 0]
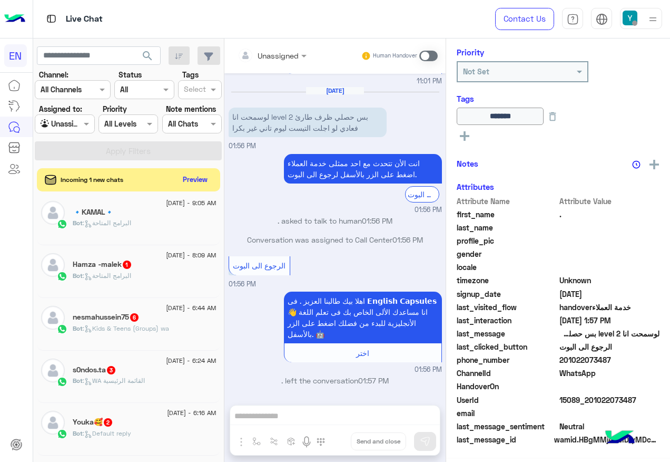
click at [155, 269] on div "Hamza -malek 1" at bounding box center [145, 265] width 144 height 11
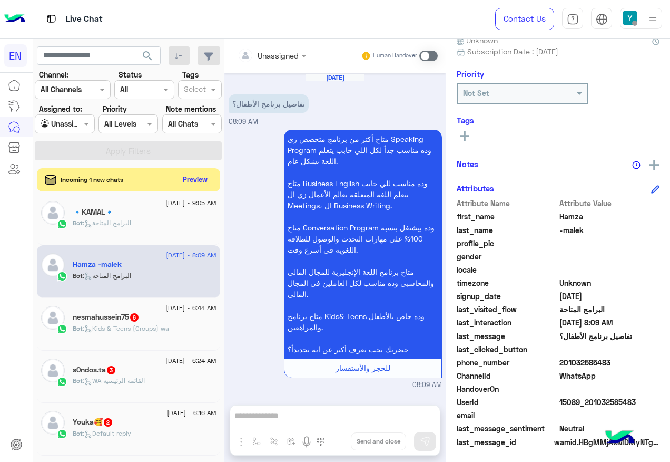
scroll to position [106, 0]
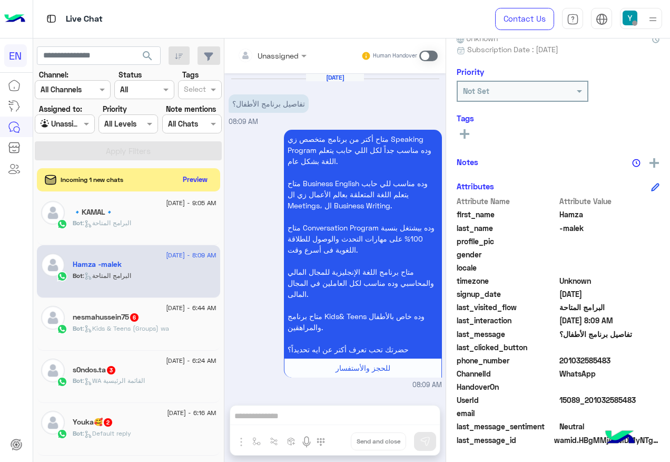
click at [279, 54] on input "text" at bounding box center [259, 55] width 43 height 11
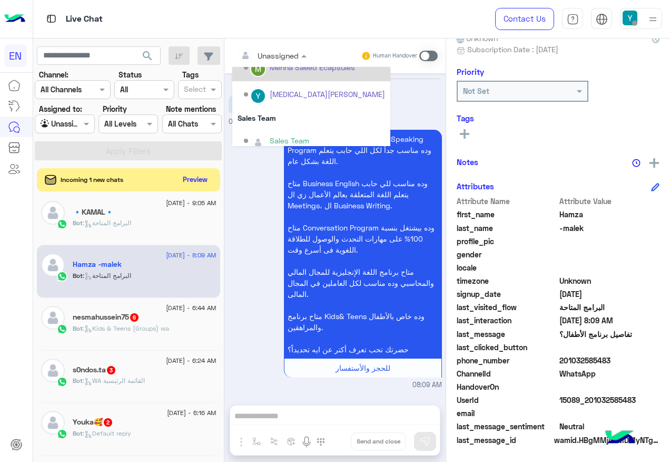
scroll to position [175, 0]
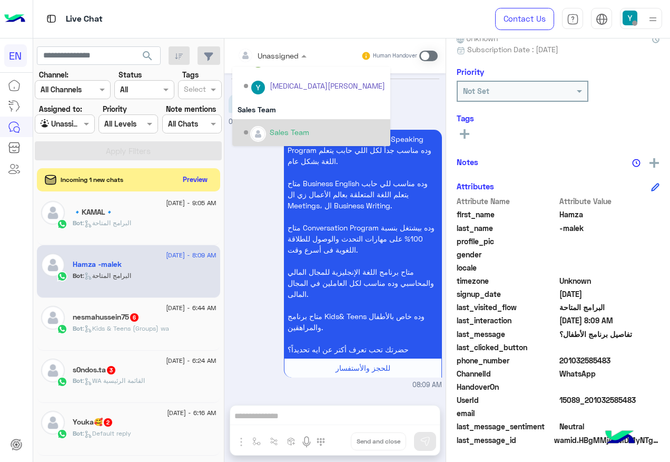
click at [288, 126] on div "Sales Team" at bounding box center [290, 131] width 40 height 11
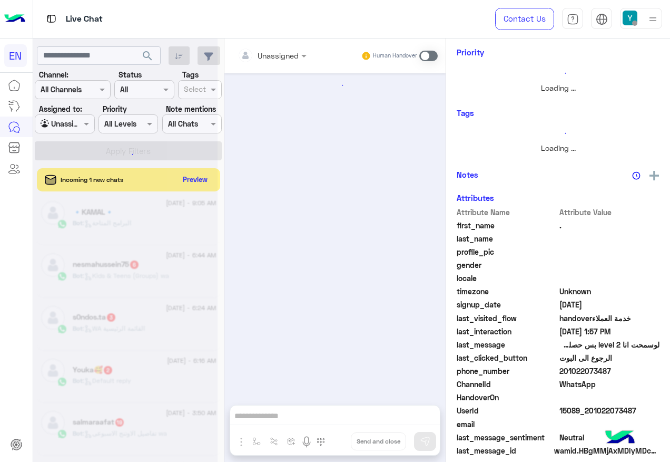
scroll to position [797, 0]
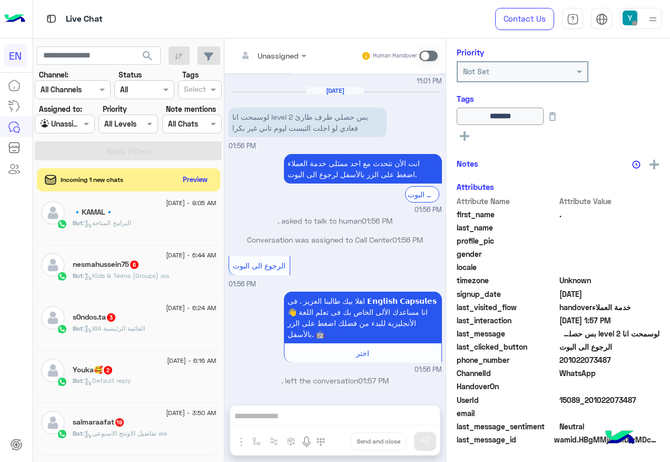
click at [134, 279] on p "Bot : Kids & Teens (Groups) wa" at bounding box center [121, 275] width 96 height 9
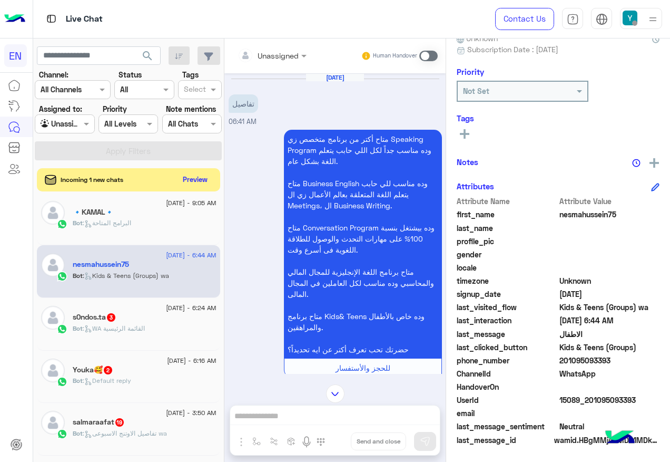
click at [277, 52] on input "text" at bounding box center [259, 55] width 43 height 11
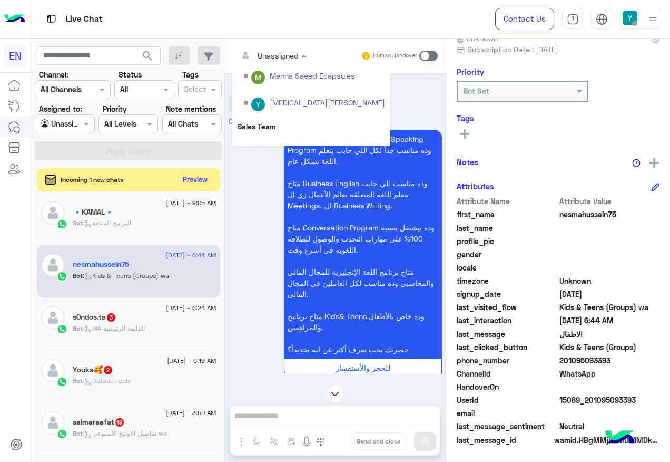
scroll to position [175, 0]
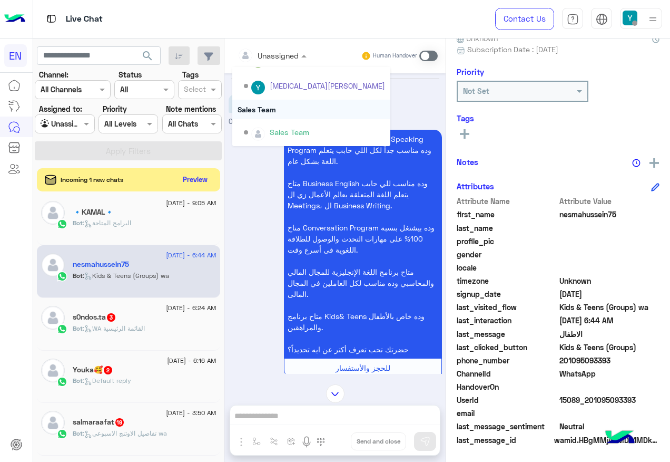
click at [272, 116] on div "Sales Team" at bounding box center [311, 109] width 158 height 19
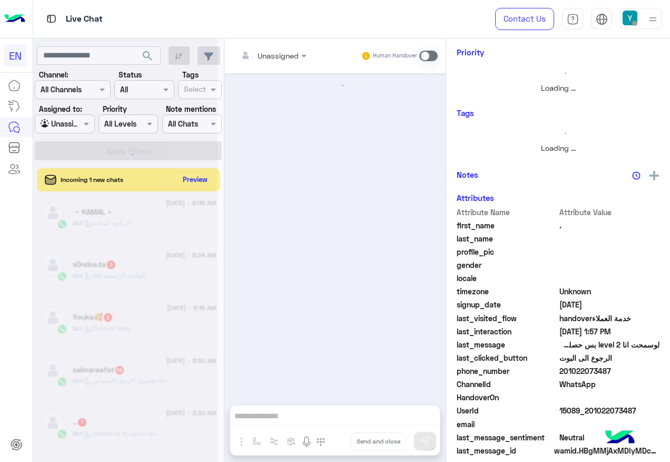
scroll to position [797, 0]
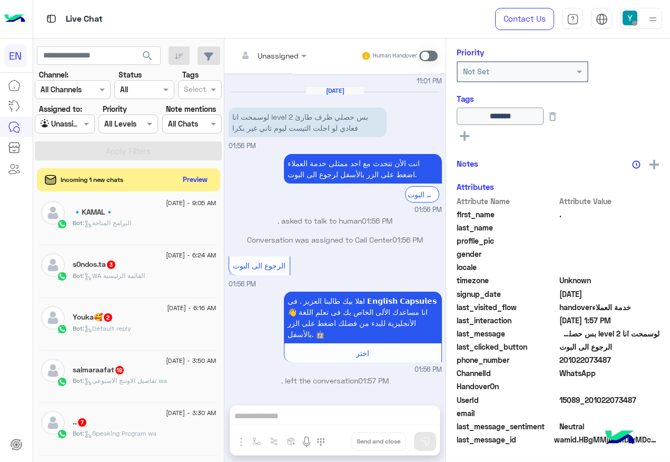
click at [170, 266] on div "s0ndos.ta 3" at bounding box center [145, 265] width 144 height 11
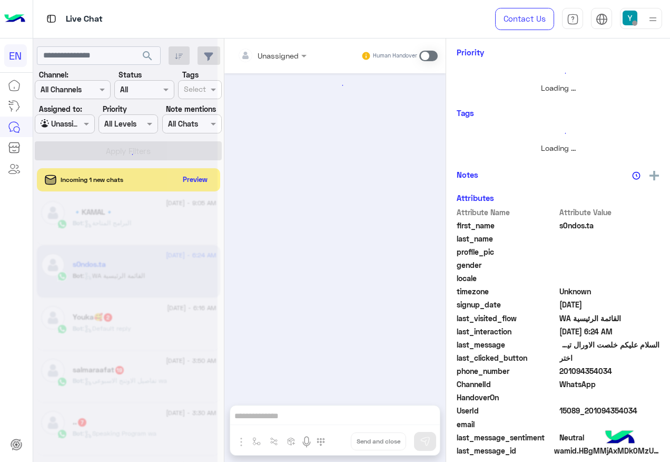
scroll to position [128, 0]
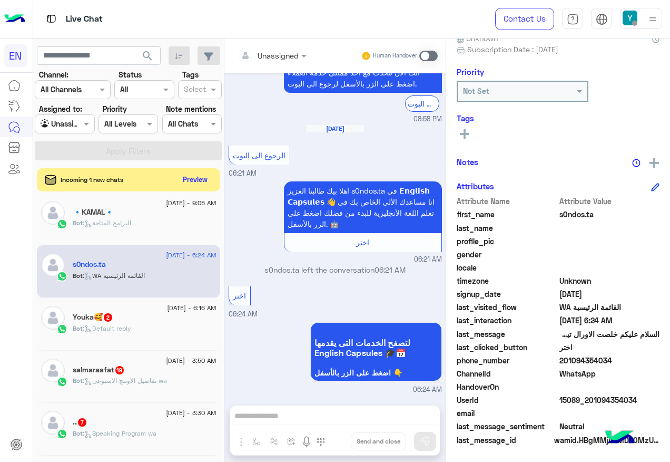
click at [128, 325] on span ": Default reply" at bounding box center [107, 328] width 48 height 8
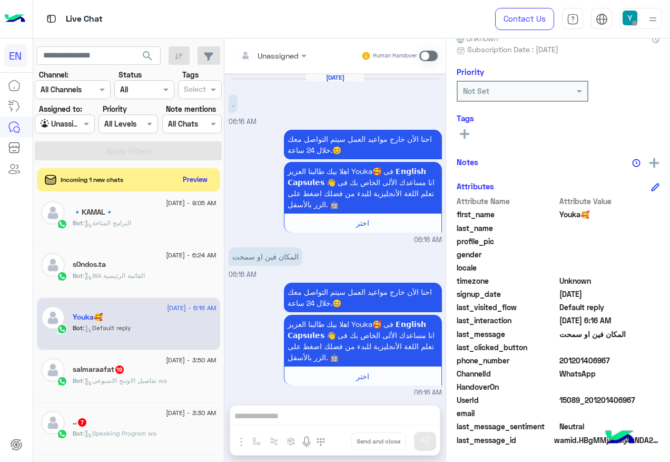
click at [278, 55] on input "text" at bounding box center [259, 55] width 43 height 11
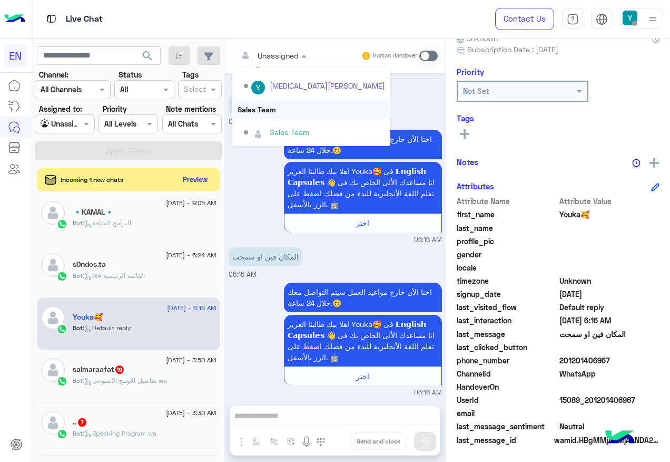
click at [276, 111] on div "Sales Team" at bounding box center [311, 109] width 158 height 19
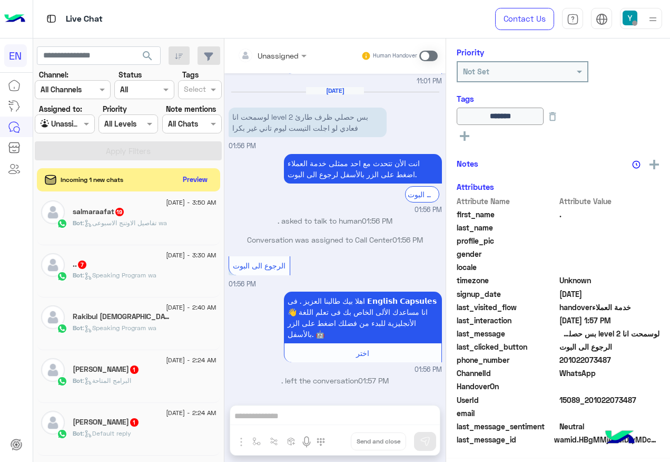
click at [157, 246] on div "14 August - 3:30 AM .. 7 Bot : Speaking Program wa" at bounding box center [128, 271] width 183 height 53
click at [162, 236] on div "Bot : تفاصيل الاوتنج الاسبوعى wa" at bounding box center [145, 227] width 144 height 18
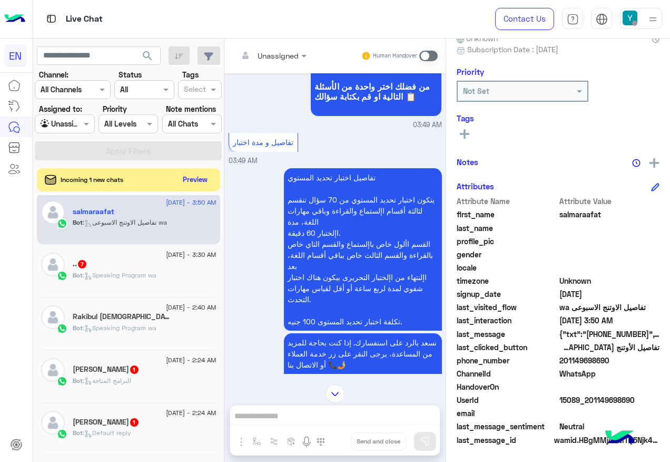
click at [286, 70] on div "Unassigned Human Handover" at bounding box center [334, 55] width 221 height 35
click at [286, 57] on div at bounding box center [272, 55] width 80 height 12
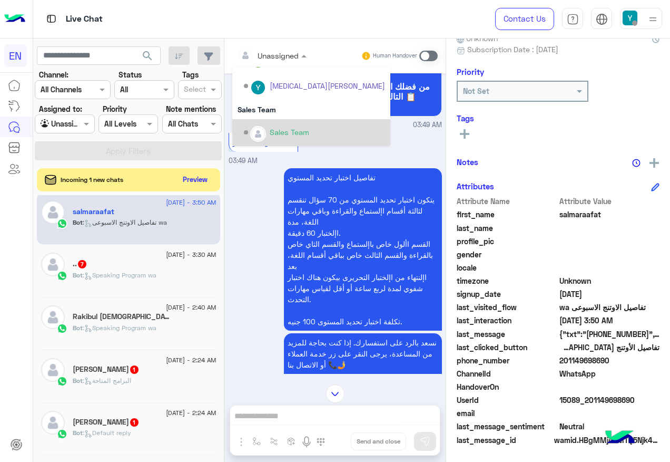
click at [283, 121] on div "Sales Team" at bounding box center [311, 132] width 158 height 27
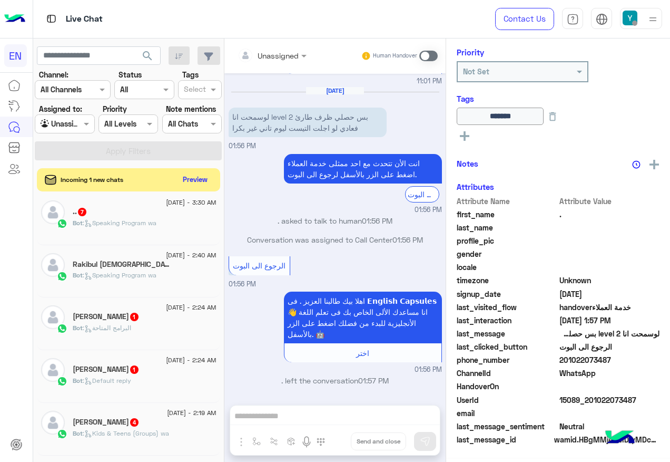
click at [114, 216] on div ".. 7" at bounding box center [145, 212] width 144 height 11
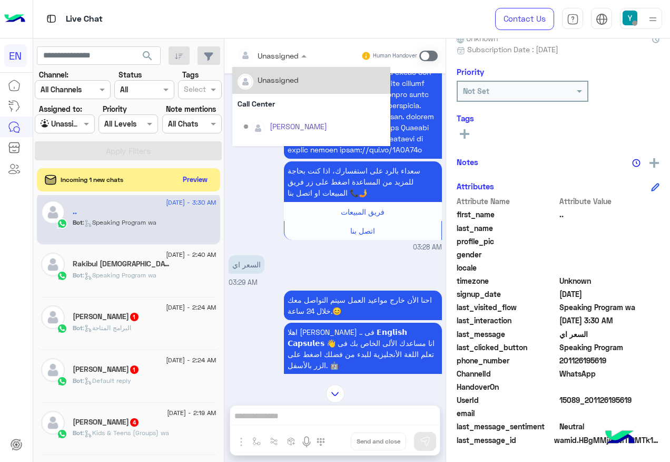
drag, startPoint x: 282, startPoint y: 52, endPoint x: 278, endPoint y: 74, distance: 22.0
click at [282, 52] on div at bounding box center [272, 55] width 80 height 12
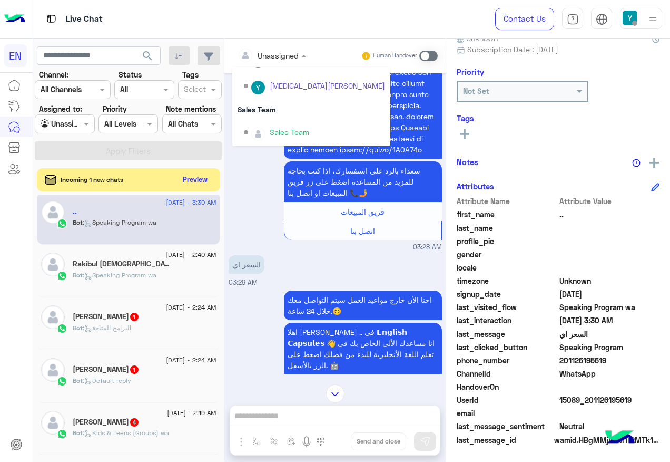
click at [278, 118] on div "Sales Team" at bounding box center [311, 109] width 158 height 19
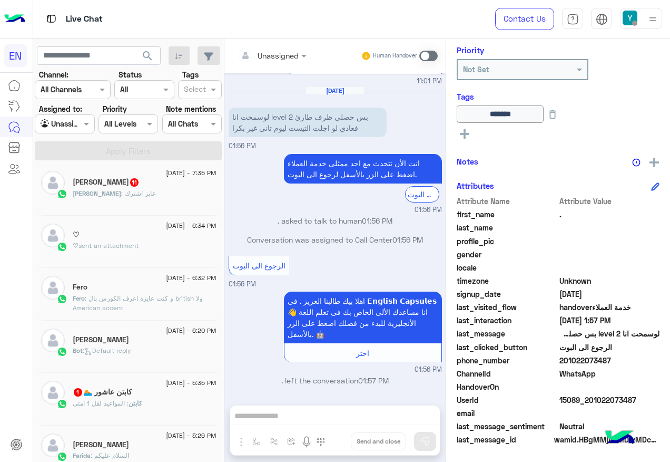
click at [137, 399] on span "كابتن" at bounding box center [136, 403] width 14 height 8
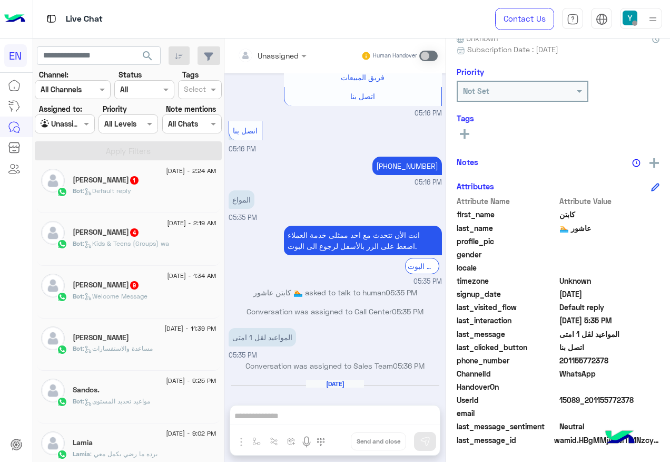
click at [159, 295] on div "Bot : Welcome Message" at bounding box center [145, 300] width 144 height 18
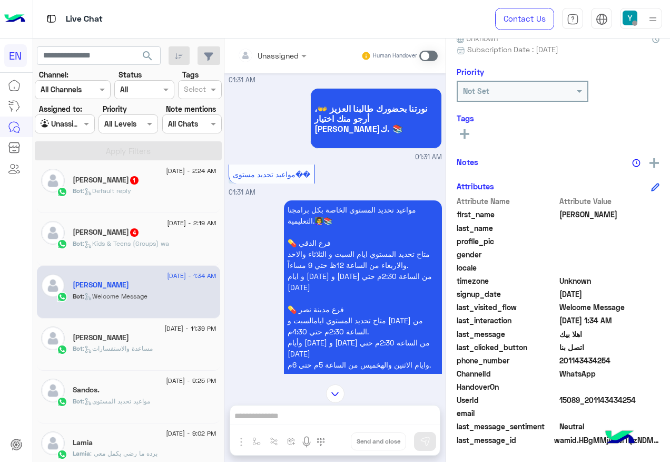
drag, startPoint x: 562, startPoint y: 359, endPoint x: 609, endPoint y: 358, distance: 46.4
click at [609, 358] on span "201143434254" at bounding box center [610, 360] width 101 height 11
drag, startPoint x: 609, startPoint y: 358, endPoint x: 603, endPoint y: 360, distance: 5.5
click at [286, 60] on div "Unassigned" at bounding box center [278, 55] width 41 height 11
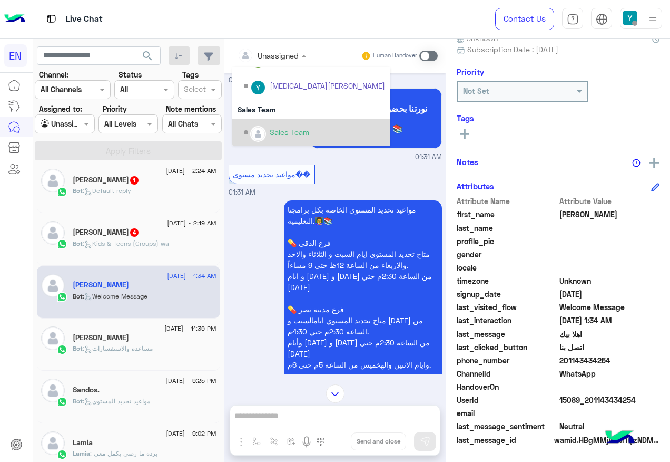
click at [278, 130] on div "Sales Team" at bounding box center [290, 131] width 40 height 11
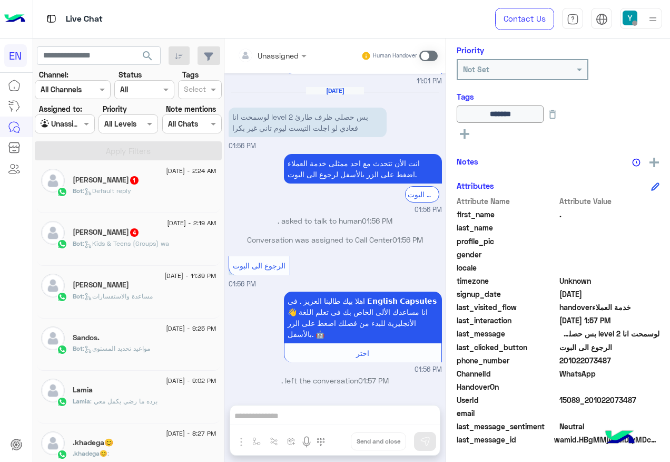
click at [87, 216] on div "14 August - 2:19 AM Omar 4 Bot : Kids & Teens (Groups) wa" at bounding box center [128, 239] width 183 height 53
click at [199, 253] on div "Bot : Kids & Teens (Groups) wa" at bounding box center [145, 248] width 144 height 18
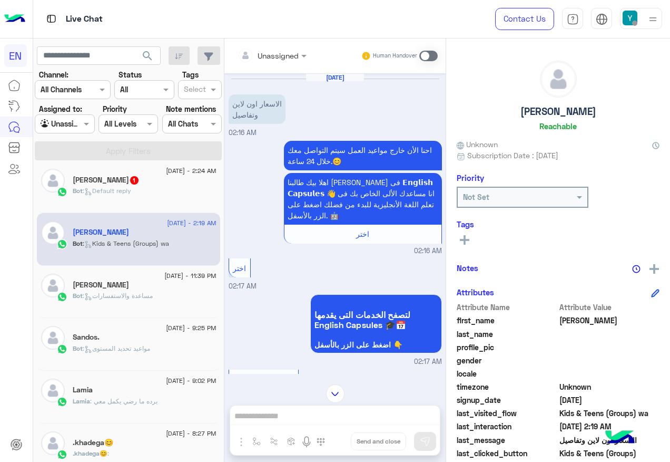
click at [276, 57] on input "text" at bounding box center [259, 55] width 43 height 11
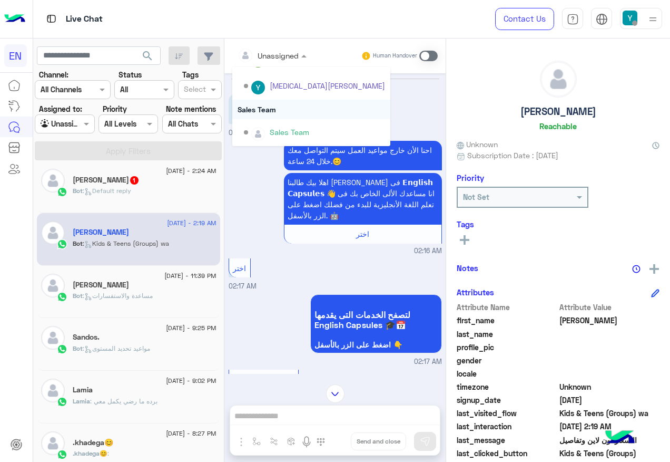
click at [275, 102] on div "Sales Team" at bounding box center [311, 109] width 158 height 19
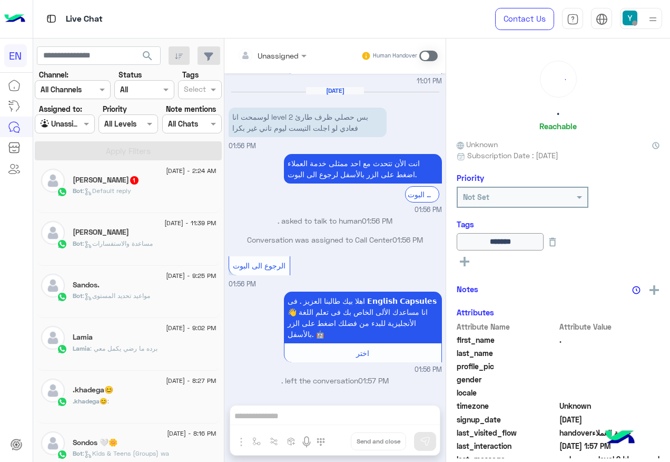
click at [150, 198] on div "Bot : Default reply" at bounding box center [145, 195] width 144 height 18
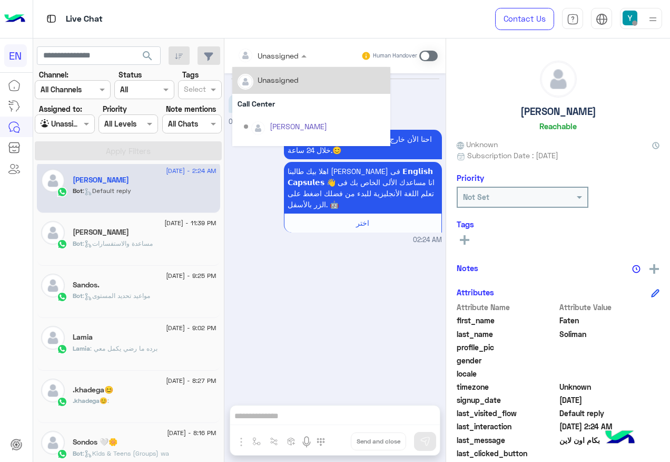
click at [283, 55] on div at bounding box center [272, 55] width 80 height 12
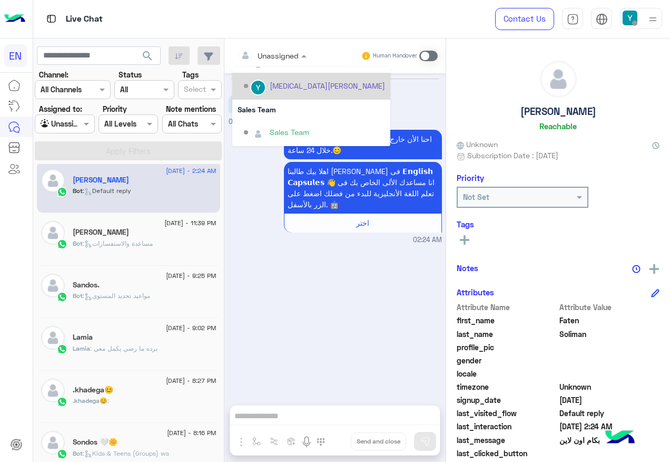
click at [277, 101] on div "Sales Team" at bounding box center [311, 109] width 158 height 19
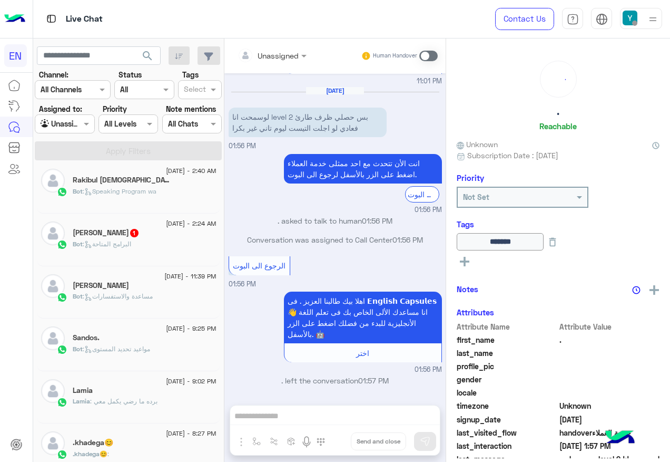
click at [180, 232] on div "رودينا جابر 1" at bounding box center [145, 233] width 144 height 11
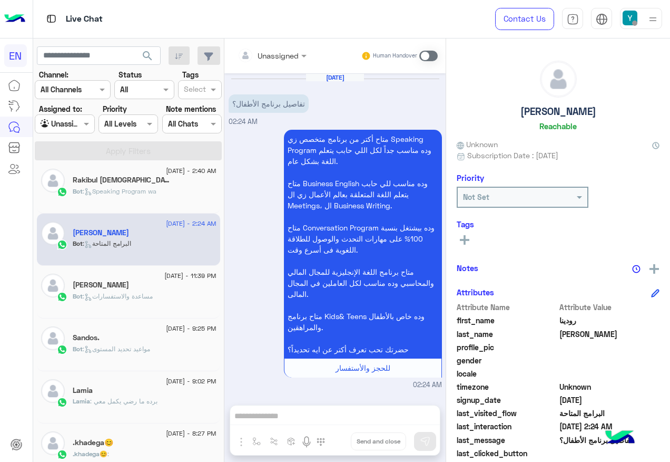
drag, startPoint x: 304, startPoint y: 45, endPoint x: 296, endPoint y: 56, distance: 13.6
click at [303, 48] on div "Unassigned Human Handover" at bounding box center [334, 55] width 221 height 35
click at [296, 56] on div at bounding box center [272, 55] width 80 height 12
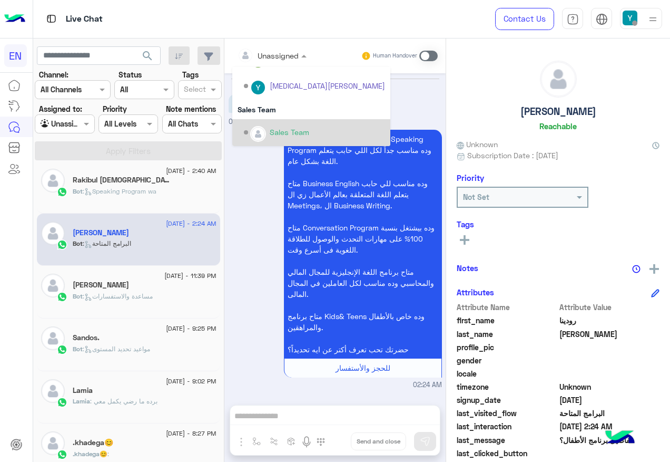
click at [288, 119] on div "Sales Team" at bounding box center [311, 132] width 158 height 27
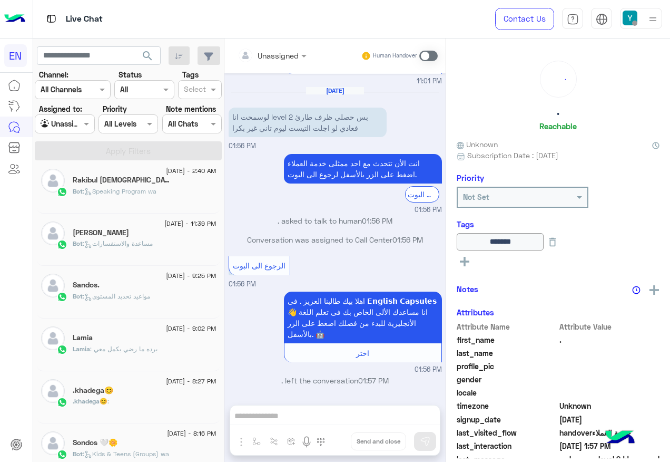
click at [152, 183] on div "Rakibul Islam 3" at bounding box center [145, 180] width 144 height 11
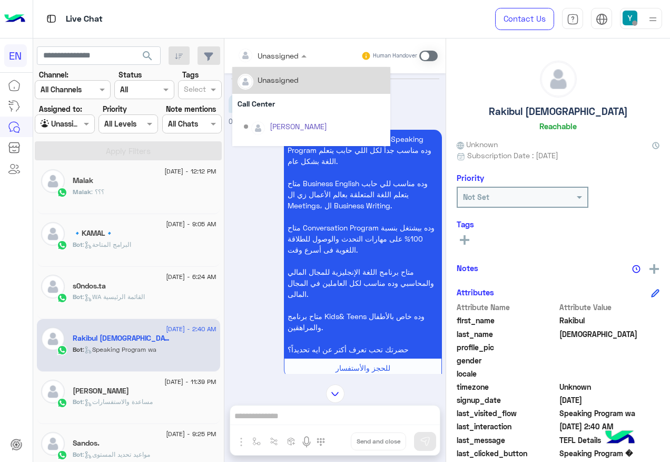
click at [282, 54] on div at bounding box center [272, 55] width 80 height 12
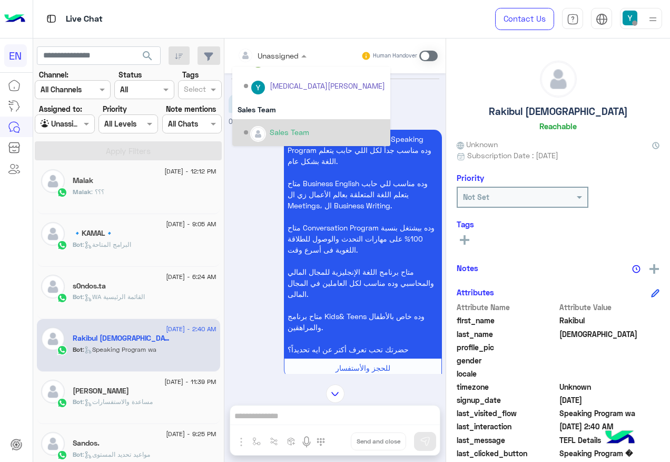
click at [285, 128] on div "Sales Team" at bounding box center [290, 131] width 40 height 11
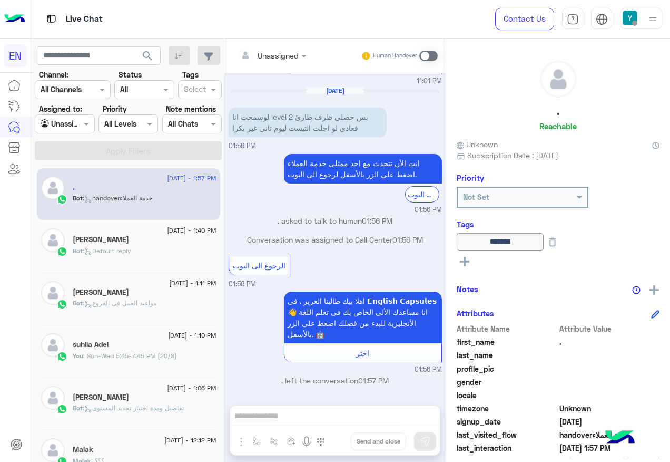
click at [61, 122] on input "text" at bounding box center [53, 124] width 24 height 11
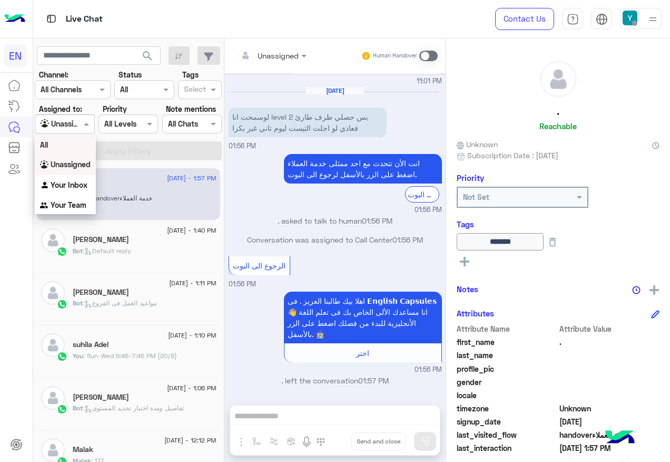
click at [68, 141] on div "All" at bounding box center [65, 144] width 61 height 19
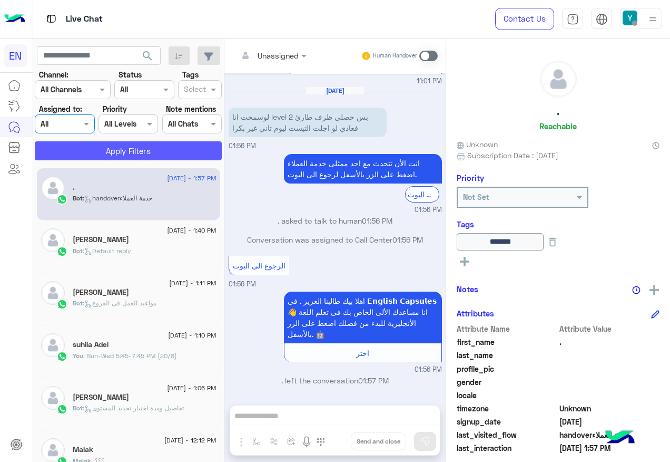
click at [72, 151] on button "Apply Filters" at bounding box center [128, 150] width 187 height 19
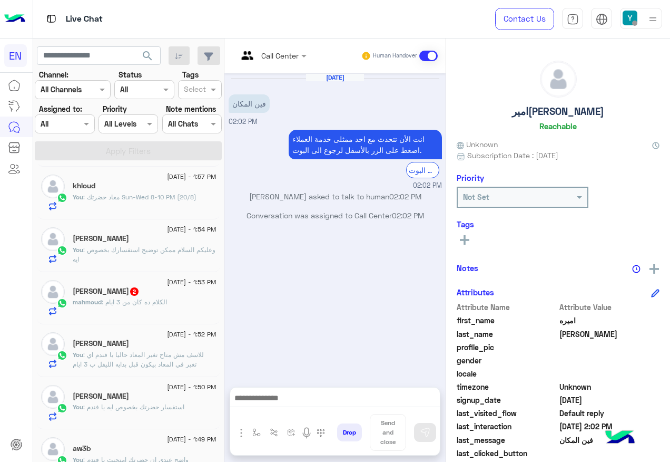
click at [141, 293] on div "mahmoud Samir 2" at bounding box center [145, 292] width 144 height 11
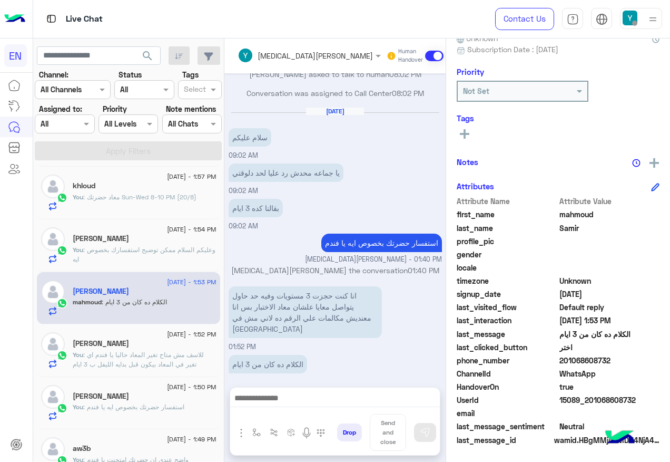
drag, startPoint x: 562, startPoint y: 361, endPoint x: 619, endPoint y: 359, distance: 57.5
click at [619, 359] on span "201068608732" at bounding box center [610, 360] width 101 height 11
drag, startPoint x: 619, startPoint y: 359, endPoint x: 587, endPoint y: 360, distance: 32.1
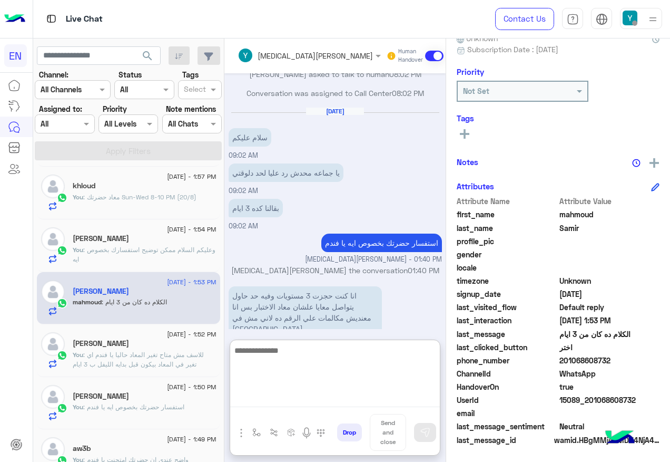
click at [319, 396] on textarea at bounding box center [335, 375] width 210 height 63
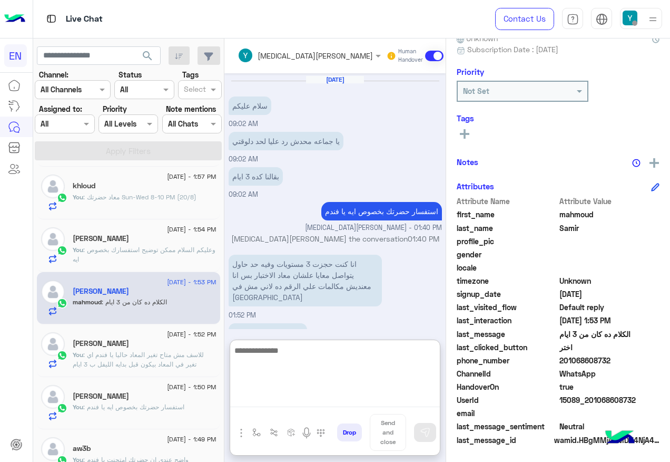
scroll to position [628, 0]
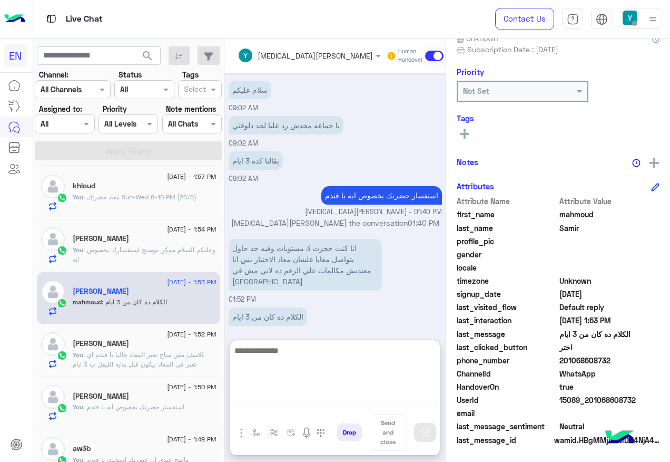
click at [318, 363] on textarea at bounding box center [335, 375] width 210 height 63
type textarea "**********"
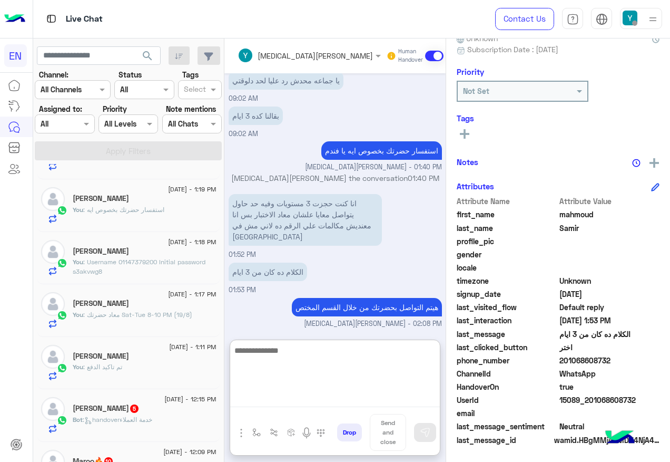
scroll to position [321, 0]
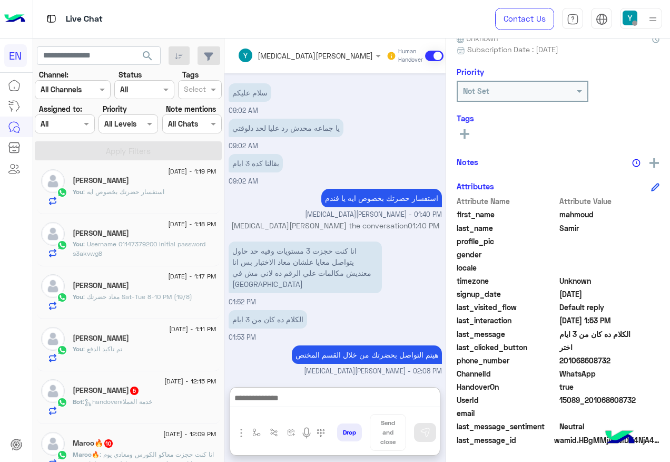
click at [161, 395] on div "Eman samir 5" at bounding box center [145, 391] width 144 height 11
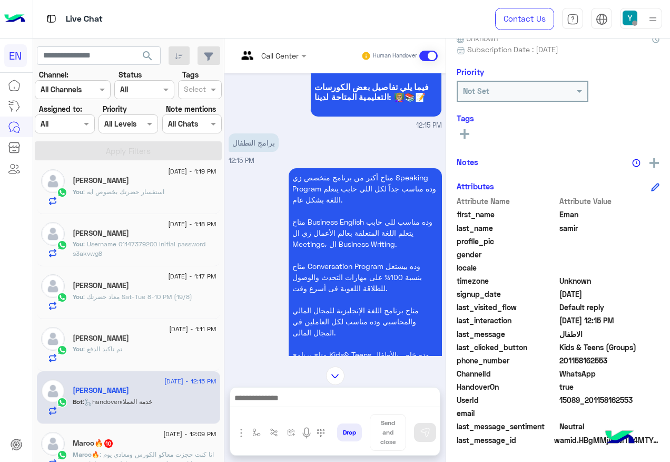
scroll to position [316, 0]
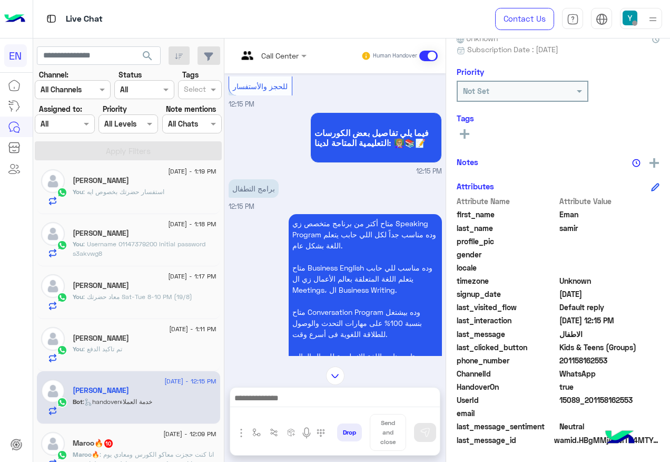
click at [281, 61] on div "Call Center" at bounding box center [279, 55] width 37 height 11
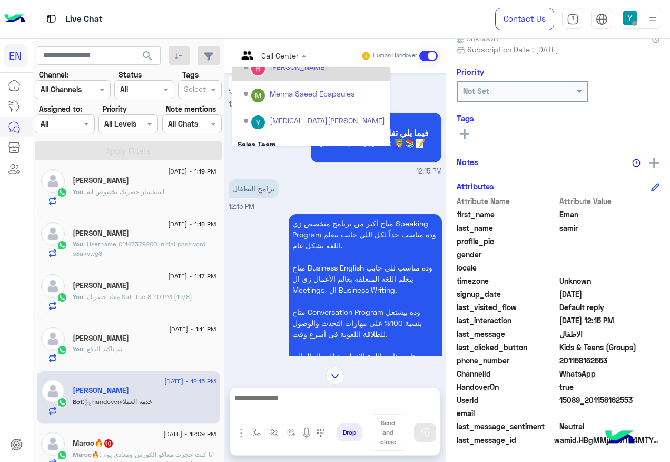
scroll to position [175, 0]
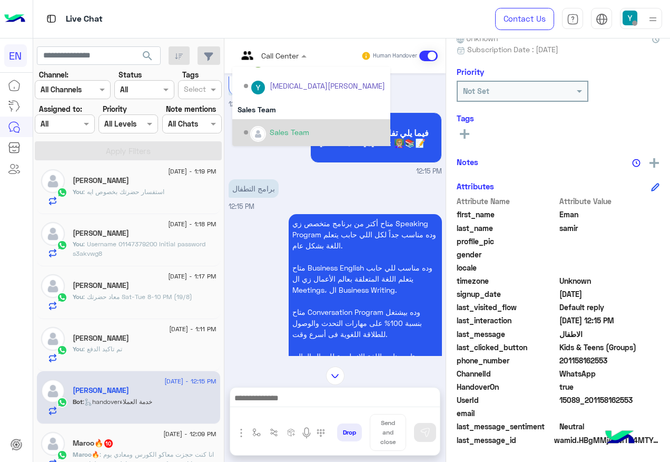
click at [286, 123] on div "Sales Team" at bounding box center [314, 132] width 141 height 18
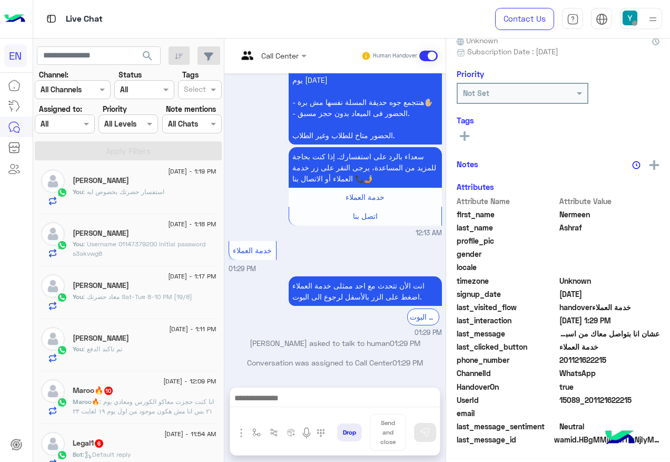
scroll to position [374, 0]
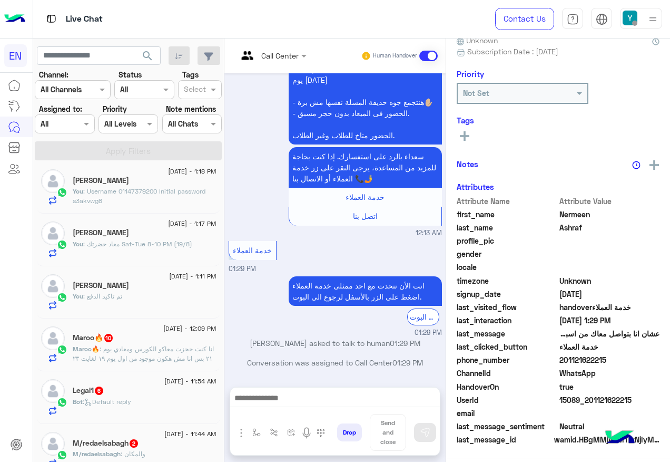
click at [141, 351] on span ": انا كنت حجزت معاكو الكورس ومعادي يوم ٢١ بس انا مش هكون موجود من اول يوم ١٩ لغ…" at bounding box center [143, 353] width 141 height 17
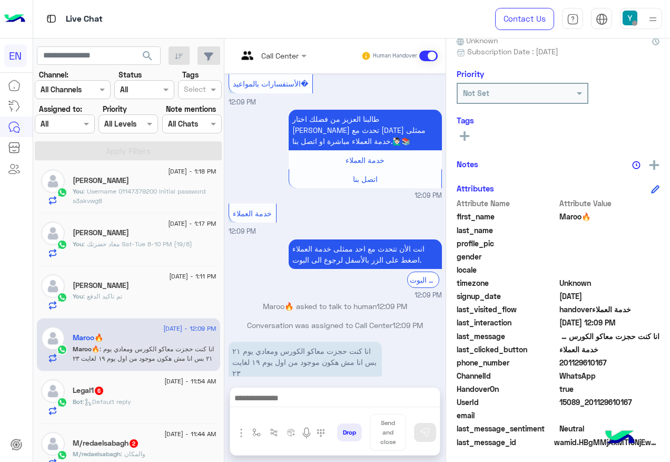
scroll to position [106, 0]
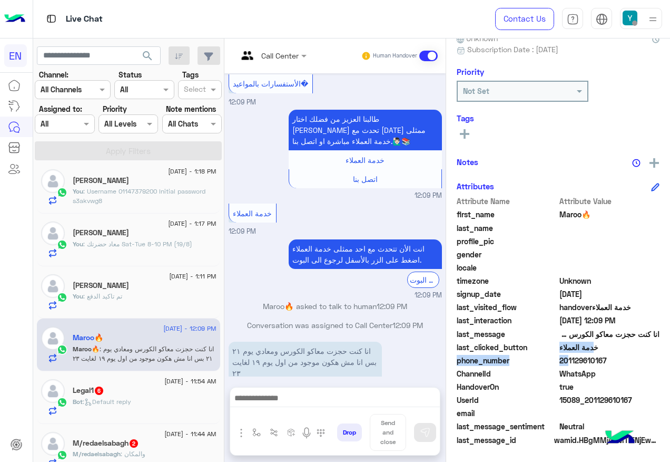
drag, startPoint x: 561, startPoint y: 362, endPoint x: 607, endPoint y: 354, distance: 47.1
click at [607, 354] on div "Attribute Name Attribute Value first_name Maroo🔥 last_name profile_pic gender l…" at bounding box center [558, 320] width 203 height 251
drag, startPoint x: 607, startPoint y: 354, endPoint x: 600, endPoint y: 357, distance: 7.8
click at [600, 357] on span "201129610167" at bounding box center [610, 360] width 101 height 11
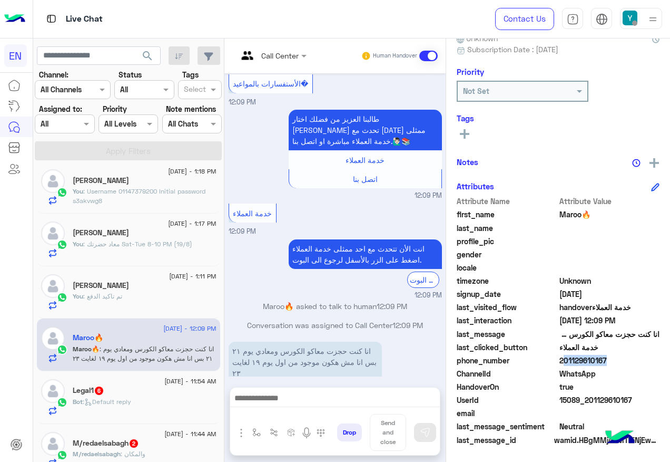
click at [600, 357] on span "201129610167" at bounding box center [610, 360] width 101 height 11
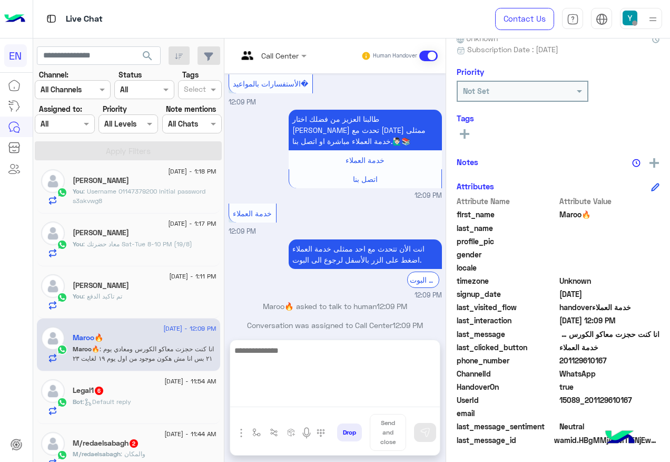
drag, startPoint x: 290, startPoint y: 403, endPoint x: 311, endPoint y: 377, distance: 33.3
click at [291, 400] on textarea at bounding box center [335, 375] width 210 height 63
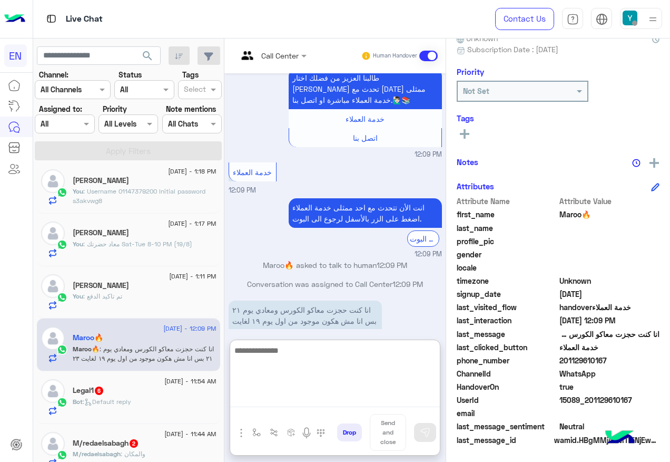
scroll to position [805, 0]
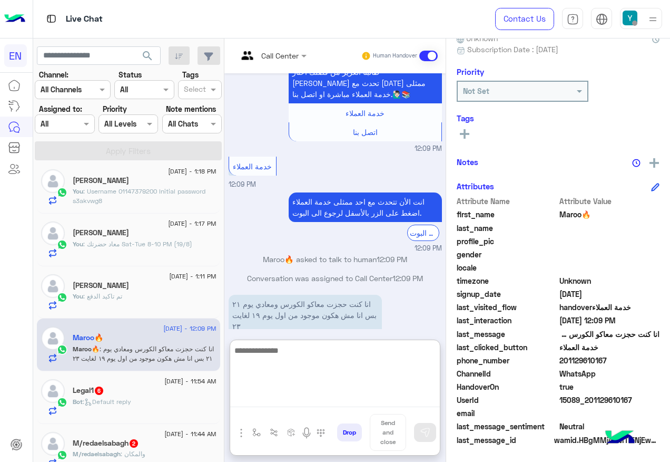
click at [324, 372] on textarea at bounding box center [335, 375] width 210 height 63
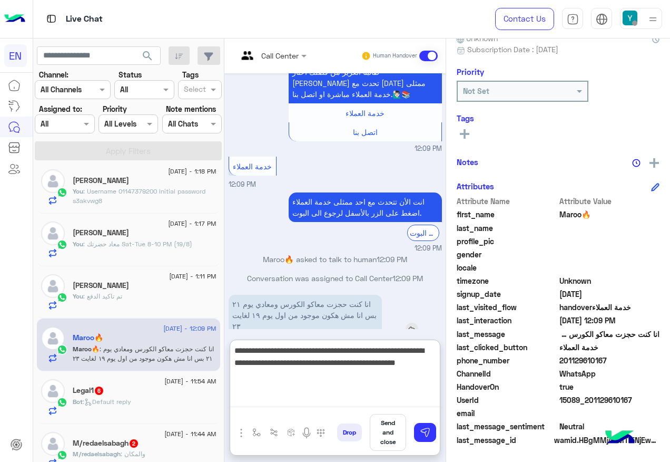
type textarea "**********"
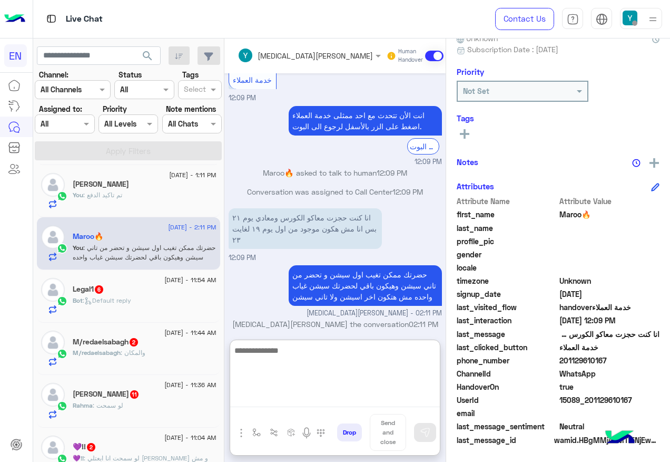
scroll to position [480, 0]
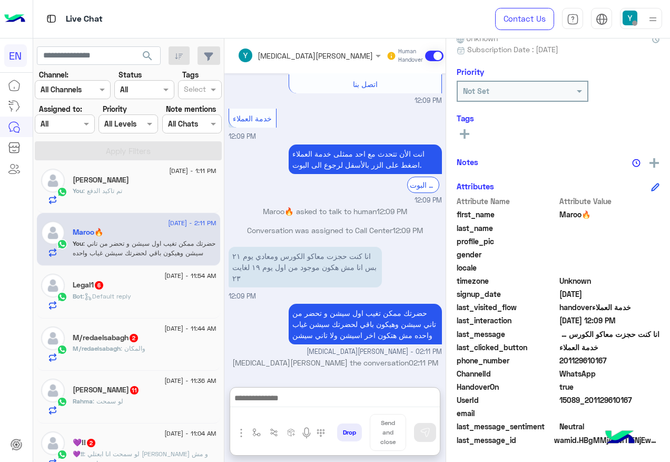
click at [154, 305] on div "Bot : Default reply" at bounding box center [145, 300] width 144 height 18
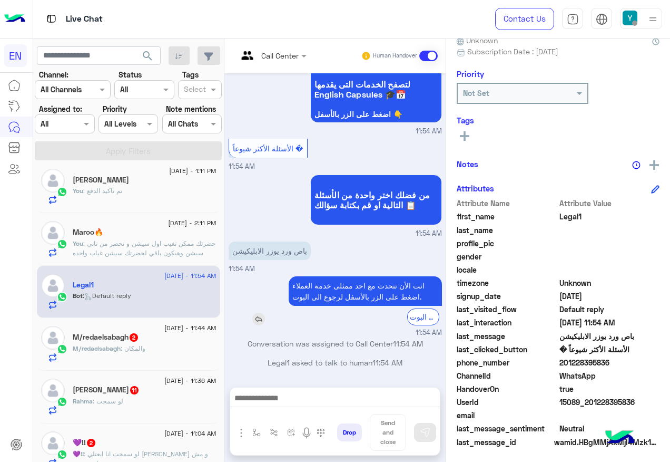
scroll to position [106, 0]
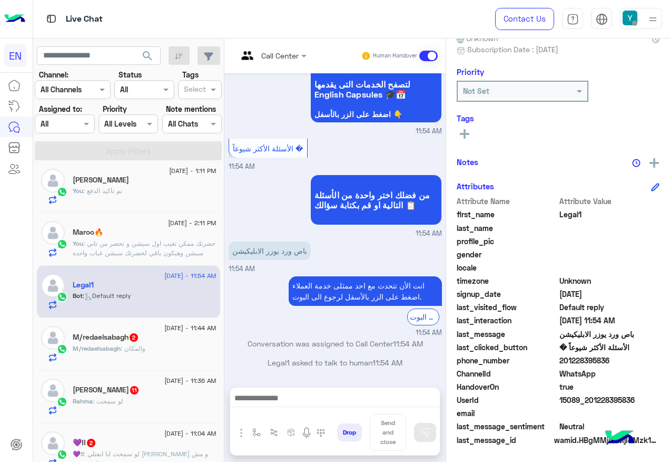
drag, startPoint x: 561, startPoint y: 358, endPoint x: 611, endPoint y: 361, distance: 50.1
click at [611, 361] on span "201228395836" at bounding box center [610, 360] width 101 height 11
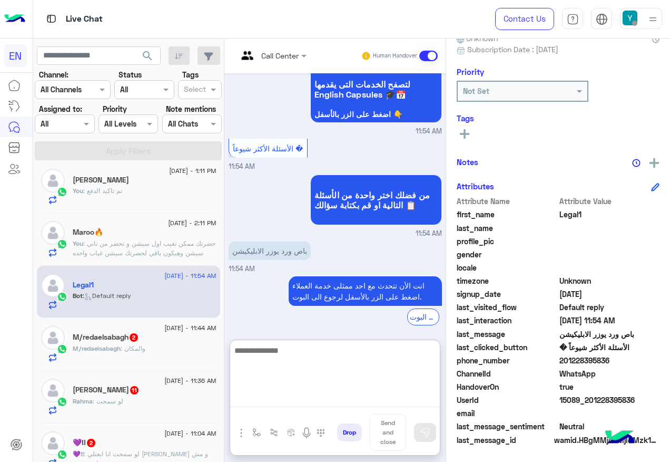
click at [309, 398] on textarea at bounding box center [335, 375] width 210 height 63
paste textarea "**********"
type textarea "**********"
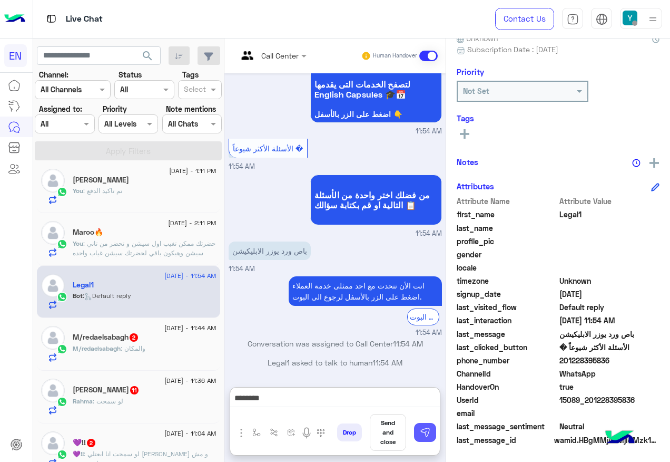
click at [423, 430] on img at bounding box center [425, 432] width 11 height 11
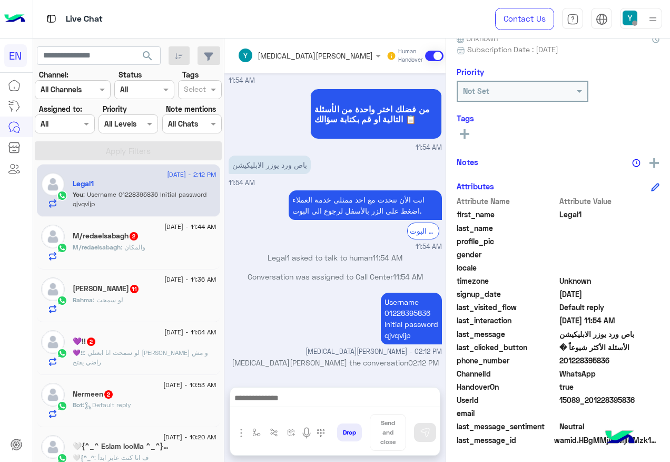
scroll to position [585, 0]
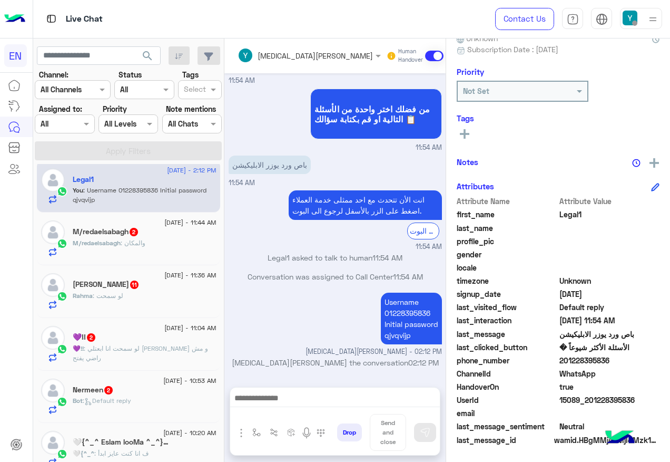
click at [155, 255] on div "M/redaelsabagh : والمكان" at bounding box center [145, 247] width 144 height 18
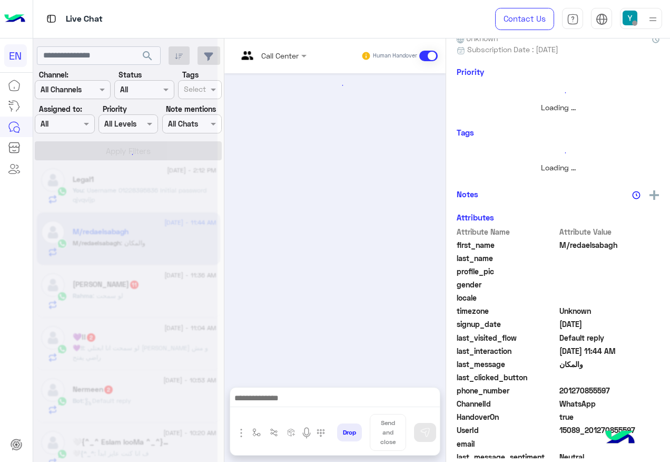
scroll to position [104, 0]
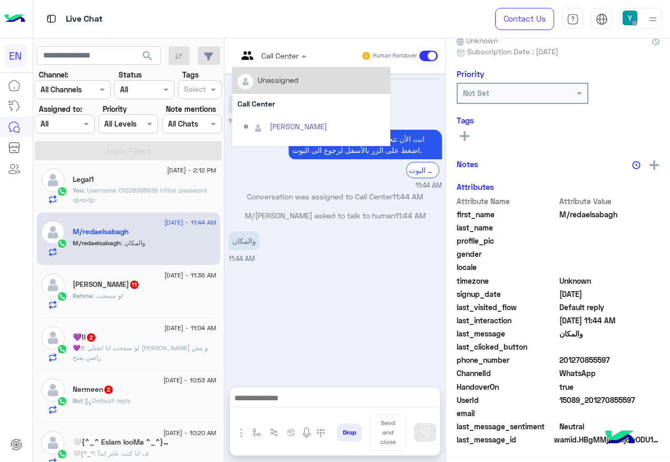
click at [268, 48] on div "Call Center" at bounding box center [268, 55] width 61 height 25
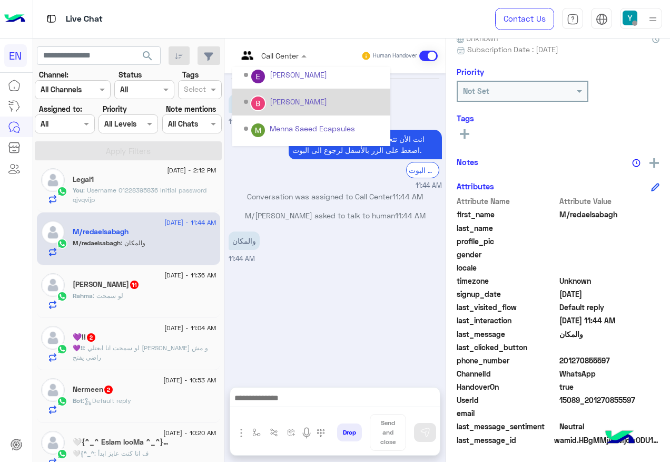
scroll to position [175, 0]
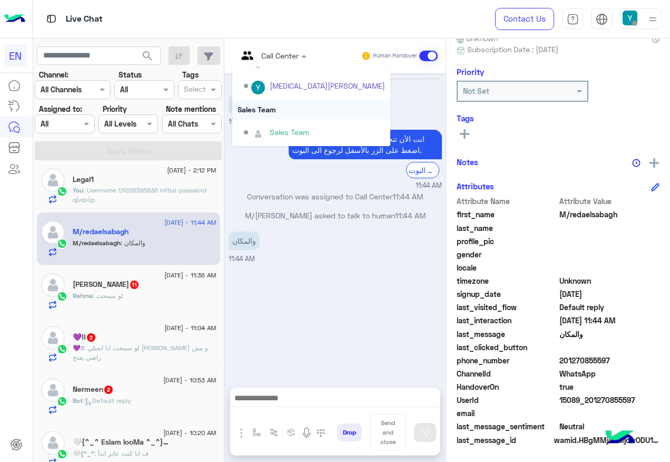
click at [303, 111] on div "Sales Team" at bounding box center [311, 109] width 158 height 19
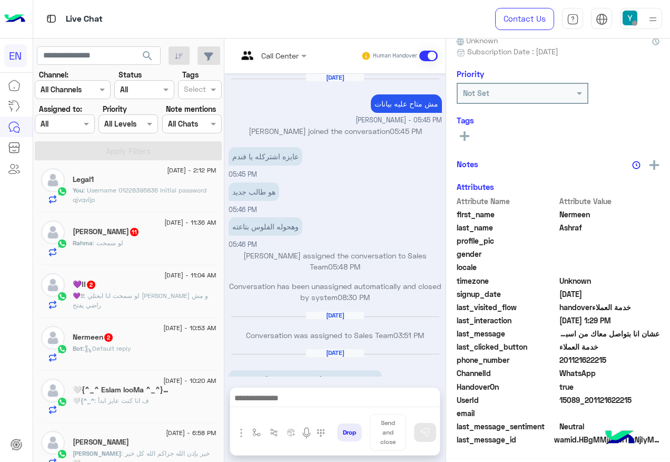
scroll to position [918, 0]
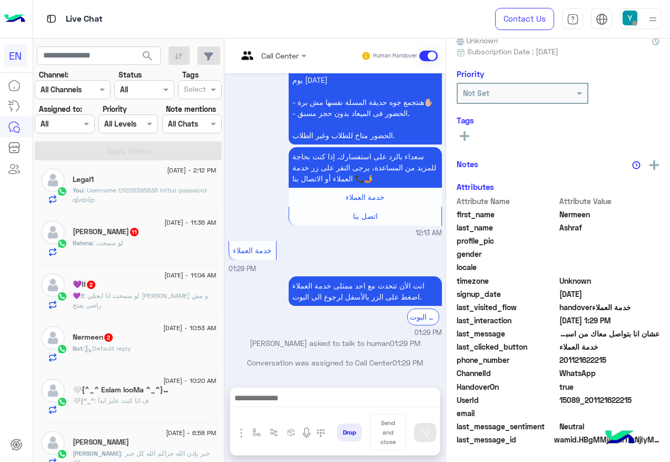
click at [154, 244] on div "Rahma : لو سمحت" at bounding box center [145, 247] width 144 height 18
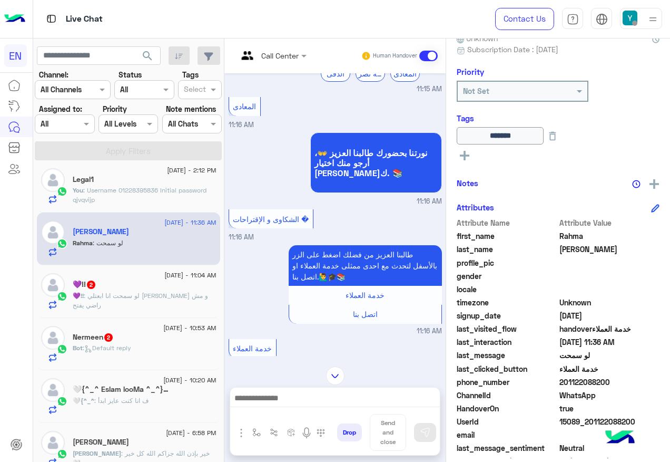
scroll to position [744, 0]
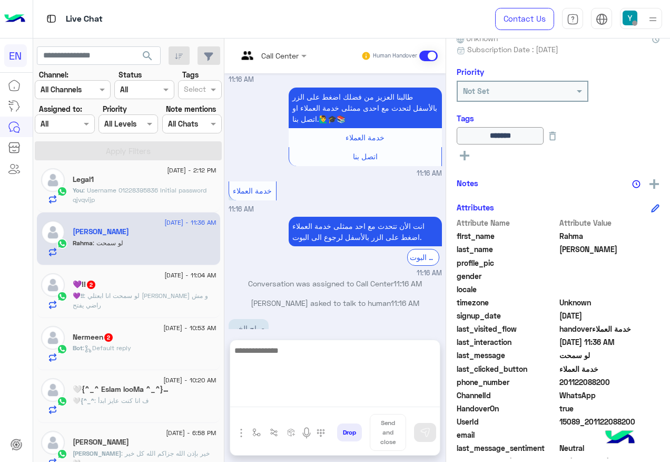
click at [327, 398] on textarea at bounding box center [335, 375] width 210 height 63
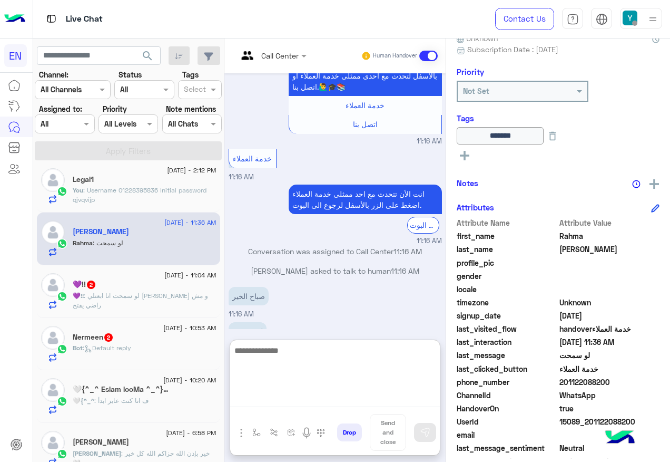
scroll to position [791, 0]
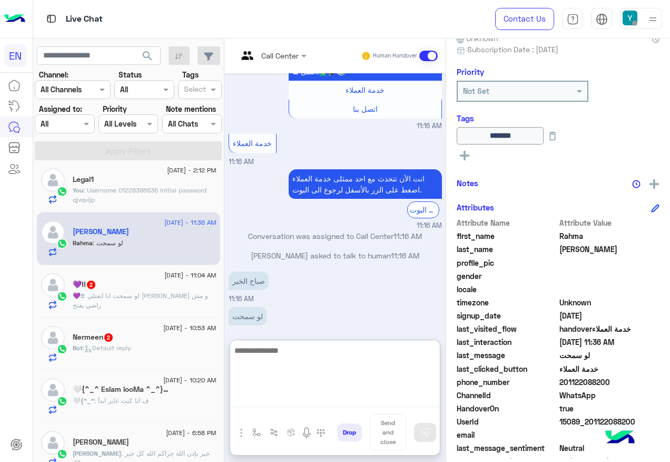
click at [297, 370] on textarea at bounding box center [335, 375] width 210 height 63
type textarea "**********"
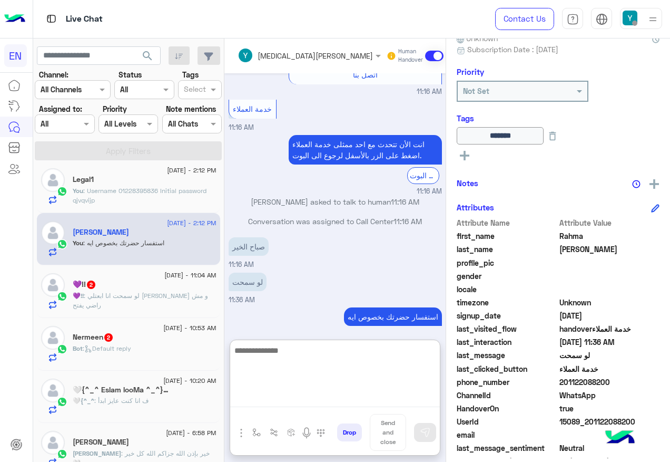
scroll to position [845, 0]
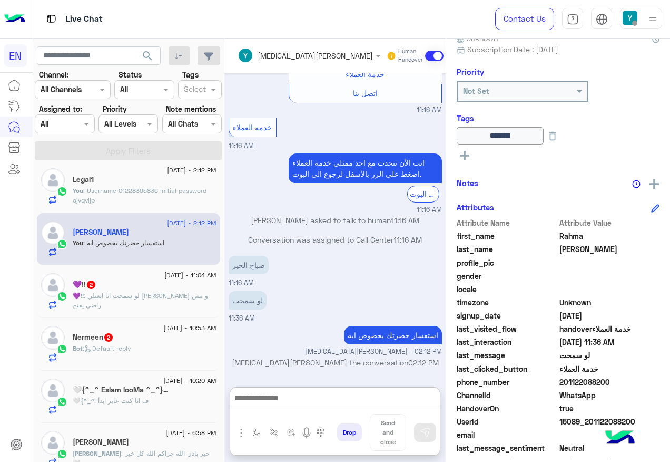
click at [148, 300] on p "💜!! : لو سمحت انا ابعتلي لينك التيست و مش راضي يفتح" at bounding box center [145, 300] width 144 height 19
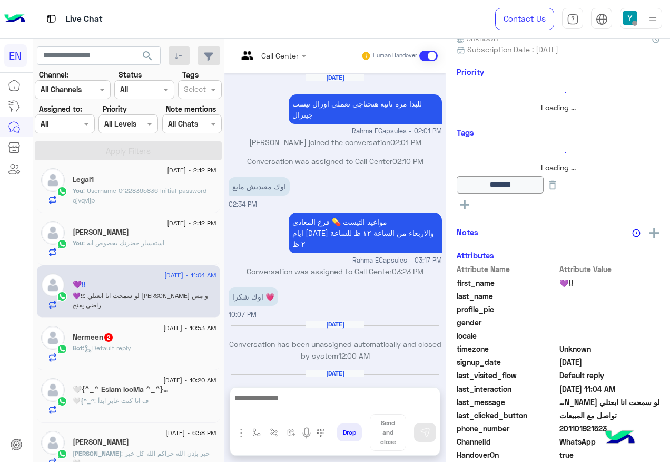
scroll to position [630, 0]
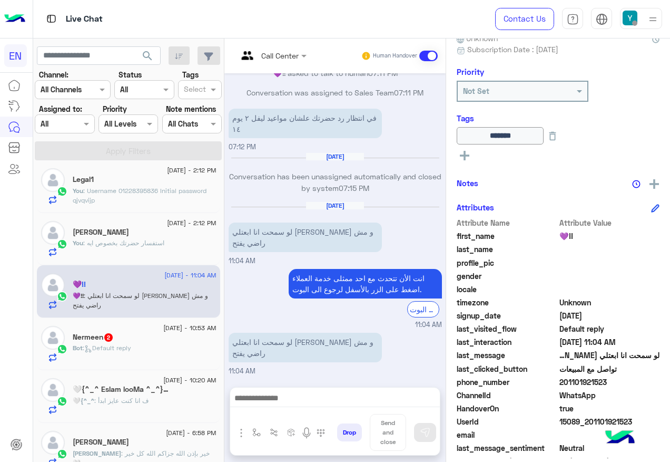
drag, startPoint x: 562, startPoint y: 383, endPoint x: 610, endPoint y: 382, distance: 48.0
click at [610, 382] on span "201101921523" at bounding box center [610, 381] width 101 height 11
drag, startPoint x: 610, startPoint y: 382, endPoint x: 602, endPoint y: 381, distance: 7.5
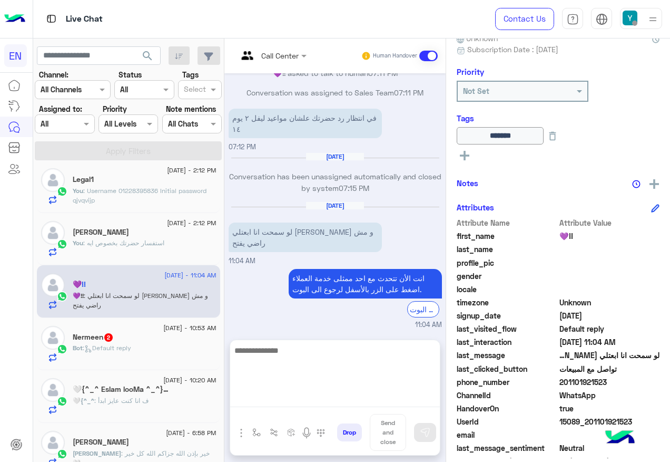
click at [300, 404] on textarea at bounding box center [335, 375] width 210 height 63
paste textarea "**********"
type textarea "**********"
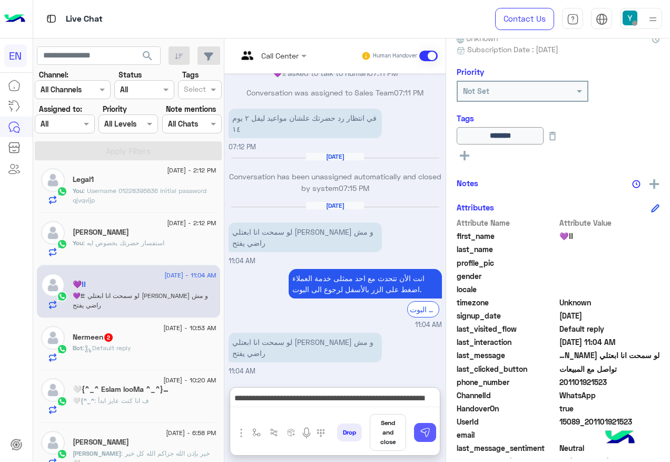
click at [423, 437] on img at bounding box center [425, 432] width 11 height 11
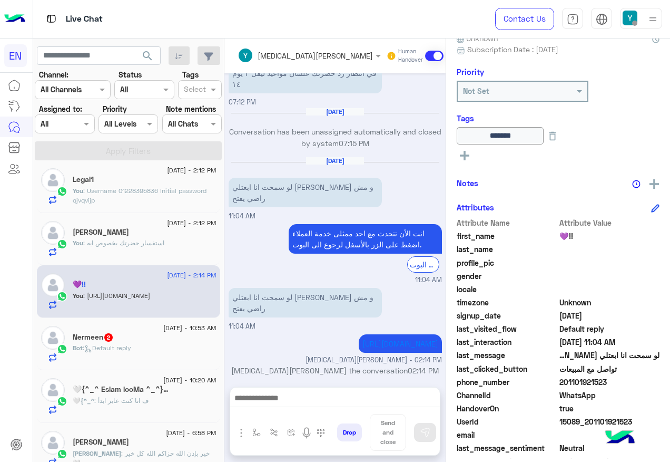
scroll to position [694, 0]
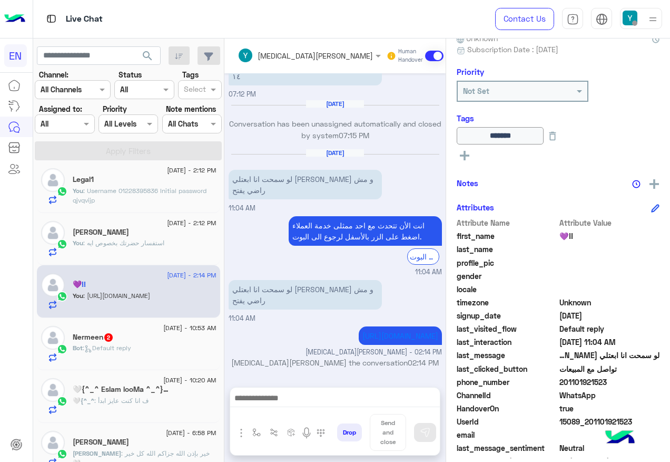
click at [169, 342] on div "Nermeen 2" at bounding box center [145, 337] width 144 height 11
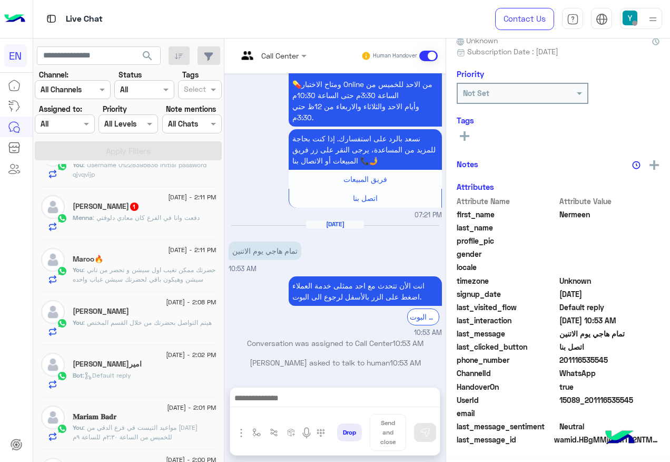
scroll to position [197, 0]
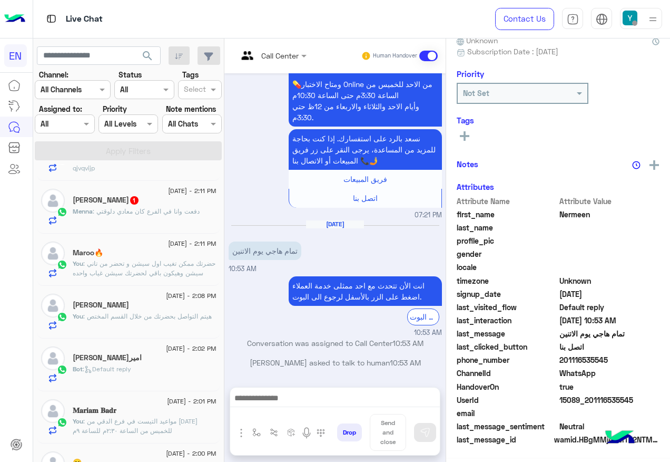
click at [202, 221] on div "Menna : دفعت وانا في الفرع كان معادي دلوقتي" at bounding box center [145, 216] width 144 height 18
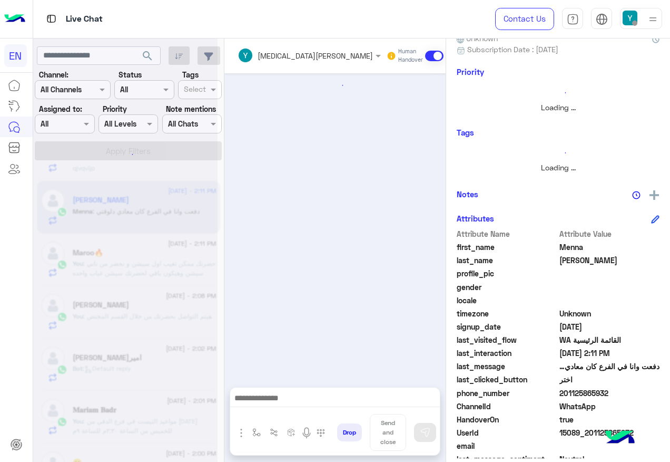
scroll to position [241, 0]
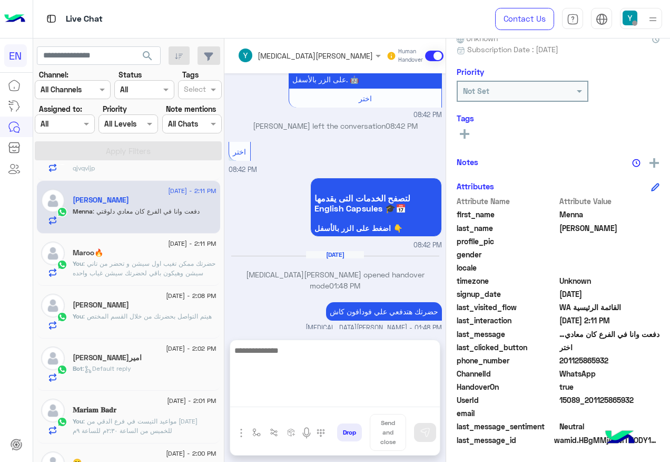
click at [354, 396] on textarea at bounding box center [335, 375] width 210 height 63
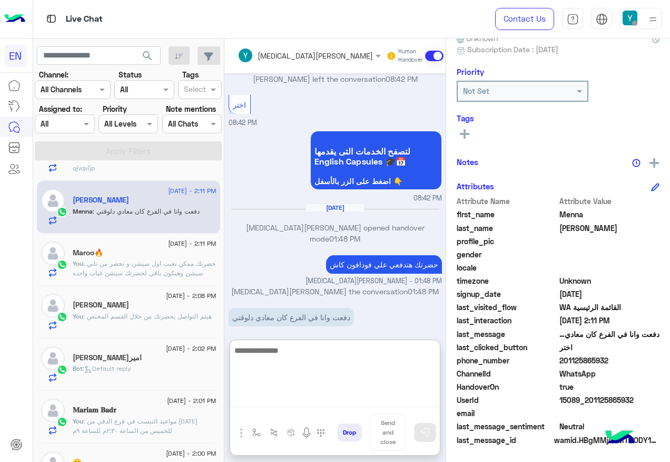
click at [355, 369] on textarea at bounding box center [335, 375] width 210 height 63
type textarea "**********"
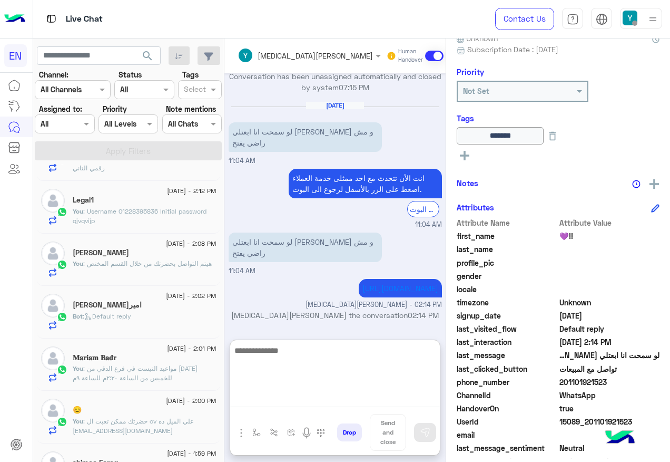
scroll to position [92, 0]
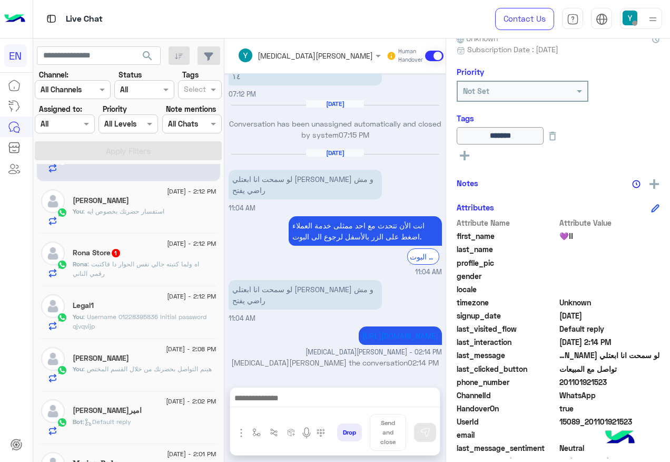
click at [188, 271] on div "Rona : اه ولما كتبته جالي نفس الحوار دا فاكتبت رقمي التاني" at bounding box center [145, 268] width 144 height 18
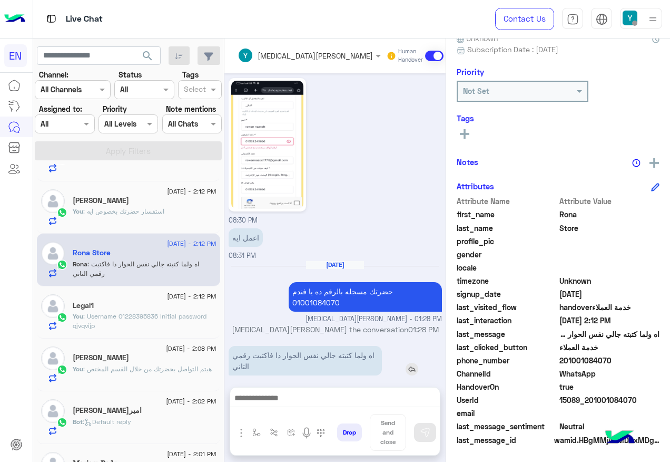
scroll to position [964, 0]
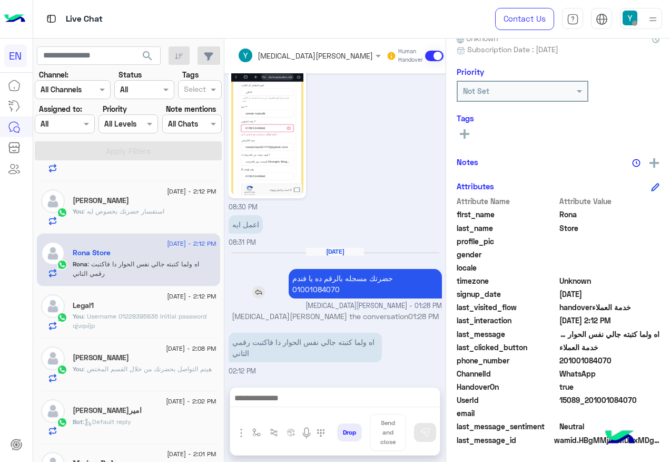
click at [265, 292] on img at bounding box center [258, 292] width 13 height 13
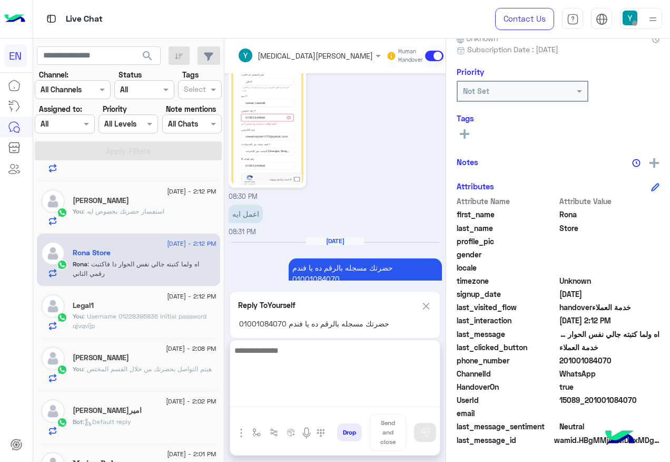
click at [357, 393] on textarea at bounding box center [335, 375] width 210 height 63
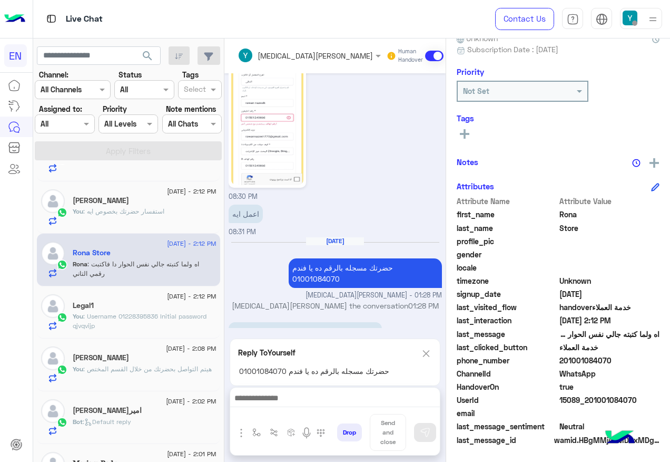
click at [441, 338] on div "Reply To Yourself حضرتك مسجله بالرقم ده يا فندم 01001084070" at bounding box center [335, 361] width 211 height 47
drag, startPoint x: 593, startPoint y: 360, endPoint x: 634, endPoint y: 361, distance: 40.6
click at [634, 361] on span "201001084070" at bounding box center [610, 360] width 101 height 11
drag, startPoint x: 634, startPoint y: 361, endPoint x: 625, endPoint y: 360, distance: 9.1
click at [625, 360] on span "201001084070" at bounding box center [610, 360] width 101 height 11
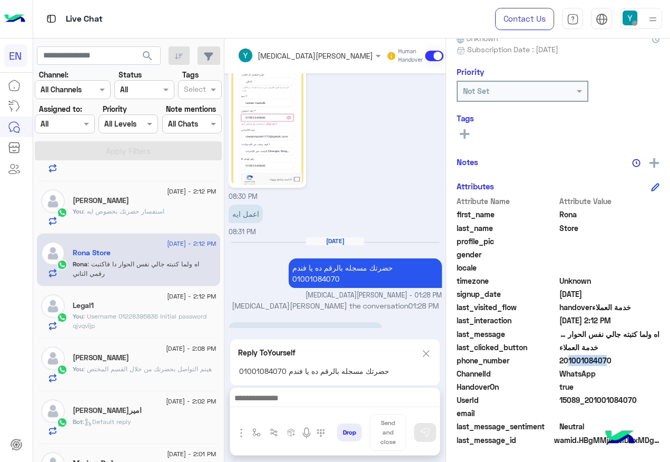
click at [625, 359] on span "201001084070" at bounding box center [610, 360] width 101 height 11
drag, startPoint x: 625, startPoint y: 359, endPoint x: 588, endPoint y: 363, distance: 37.1
click at [557, 363] on span "phone_number" at bounding box center [507, 360] width 101 height 11
drag, startPoint x: 601, startPoint y: 359, endPoint x: 672, endPoint y: 351, distance: 71.0
click at [670, 351] on html "EN Live Chat Contact Us Help Center عربي English search Channel: Channel All Ch…" at bounding box center [335, 231] width 670 height 462
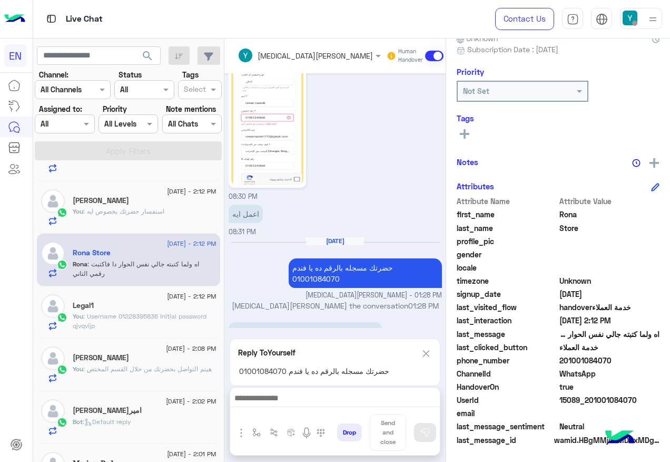
drag, startPoint x: 670, startPoint y: 351, endPoint x: 619, endPoint y: 356, distance: 51.3
click at [619, 356] on span "201001084070" at bounding box center [610, 360] width 101 height 11
click at [432, 353] on img at bounding box center [426, 353] width 12 height 13
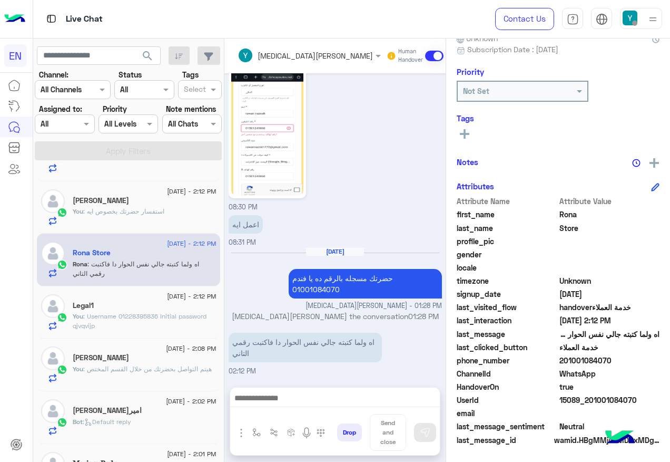
drag, startPoint x: 593, startPoint y: 359, endPoint x: 650, endPoint y: 359, distance: 56.4
click at [650, 359] on span "201001084070" at bounding box center [610, 360] width 101 height 11
drag, startPoint x: 650, startPoint y: 359, endPoint x: 629, endPoint y: 359, distance: 20.6
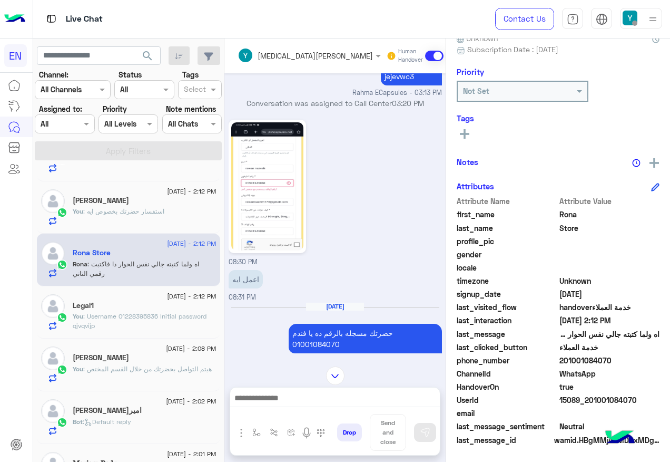
scroll to position [912, 0]
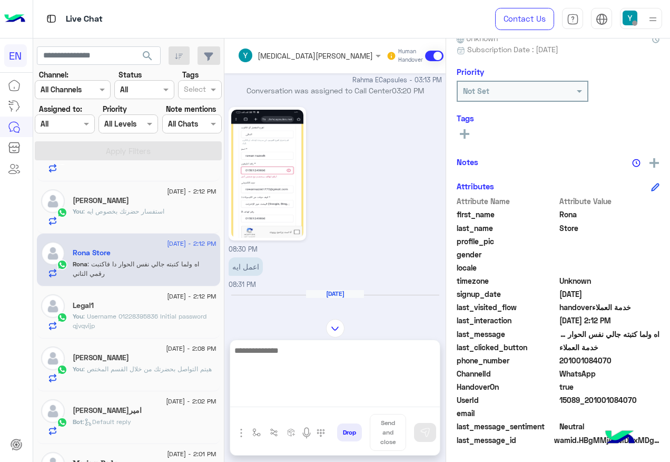
drag, startPoint x: 297, startPoint y: 399, endPoint x: 299, endPoint y: 391, distance: 8.6
click at [298, 399] on textarea at bounding box center [335, 375] width 210 height 63
paste textarea "**********"
type textarea "**********"
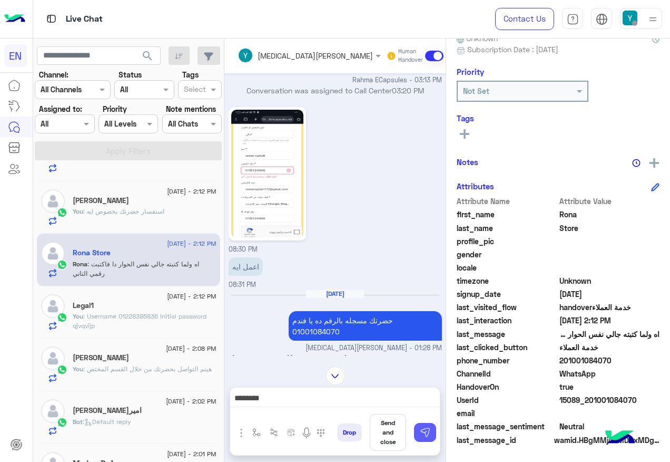
click at [436, 432] on button at bounding box center [425, 432] width 22 height 19
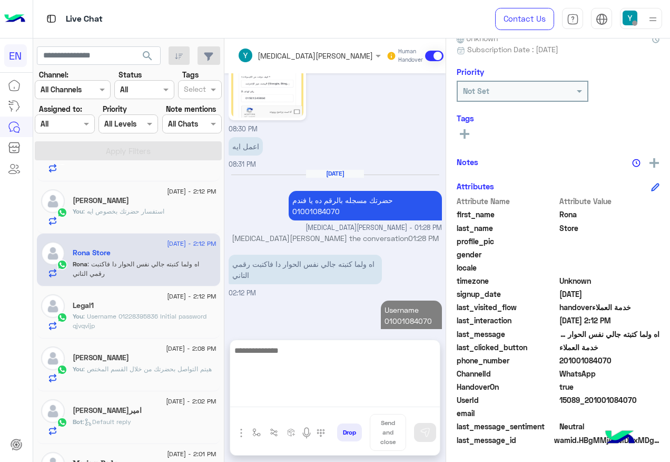
click at [391, 396] on textarea at bounding box center [335, 375] width 210 height 63
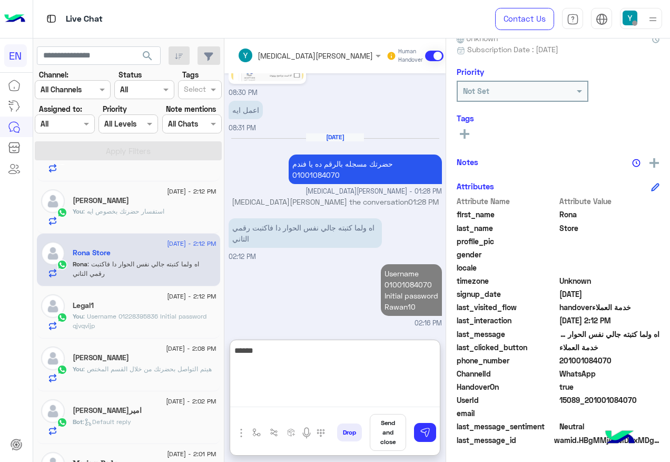
scroll to position [1079, 0]
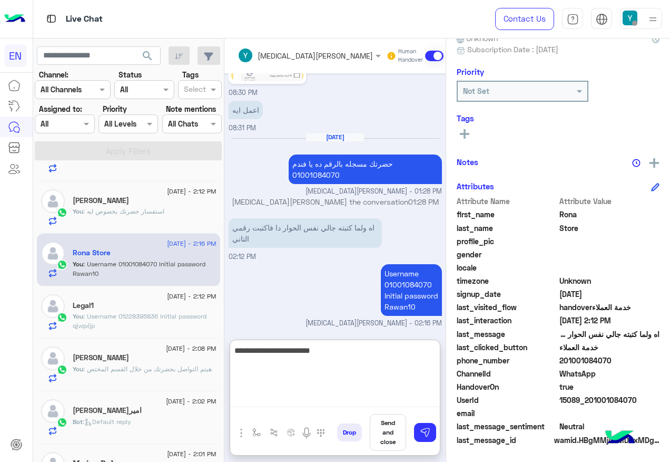
type textarea "**********"
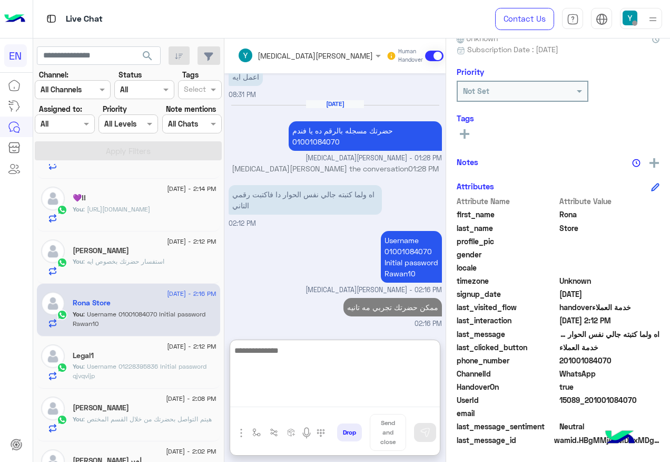
scroll to position [0, 0]
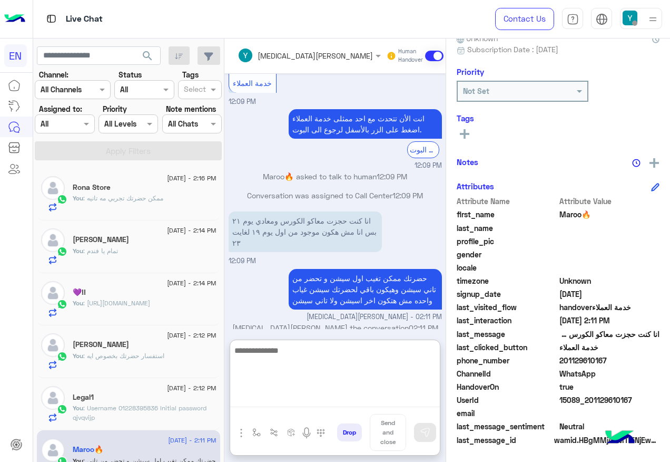
scroll to position [749, 0]
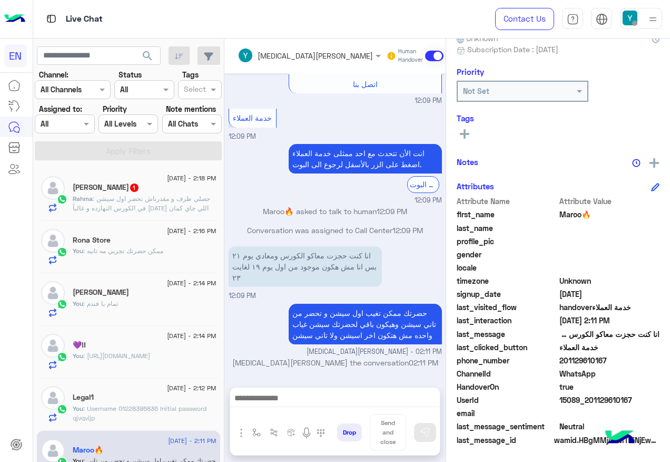
click at [214, 207] on span ": حصلي ظرف و مقدرناش نحضر اول سيشن في الكورس النهارده و غالباً الخميس اللي جاي …" at bounding box center [144, 217] width 142 height 46
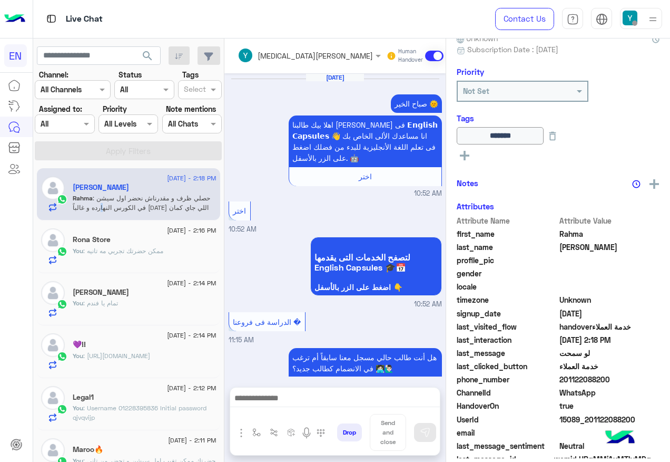
scroll to position [734, 0]
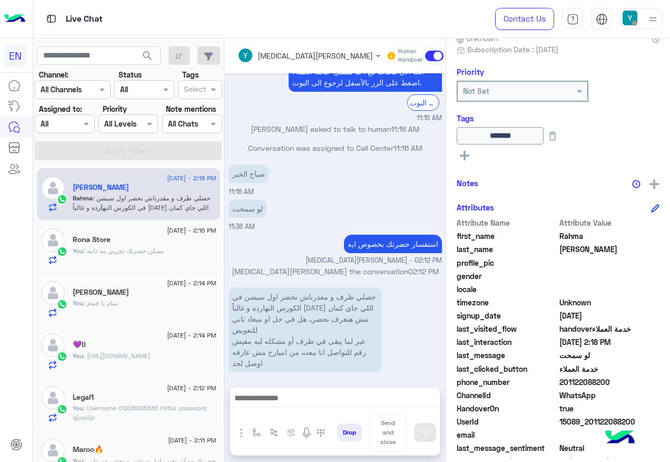
drag, startPoint x: 594, startPoint y: 380, endPoint x: 648, endPoint y: 384, distance: 53.9
click at [648, 384] on span "201122088200" at bounding box center [610, 381] width 101 height 11
drag, startPoint x: 648, startPoint y: 384, endPoint x: 634, endPoint y: 382, distance: 14.3
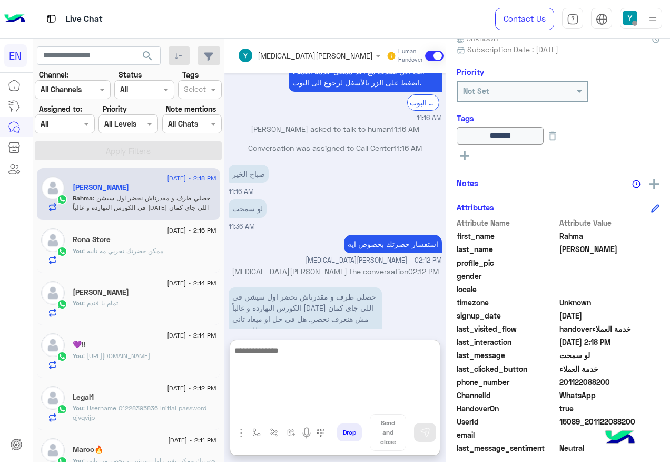
click at [336, 397] on textarea at bounding box center [335, 375] width 210 height 63
type textarea "**********"
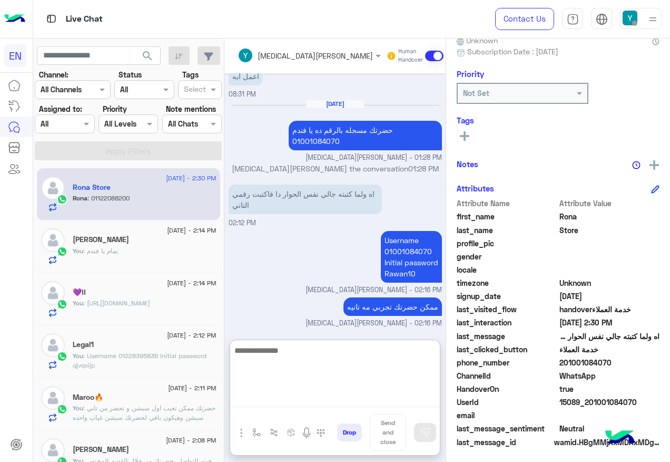
scroll to position [106, 0]
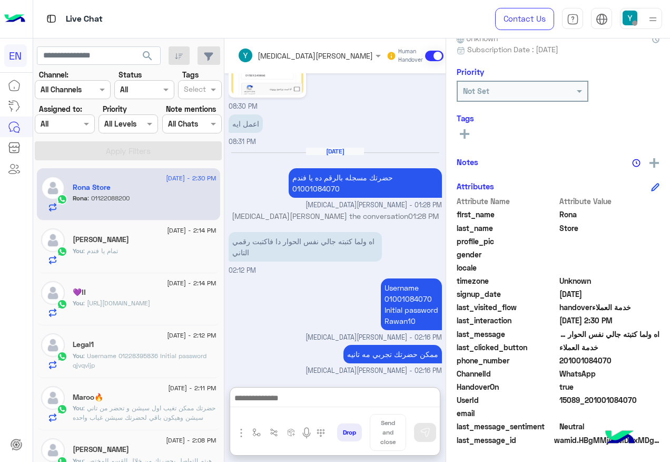
click at [192, 186] on div "Rona Store" at bounding box center [145, 188] width 144 height 11
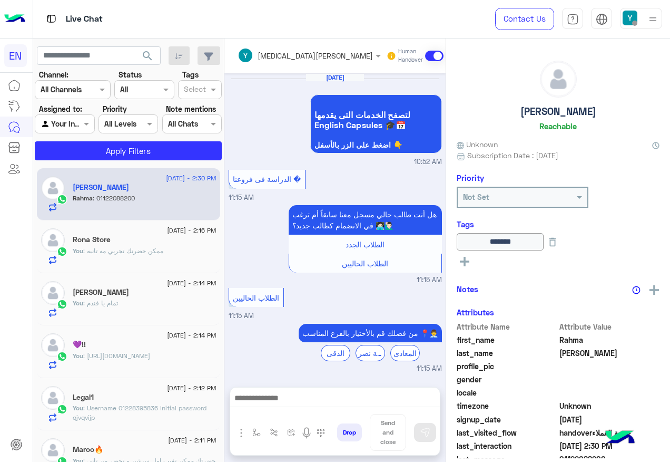
scroll to position [660, 0]
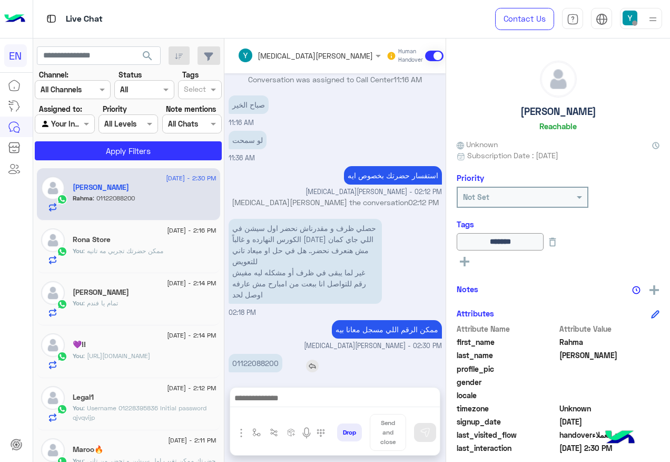
click at [282, 354] on p "01122088200" at bounding box center [256, 363] width 54 height 18
copy p "01122088200"
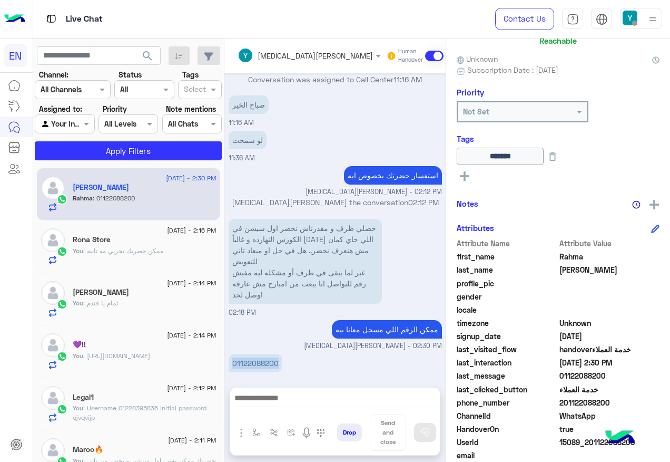
scroll to position [105, 0]
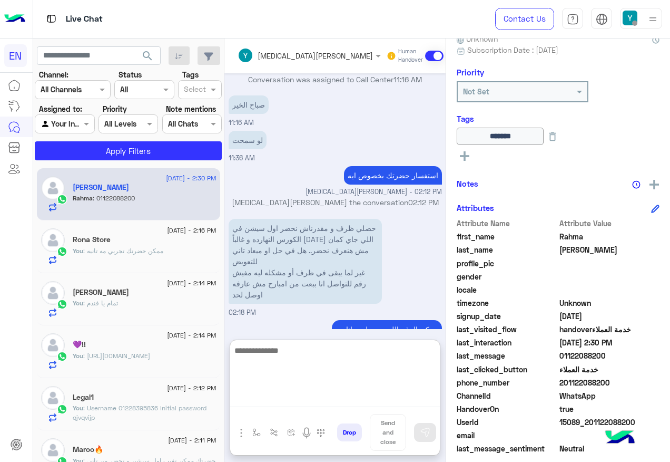
click at [357, 397] on textarea at bounding box center [335, 375] width 210 height 63
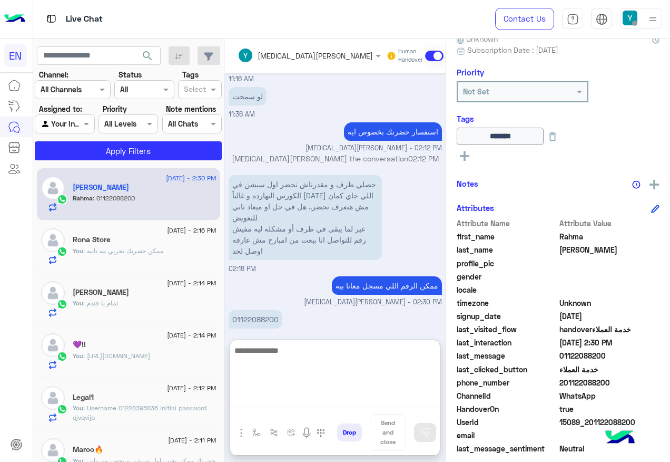
scroll to position [708, 0]
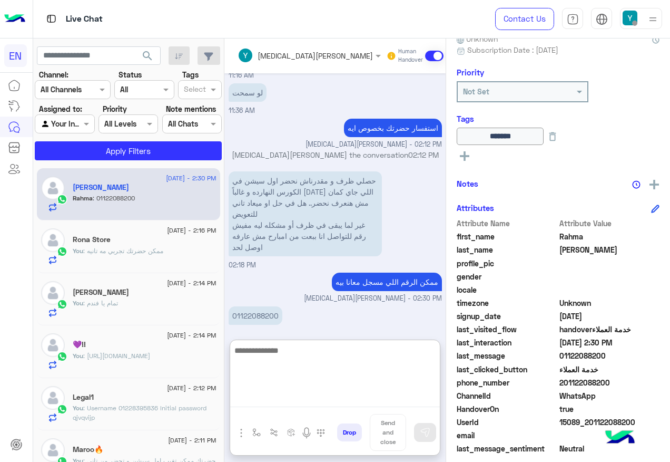
click at [330, 379] on textarea at bounding box center [335, 375] width 210 height 63
type textarea "**********"
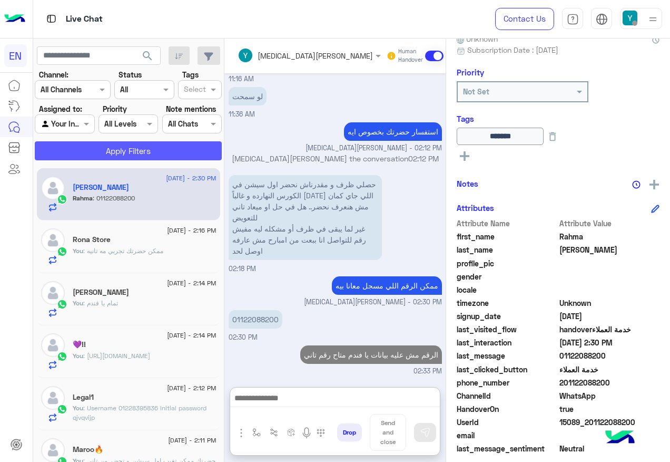
click at [167, 151] on button "Apply Filters" at bounding box center [128, 150] width 187 height 19
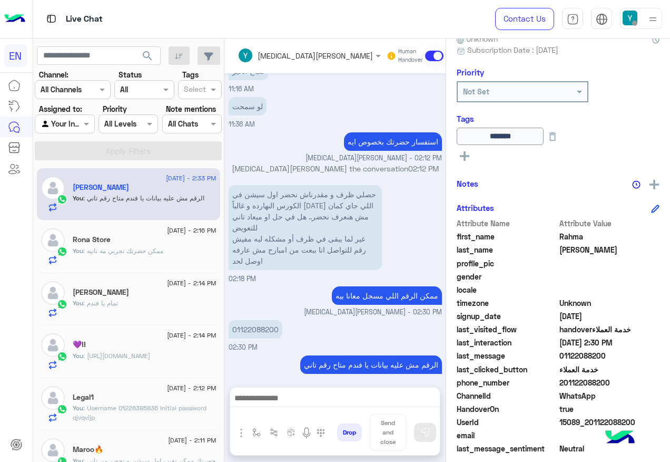
scroll to position [0, 0]
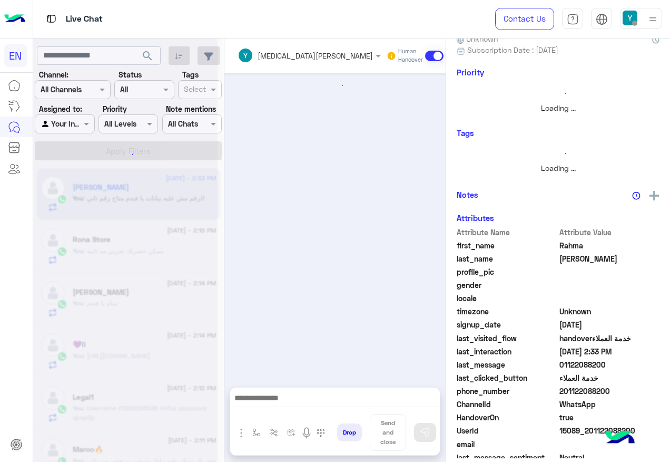
click at [65, 119] on input "text" at bounding box center [53, 124] width 24 height 11
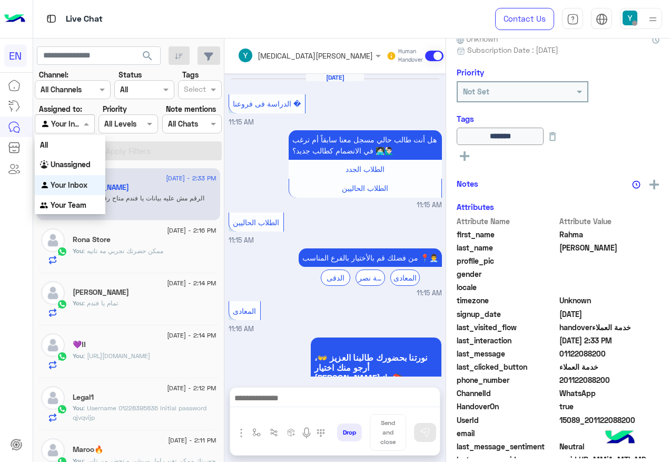
scroll to position [619, 0]
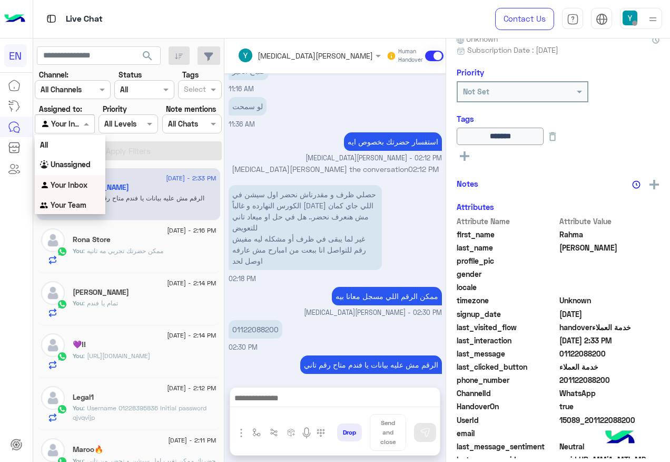
click at [86, 201] on div "Your Team" at bounding box center [70, 205] width 71 height 21
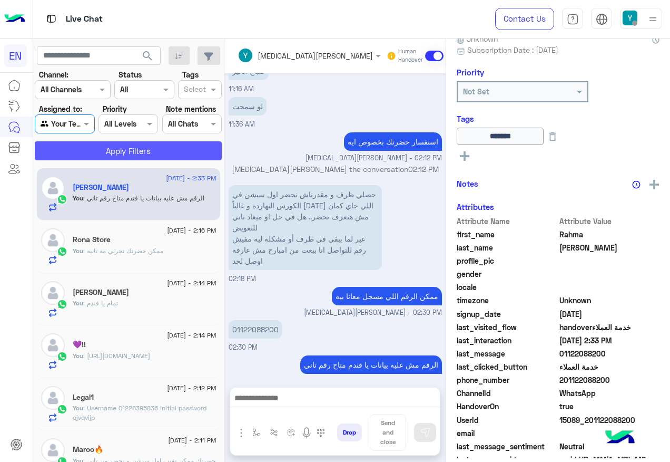
click at [125, 155] on button "Apply Filters" at bounding box center [128, 150] width 187 height 19
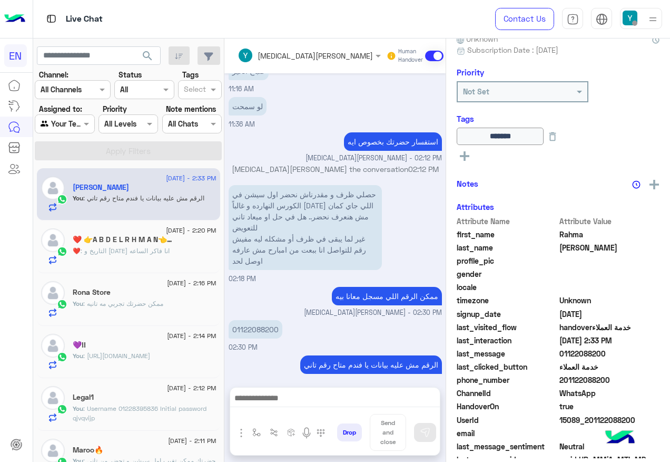
click at [200, 256] on div "❤️ : التاريخ و [DATE] انا فاكر الساعه" at bounding box center [145, 255] width 144 height 18
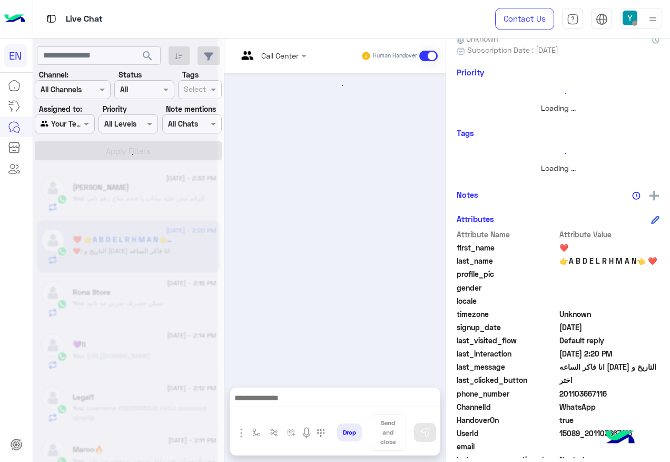
scroll to position [188, 0]
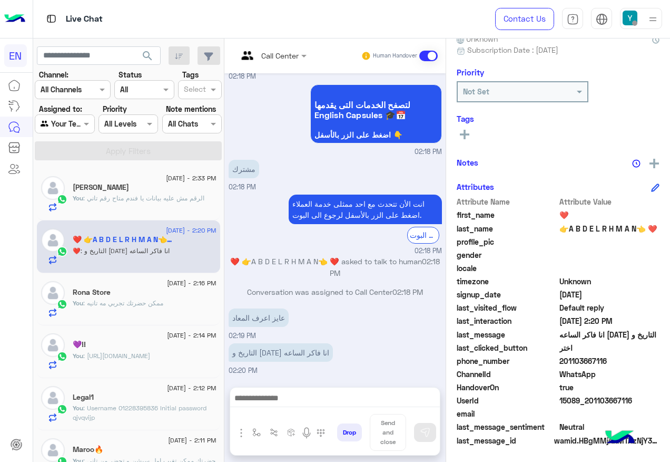
click at [594, 356] on span "201103667116" at bounding box center [610, 360] width 101 height 11
click at [594, 358] on span "201103667116" at bounding box center [610, 360] width 101 height 11
click at [596, 360] on span "201103667116" at bounding box center [610, 360] width 101 height 11
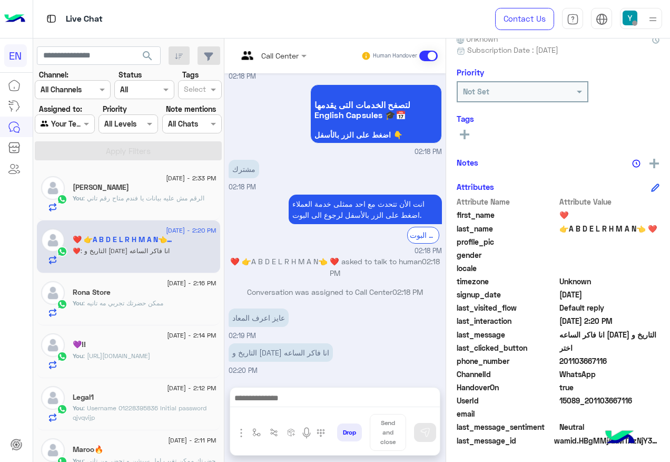
copy span "201103667116"
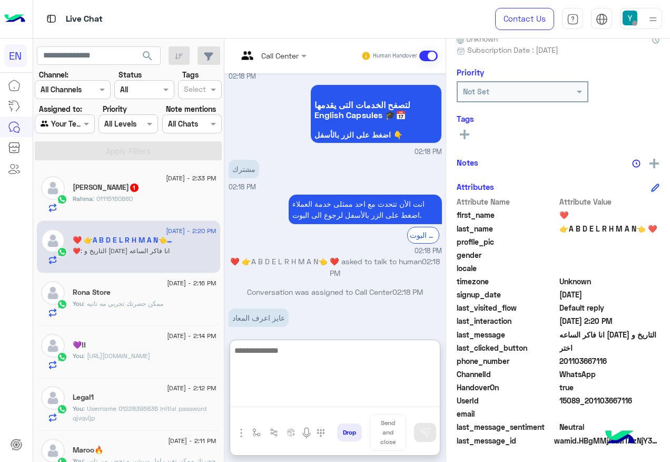
click at [357, 402] on textarea at bounding box center [335, 375] width 210 height 63
drag, startPoint x: 357, startPoint y: 402, endPoint x: 354, endPoint y: 397, distance: 5.9
drag, startPoint x: 354, startPoint y: 397, endPoint x: 305, endPoint y: 377, distance: 52.9
click at [305, 377] on textarea at bounding box center [335, 375] width 210 height 63
paste textarea "**********"
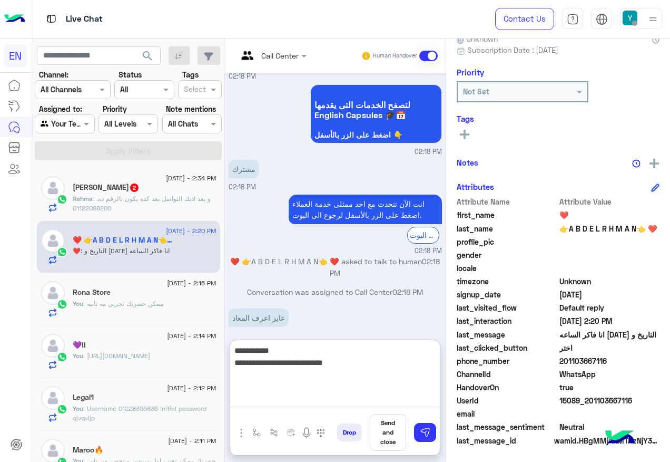
type textarea "**********"
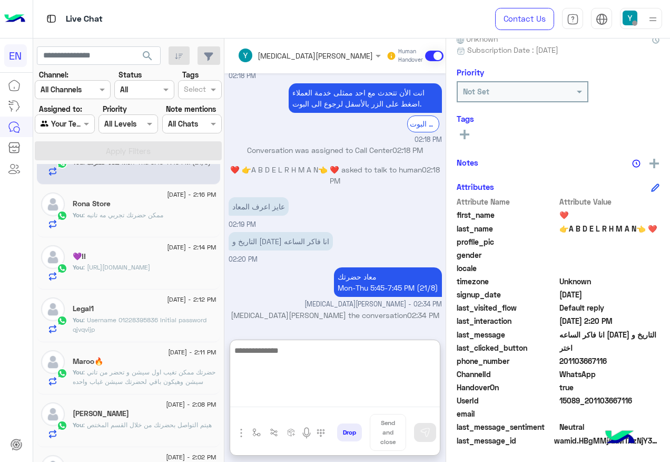
scroll to position [0, 0]
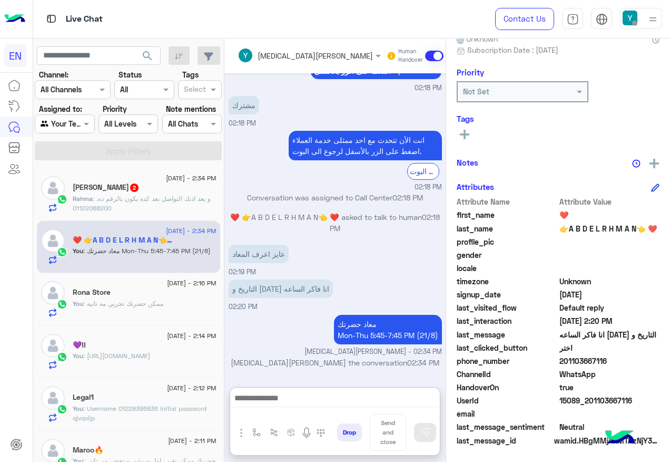
click at [217, 207] on p "[PERSON_NAME] : و بعد اذنك التواصل بعد كده يكون بالرقم ده. 01122088200" at bounding box center [145, 203] width 144 height 19
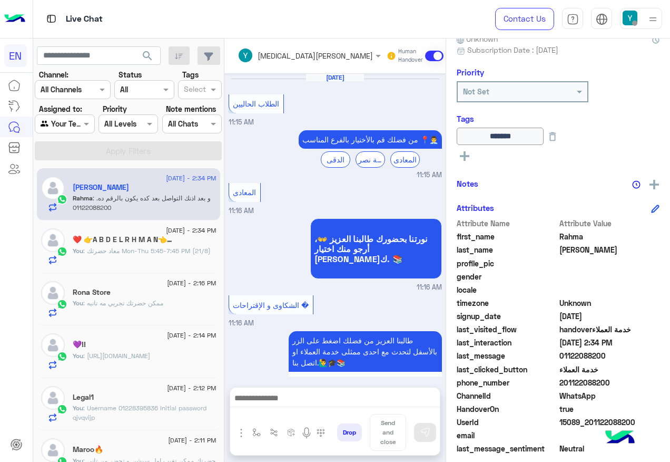
scroll to position [582, 0]
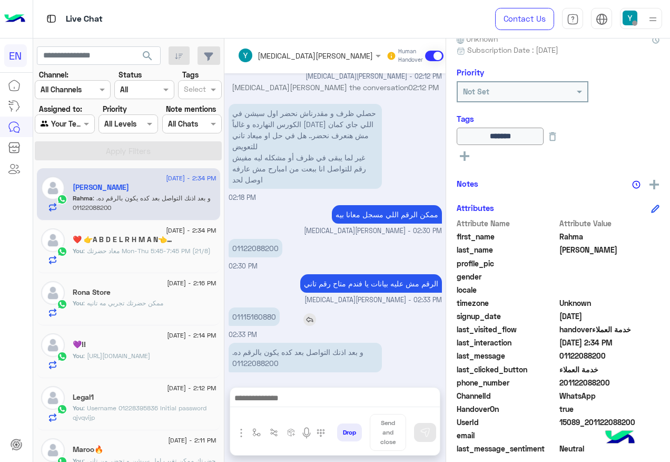
click at [280, 307] on p "01115160880" at bounding box center [254, 316] width 51 height 18
copy p "01115160880"
click at [297, 353] on p "و بعد اذنك التواصل بعد كده يكون بالرقم ده. 01122088200" at bounding box center [305, 358] width 153 height 30
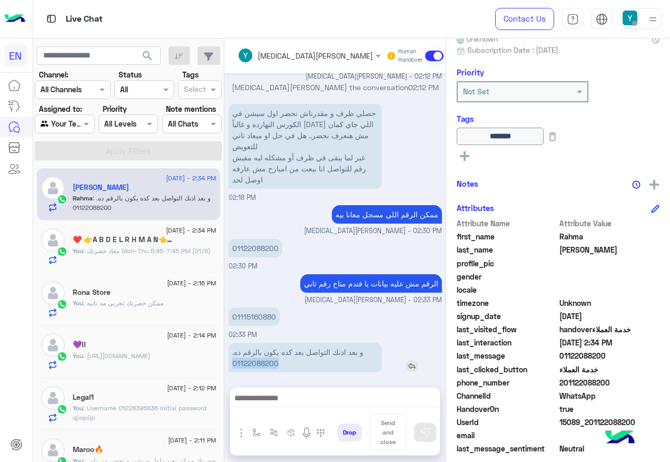
copy p "01122088200"
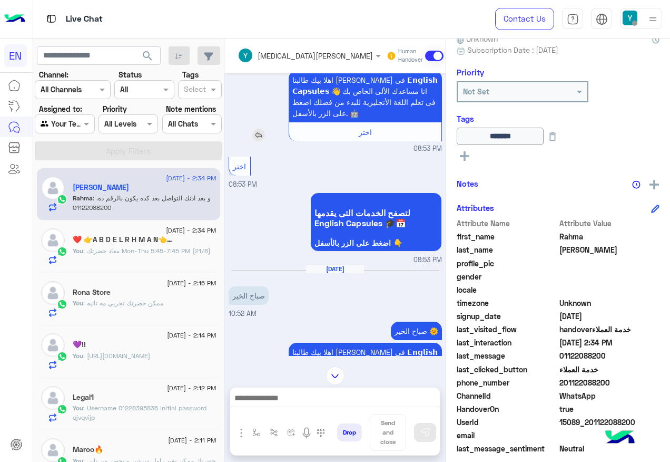
scroll to position [681, 0]
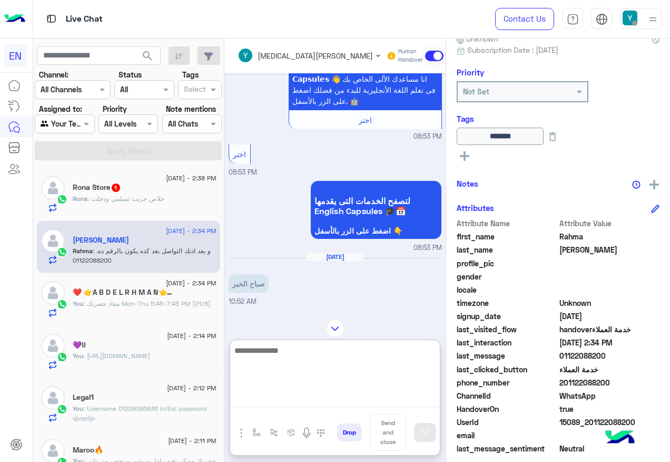
click at [392, 399] on textarea at bounding box center [335, 375] width 210 height 63
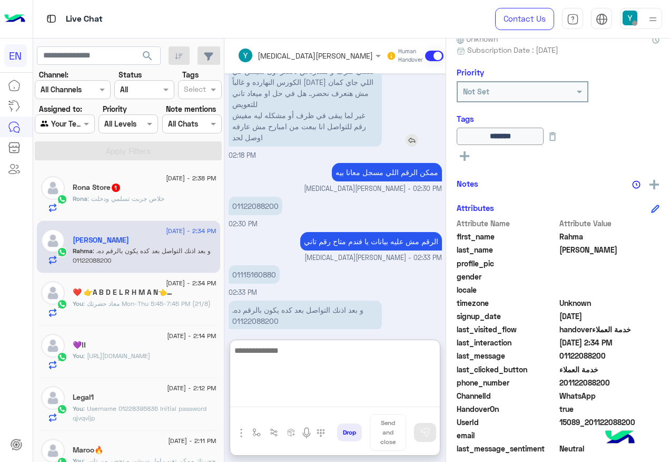
scroll to position [1861, 0]
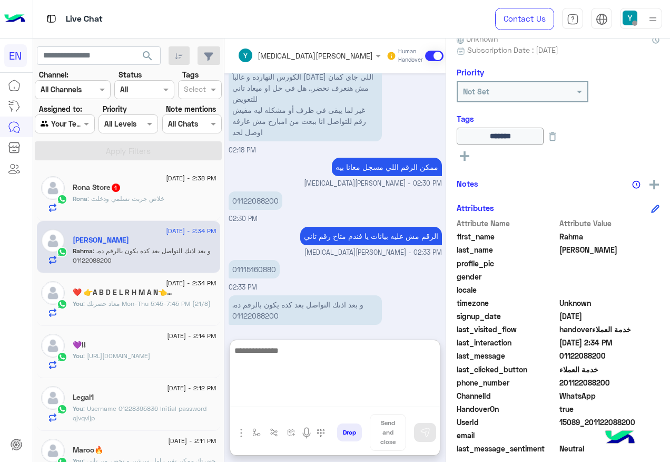
click at [337, 351] on textarea at bounding box center [335, 375] width 210 height 63
type textarea "*"
type textarea "**********"
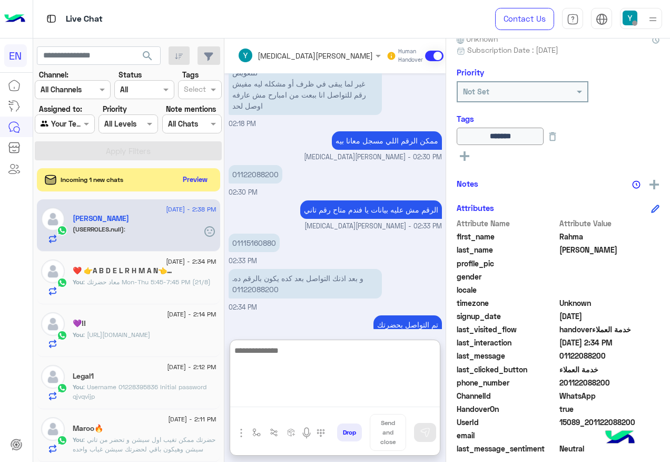
scroll to position [1894, 0]
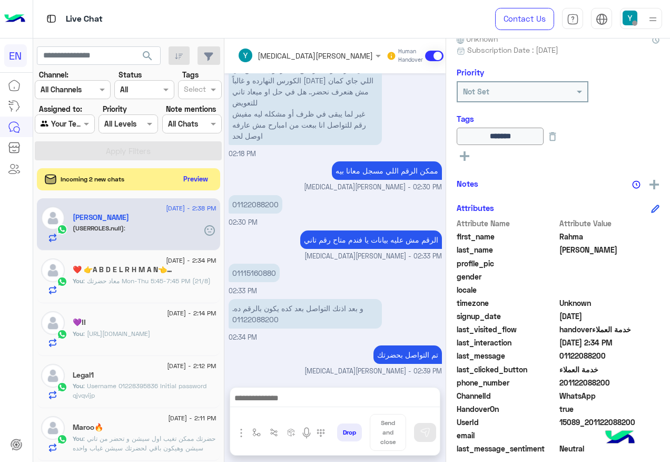
click at [212, 176] on button "Preview" at bounding box center [196, 179] width 33 height 14
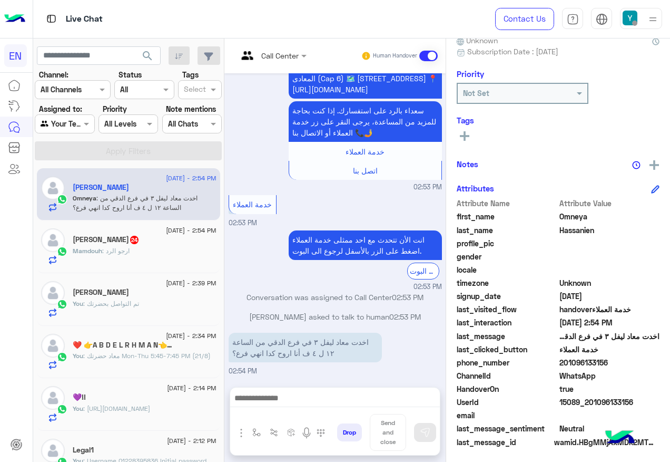
scroll to position [105, 0]
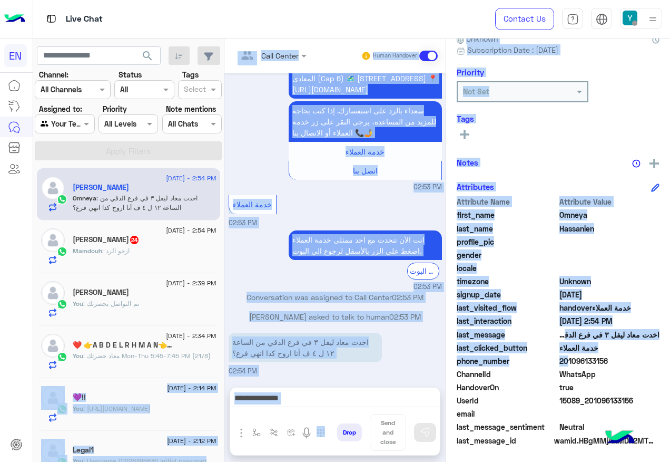
drag, startPoint x: 594, startPoint y: 357, endPoint x: 672, endPoint y: 360, distance: 78.0
click at [670, 360] on html "EN Live Chat Contact Us Help Center عربي English search Channel: Channel All Ch…" at bounding box center [335, 231] width 670 height 462
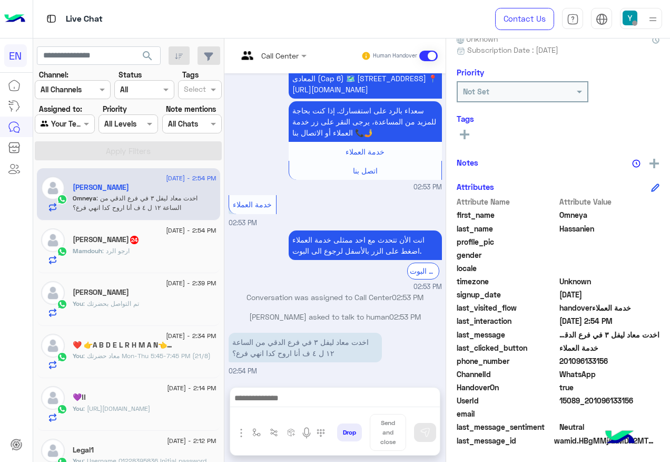
drag, startPoint x: 670, startPoint y: 360, endPoint x: 643, endPoint y: 361, distance: 26.4
click at [643, 361] on span "201096133156" at bounding box center [610, 360] width 101 height 11
click at [621, 361] on span "201096133156" at bounding box center [610, 360] width 101 height 11
copy span "201096133156"
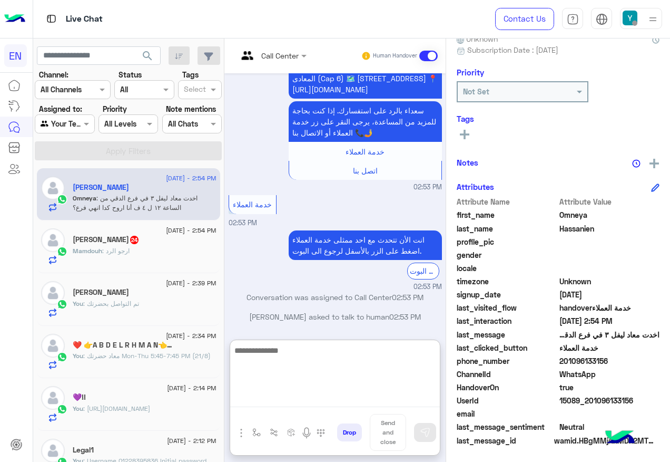
click at [311, 393] on textarea at bounding box center [335, 375] width 210 height 63
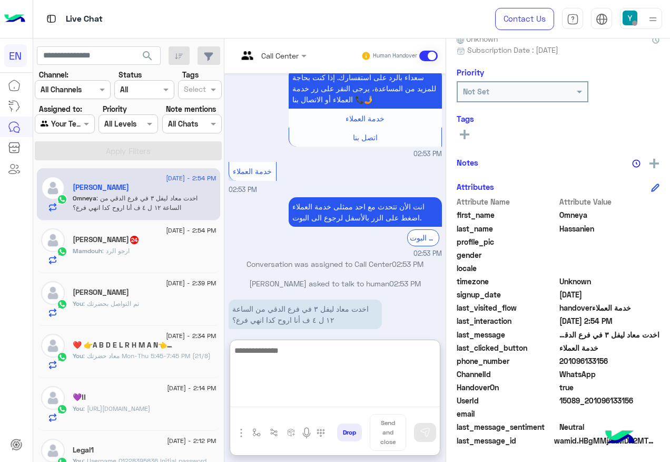
scroll to position [601, 0]
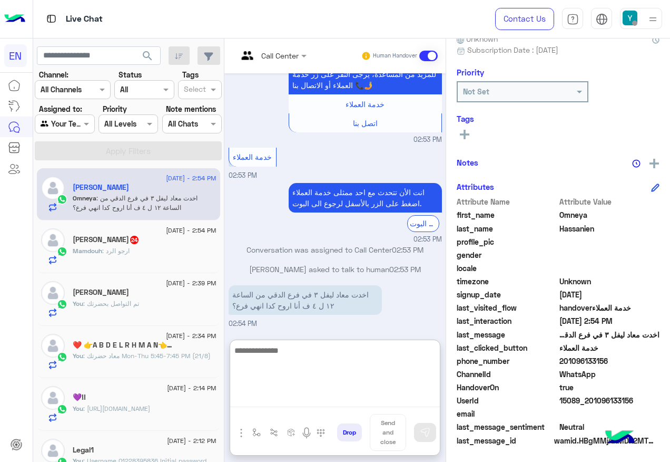
click at [348, 357] on textarea at bounding box center [335, 375] width 210 height 63
type textarea "*"
click at [388, 353] on textarea "**********" at bounding box center [335, 375] width 210 height 63
click at [276, 354] on textarea "**********" at bounding box center [335, 375] width 210 height 63
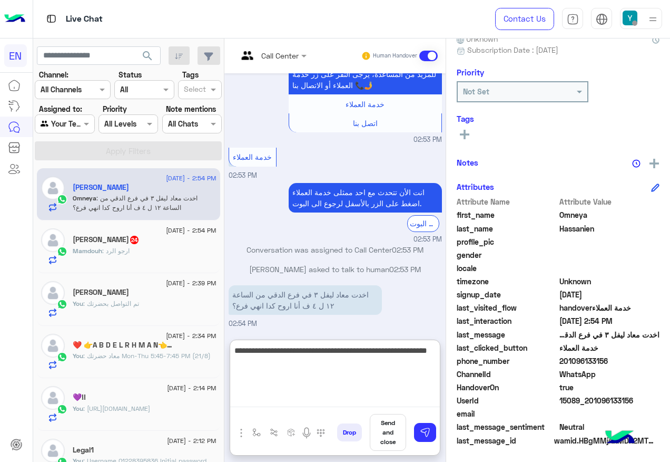
type textarea "**********"
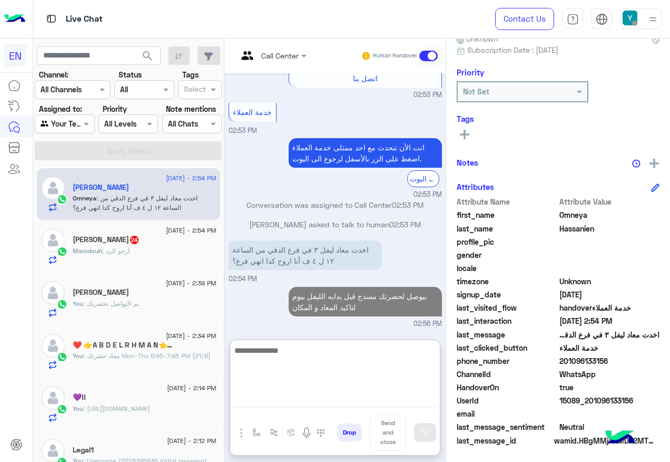
scroll to position [665, 0]
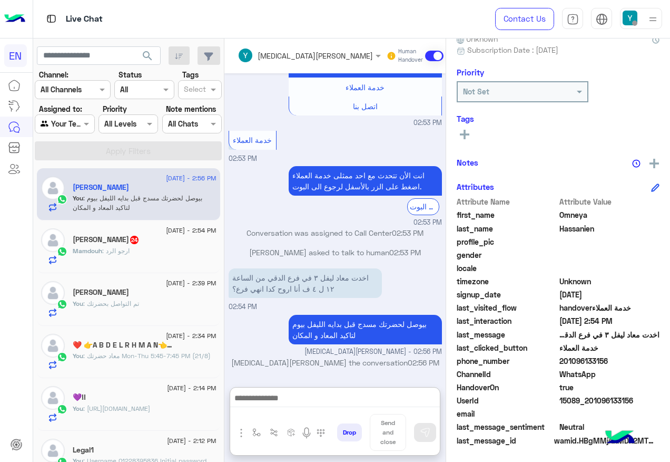
click at [195, 263] on div "Mamdouh : ارجو الرد" at bounding box center [145, 255] width 144 height 18
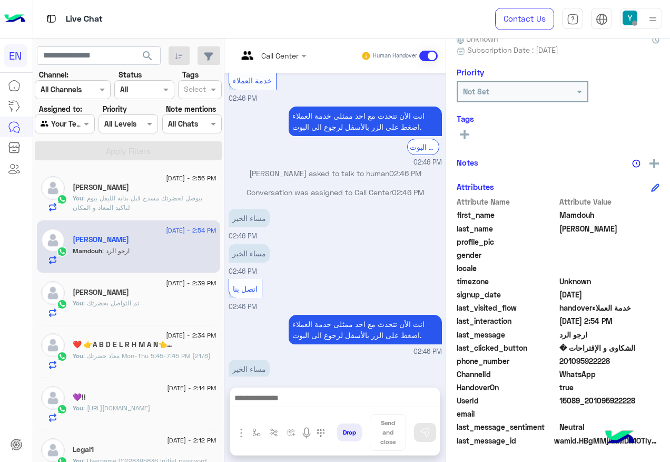
scroll to position [1558, 0]
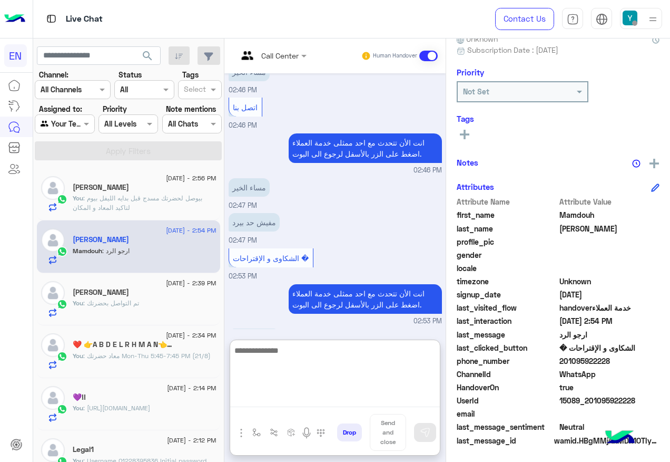
click at [308, 393] on textarea at bounding box center [335, 375] width 210 height 63
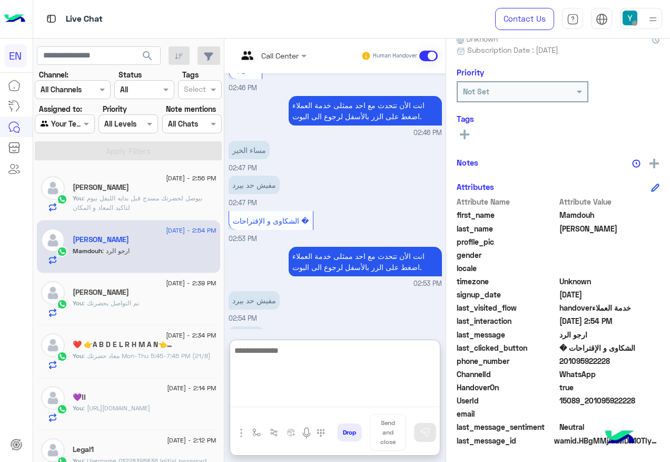
scroll to position [1605, 0]
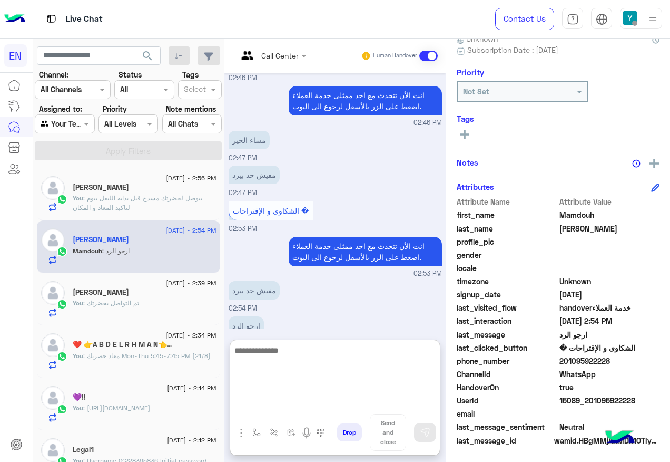
click at [352, 357] on textarea at bounding box center [335, 375] width 210 height 63
type textarea "**********"
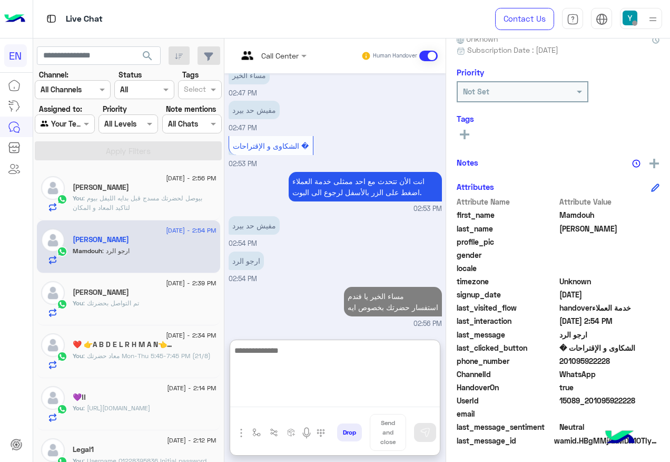
scroll to position [1650, 0]
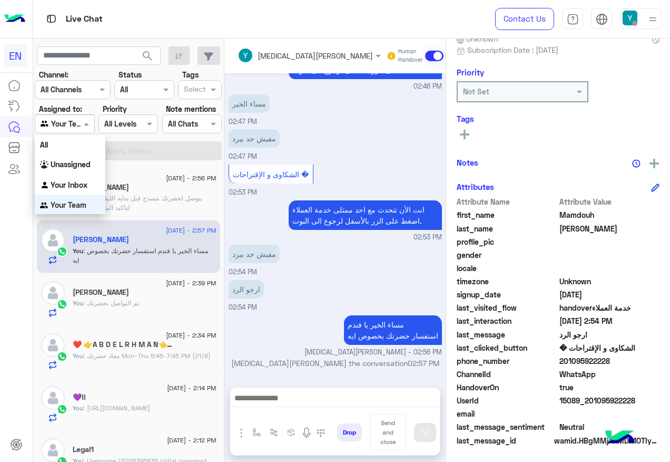
click at [79, 119] on div at bounding box center [64, 124] width 58 height 12
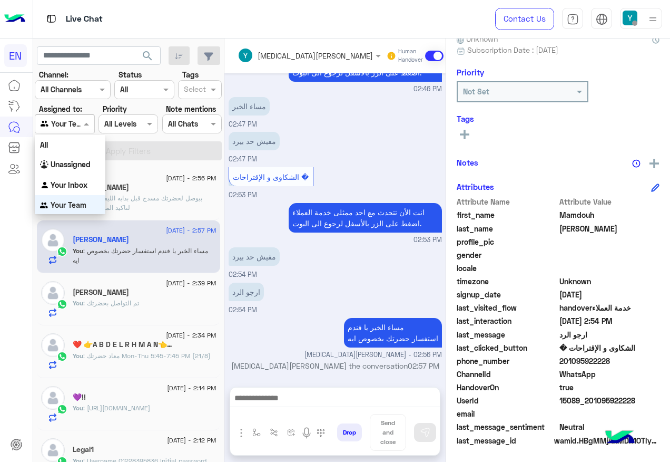
scroll to position [1, 0]
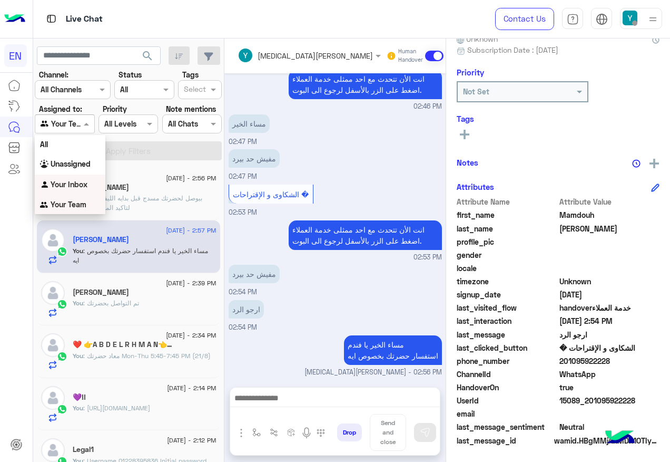
click at [69, 188] on b "Your Inbox" at bounding box center [69, 184] width 37 height 9
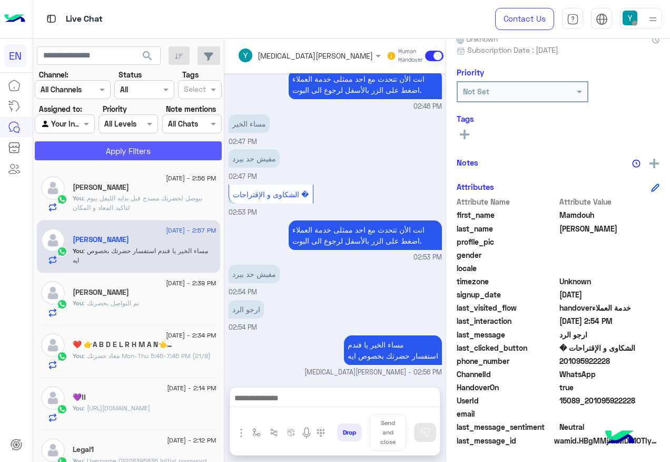
click at [104, 146] on button "Apply Filters" at bounding box center [128, 150] width 187 height 19
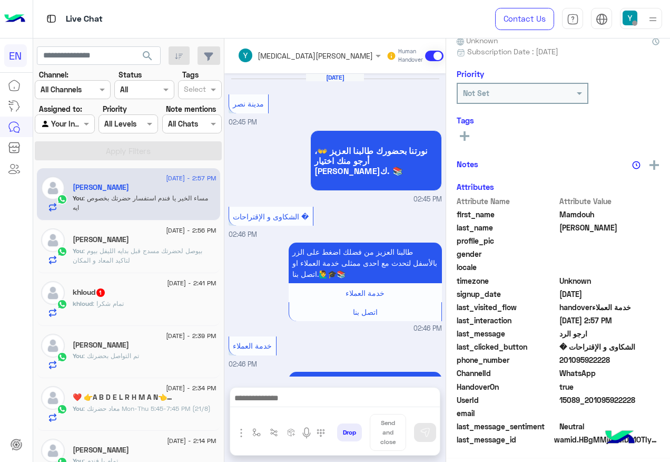
scroll to position [521, 0]
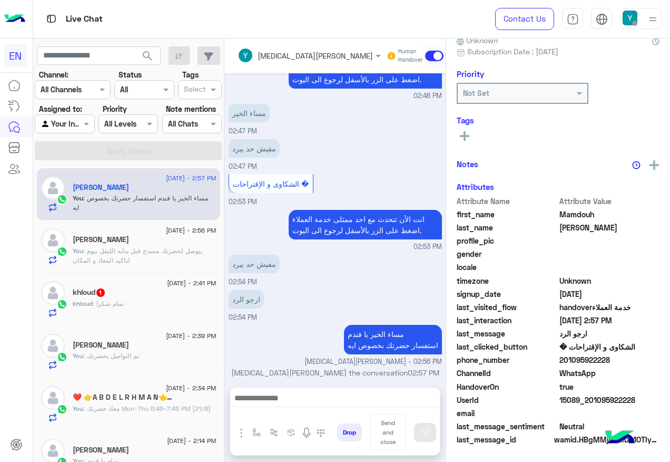
click at [172, 304] on div "khloud : تمام شكرا" at bounding box center [145, 308] width 144 height 18
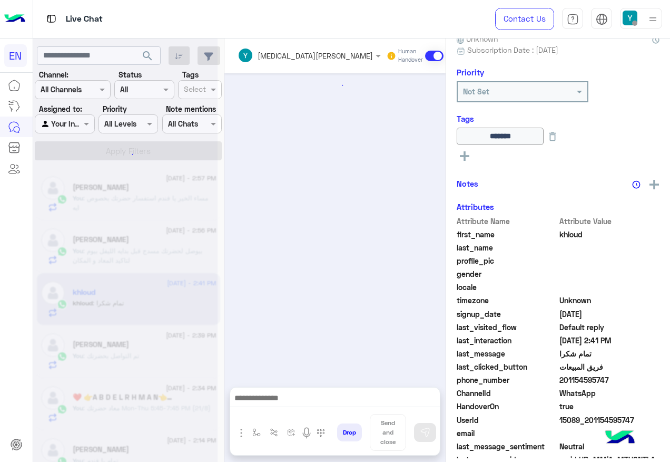
scroll to position [609, 0]
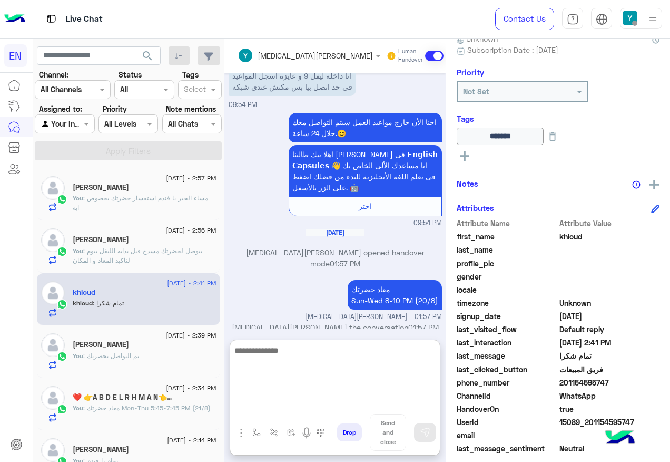
click at [376, 402] on textarea at bounding box center [335, 375] width 210 height 63
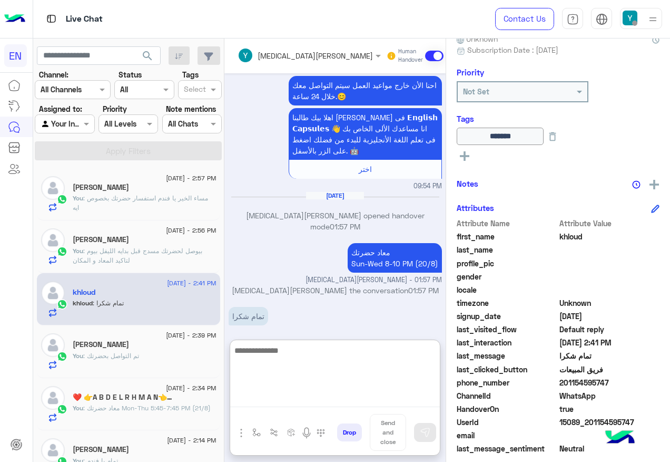
scroll to position [656, 0]
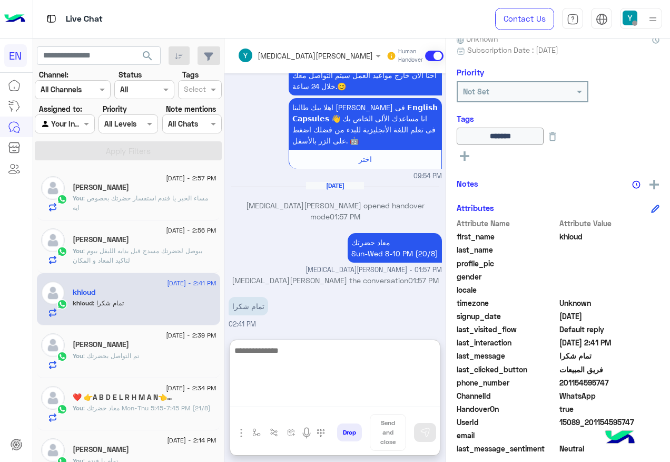
click at [307, 376] on textarea at bounding box center [335, 375] width 210 height 63
type textarea "*****"
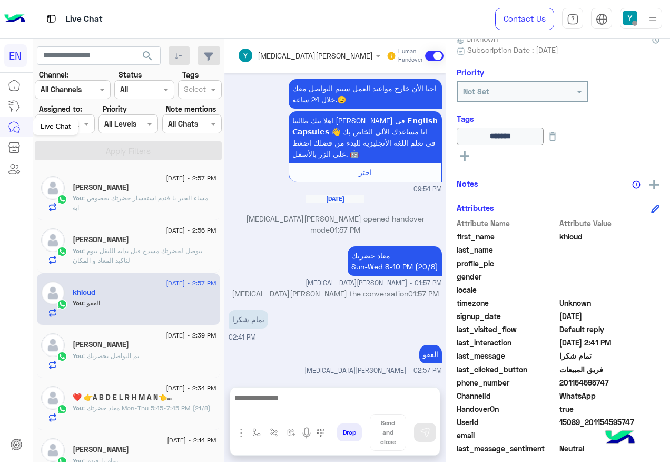
click at [53, 126] on div "Live Chat" at bounding box center [56, 126] width 46 height 17
click at [94, 129] on span at bounding box center [87, 123] width 13 height 11
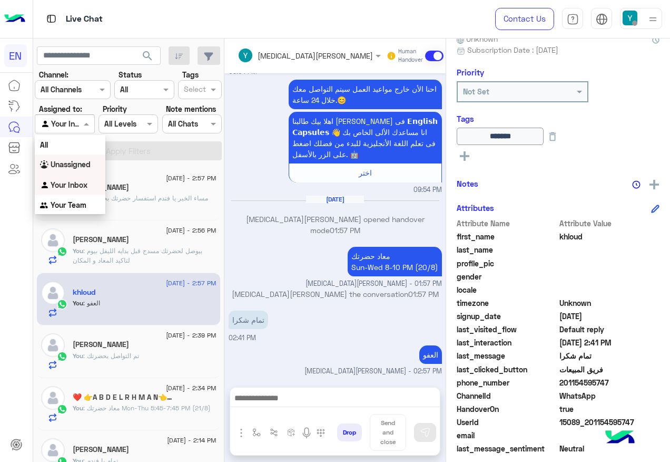
drag, startPoint x: 79, startPoint y: 163, endPoint x: 83, endPoint y: 152, distance: 11.8
click at [79, 163] on b "Unassigned" at bounding box center [71, 164] width 40 height 9
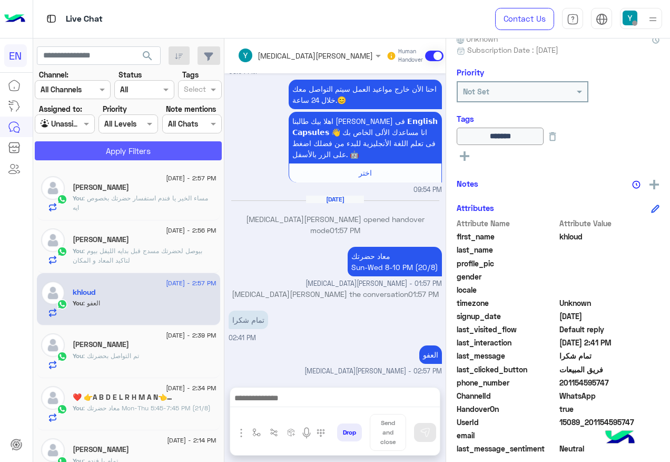
click at [83, 152] on button "Apply Filters" at bounding box center [128, 150] width 187 height 19
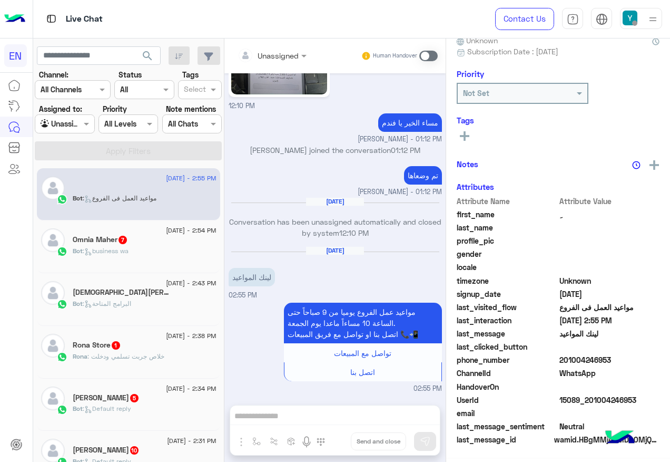
scroll to position [105, 0]
drag, startPoint x: 598, startPoint y: 361, endPoint x: 619, endPoint y: 361, distance: 21.6
click at [619, 361] on span "201004246953" at bounding box center [610, 360] width 101 height 11
drag, startPoint x: 619, startPoint y: 361, endPoint x: 606, endPoint y: 360, distance: 13.2
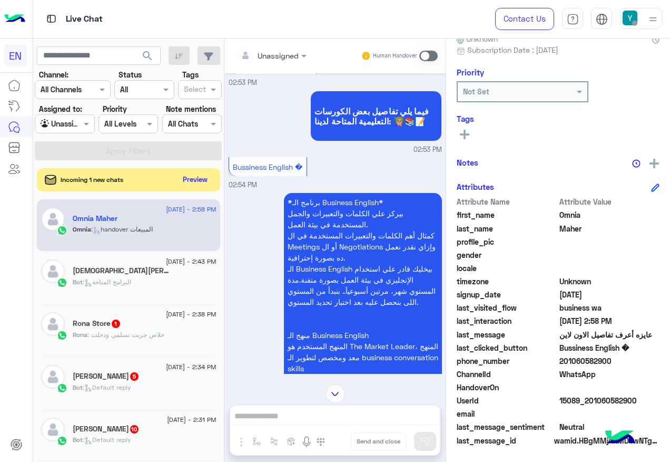
scroll to position [784, 0]
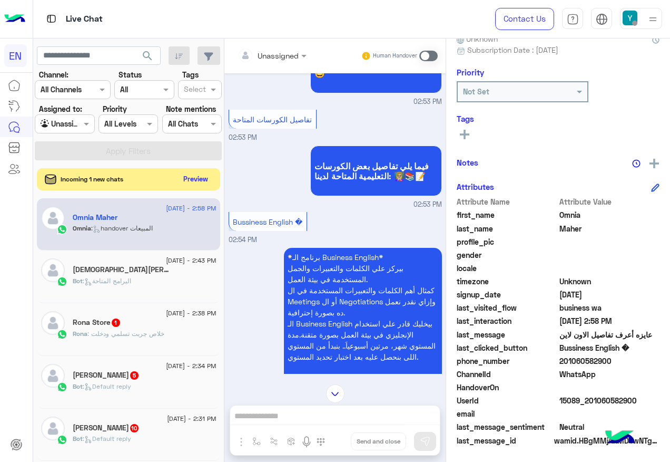
click at [199, 179] on button "Preview" at bounding box center [196, 179] width 33 height 14
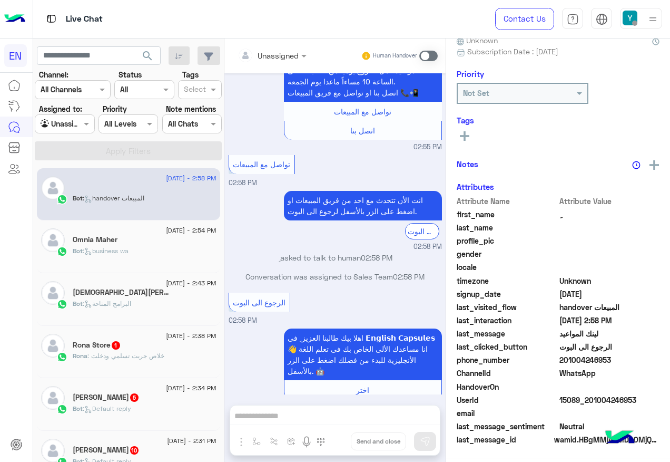
scroll to position [765, 0]
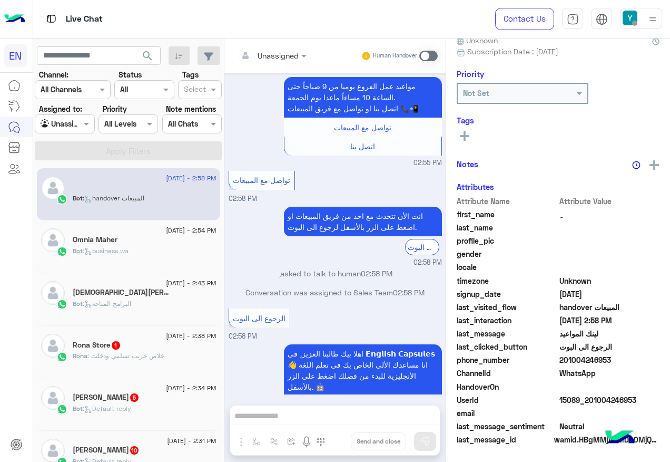
click at [154, 246] on div "Bot : business wa" at bounding box center [145, 255] width 144 height 18
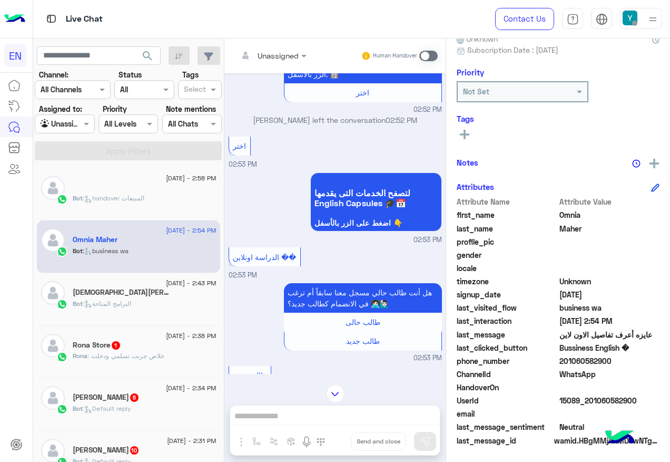
scroll to position [415, 0]
click at [280, 57] on input "text" at bounding box center [259, 55] width 43 height 11
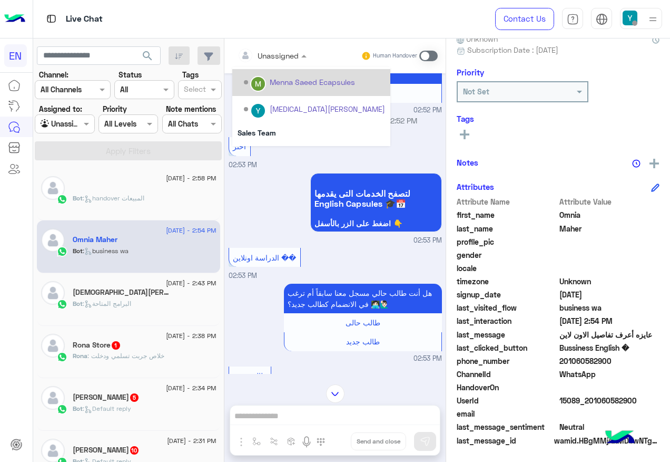
scroll to position [175, 0]
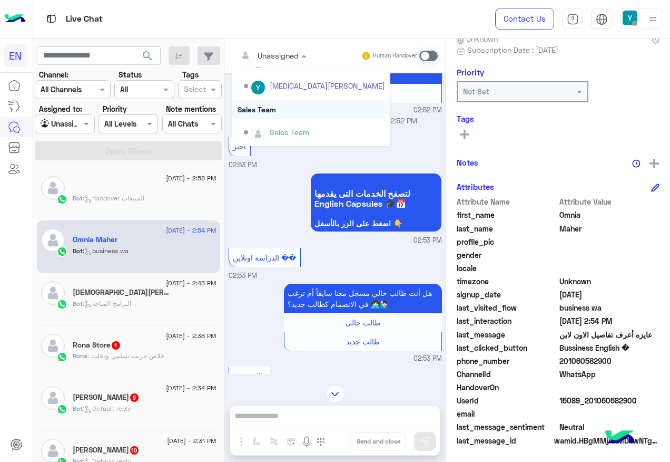
click at [278, 107] on div "Sales Team" at bounding box center [311, 109] width 158 height 19
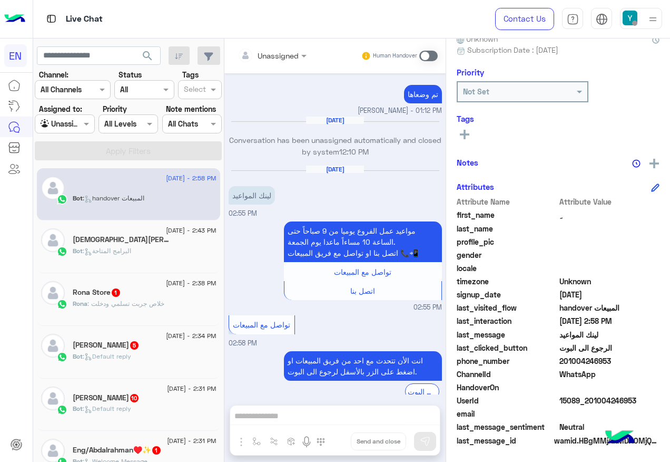
scroll to position [606, 0]
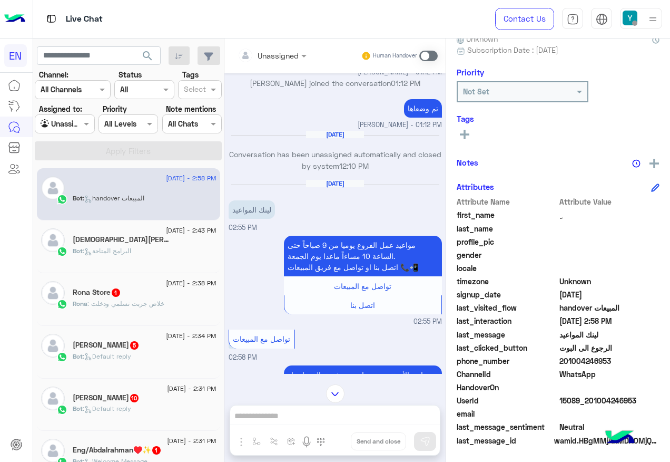
click at [429, 52] on span at bounding box center [428, 56] width 18 height 11
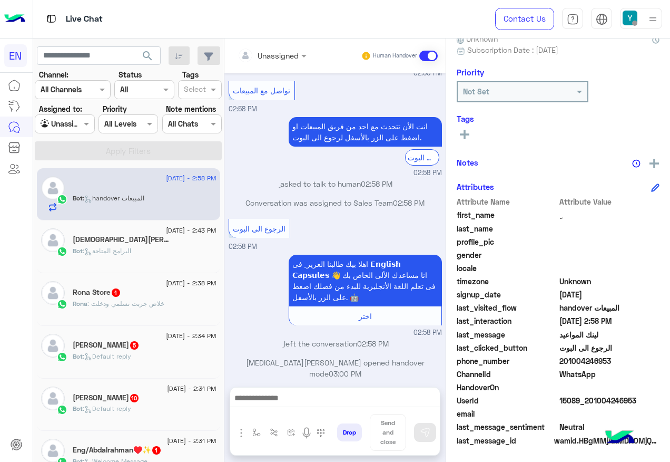
scroll to position [854, 0]
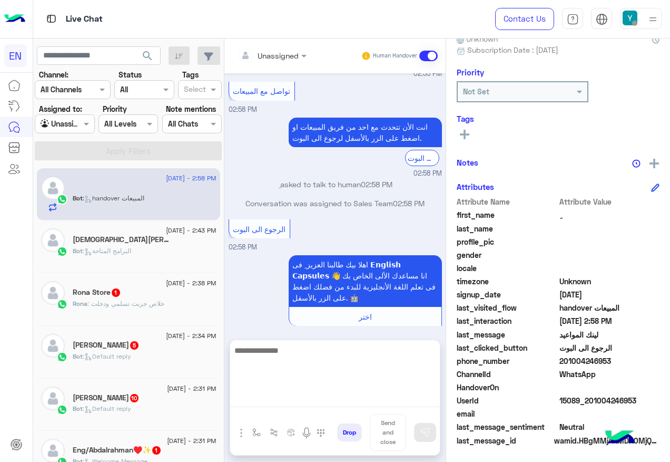
click at [341, 399] on textarea at bounding box center [335, 375] width 210 height 63
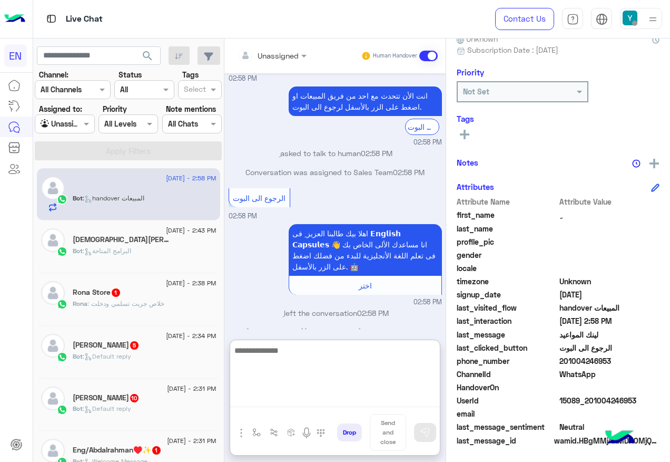
scroll to position [901, 0]
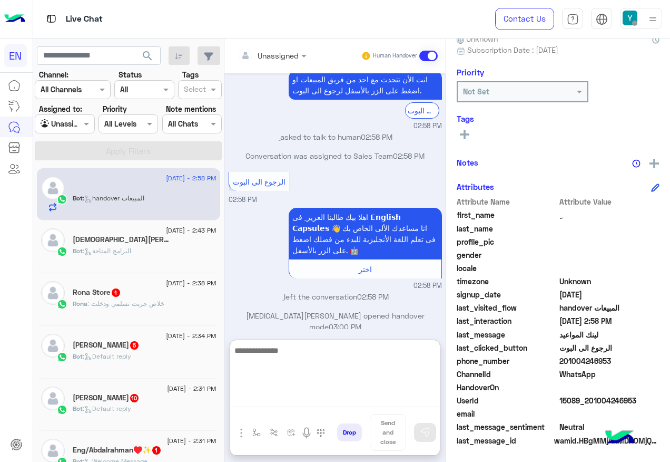
click at [320, 381] on textarea at bounding box center [335, 375] width 210 height 63
type textarea "**********"
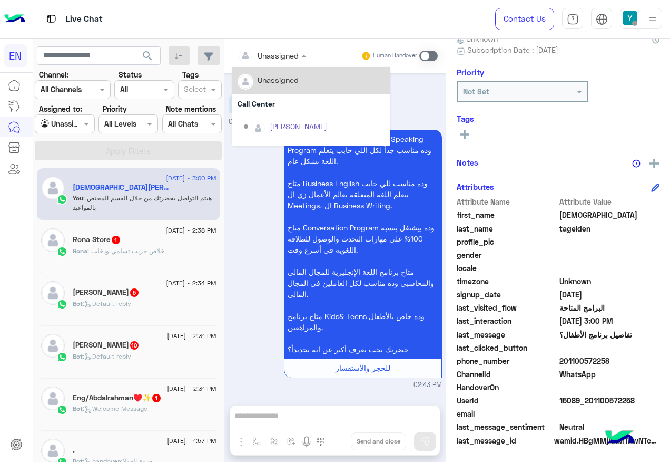
click at [269, 53] on input "text" at bounding box center [259, 55] width 43 height 11
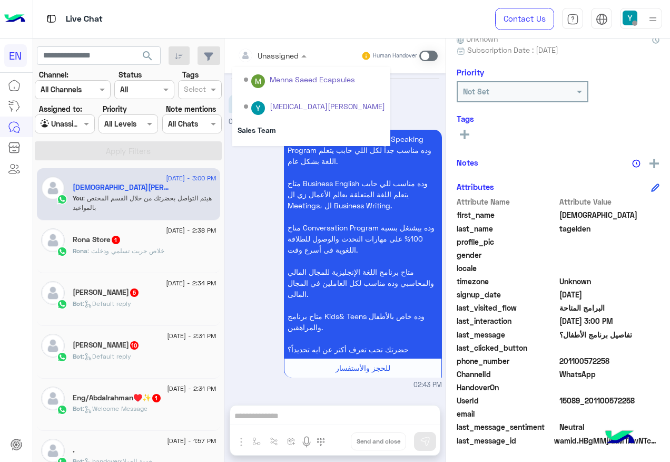
scroll to position [175, 0]
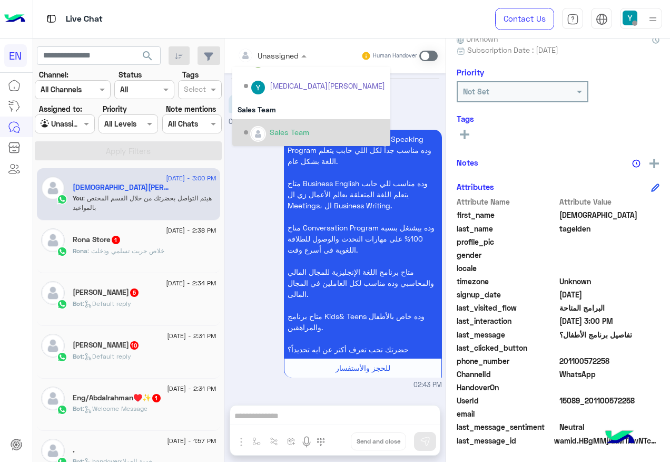
click at [271, 126] on div "Sales Team" at bounding box center [290, 131] width 40 height 11
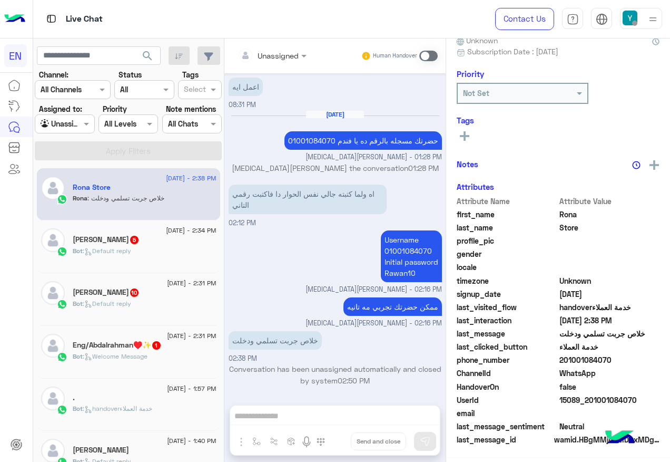
scroll to position [105, 0]
click at [314, 412] on div "Unassigned Human Handover [DATE] تفاصيل اختبار تحديد المستوي يتكون اختبار تحديد…" at bounding box center [334, 251] width 221 height 427
drag, startPoint x: 323, startPoint y: 413, endPoint x: 393, endPoint y: 265, distance: 163.6
click at [324, 410] on div "Unassigned Human Handover [DATE] تفاصيل اختبار تحديد المستوي يتكون اختبار تحديد…" at bounding box center [334, 251] width 221 height 427
click at [432, 56] on span at bounding box center [428, 56] width 18 height 11
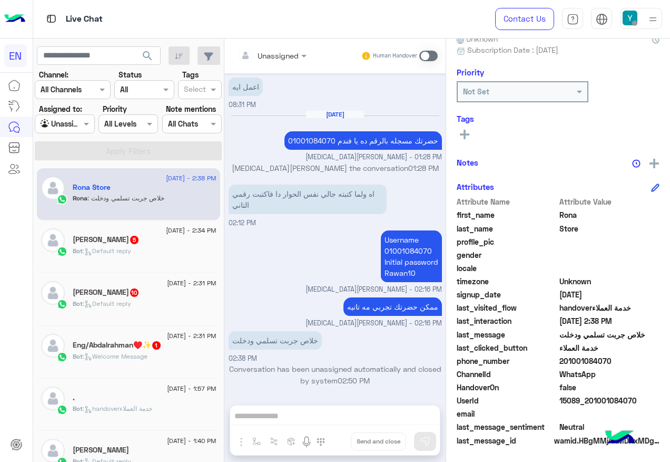
scroll to position [973, 0]
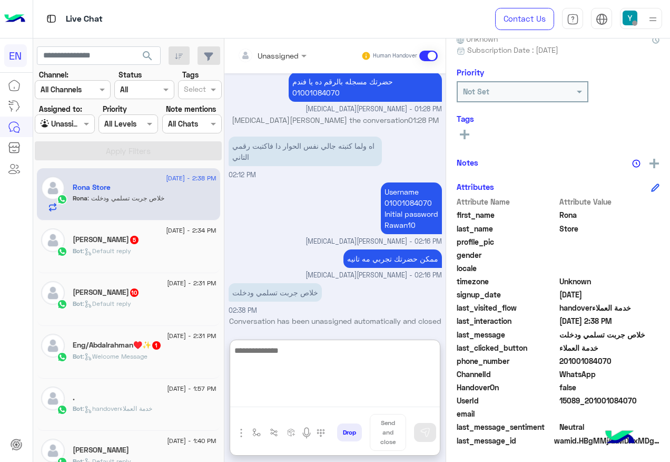
drag, startPoint x: 290, startPoint y: 406, endPoint x: 327, endPoint y: 358, distance: 60.8
click at [290, 406] on textarea at bounding box center [335, 375] width 210 height 63
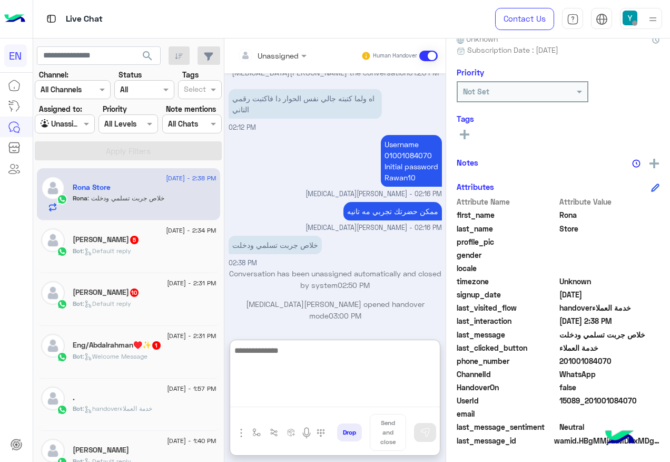
click at [323, 358] on textarea at bounding box center [335, 375] width 210 height 63
type textarea "*****"
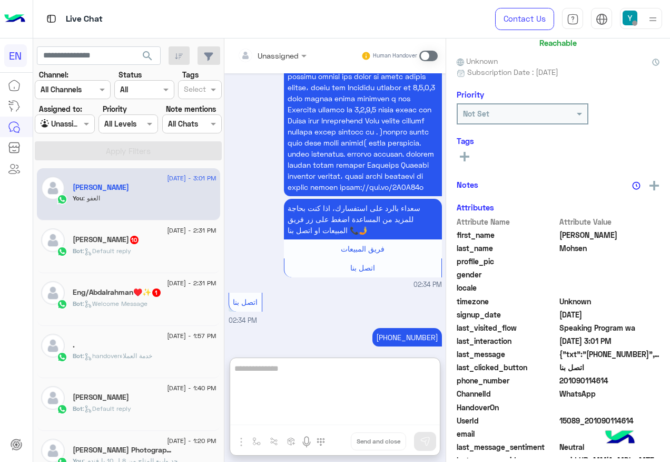
scroll to position [104, 0]
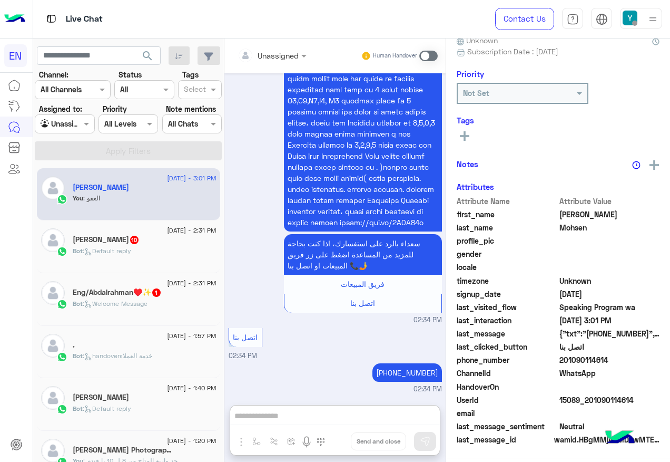
click at [143, 260] on div "Bot : Default reply" at bounding box center [145, 255] width 144 height 18
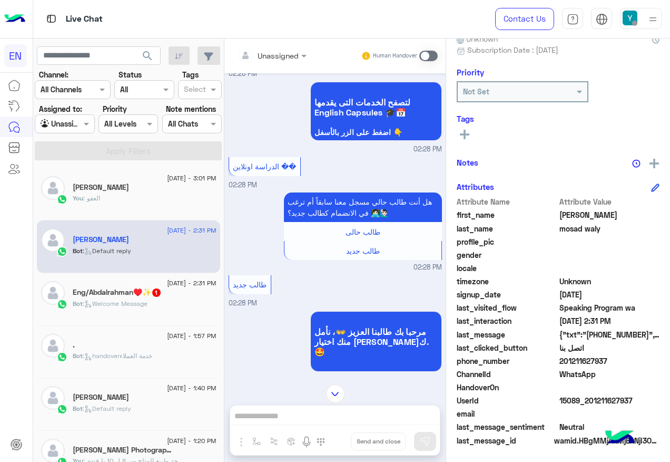
scroll to position [244, 0]
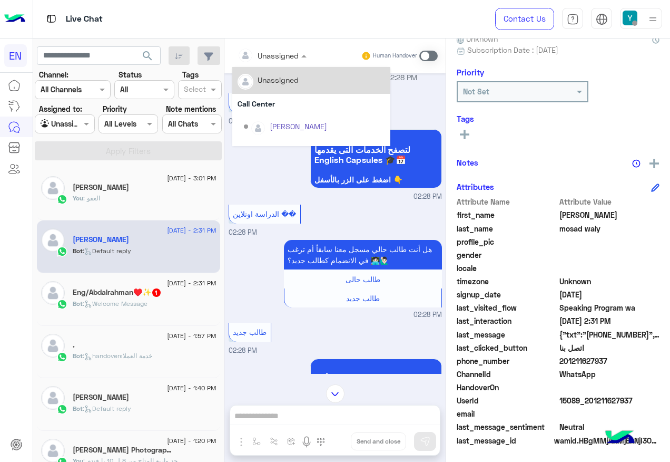
click at [266, 61] on div "Unassigned" at bounding box center [278, 55] width 41 height 11
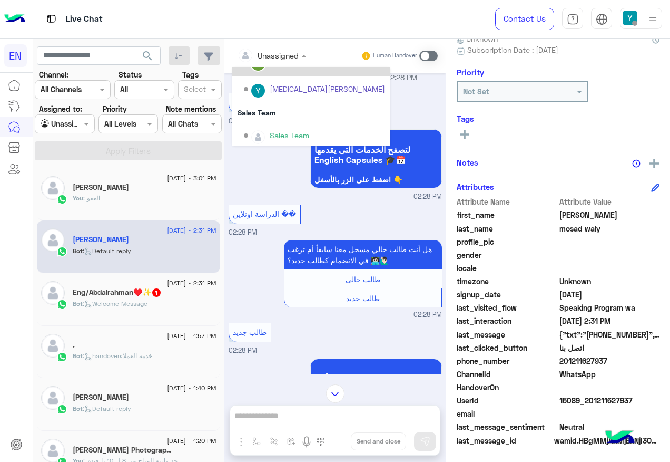
scroll to position [175, 0]
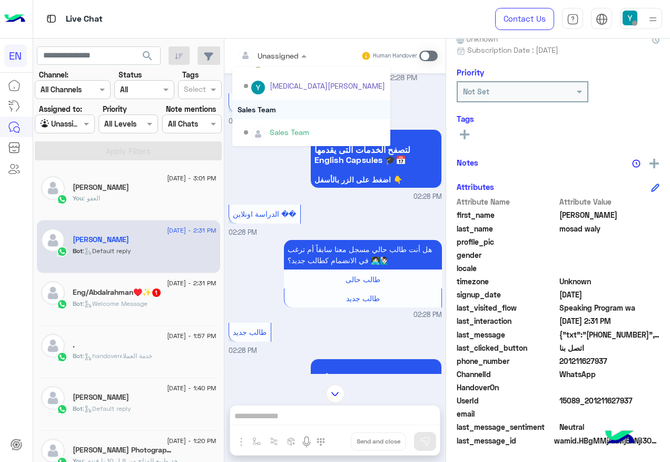
click at [275, 114] on div "Sales Team" at bounding box center [311, 109] width 158 height 19
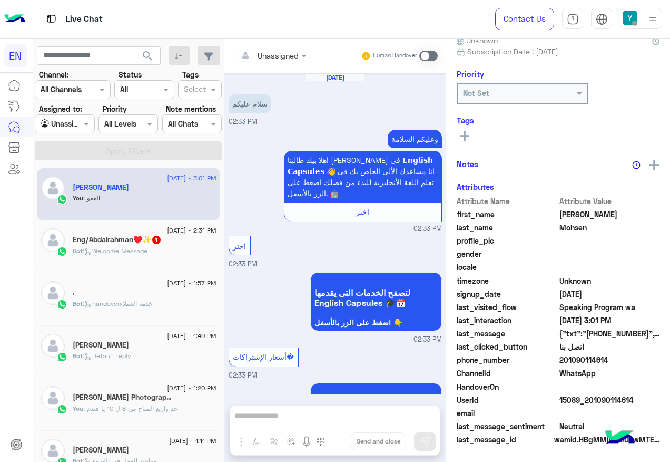
scroll to position [815, 0]
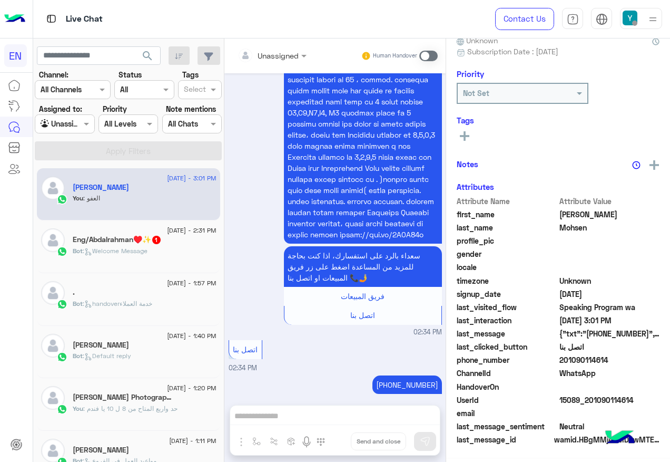
click at [159, 241] on span "1" at bounding box center [156, 240] width 8 height 8
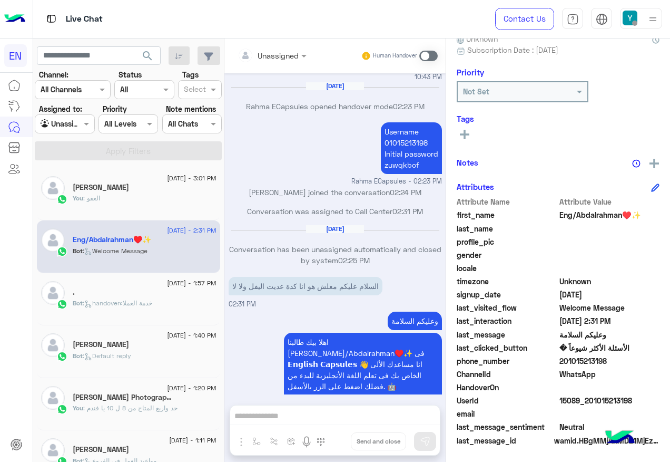
drag, startPoint x: 562, startPoint y: 359, endPoint x: 625, endPoint y: 359, distance: 63.2
click at [625, 359] on span "201015213198" at bounding box center [610, 360] width 101 height 11
drag, startPoint x: 625, startPoint y: 359, endPoint x: 584, endPoint y: 364, distance: 40.8
copy span "01015213198"
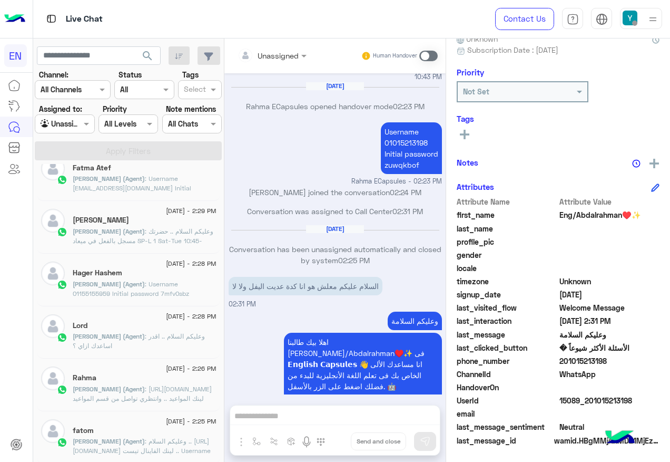
scroll to position [5, 0]
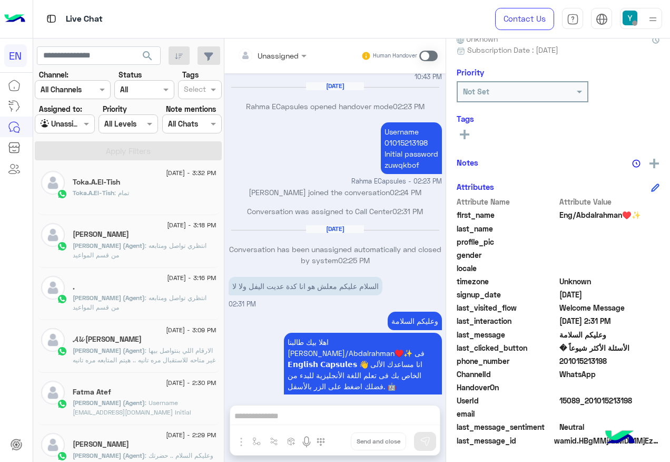
click at [144, 190] on div "Toka.A.El-Tish : تمام" at bounding box center [145, 197] width 144 height 18
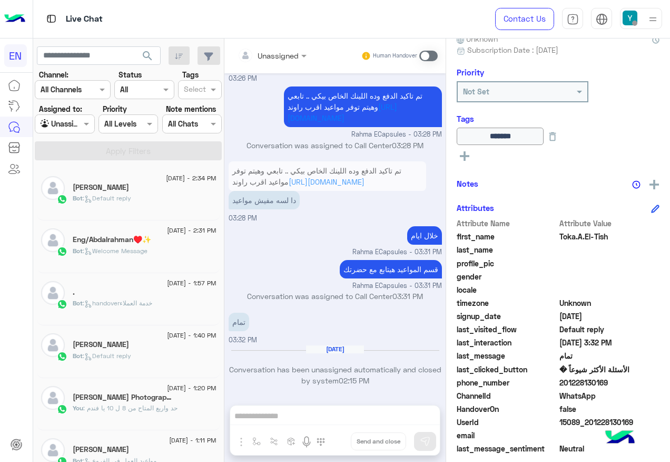
click at [77, 126] on div at bounding box center [64, 124] width 58 height 12
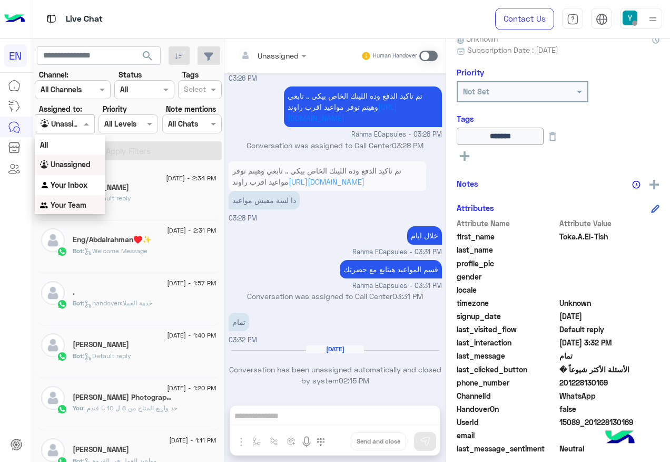
click at [79, 201] on b "Your Team" at bounding box center [69, 204] width 36 height 9
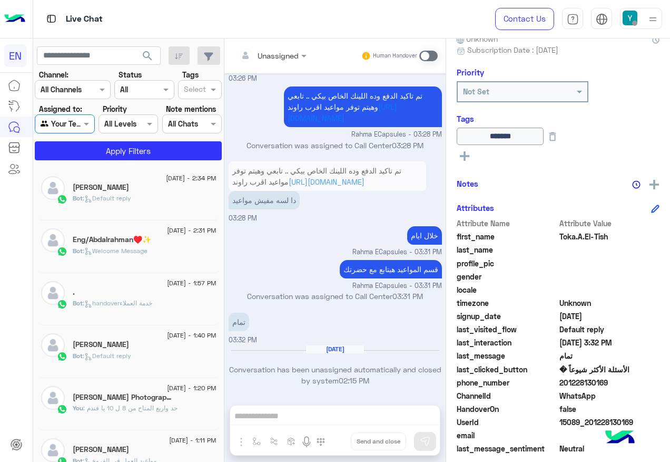
click at [94, 164] on div "[DATE] - 2:34 PM [PERSON_NAME] Bot : Default reply [DATE] - 2:31 PM Eng/Abdalra…" at bounding box center [128, 314] width 191 height 301
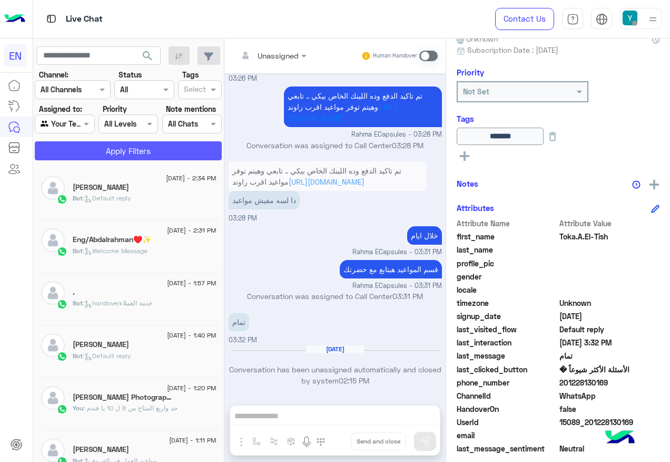
click at [94, 160] on button "Apply Filters" at bounding box center [128, 150] width 187 height 19
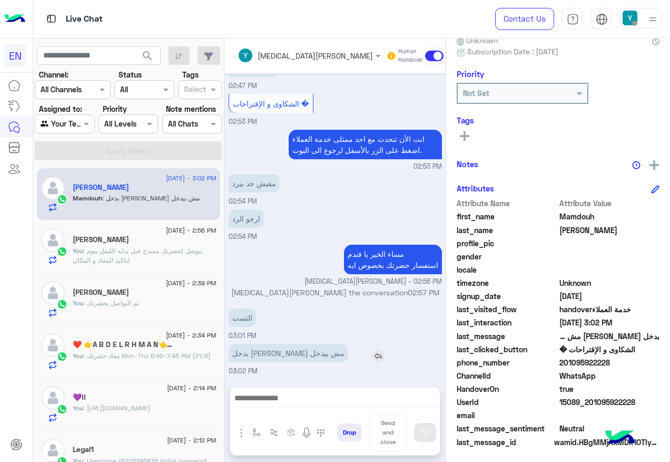
scroll to position [105, 0]
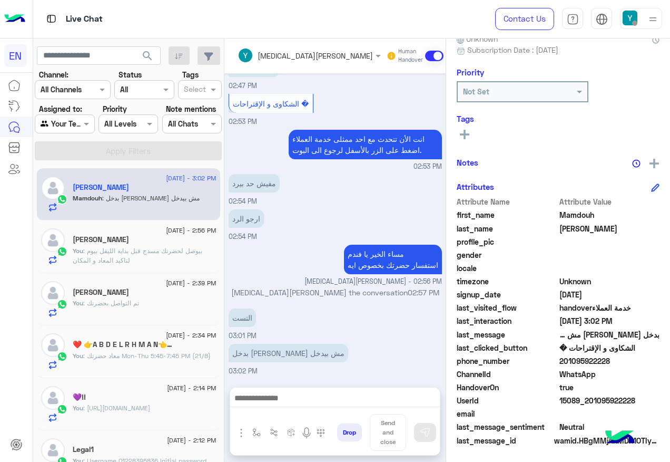
drag, startPoint x: 603, startPoint y: 363, endPoint x: 662, endPoint y: 363, distance: 58.5
click at [660, 363] on span "201095922228" at bounding box center [610, 360] width 101 height 11
drag, startPoint x: 662, startPoint y: 363, endPoint x: 605, endPoint y: 357, distance: 56.7
click at [605, 357] on span "201095922228" at bounding box center [610, 360] width 101 height 11
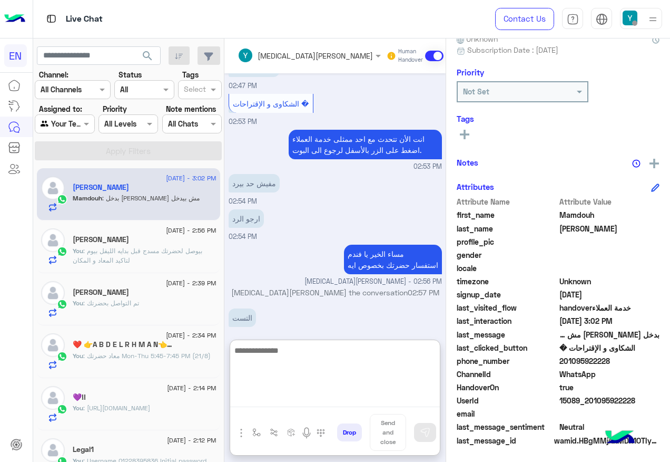
click at [338, 393] on textarea at bounding box center [335, 375] width 210 height 63
paste textarea "**********"
type textarea "**********"
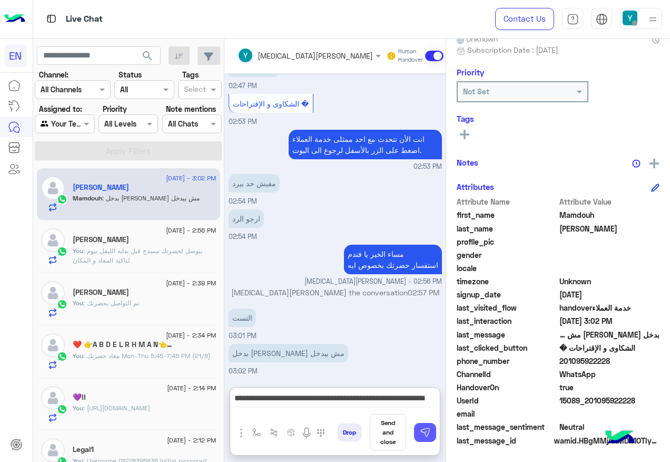
click at [431, 437] on img at bounding box center [425, 432] width 11 height 11
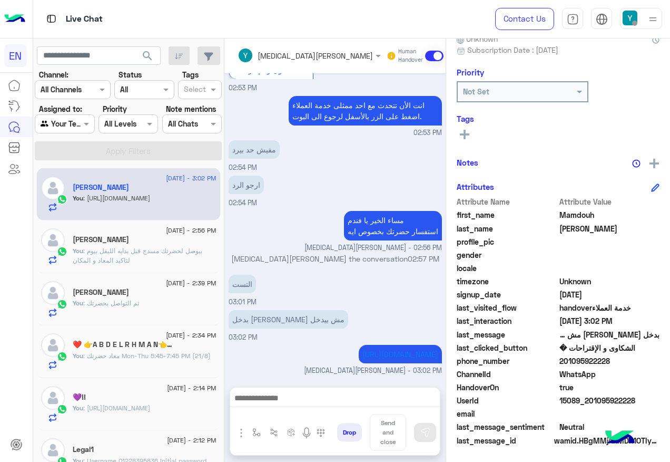
click at [79, 133] on section "Channel: Channel All Channels Status Channel All Tags Select Assigned to: Agent…" at bounding box center [128, 114] width 175 height 91
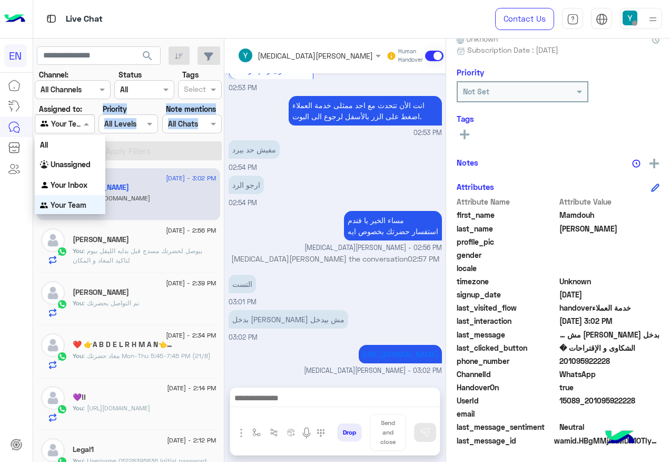
drag, startPoint x: 79, startPoint y: 133, endPoint x: 80, endPoint y: 126, distance: 6.3
click at [80, 126] on div at bounding box center [64, 124] width 58 height 12
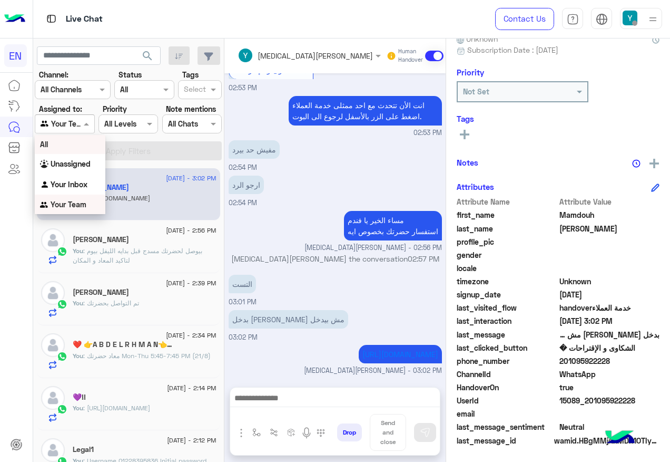
click at [80, 141] on div "All" at bounding box center [70, 143] width 71 height 19
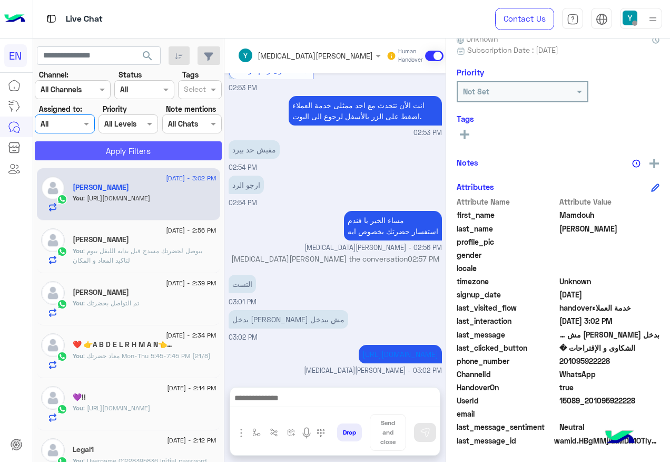
click at [80, 141] on button "Apply Filters" at bounding box center [128, 150] width 187 height 19
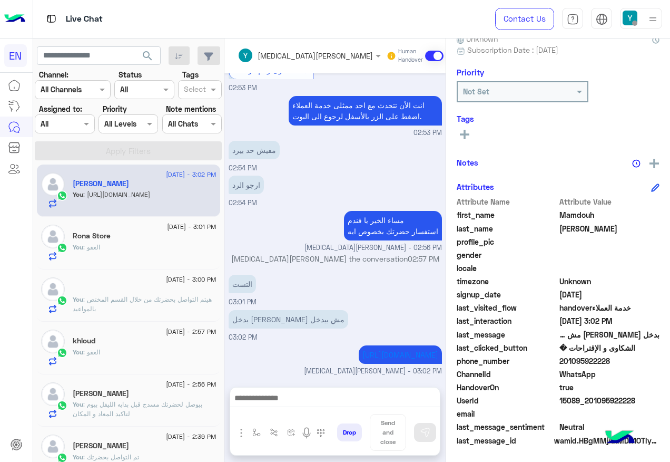
scroll to position [0, 0]
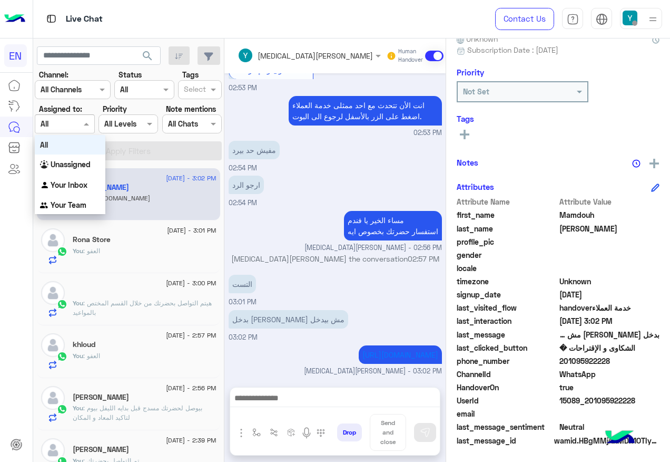
click at [65, 125] on input "text" at bounding box center [53, 124] width 24 height 11
drag, startPoint x: 80, startPoint y: 181, endPoint x: 87, endPoint y: 174, distance: 10.1
click at [81, 180] on b "Your Inbox" at bounding box center [69, 184] width 37 height 9
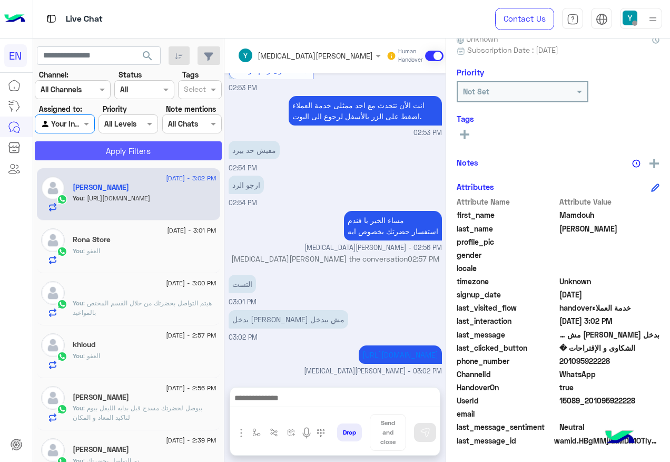
click at [97, 154] on button "Apply Filters" at bounding box center [128, 150] width 187 height 19
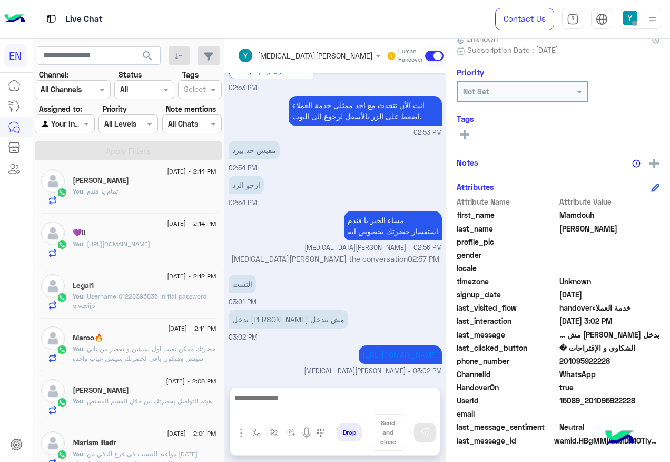
scroll to position [321, 0]
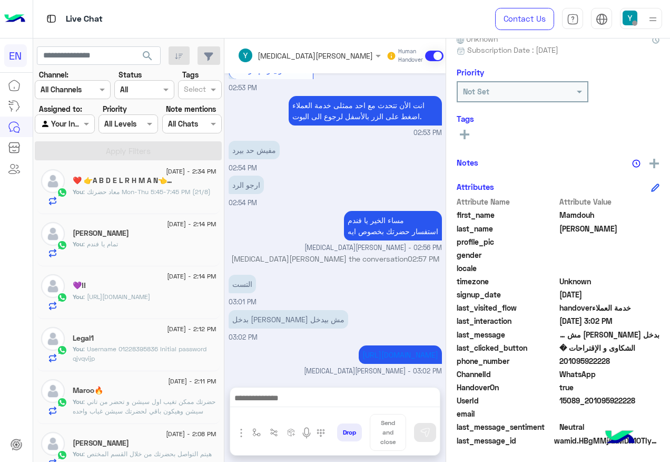
click at [80, 121] on div at bounding box center [64, 124] width 58 height 12
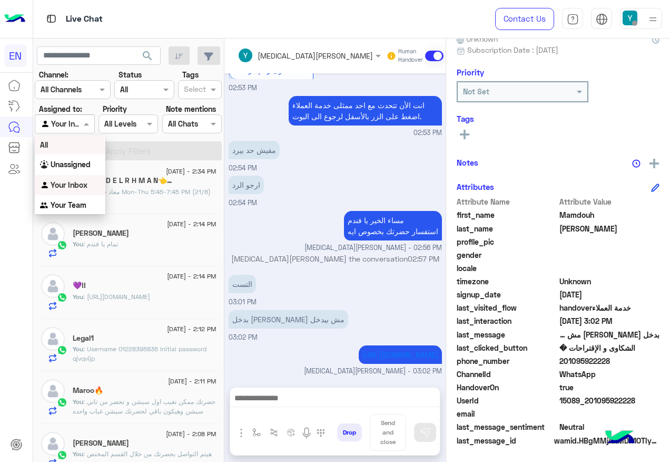
click at [81, 139] on div "All" at bounding box center [70, 144] width 71 height 19
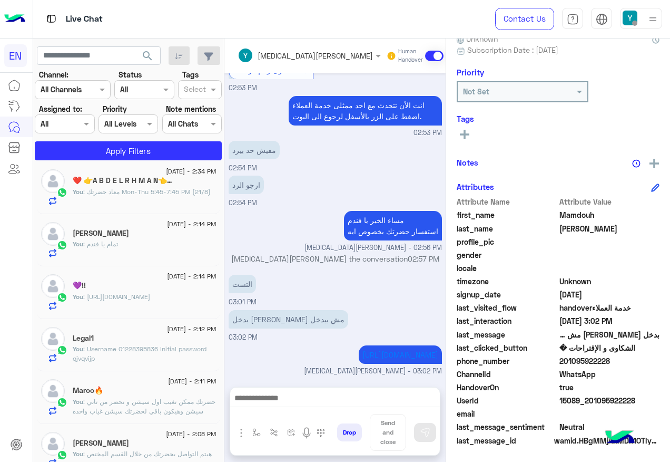
click at [82, 141] on section "Channel: Channel All Channels Status Channel All Tags Select Assigned to: Agent…" at bounding box center [128, 114] width 175 height 91
click at [83, 150] on button "Apply Filters" at bounding box center [128, 150] width 187 height 19
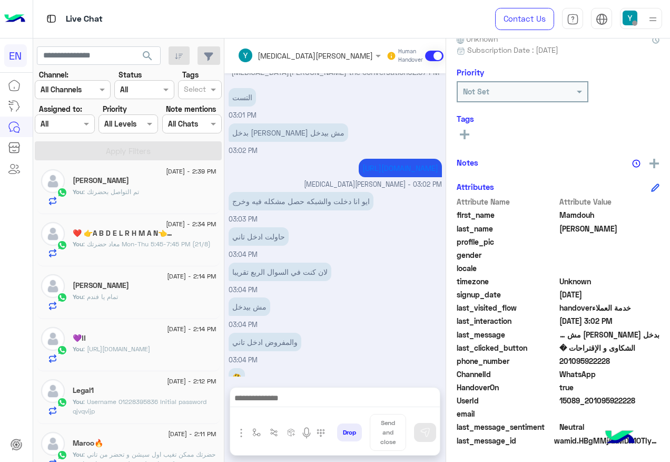
scroll to position [708, 0]
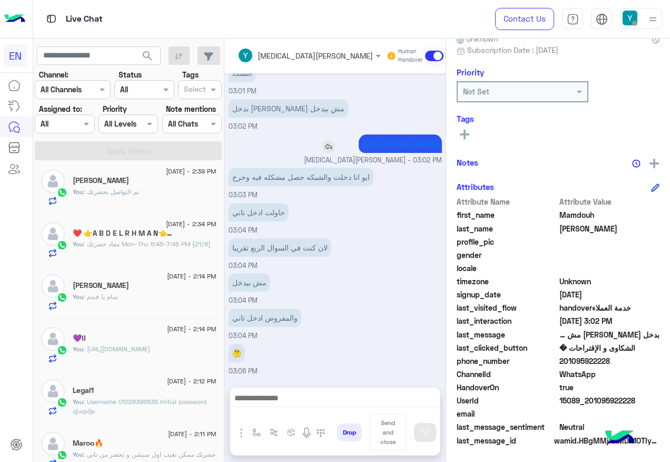
click at [322, 144] on img at bounding box center [328, 146] width 13 height 13
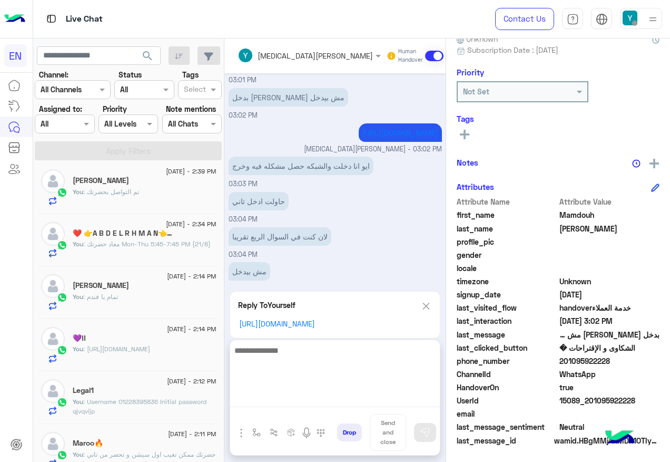
click at [348, 402] on textarea at bounding box center [335, 375] width 210 height 63
type textarea "**********"
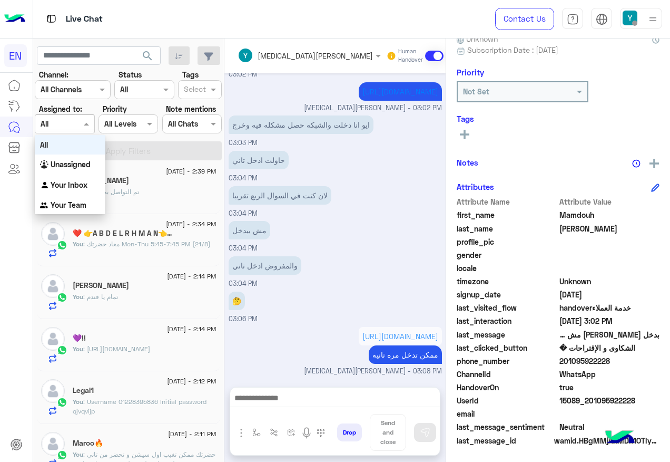
click at [85, 122] on div at bounding box center [64, 124] width 58 height 12
click at [73, 204] on b "Your Team" at bounding box center [69, 204] width 36 height 9
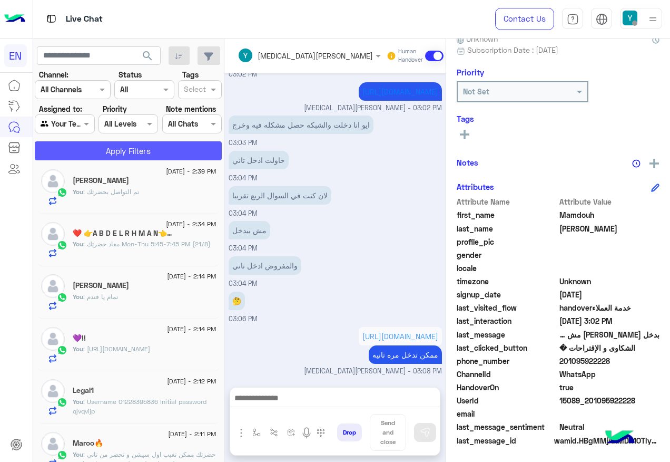
click at [106, 156] on button "Apply Filters" at bounding box center [128, 150] width 187 height 19
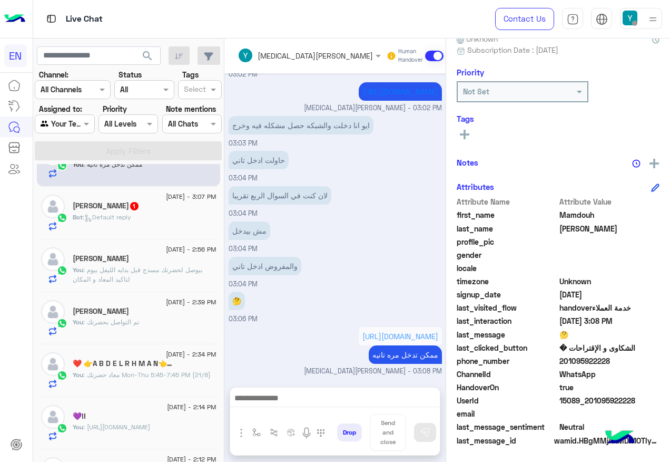
scroll to position [0, 0]
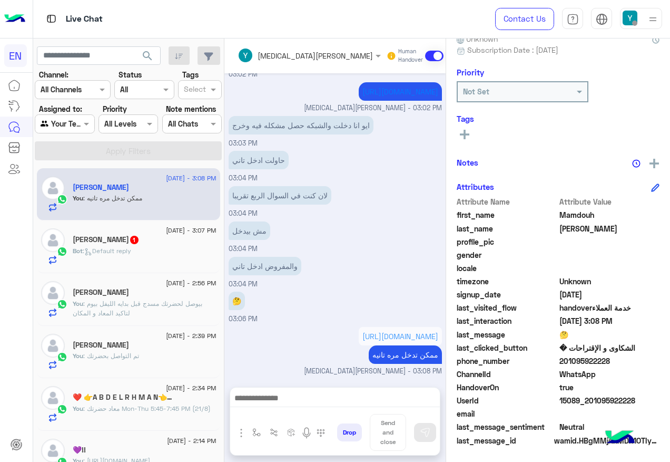
click at [114, 250] on span ": Default reply" at bounding box center [107, 251] width 48 height 8
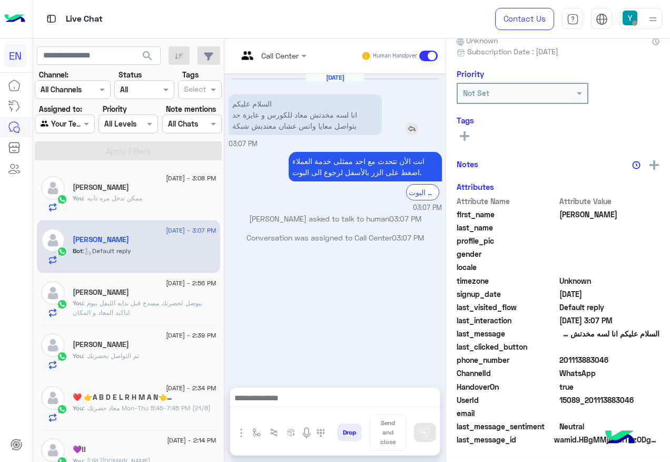
scroll to position [105, 0]
drag, startPoint x: 595, startPoint y: 361, endPoint x: 642, endPoint y: 361, distance: 46.4
click at [642, 361] on span "201113883046" at bounding box center [610, 360] width 101 height 11
copy span "01113883046"
click at [438, 52] on span at bounding box center [428, 56] width 18 height 11
